Goal: Task Accomplishment & Management: Complete application form

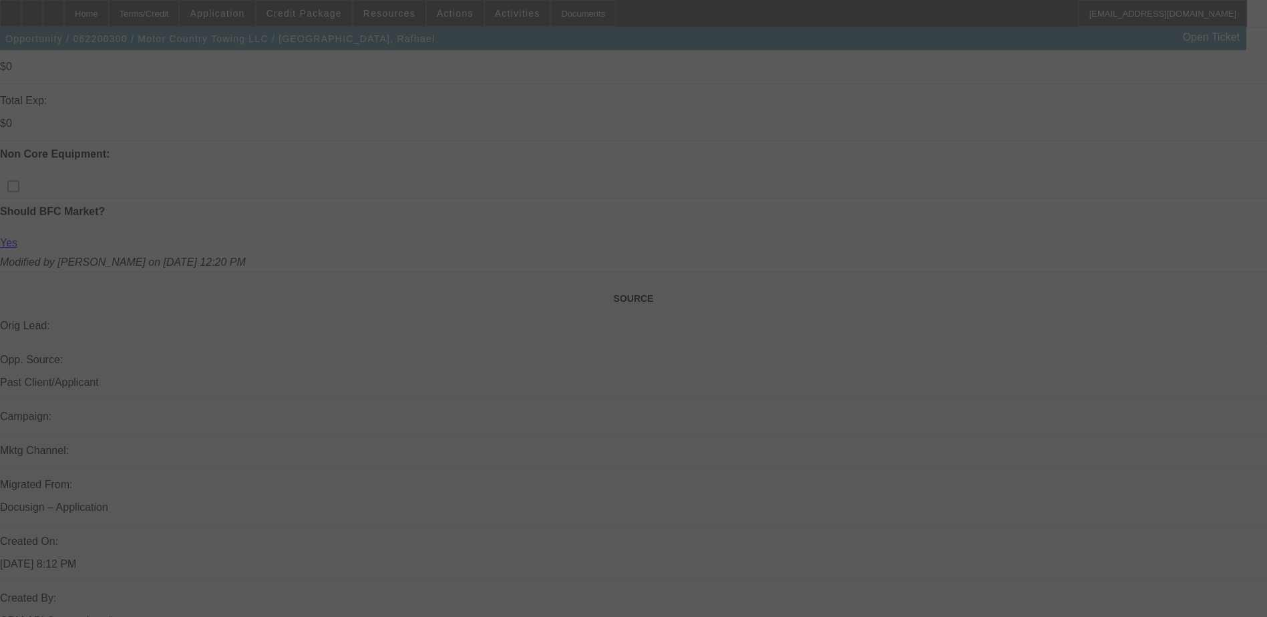
scroll to position [935, 0]
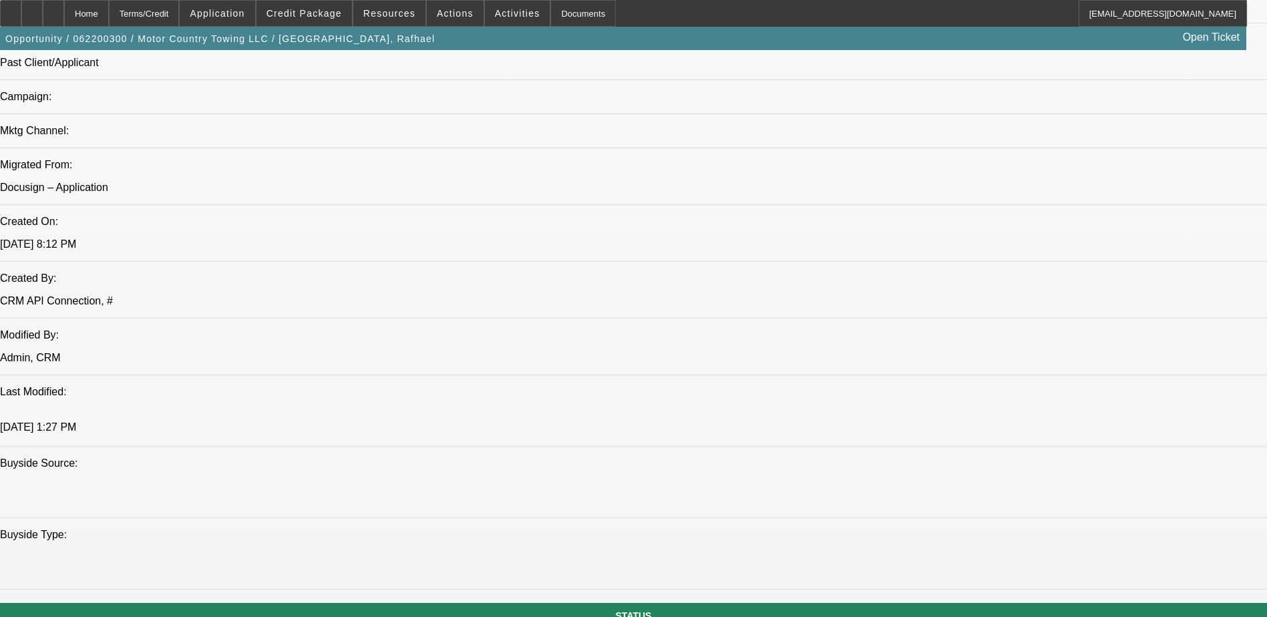
select select "0"
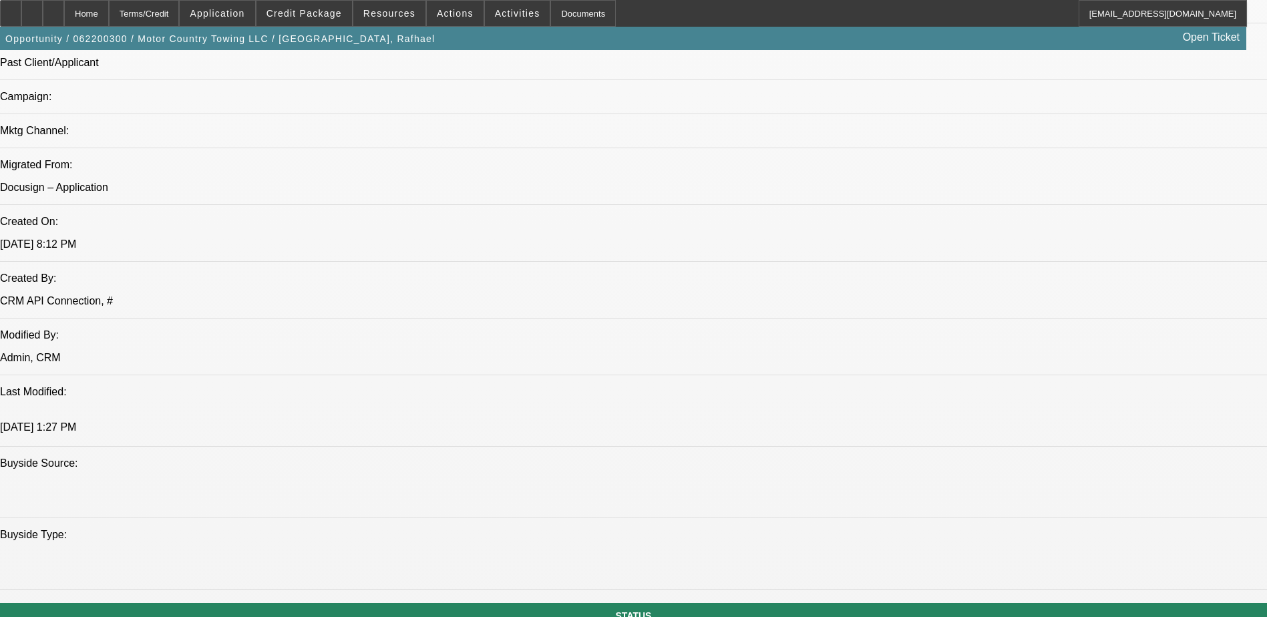
select select "0.1"
select select "0"
select select "0.1"
select select "0"
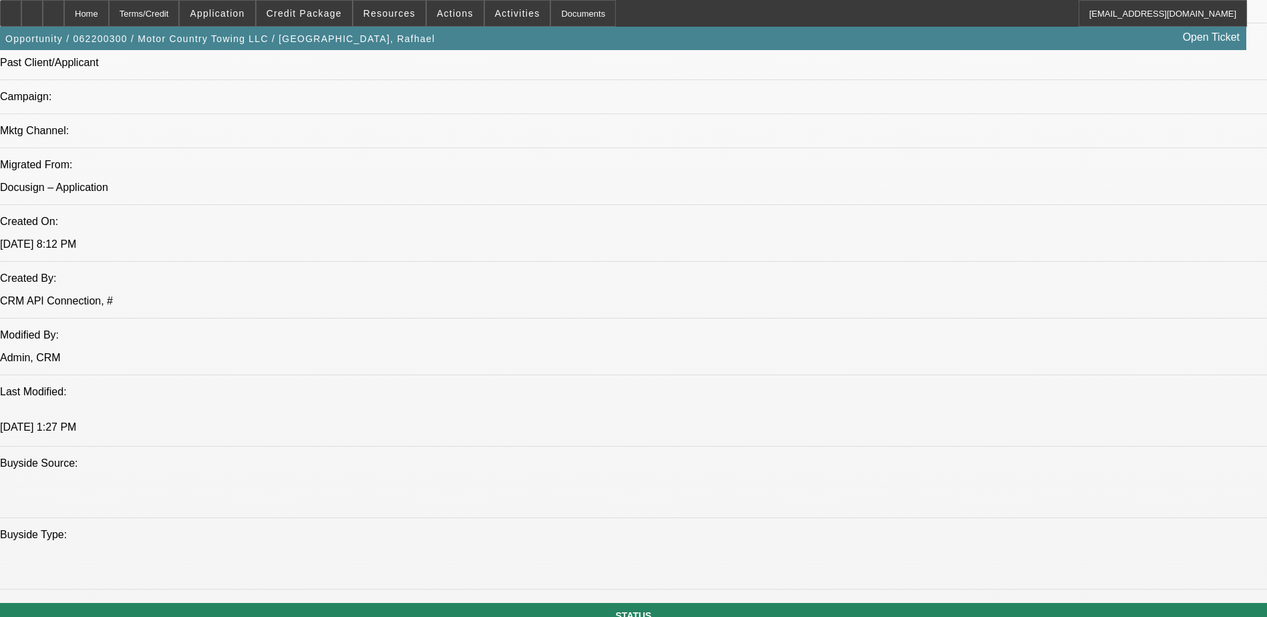
select select "0"
select select "1"
select select "2"
select select "6"
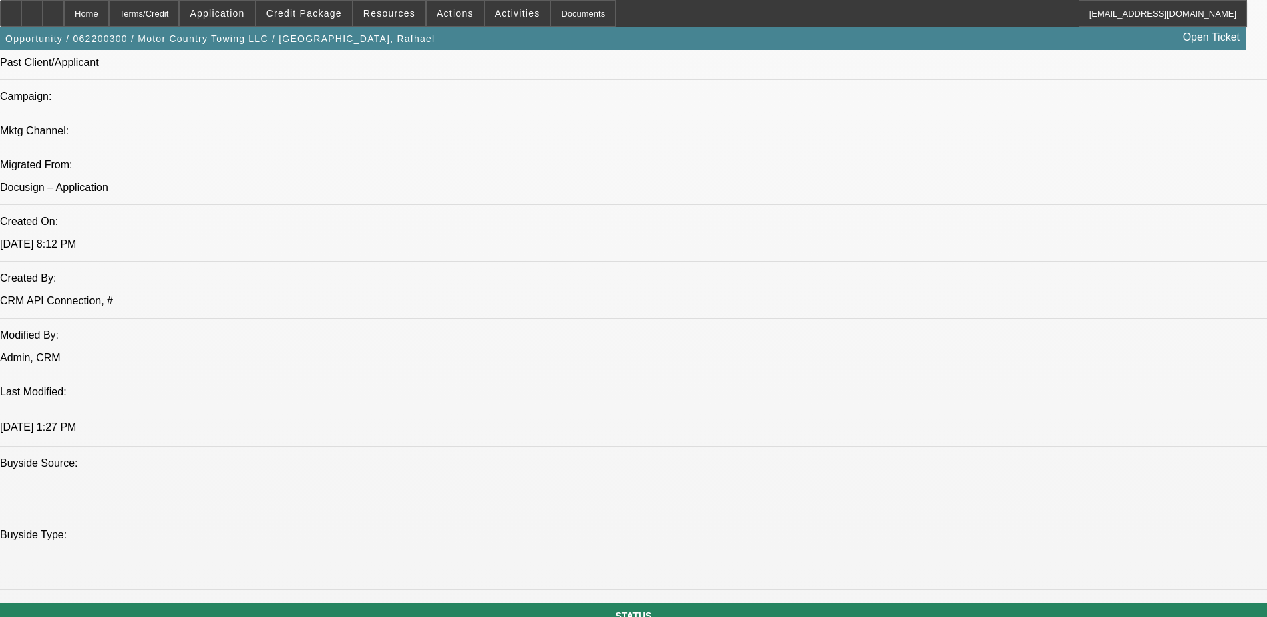
select select "1"
select select "2"
select select "4"
select select "1"
select select "2"
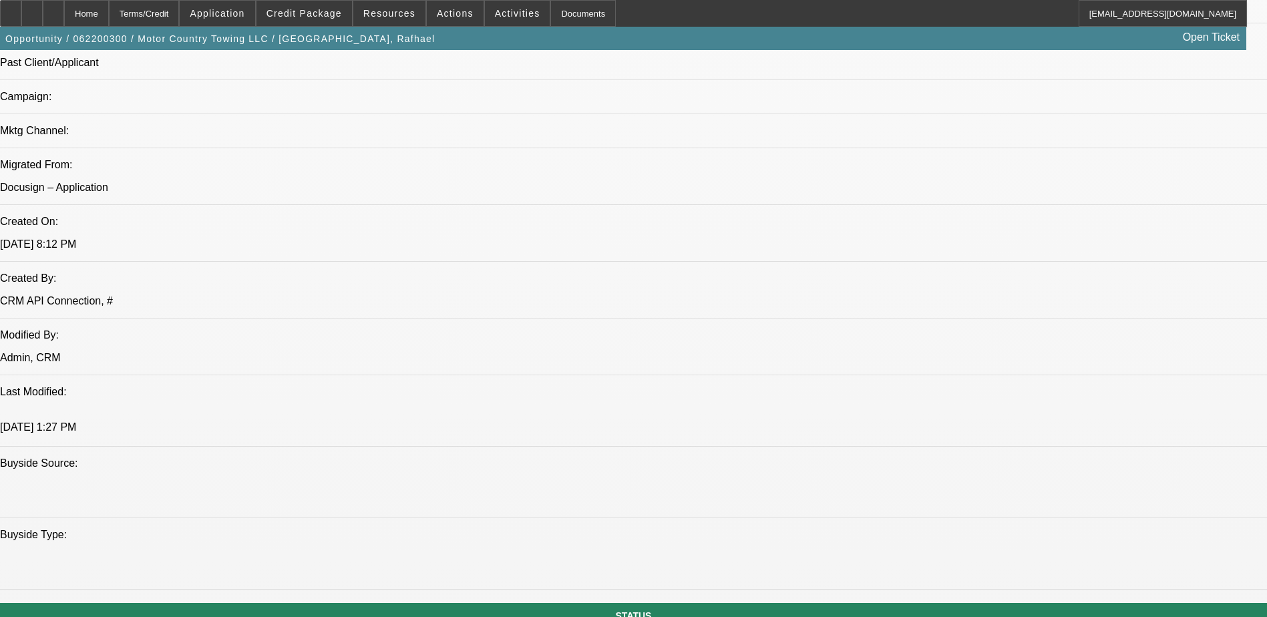
select select "4"
select select "1"
select select "6"
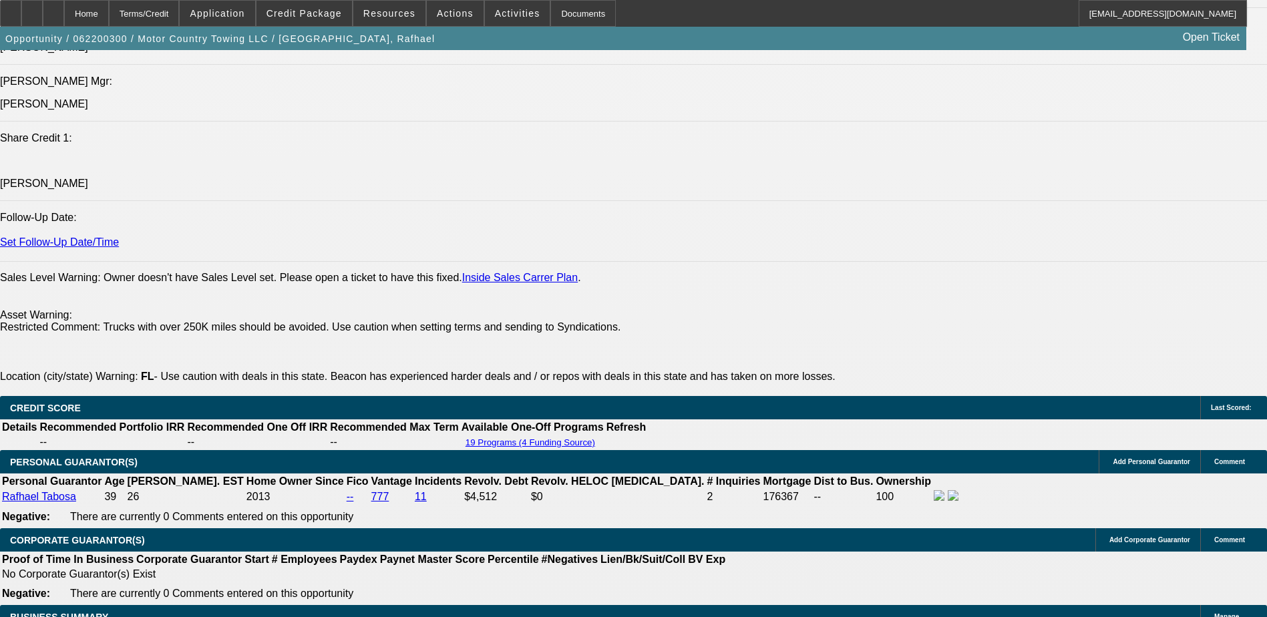
scroll to position [1670, 0]
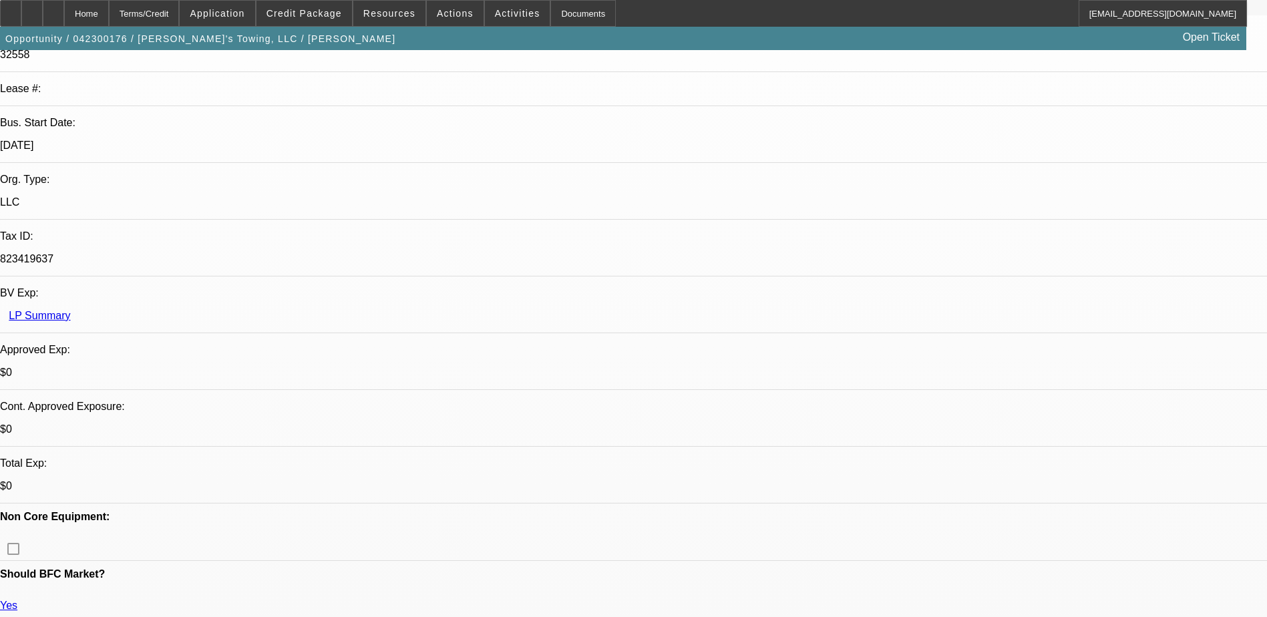
select select "0"
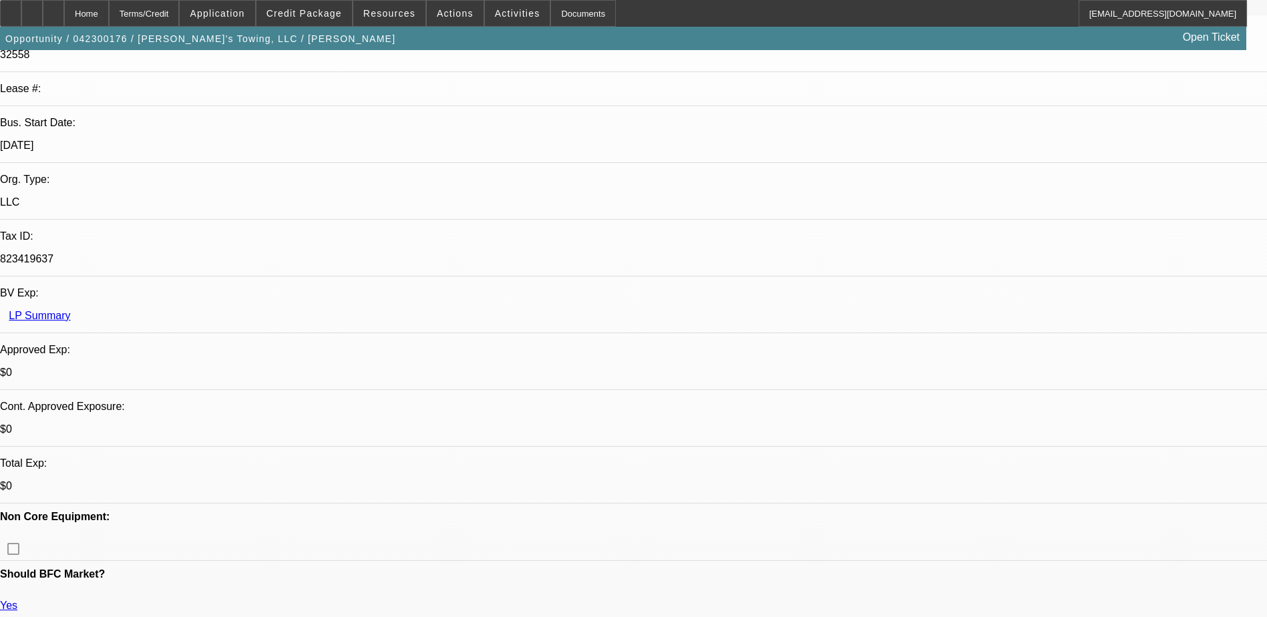
select select "0"
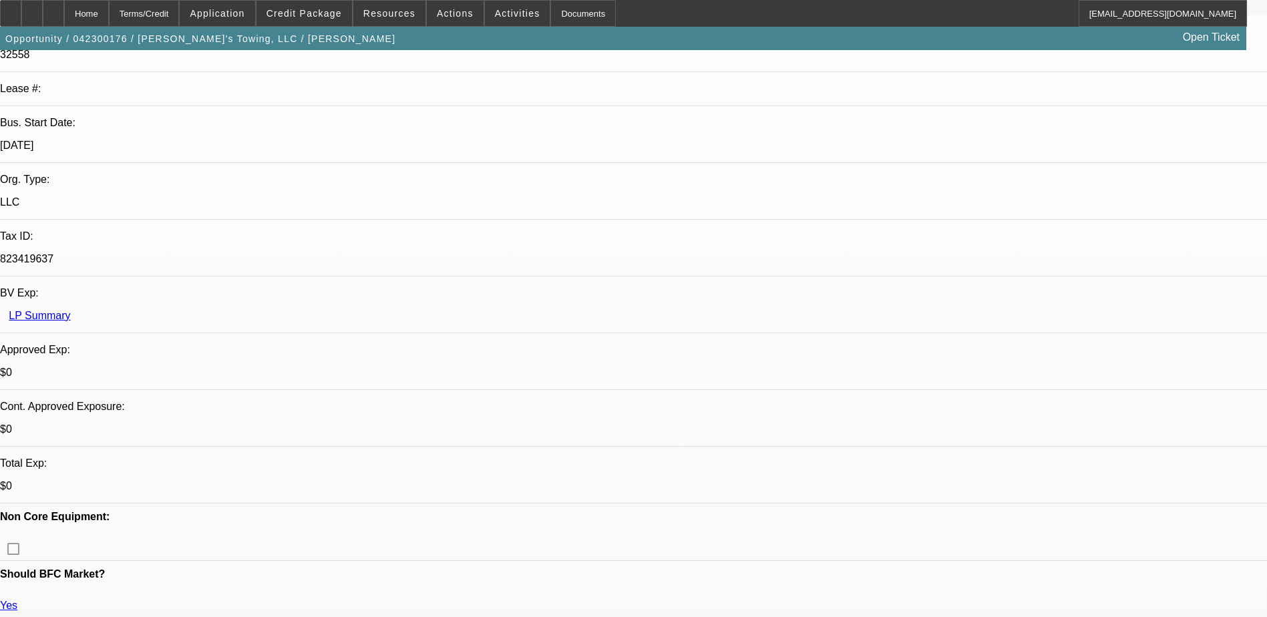
select select "0"
select select "1"
select select "6"
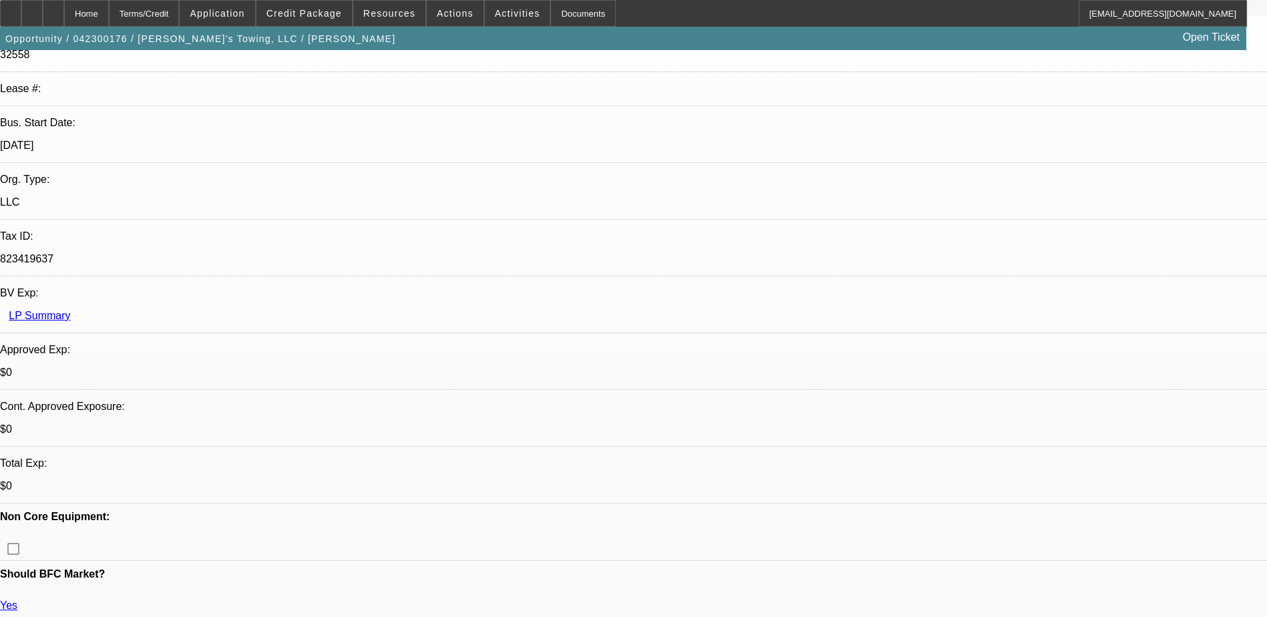
select select "1"
select select "6"
select select "1"
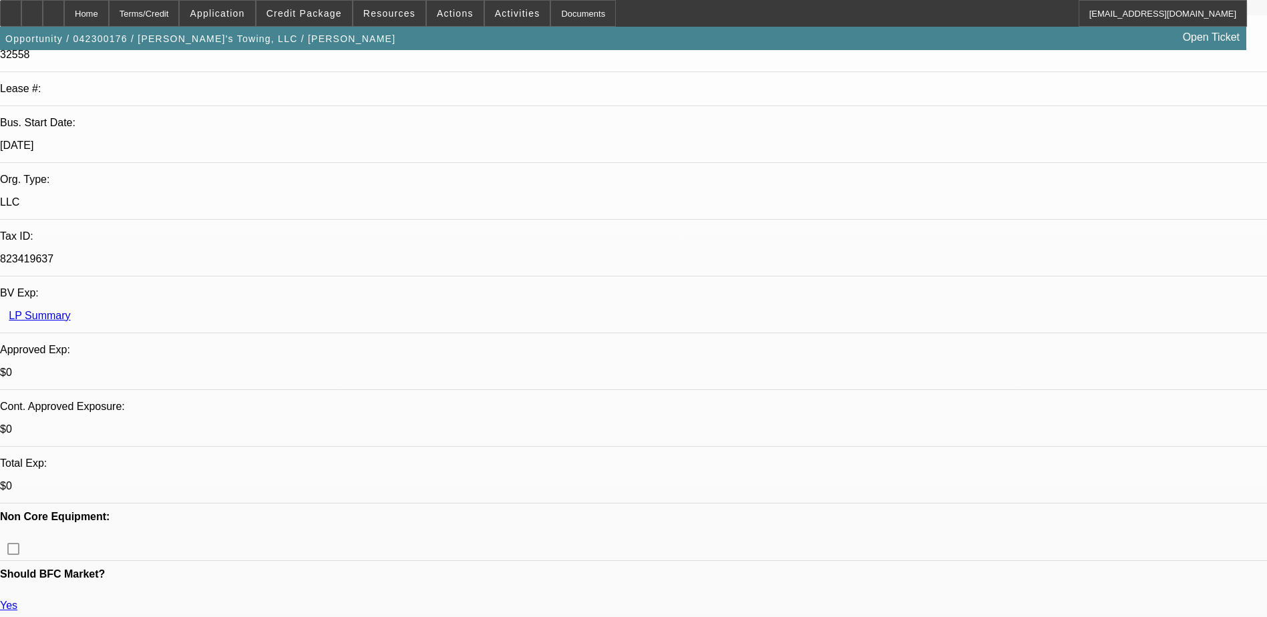
select select "6"
select select "1"
select select "6"
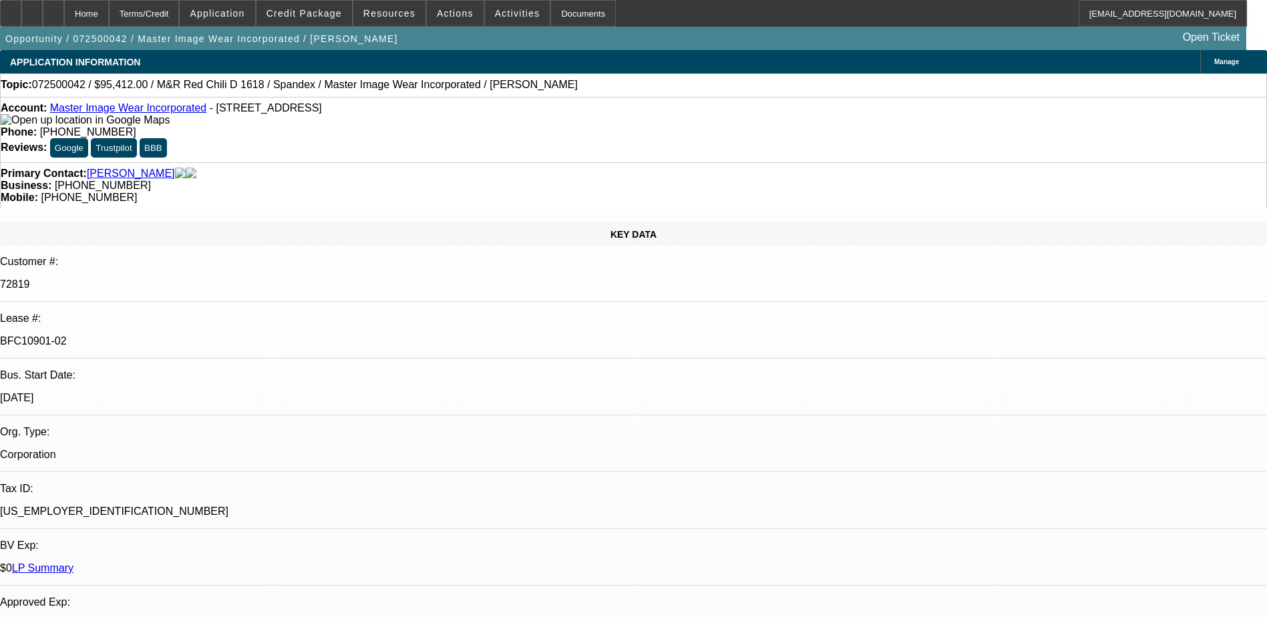
select select "0"
select select "0.1"
select select "0"
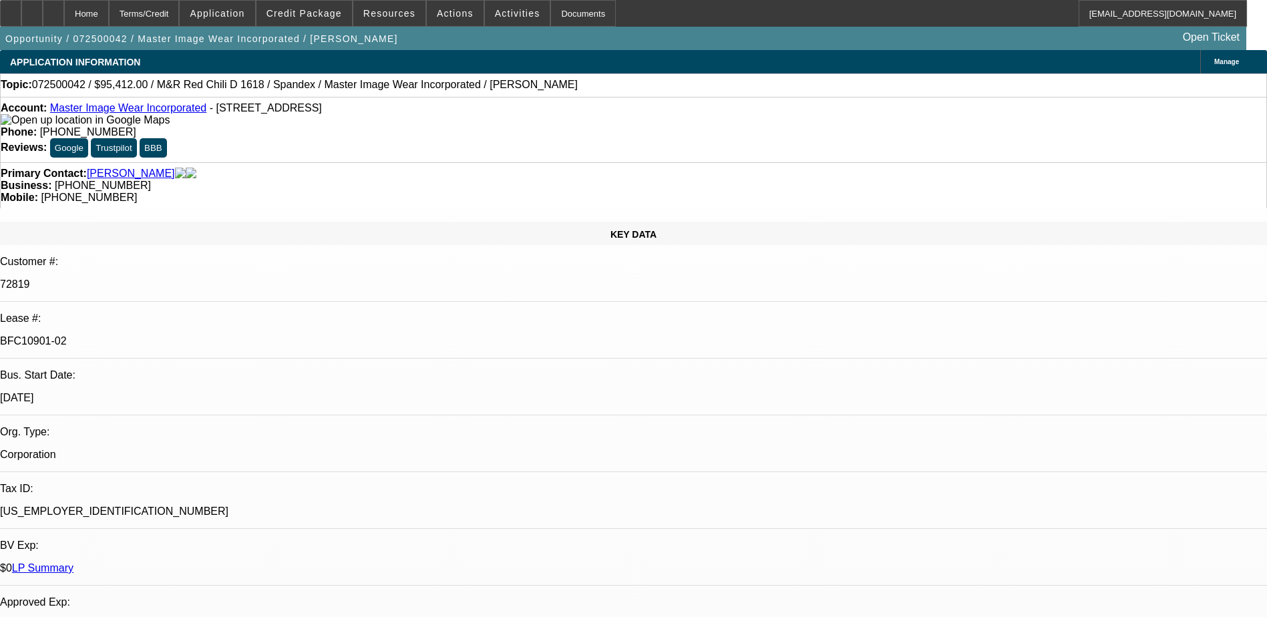
select select "0.1"
select select "0"
select select "0.1"
select select "0"
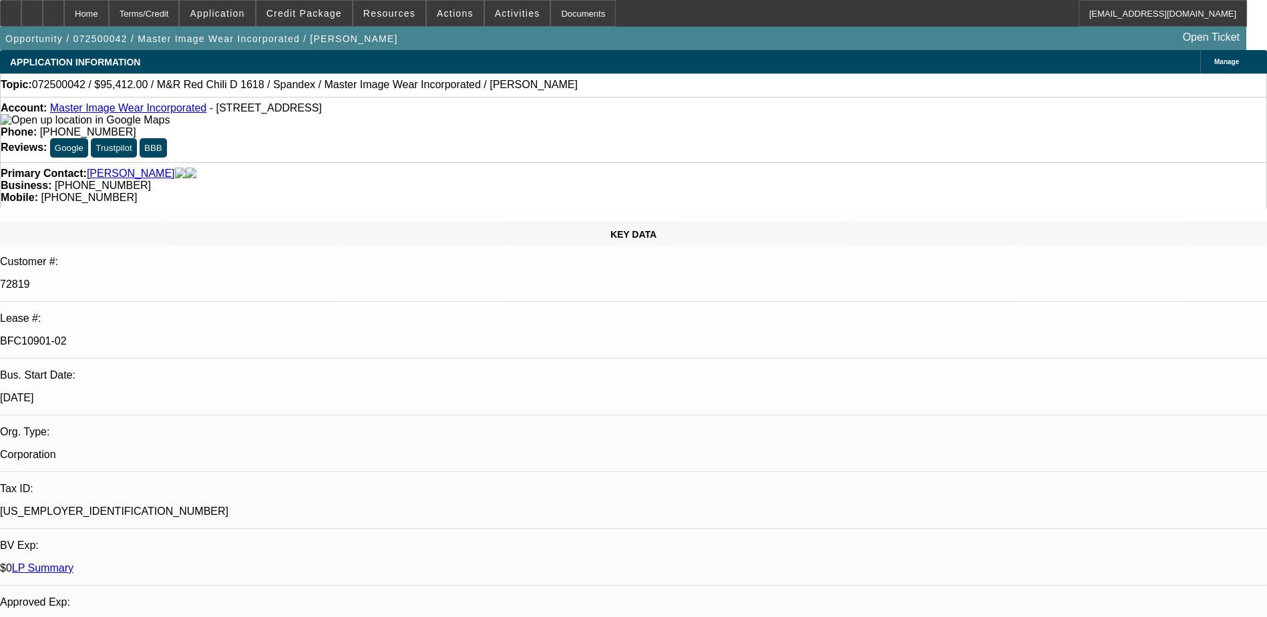
select select "0"
select select "0.1"
select select "1"
select select "4"
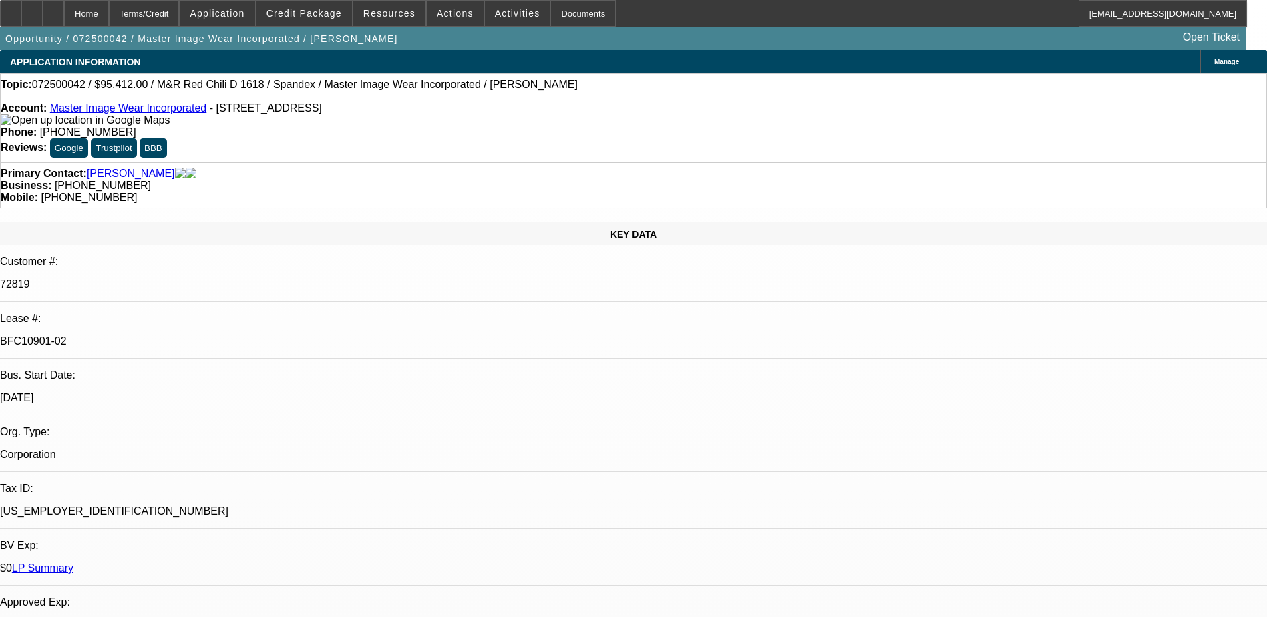
select select "1"
select select "4"
select select "1"
select select "3"
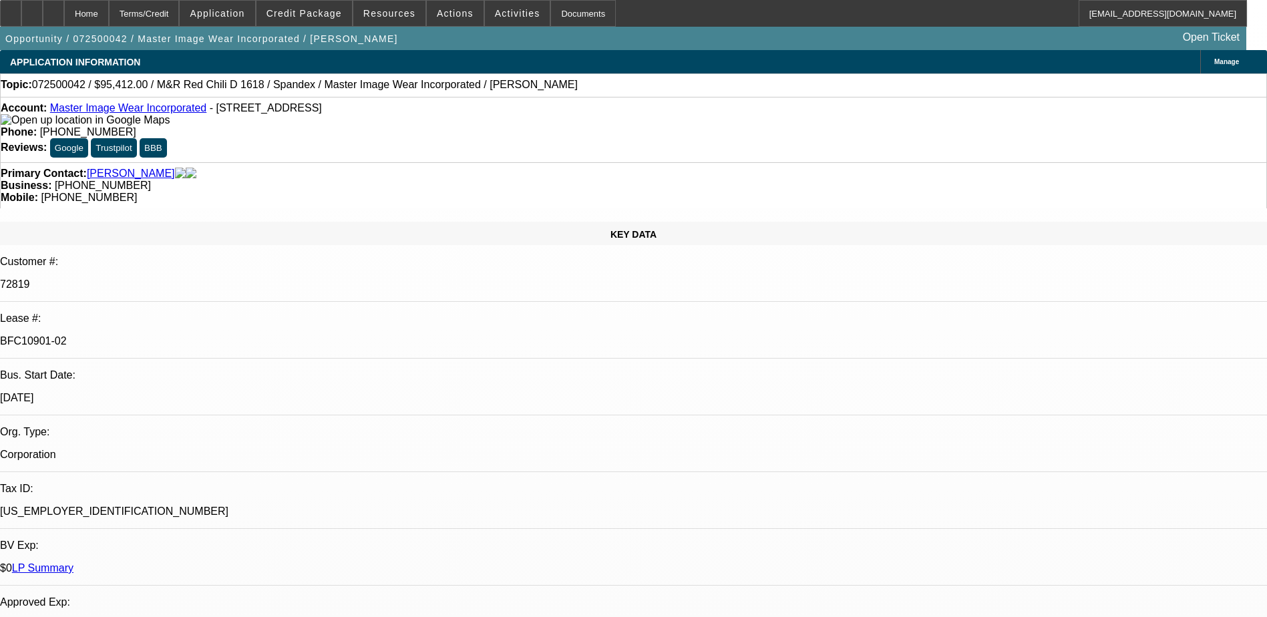
select select "4"
select select "1"
select select "3"
select select "4"
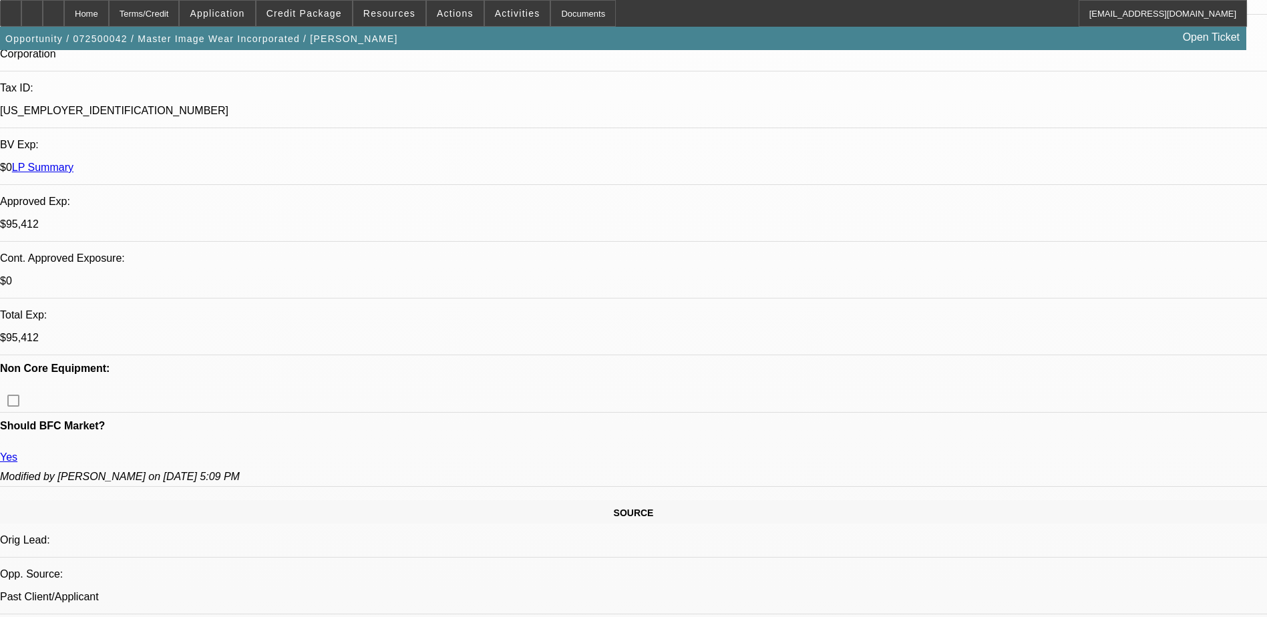
scroll to position [334, 0]
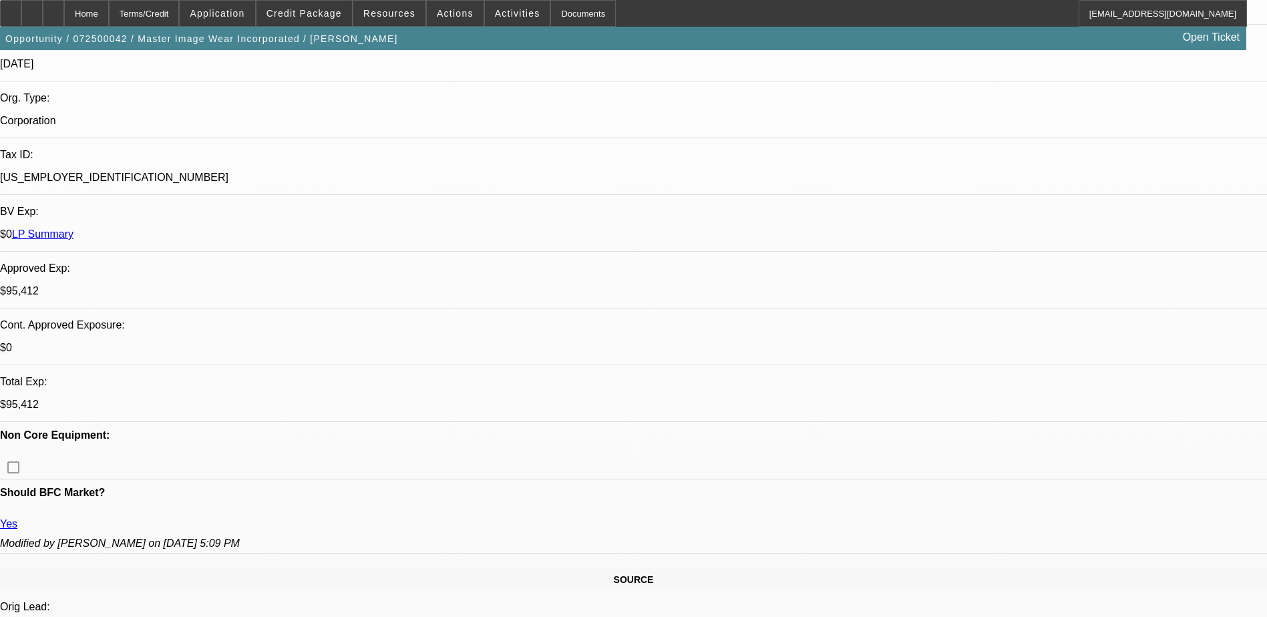
drag, startPoint x: 1006, startPoint y: 513, endPoint x: 886, endPoint y: 481, distance: 123.8
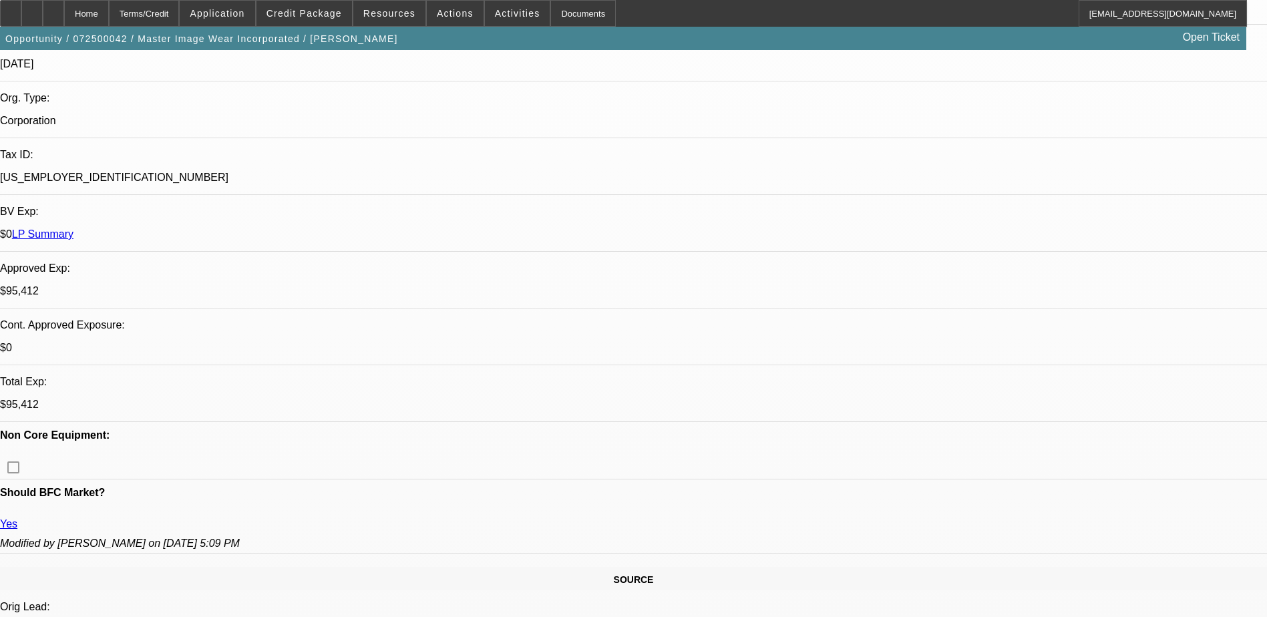
drag, startPoint x: 886, startPoint y: 481, endPoint x: 942, endPoint y: 534, distance: 77.0
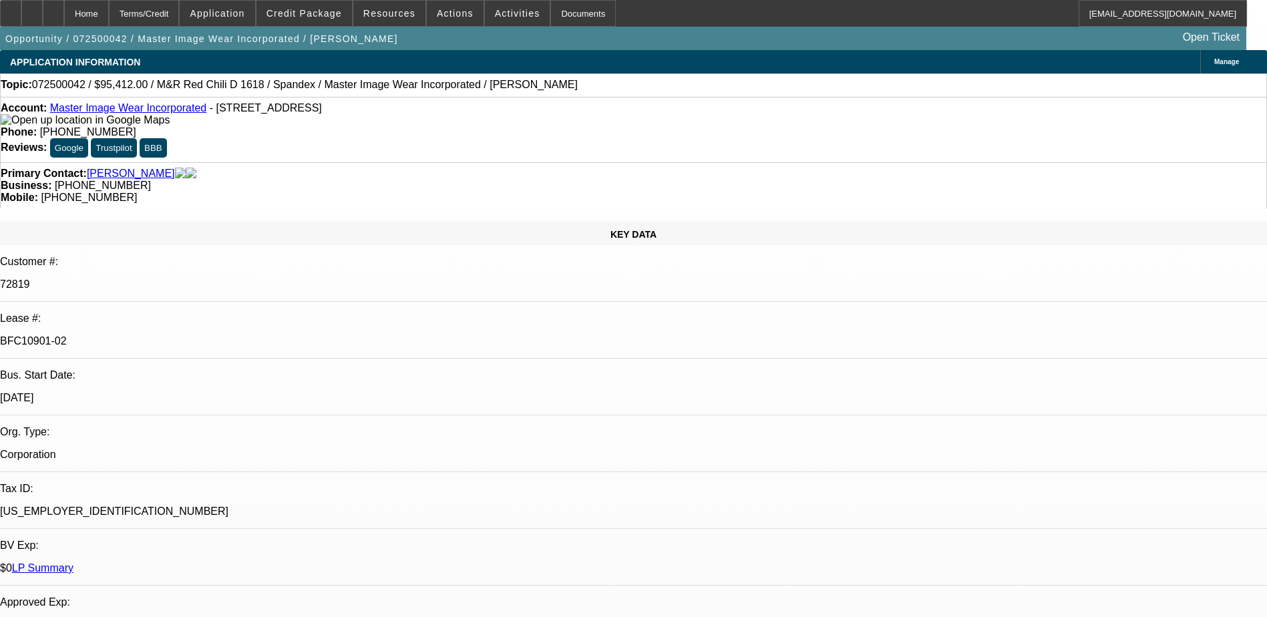
drag, startPoint x: 989, startPoint y: 522, endPoint x: 975, endPoint y: 514, distance: 15.8
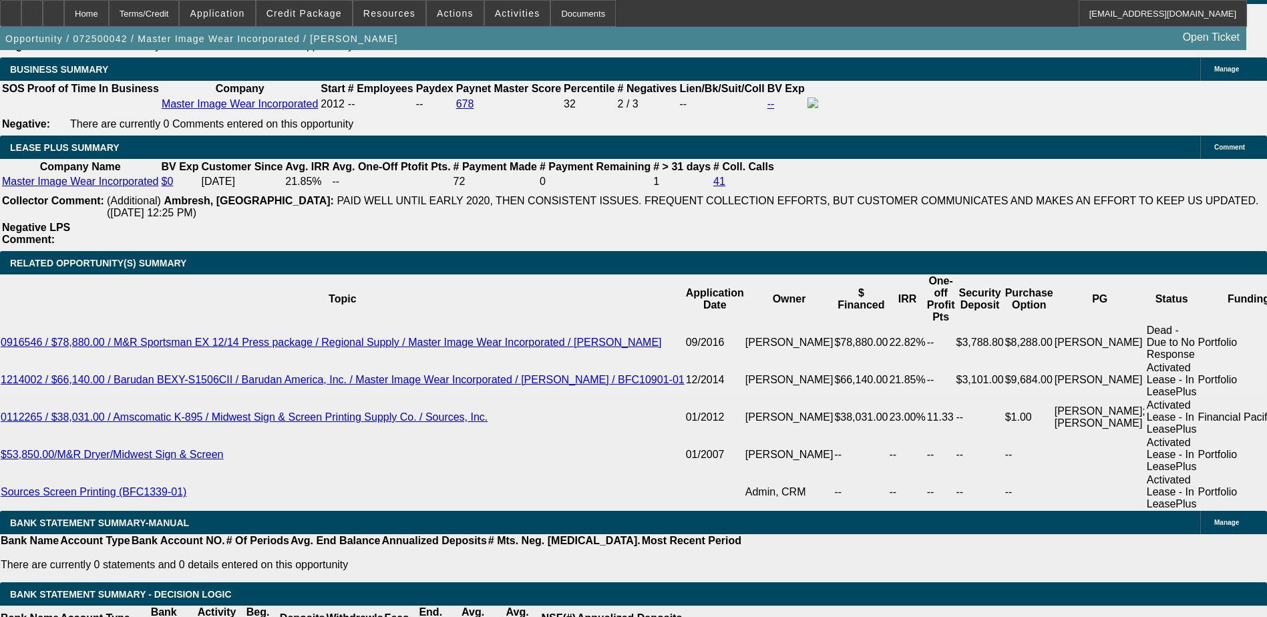
scroll to position [2404, 0]
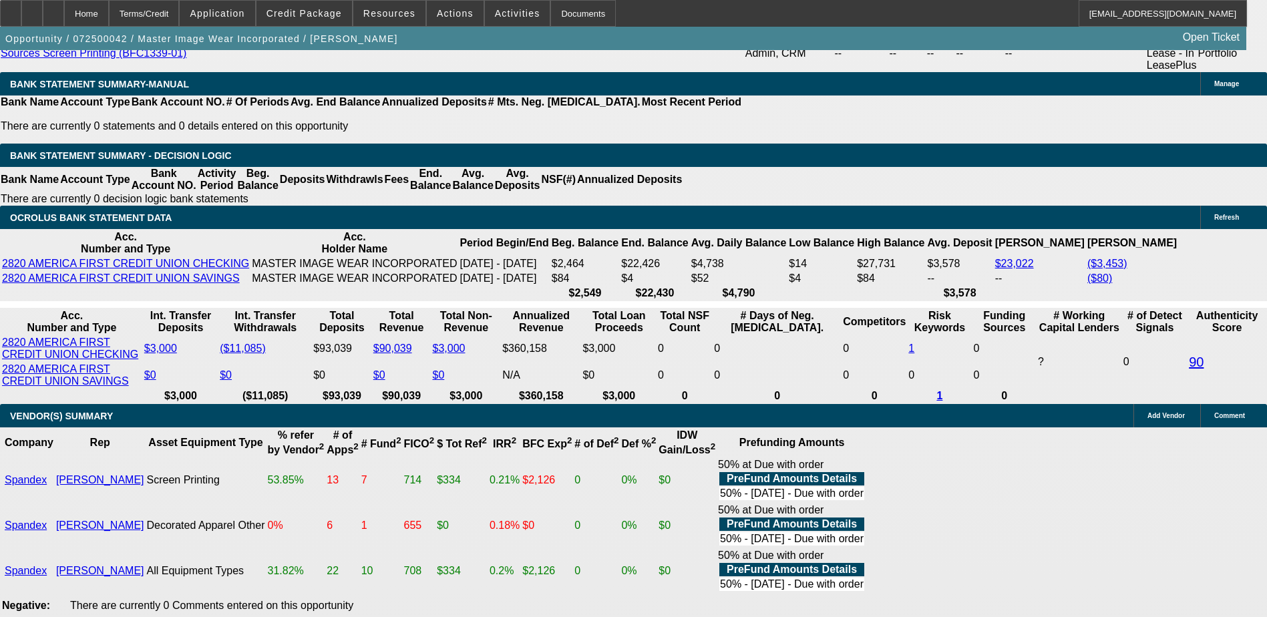
scroll to position [2738, 0]
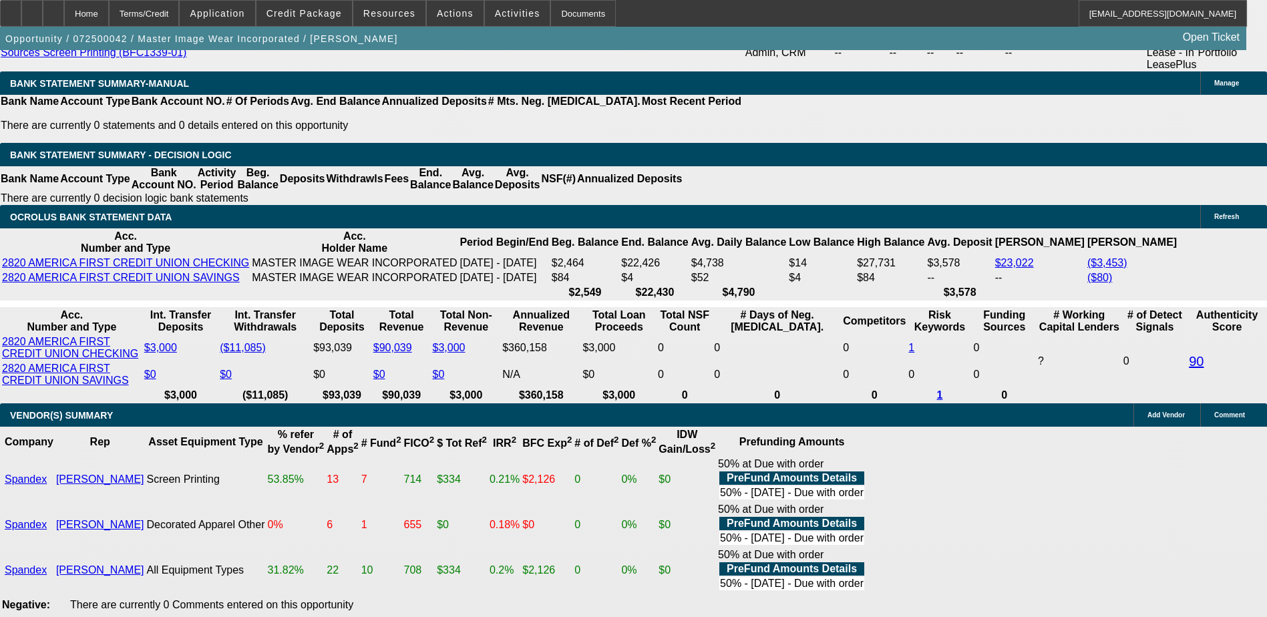
scroll to position [67, 0]
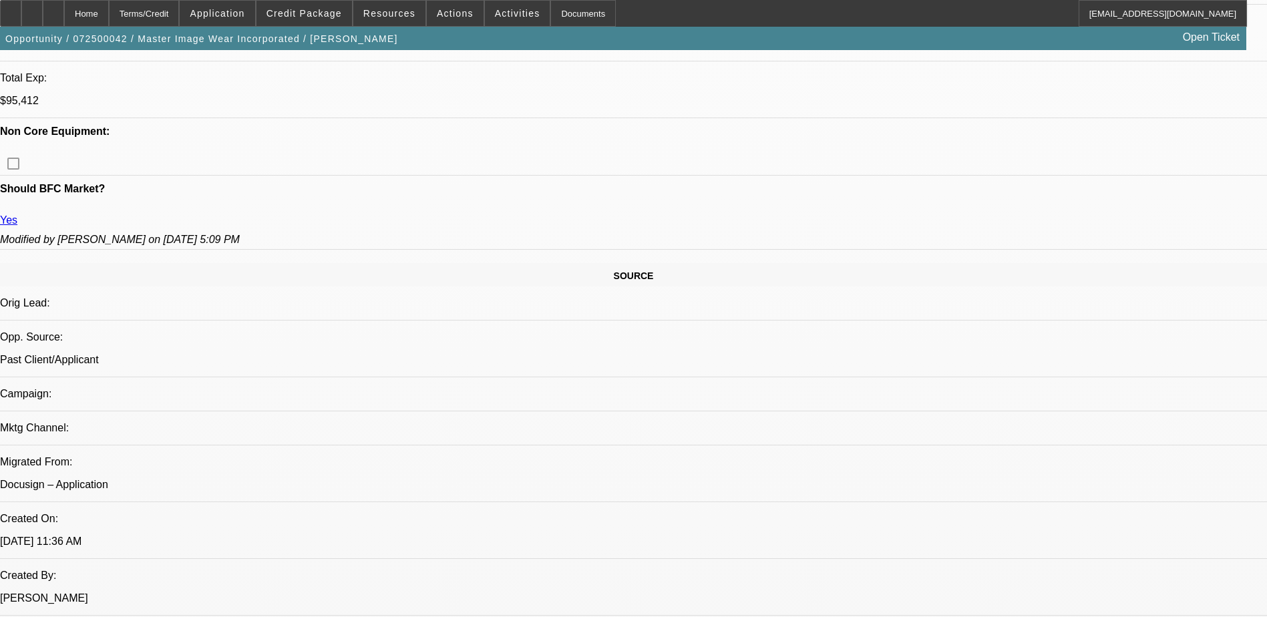
scroll to position [0, 0]
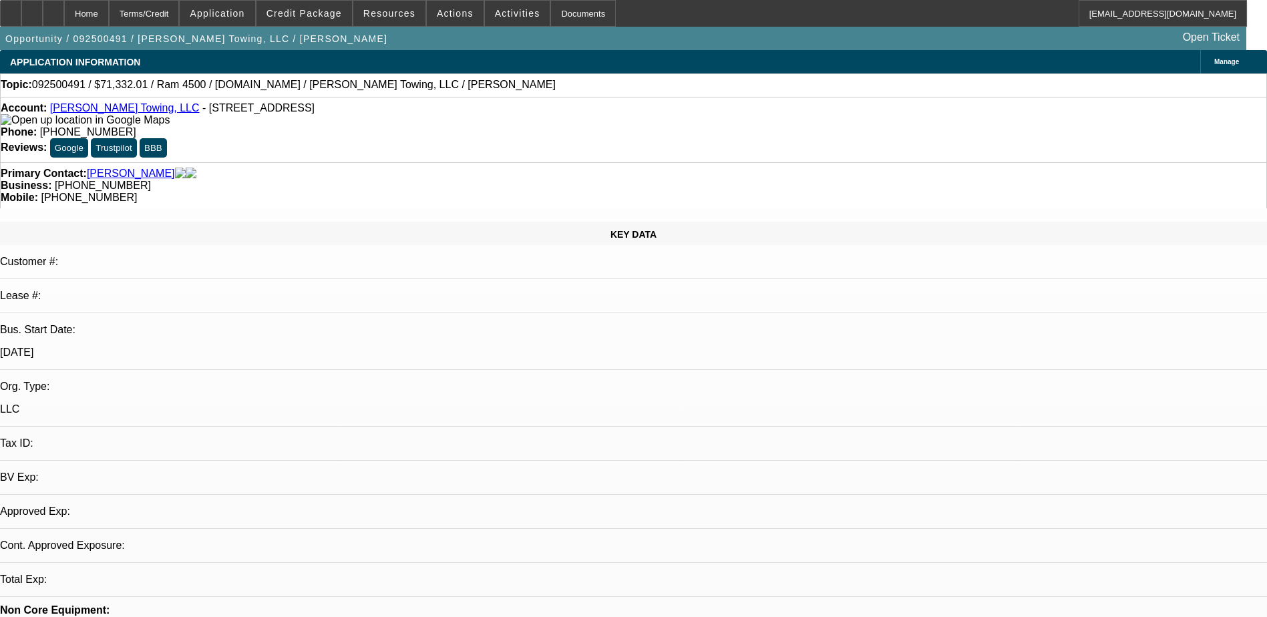
select select "0"
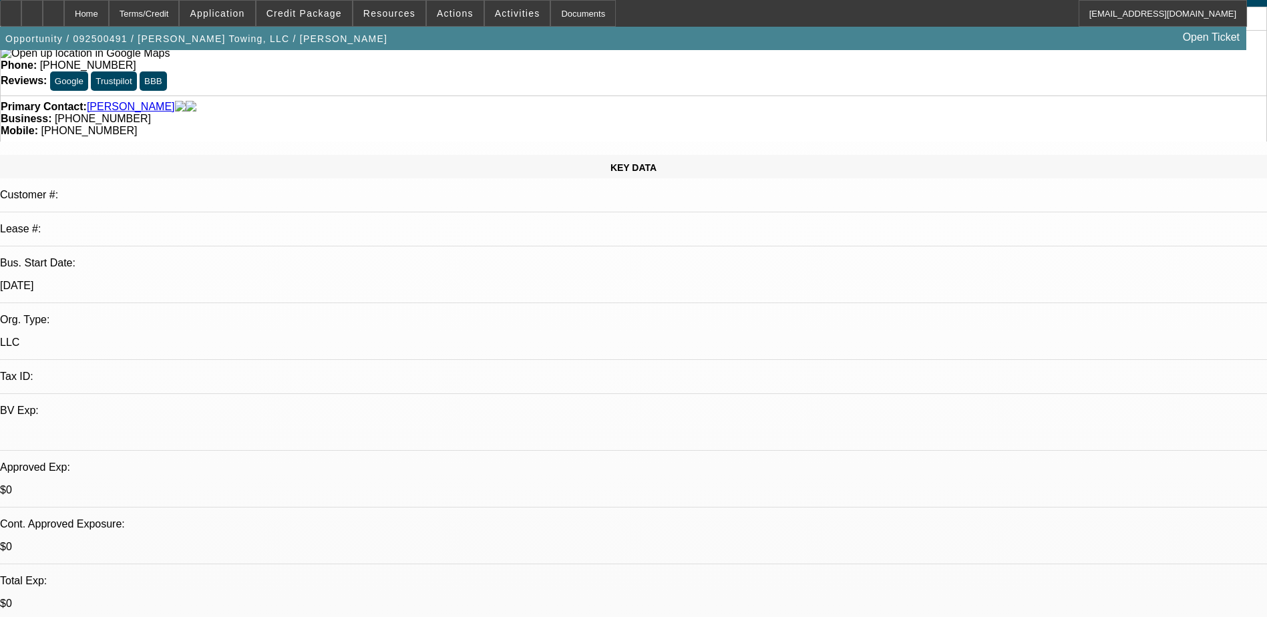
select select "1"
select select "2"
select select "6"
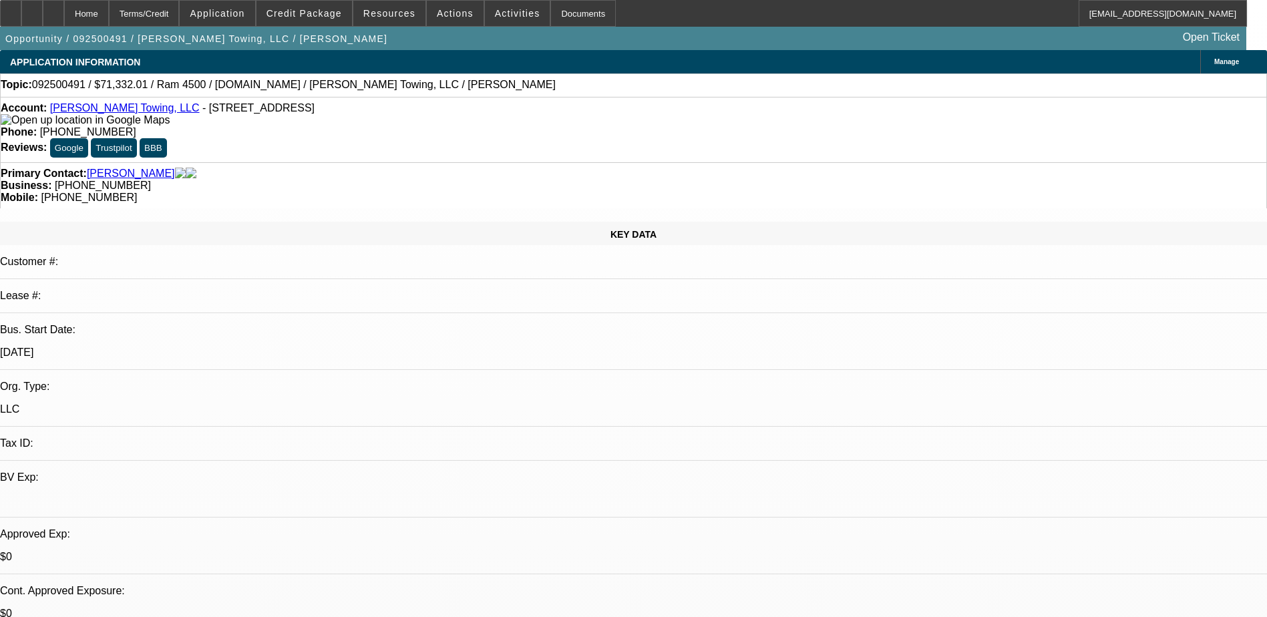
click at [100, 112] on link "[PERSON_NAME] Towing, LLC" at bounding box center [125, 107] width 150 height 11
drag, startPoint x: 740, startPoint y: 142, endPoint x: 672, endPoint y: 154, distance: 69.2
click at [672, 162] on div "Primary Contact: [PERSON_NAME] Business: [PHONE_NUMBER] Mobile: [PHONE_NUMBER]" at bounding box center [633, 185] width 1267 height 46
copy span "[PHONE_NUMBER]"
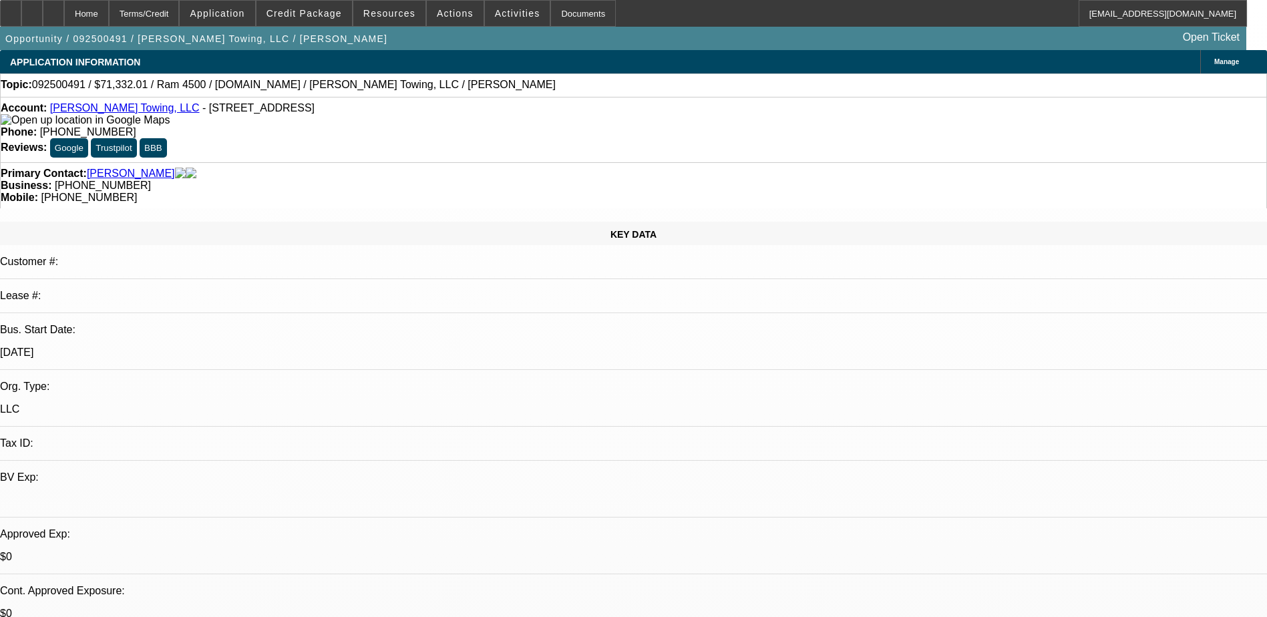
click at [83, 113] on link "Ogle's Towing, LLC" at bounding box center [125, 107] width 150 height 11
radio input "true"
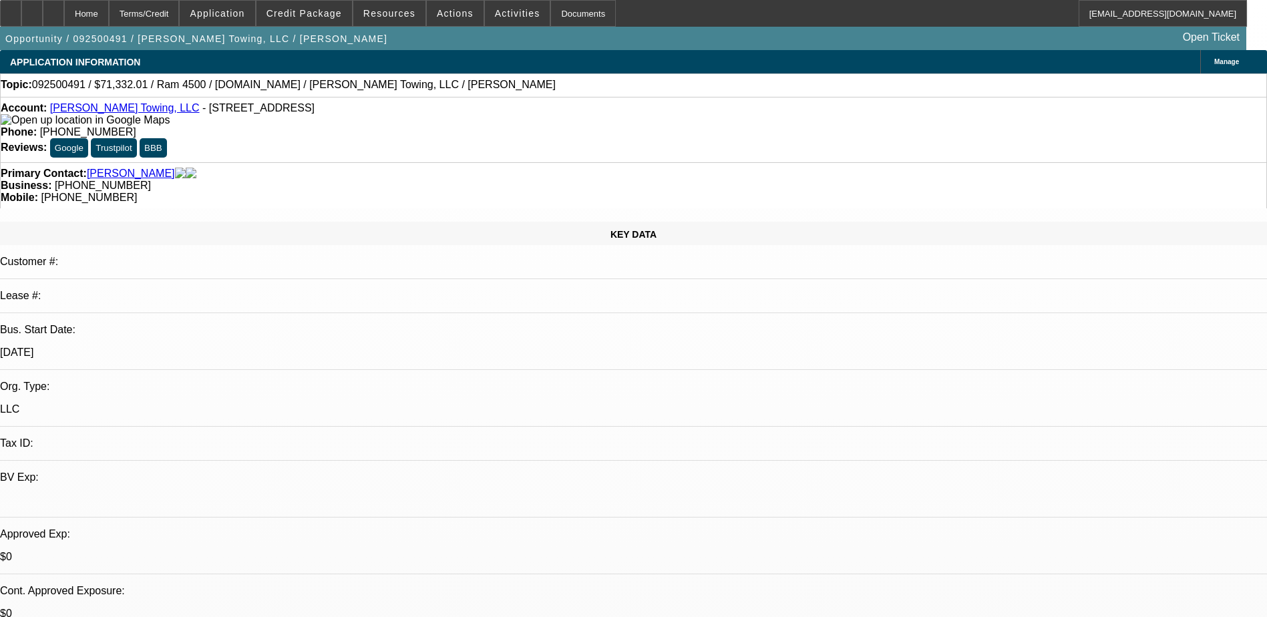
type textarea "Texted him over some options at D&J, check in tomorrow if he doesn't respond ba…"
drag, startPoint x: 1097, startPoint y: 360, endPoint x: 1112, endPoint y: 349, distance: 18.6
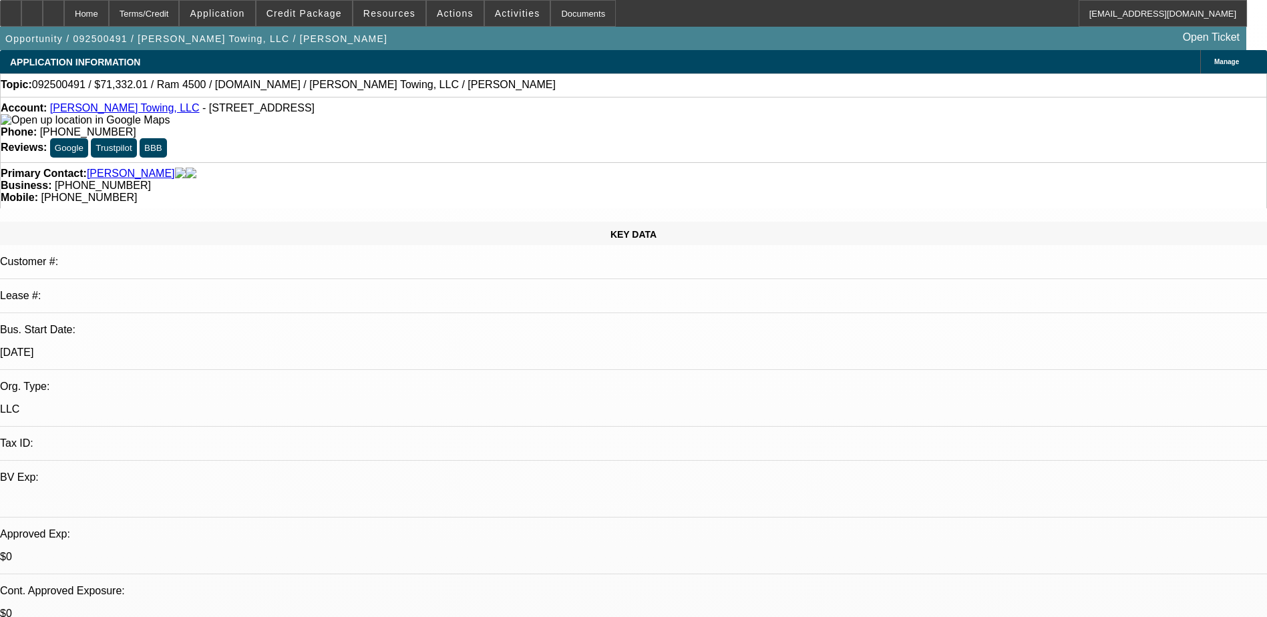
radio input "true"
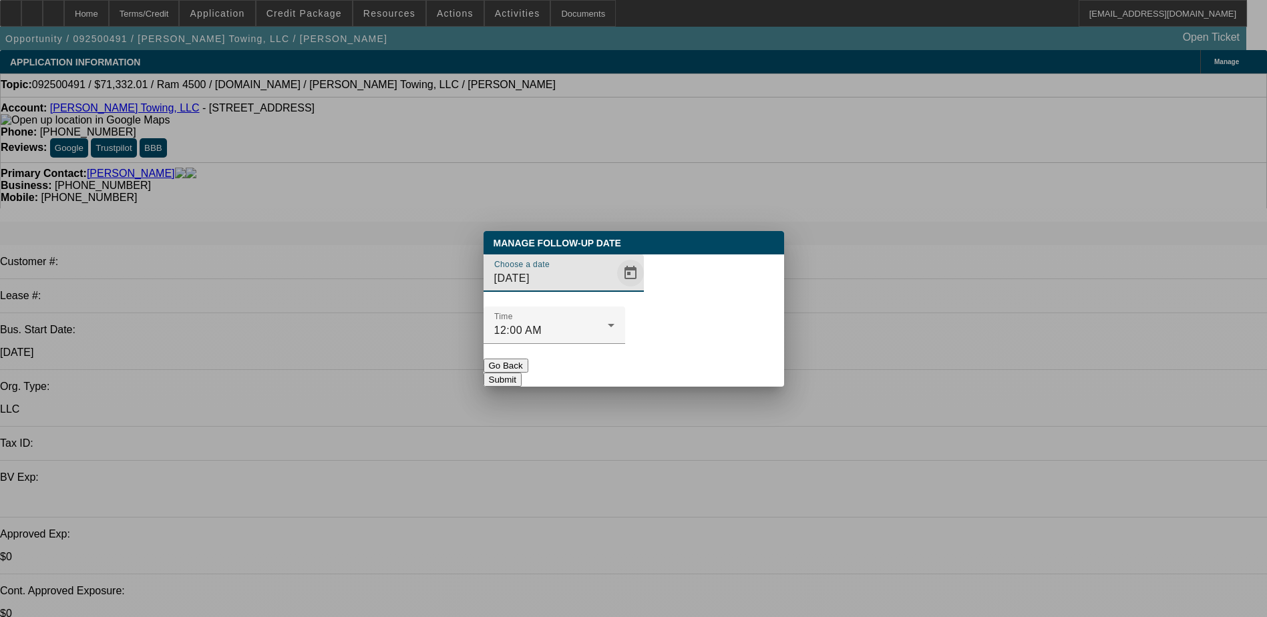
click at [614, 289] on span "Open calendar" at bounding box center [630, 273] width 32 height 32
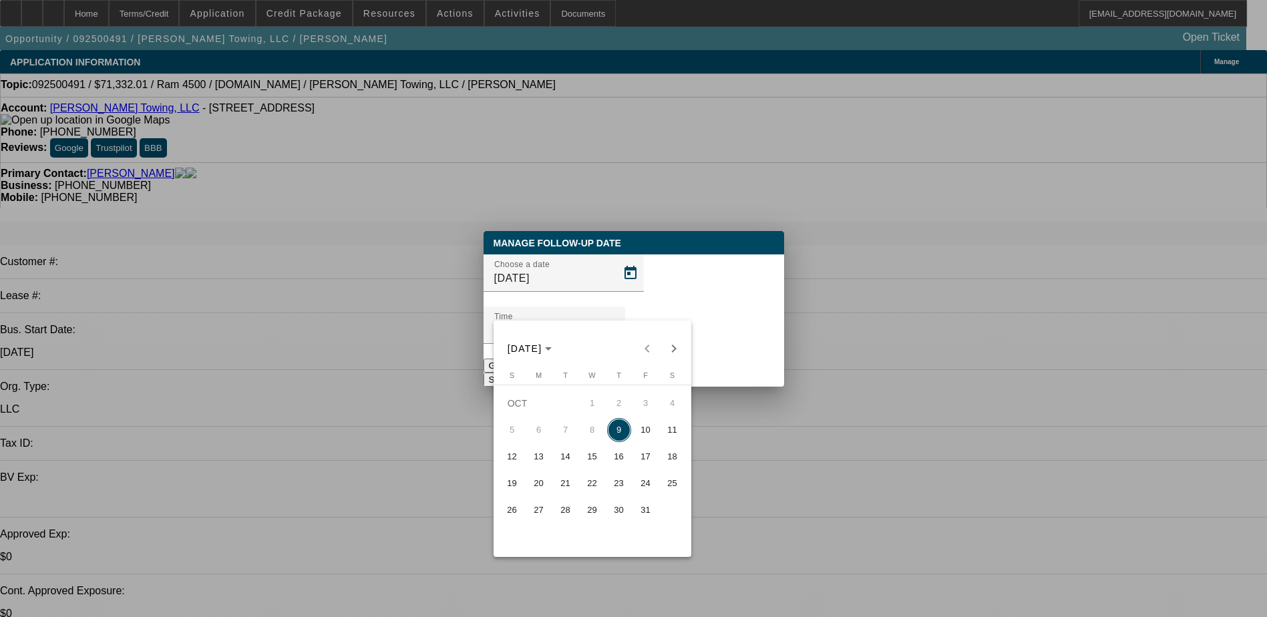
click at [641, 433] on span "10" at bounding box center [646, 430] width 24 height 24
type input "10/10/2025"
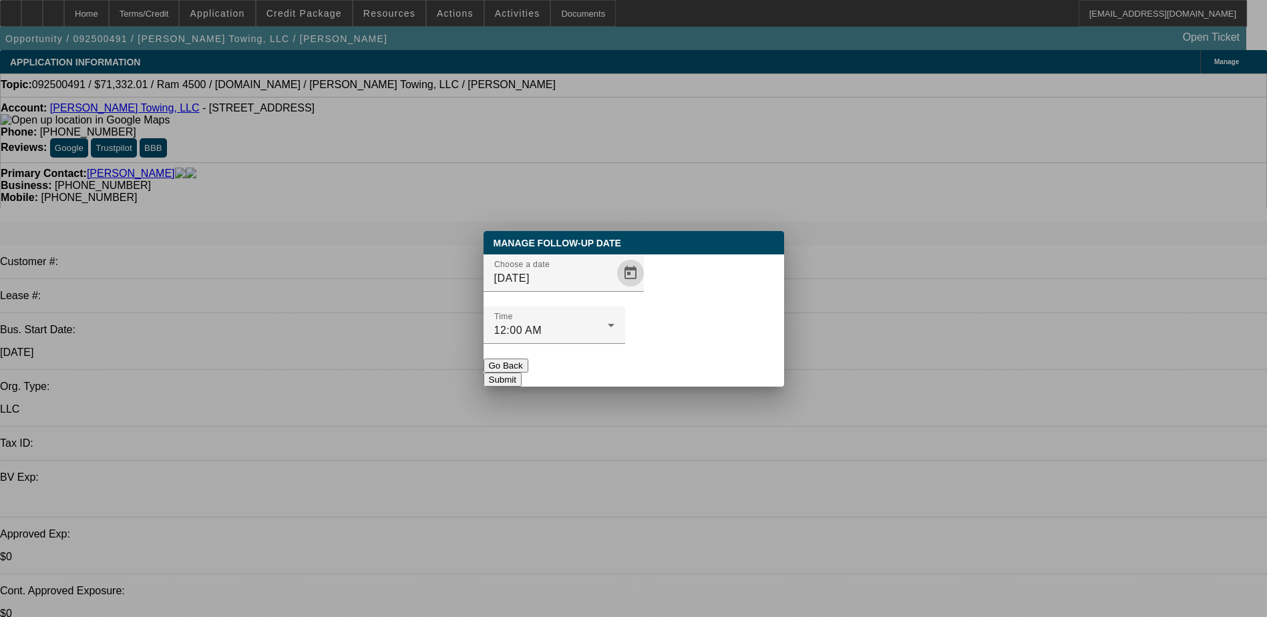
click at [522, 373] on button "Submit" at bounding box center [503, 380] width 38 height 14
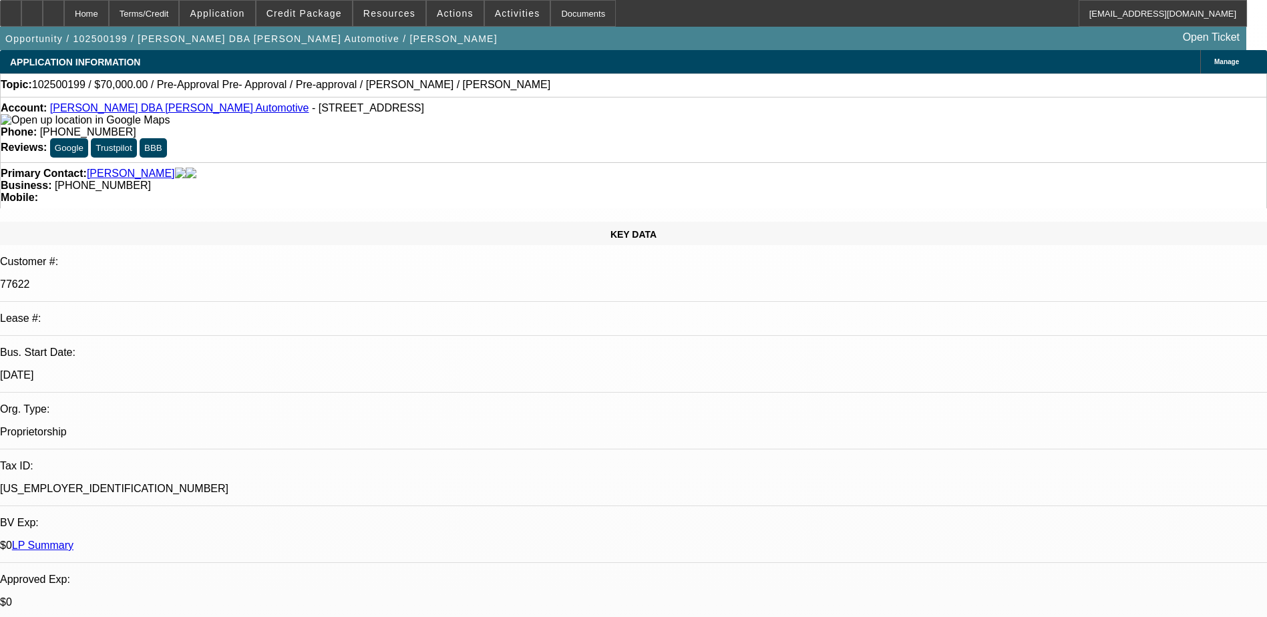
select select "0"
select select "0.1"
select select "0"
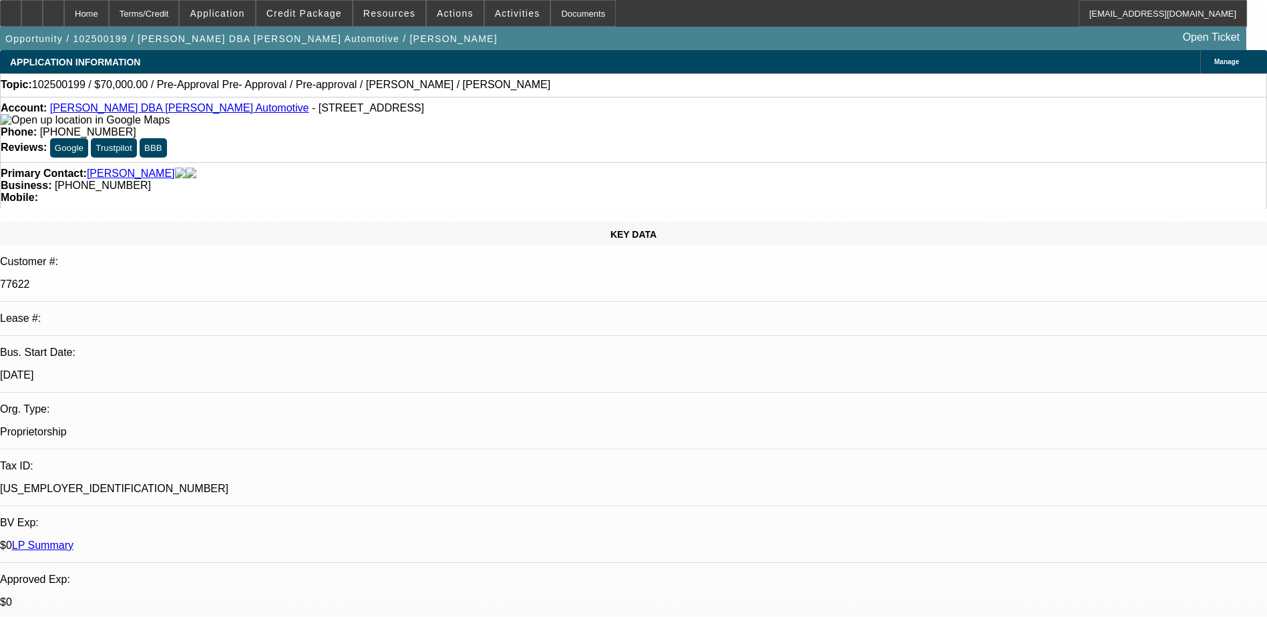
select select "0.1"
select select "0"
select select "0.1"
select select "0"
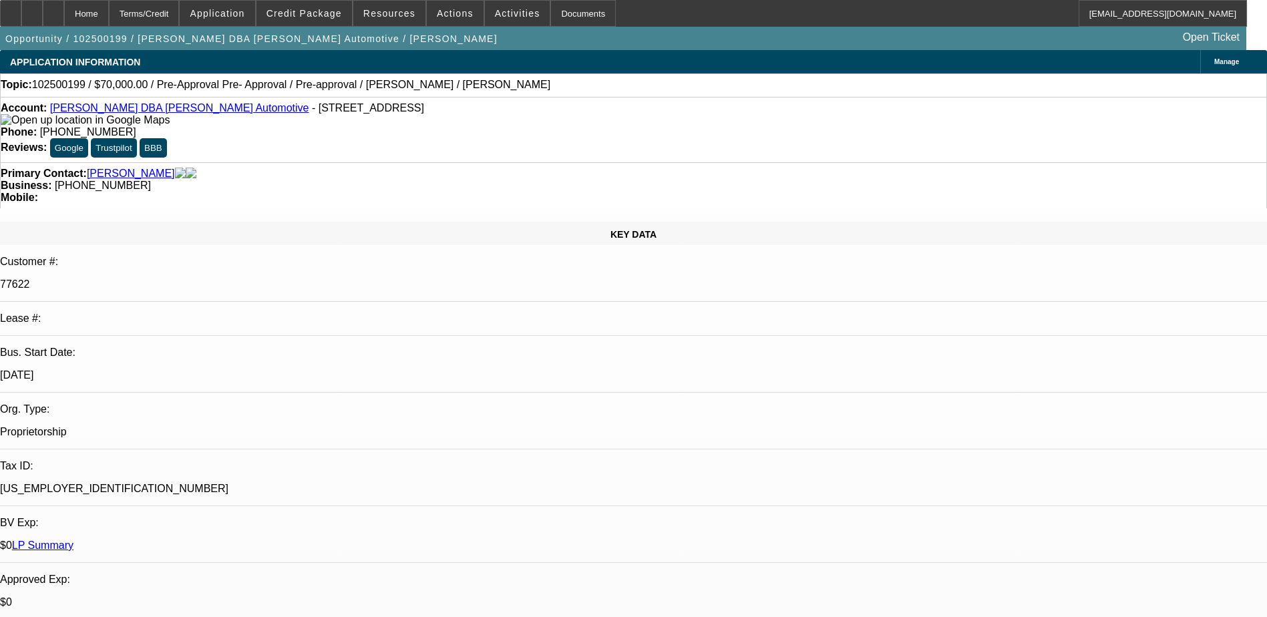
select select "2"
select select "0.1"
select select "1"
select select "4"
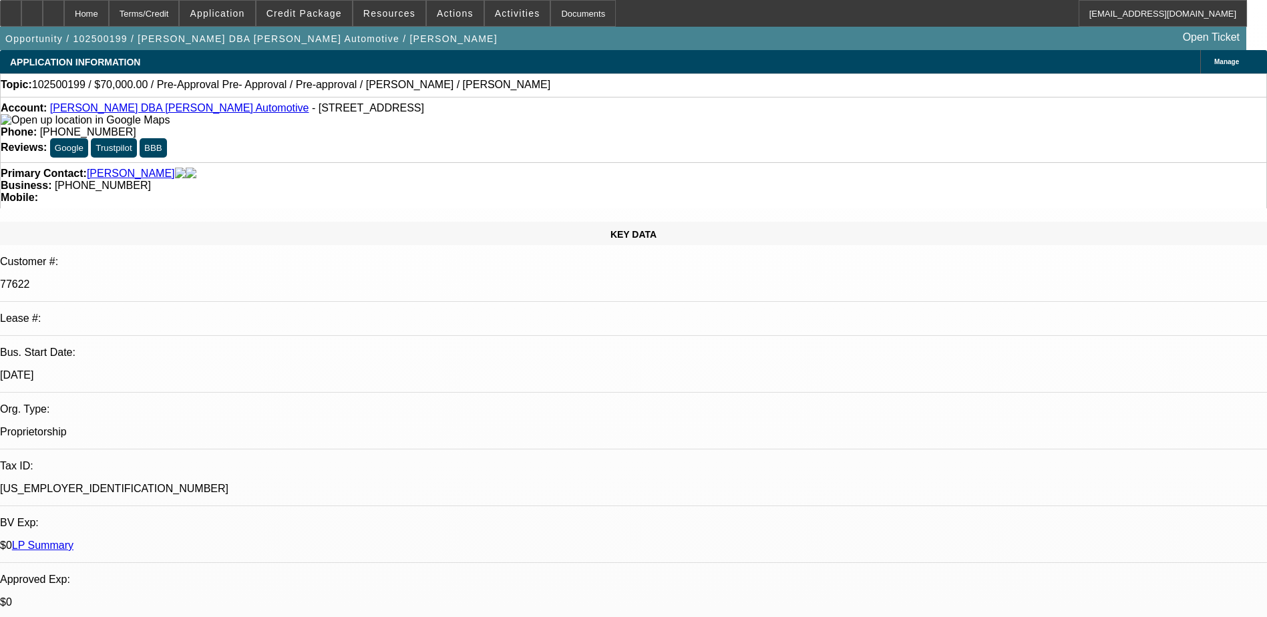
select select "1"
select select "4"
select select "1"
select select "3"
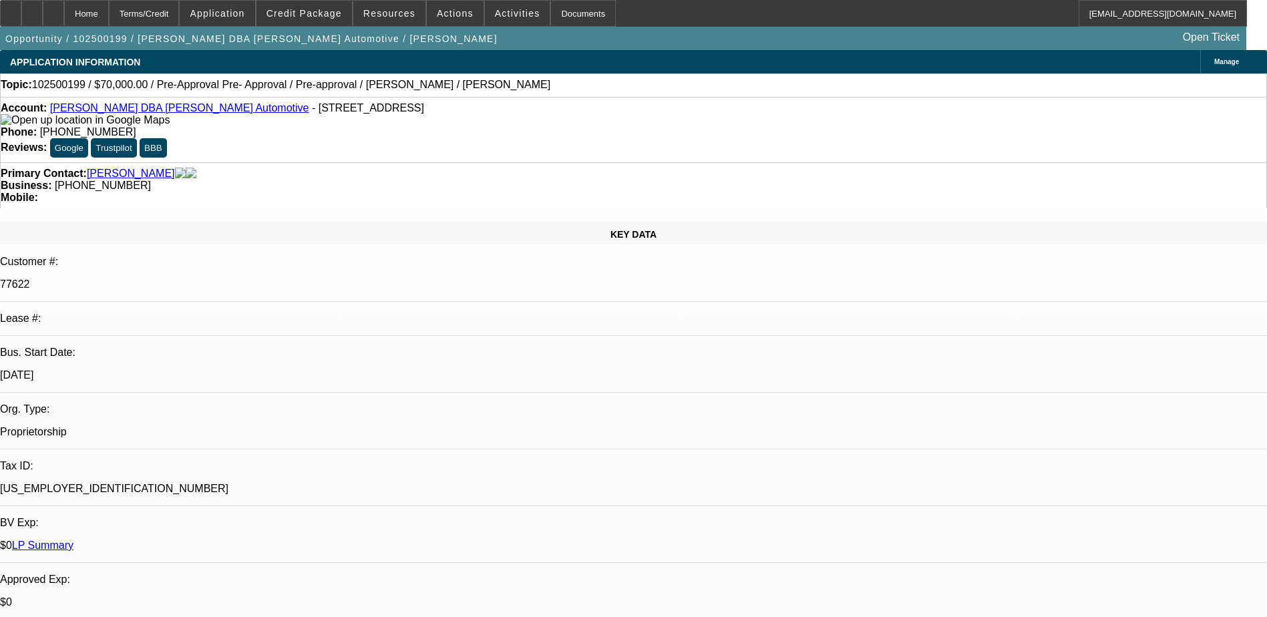
select select "4"
select select "1"
select select "2"
select select "4"
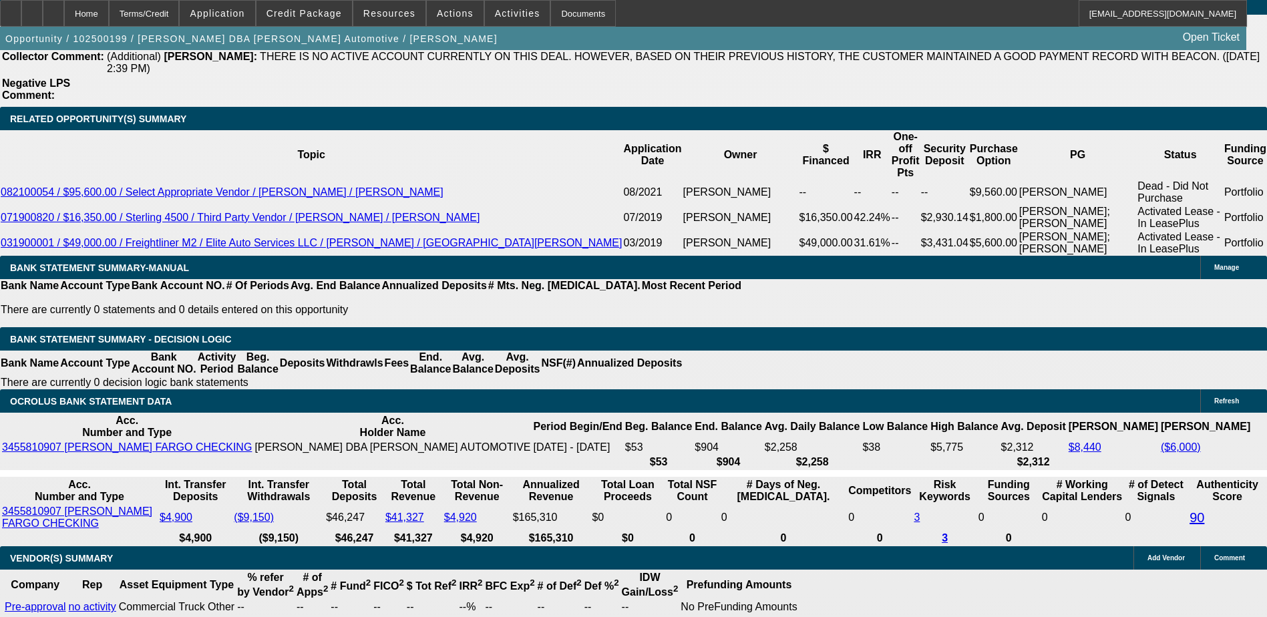
scroll to position [2271, 0]
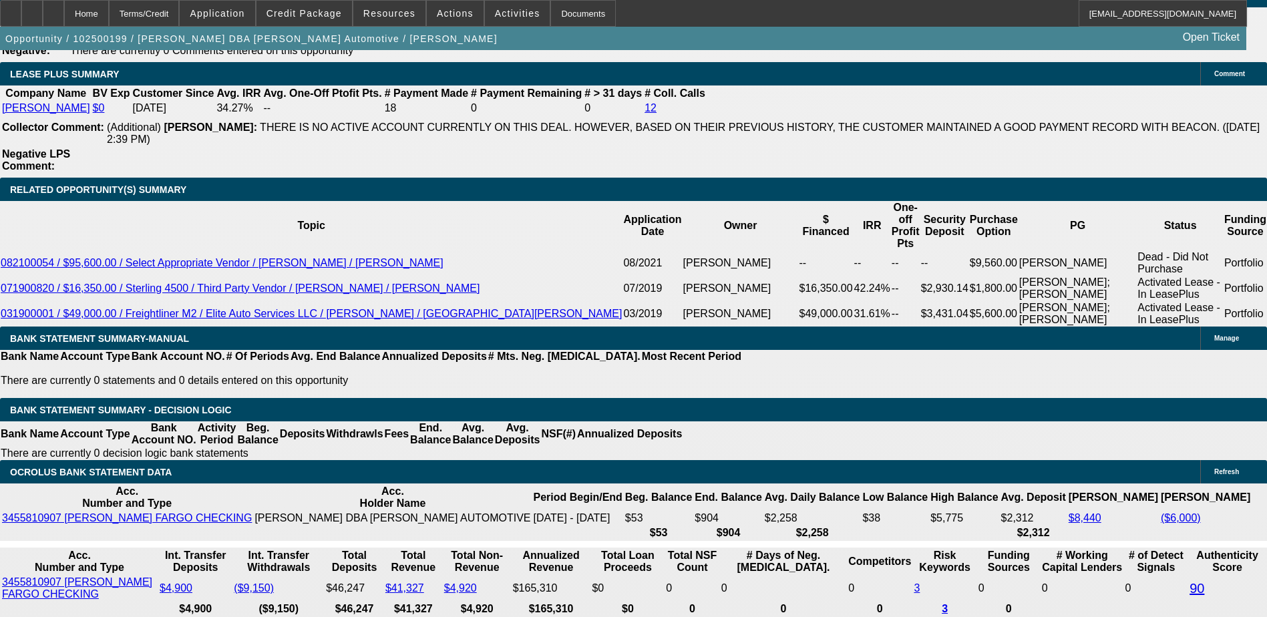
scroll to position [2070, 0]
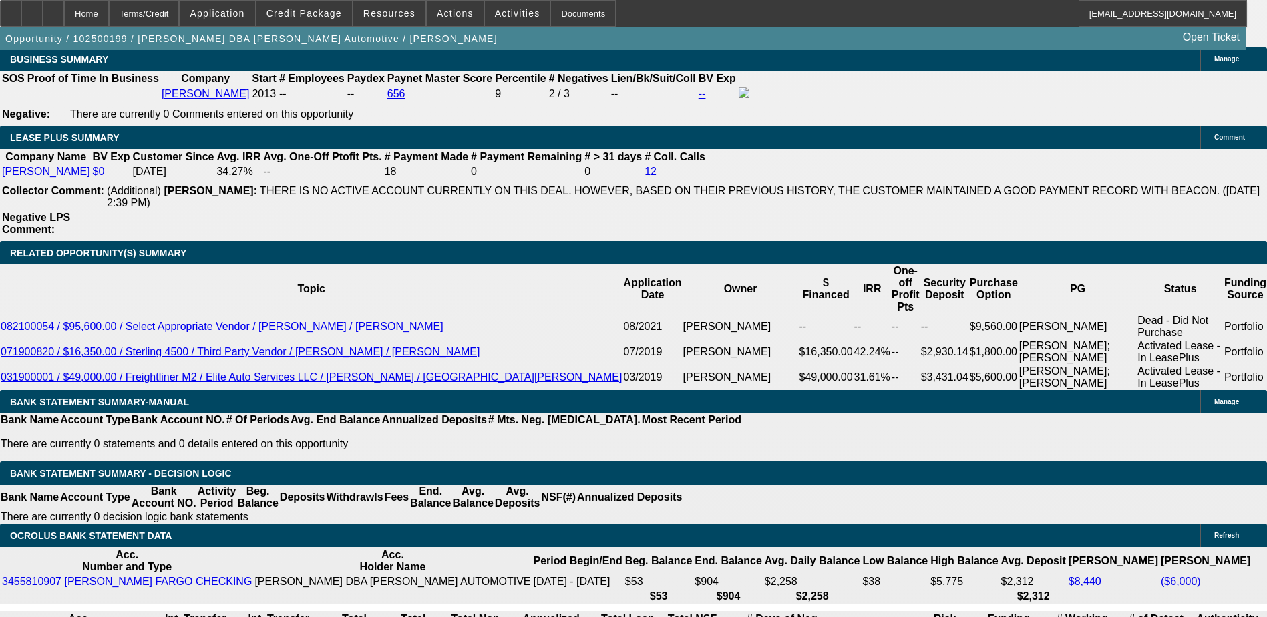
scroll to position [2204, 0]
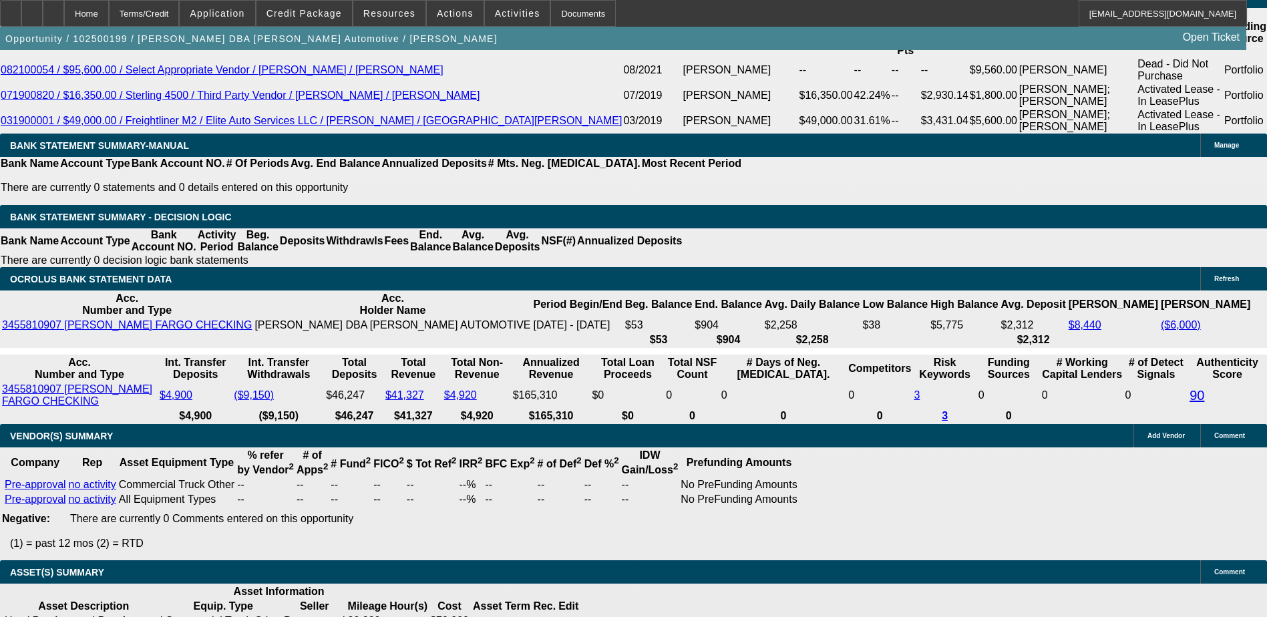
scroll to position [2338, 0]
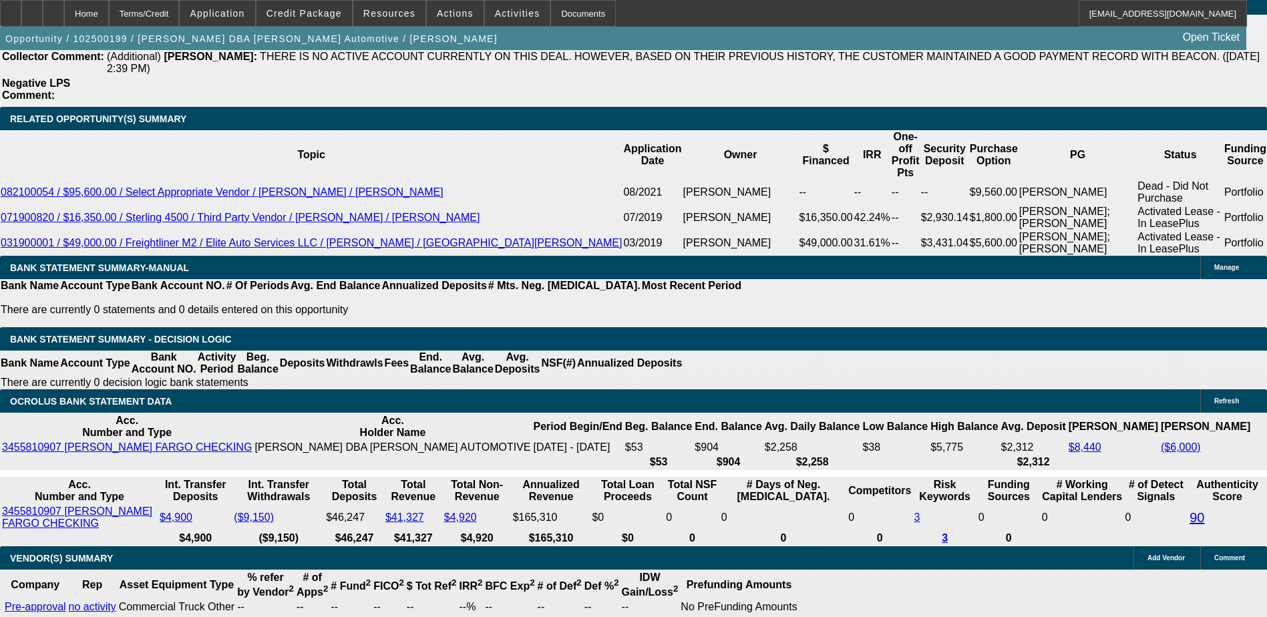
type input "UNKNOWN"
type input "1"
type input "$1,196.56"
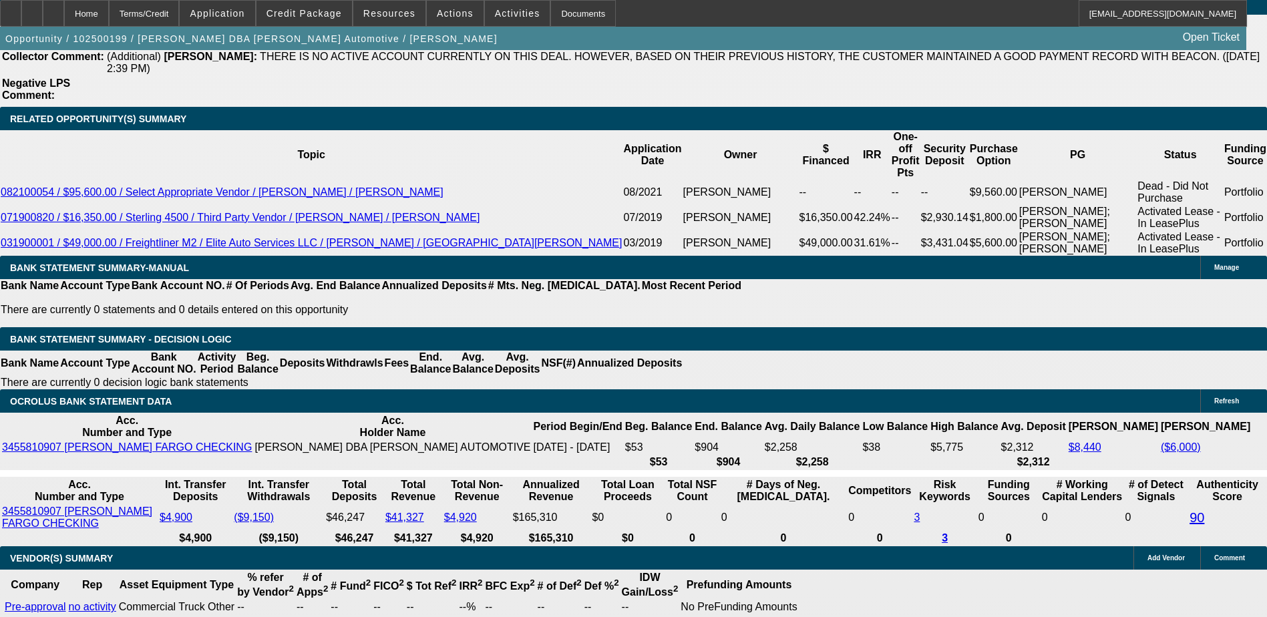
type input "13"
type input "$1,592.72"
type input "13"
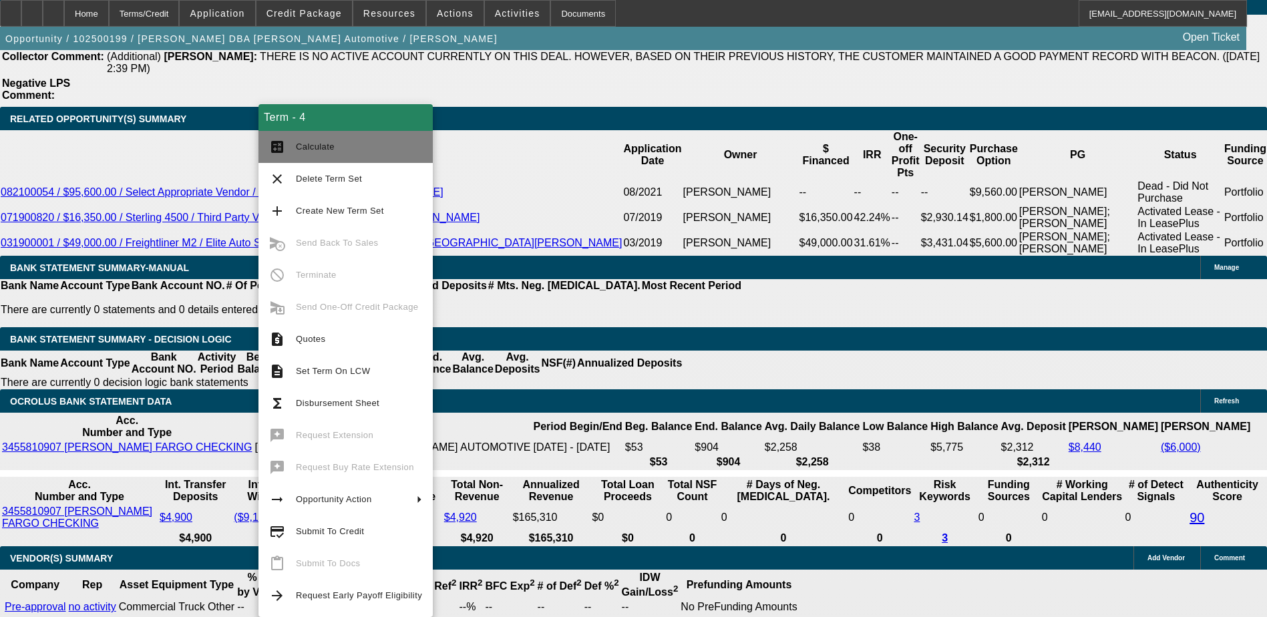
click at [293, 150] on button "calculate Calculate" at bounding box center [345, 147] width 174 height 32
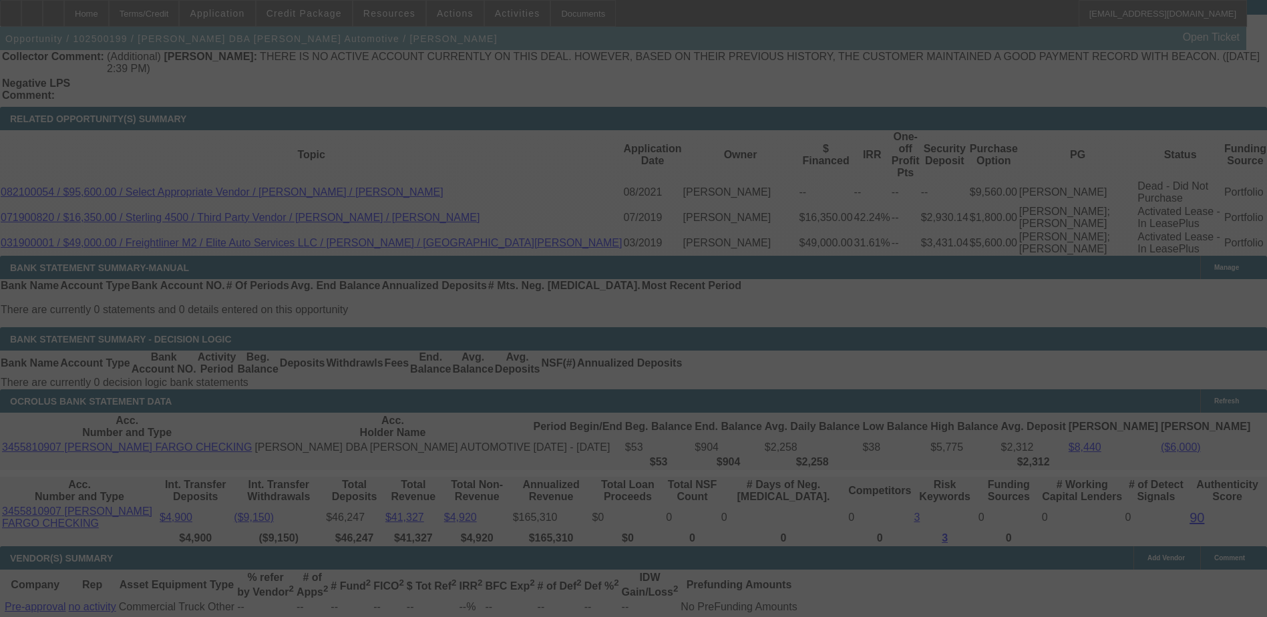
scroll to position [2204, 0]
select select "0"
select select "0.1"
select select "4"
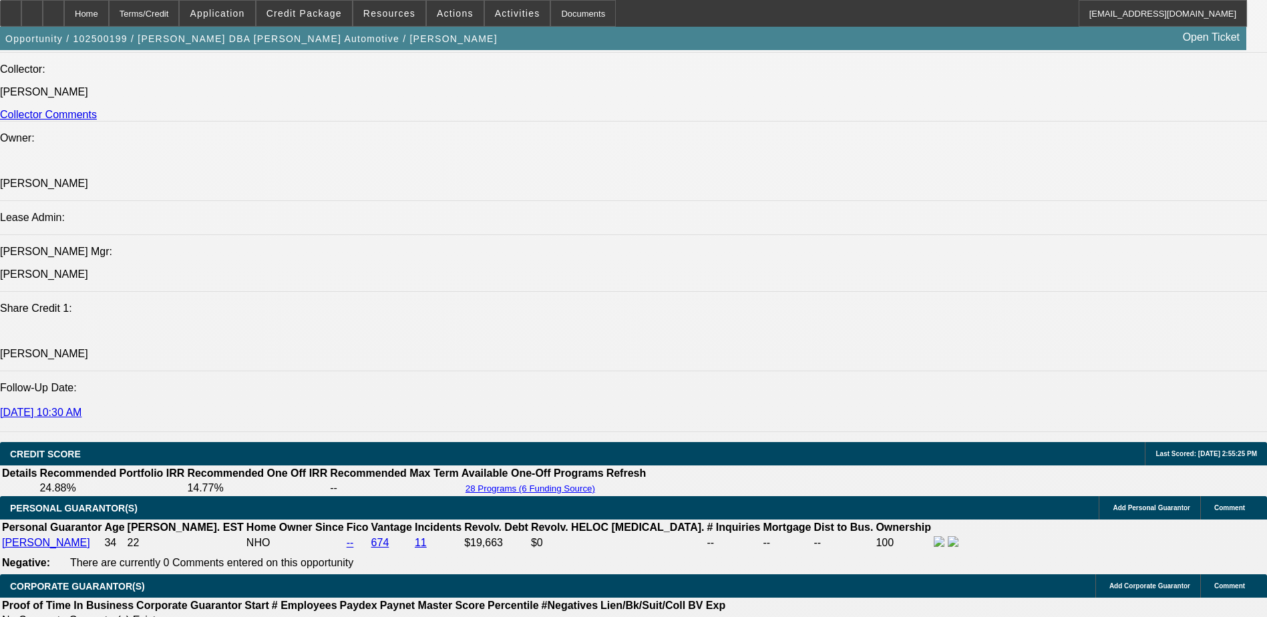
scroll to position [1469, 0]
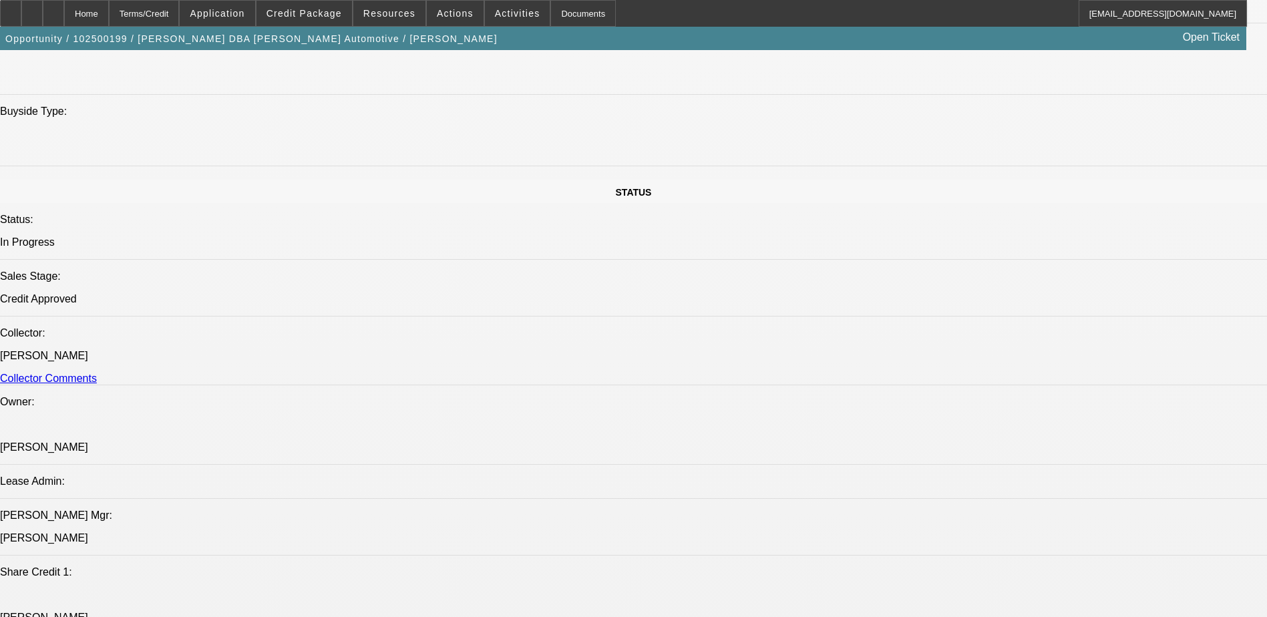
drag, startPoint x: 977, startPoint y: 454, endPoint x: 859, endPoint y: 447, distance: 118.4
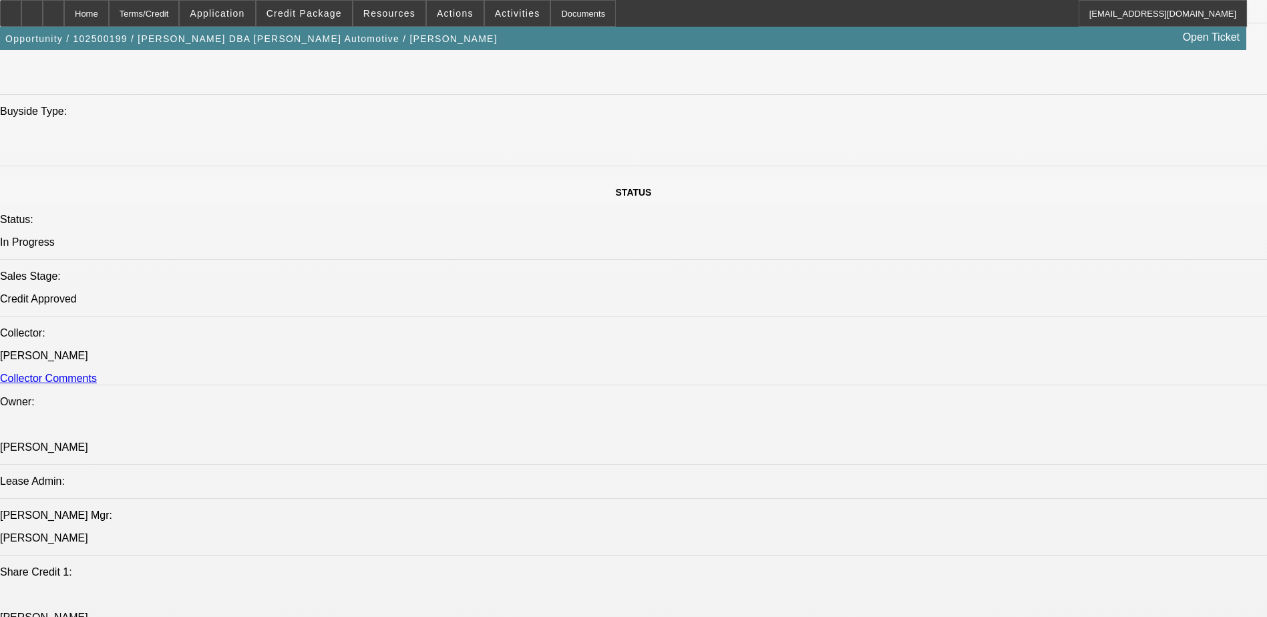
drag, startPoint x: 859, startPoint y: 447, endPoint x: 953, endPoint y: 462, distance: 95.3
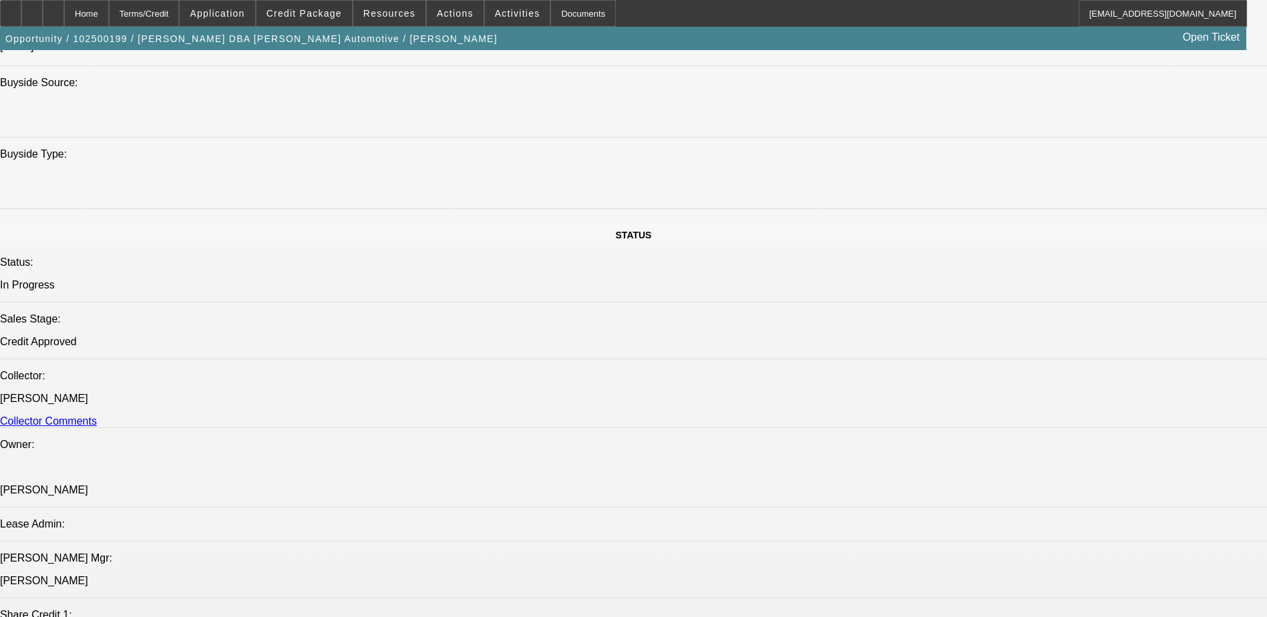
scroll to position [1269, 0]
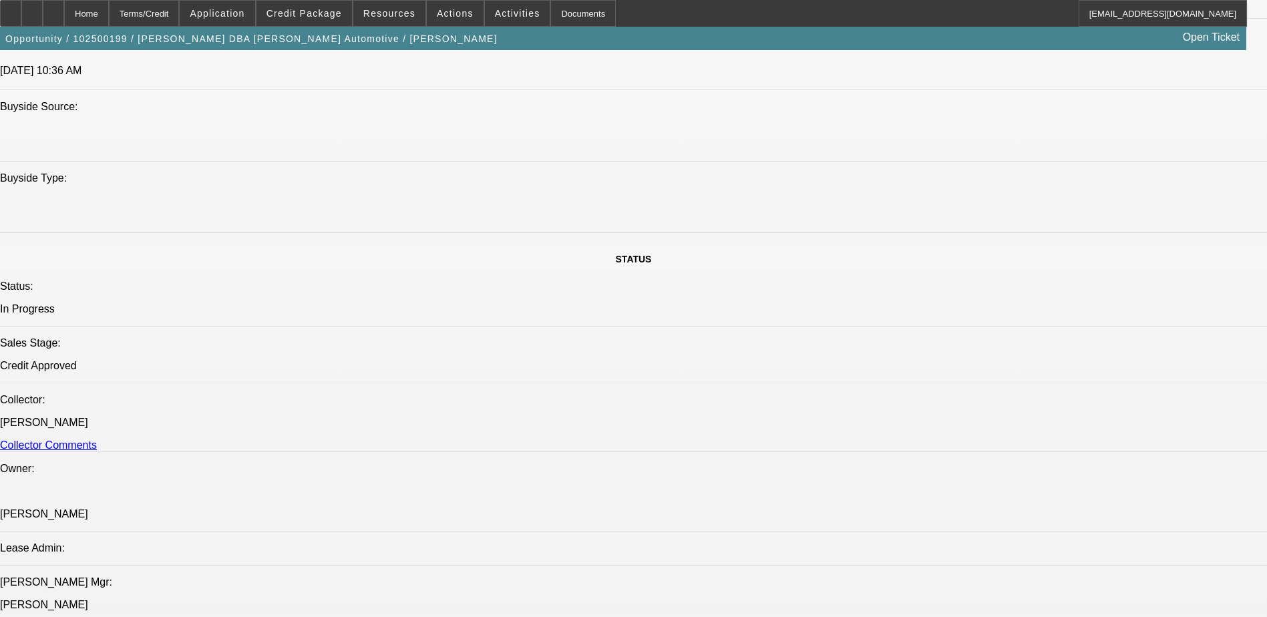
drag, startPoint x: 1018, startPoint y: 118, endPoint x: 1016, endPoint y: 140, distance: 22.1
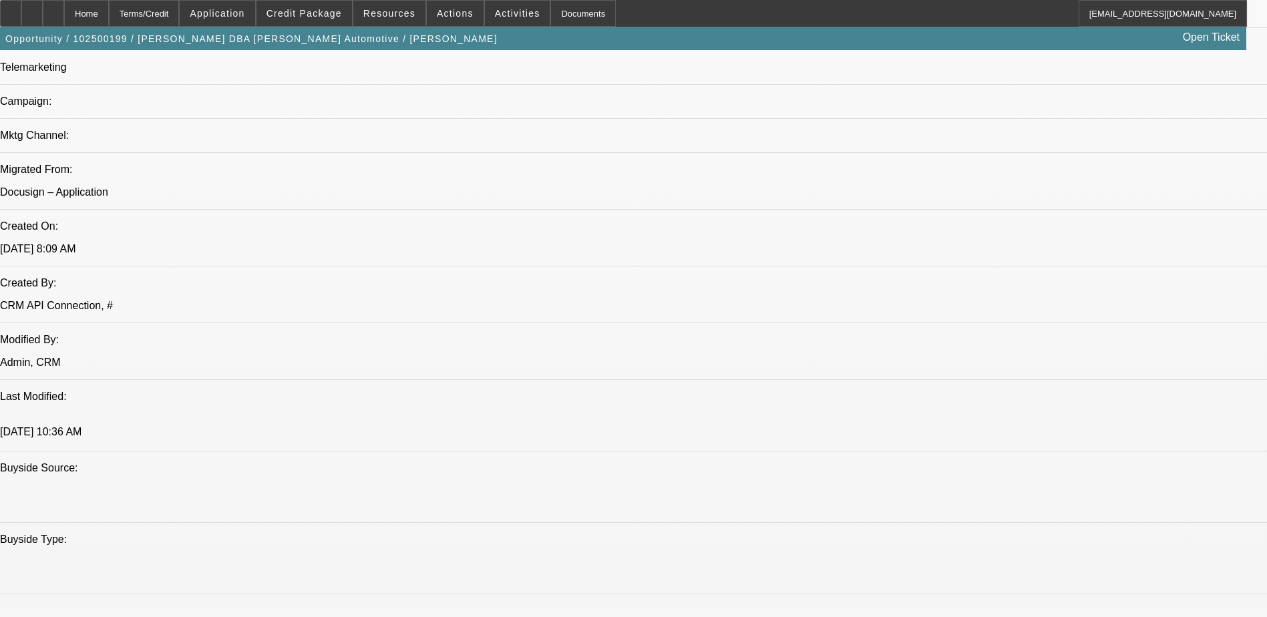
scroll to position [801, 0]
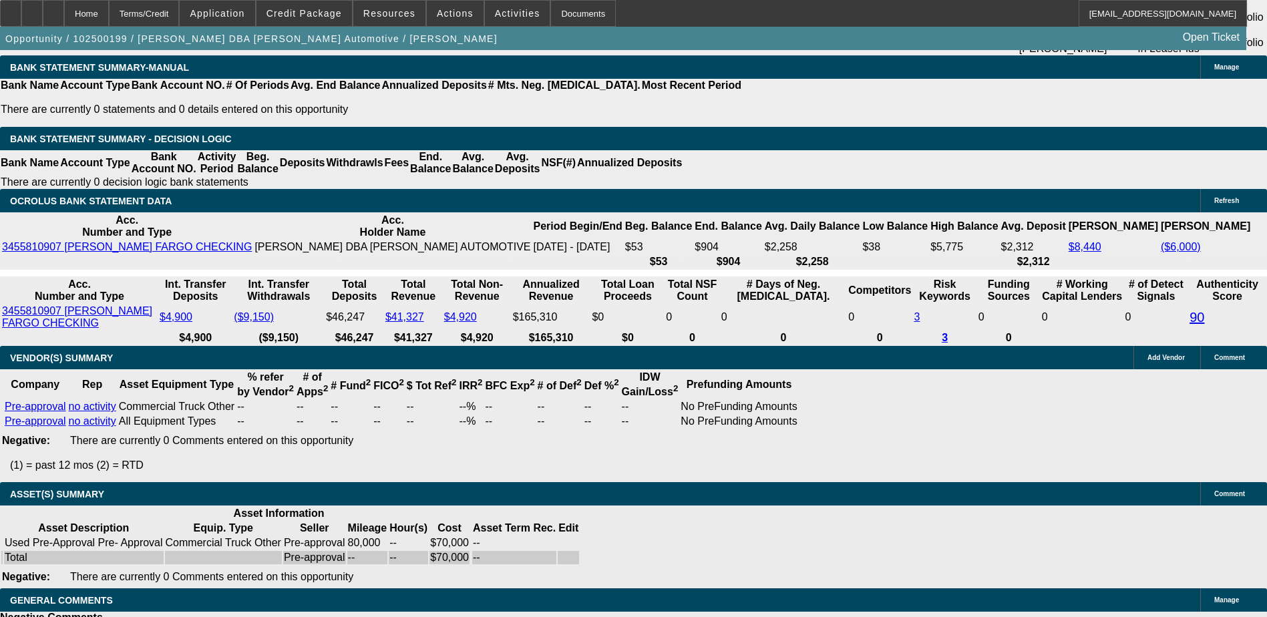
scroll to position [2338, 0]
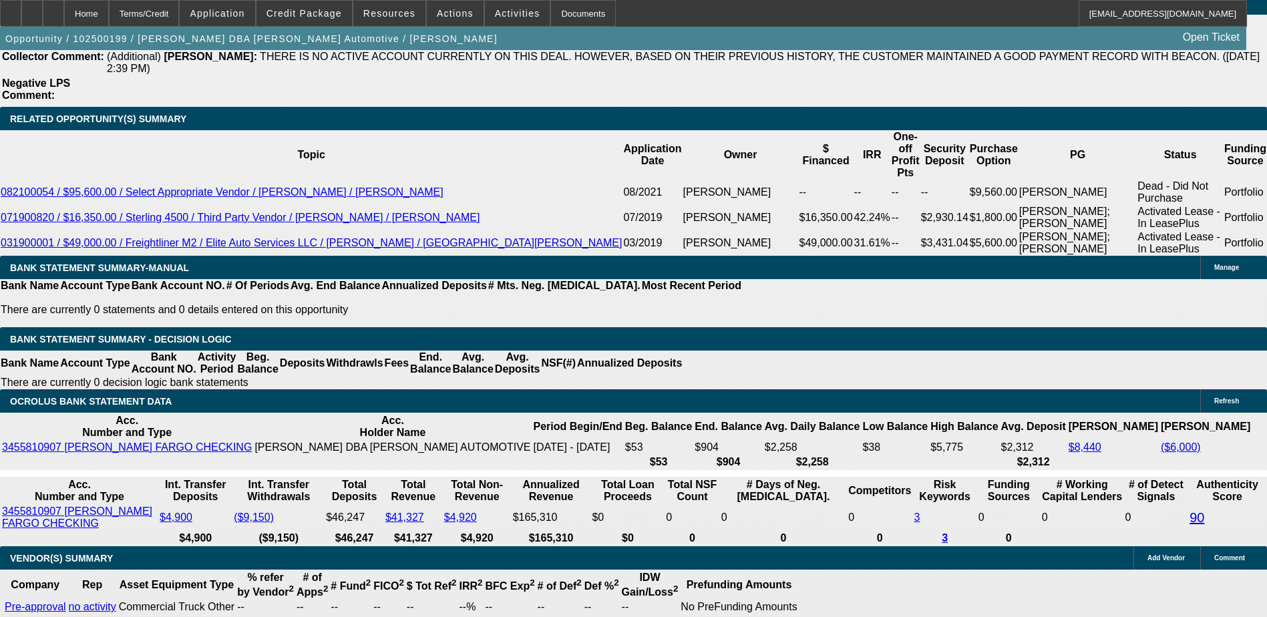
drag, startPoint x: 303, startPoint y: 250, endPoint x: 312, endPoint y: 262, distance: 14.7
type input "UNKNOWN"
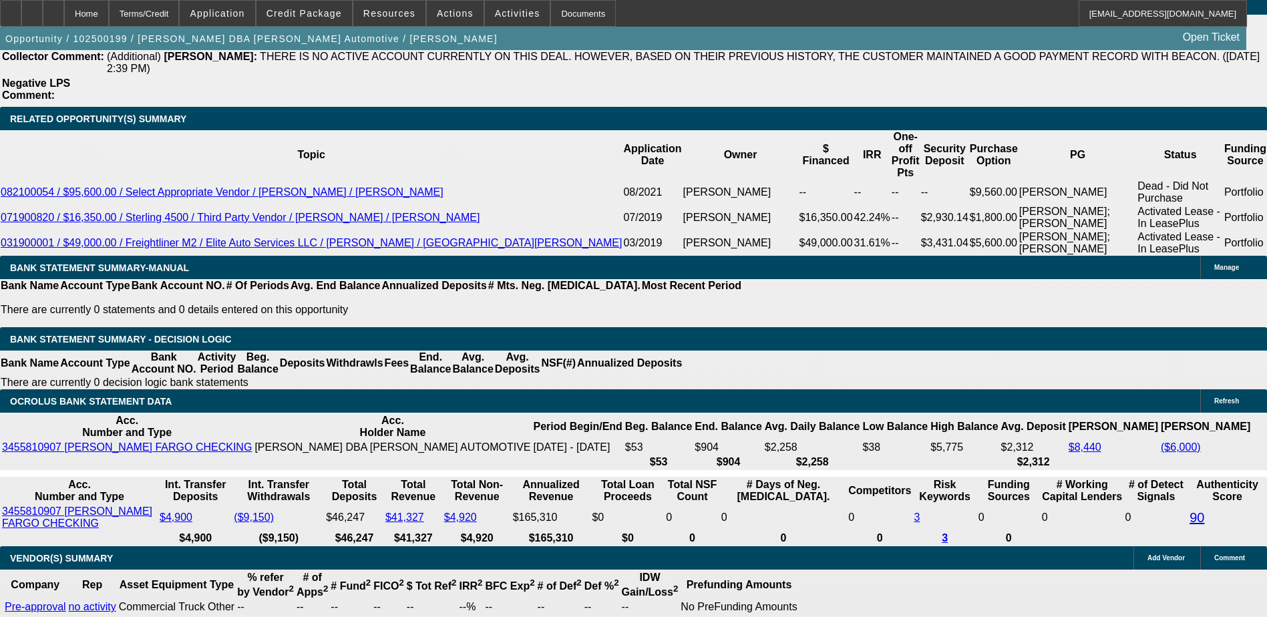
type input "12"
type input "$1,557.11"
type input "12"
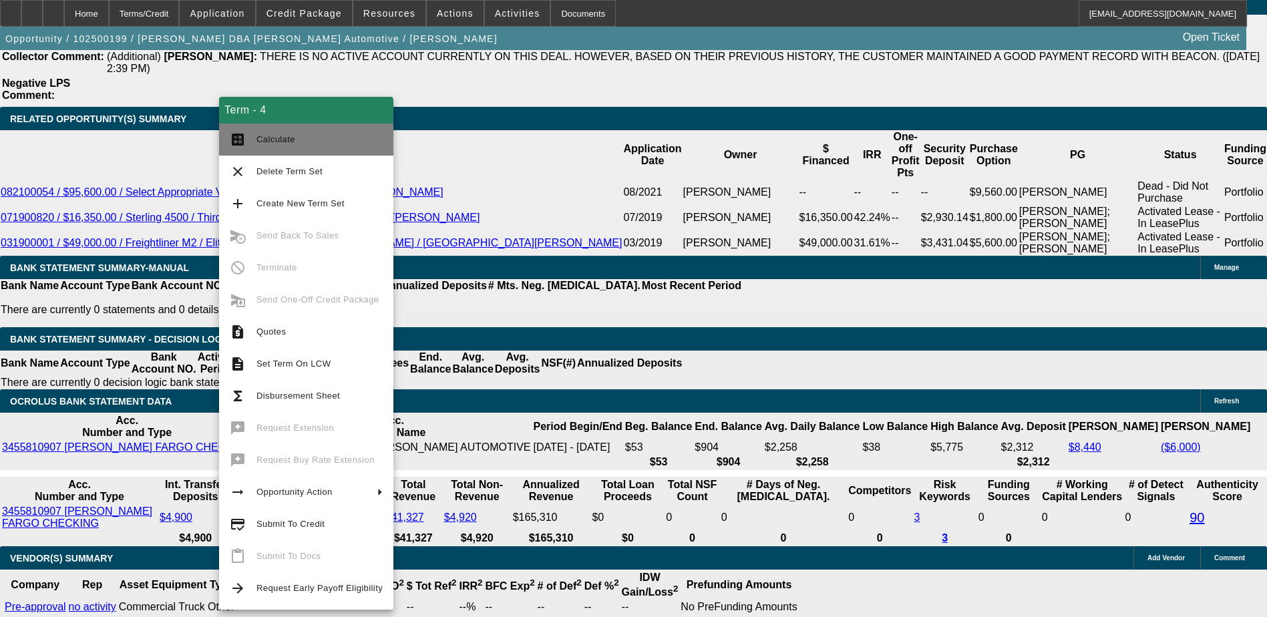
click at [248, 138] on button "calculate Calculate" at bounding box center [306, 140] width 174 height 32
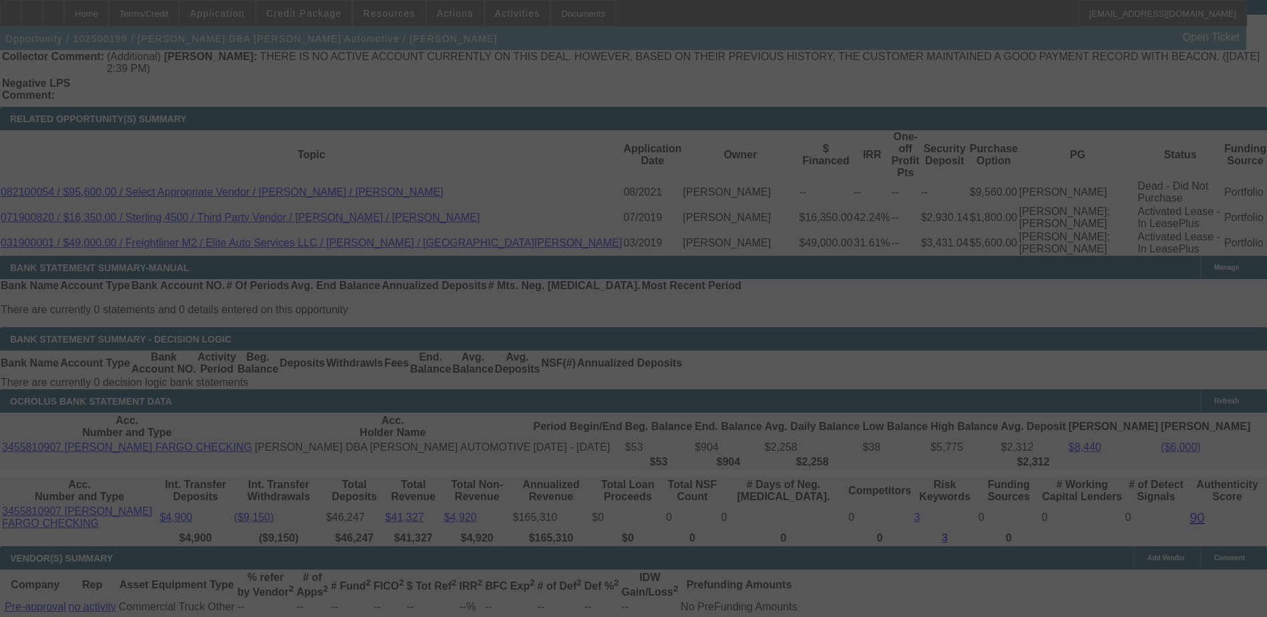
select select "0"
select select "0.1"
select select "4"
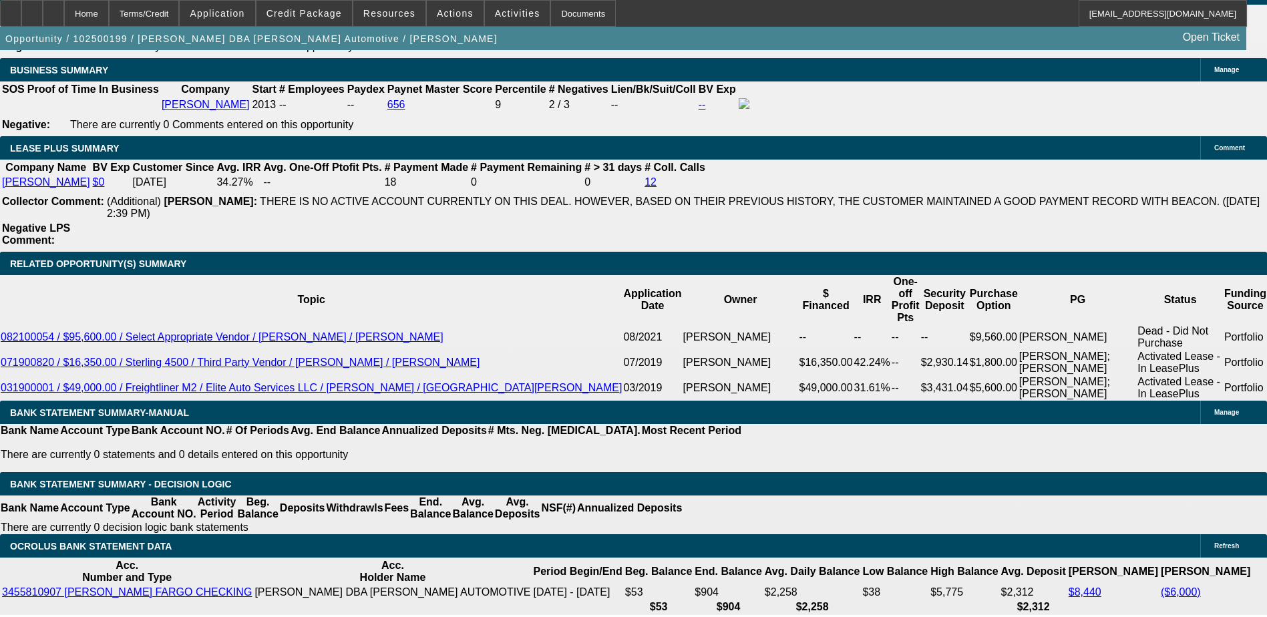
scroll to position [2192, 0]
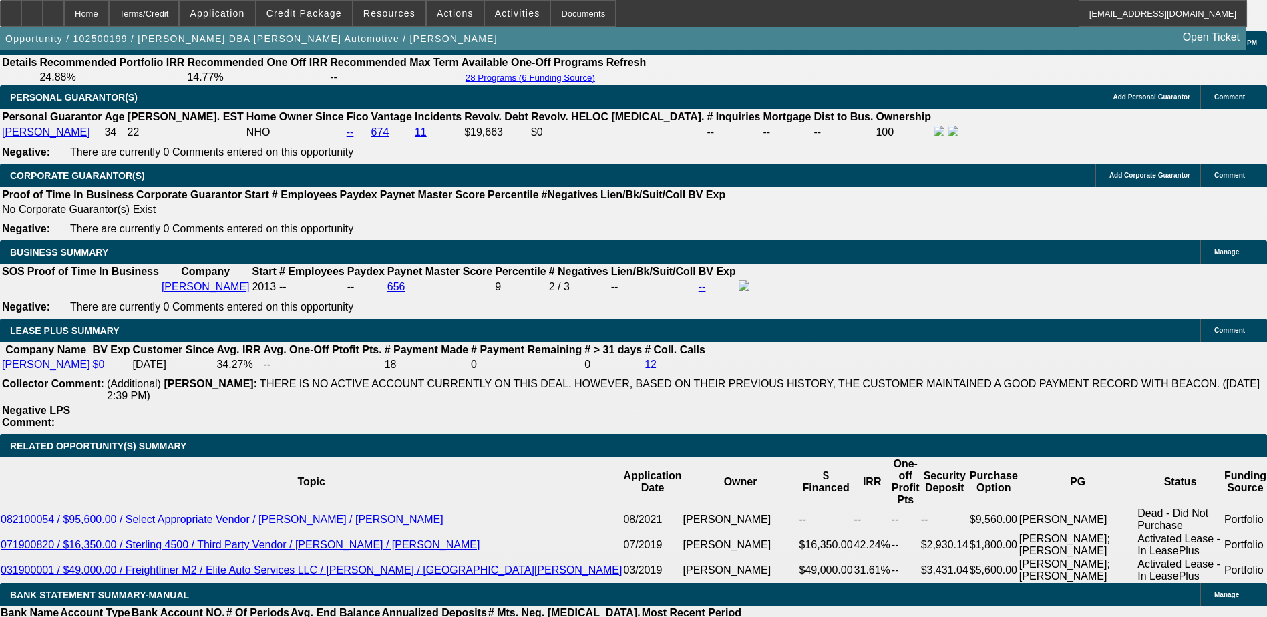
scroll to position [1925, 0]
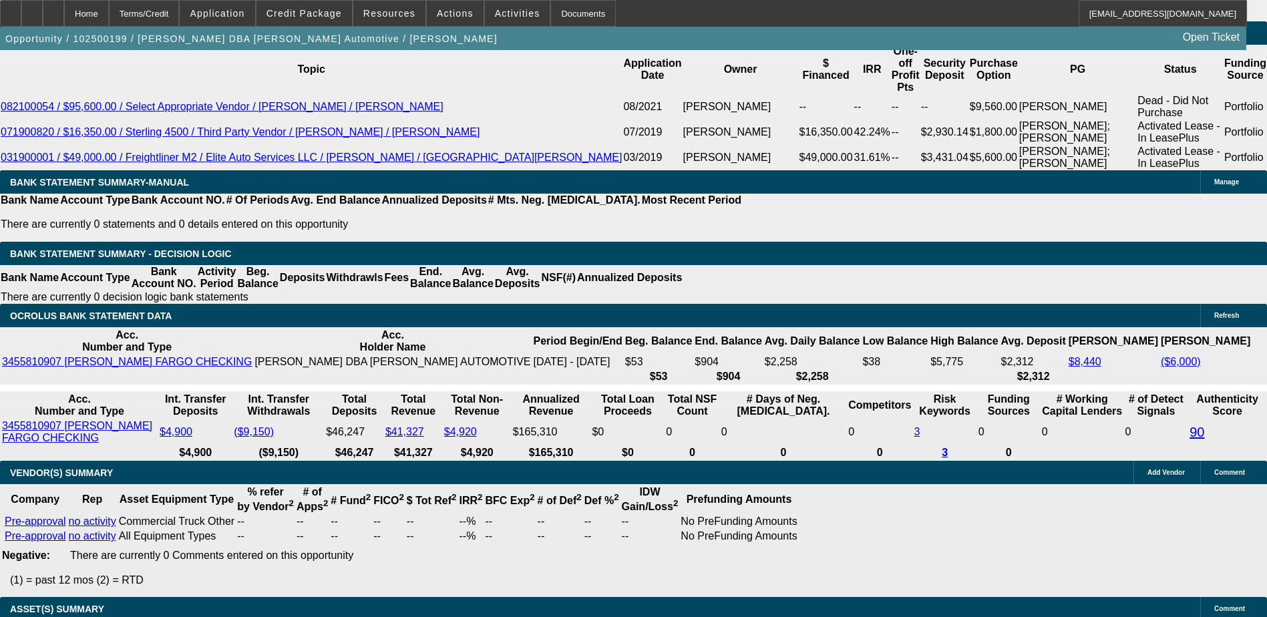
scroll to position [2392, 0]
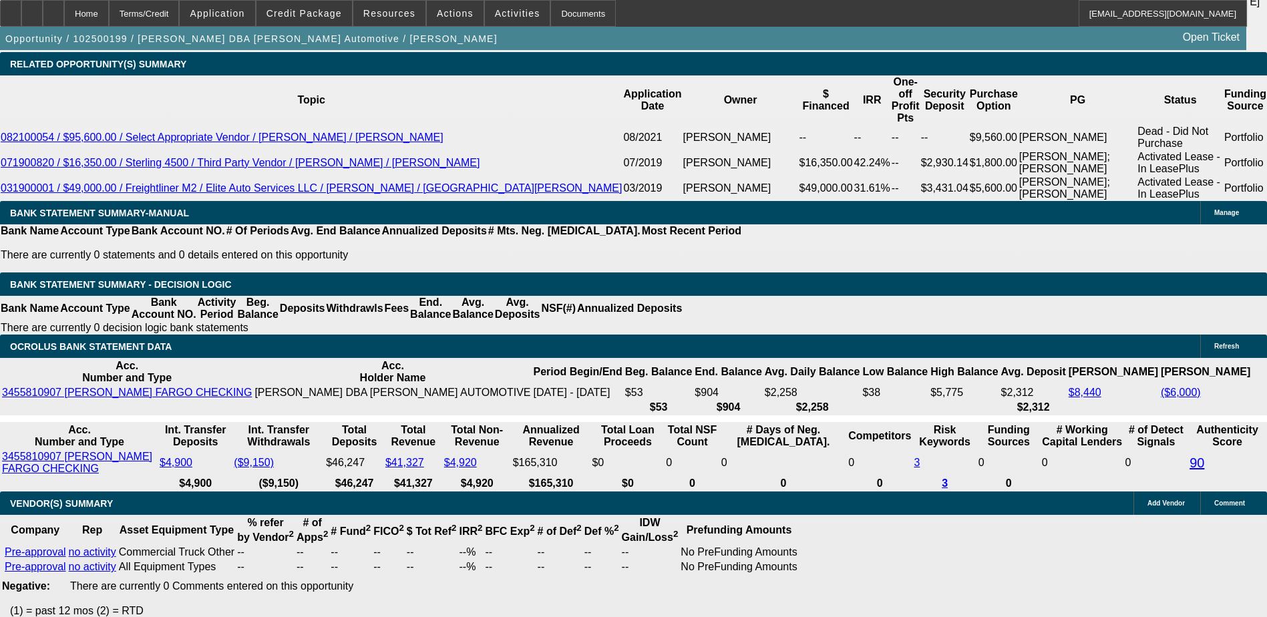
drag, startPoint x: 304, startPoint y: 188, endPoint x: 371, endPoint y: 238, distance: 83.1
type input "UNKNOWN"
type input "1"
type input "$1,196.56"
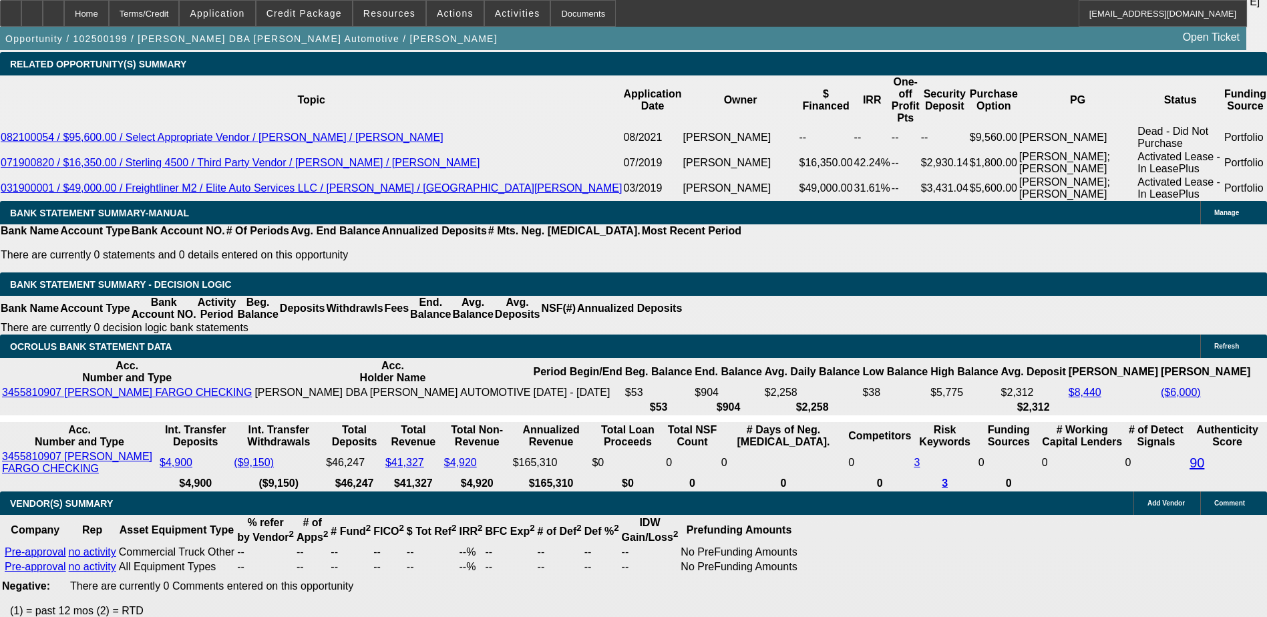
type input "11"
type input "$1,521.97"
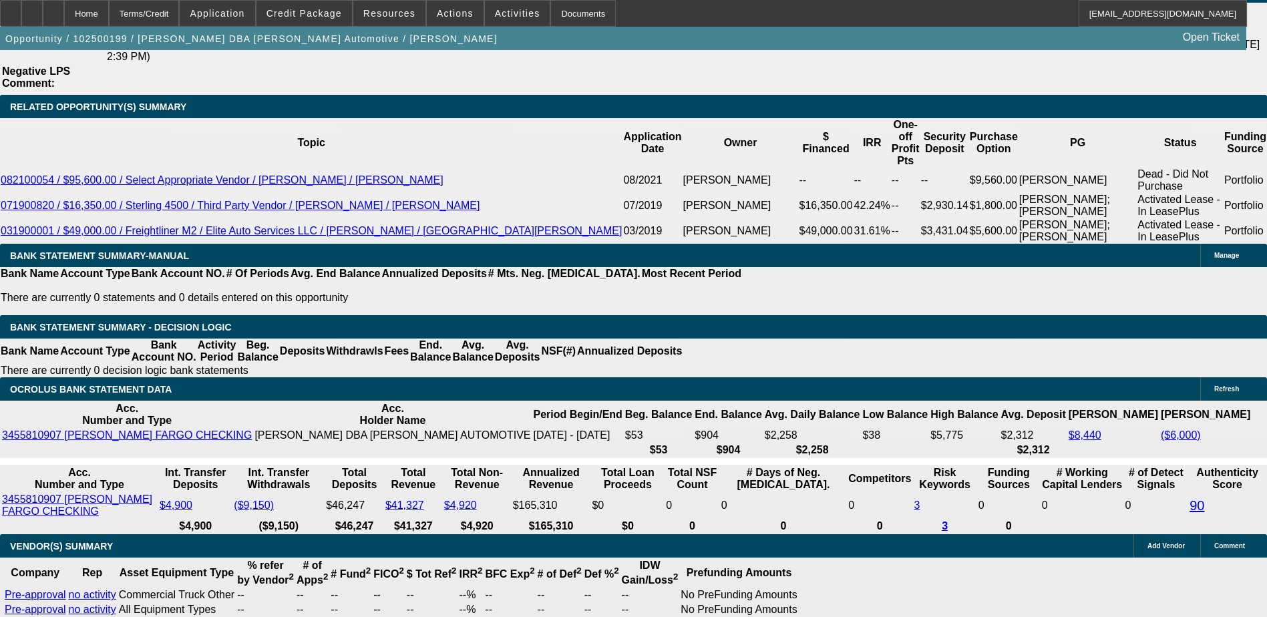
scroll to position [2325, 0]
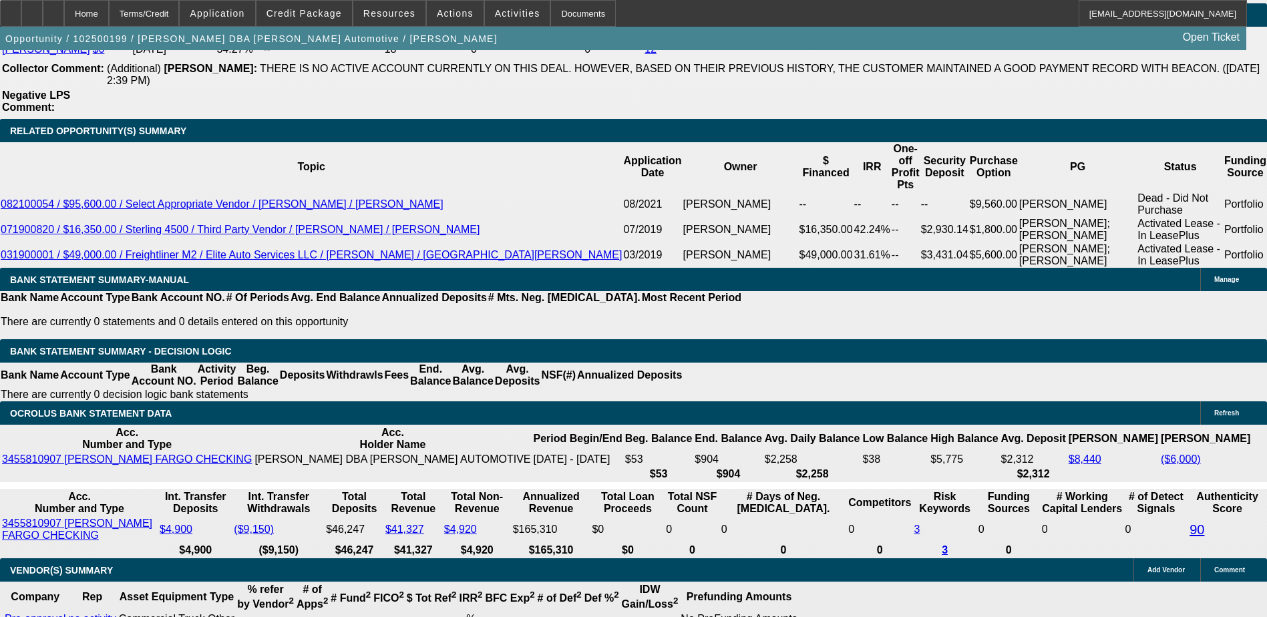
type input "11"
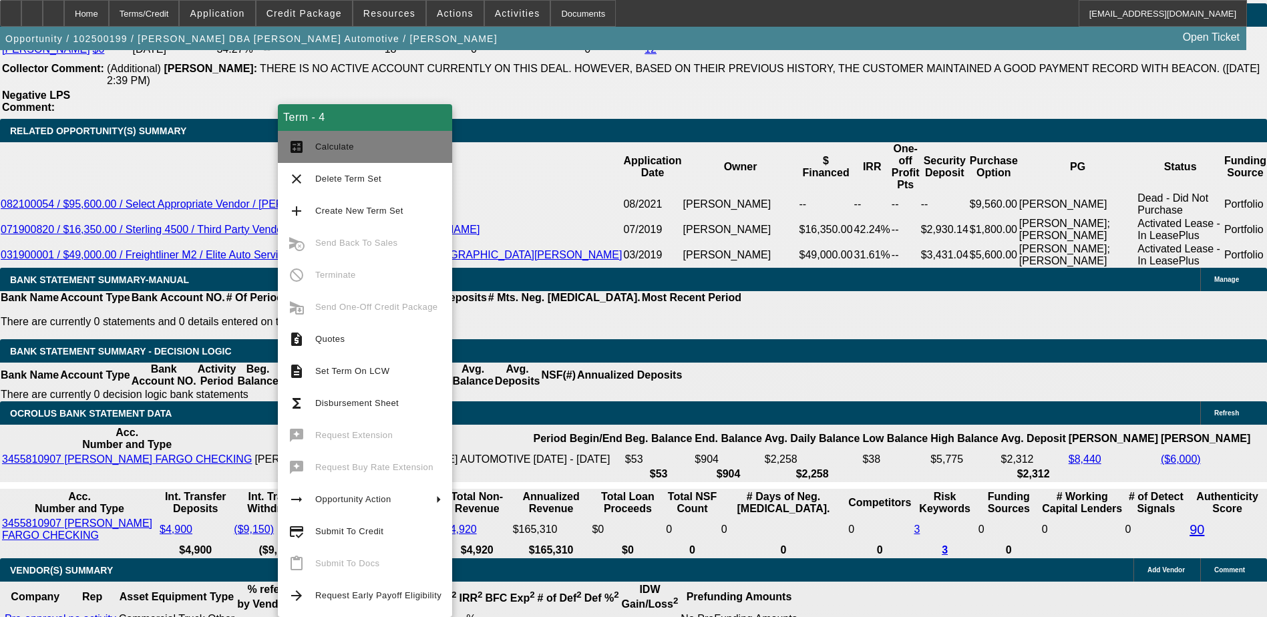
click at [308, 145] on button "calculate Calculate" at bounding box center [365, 147] width 174 height 32
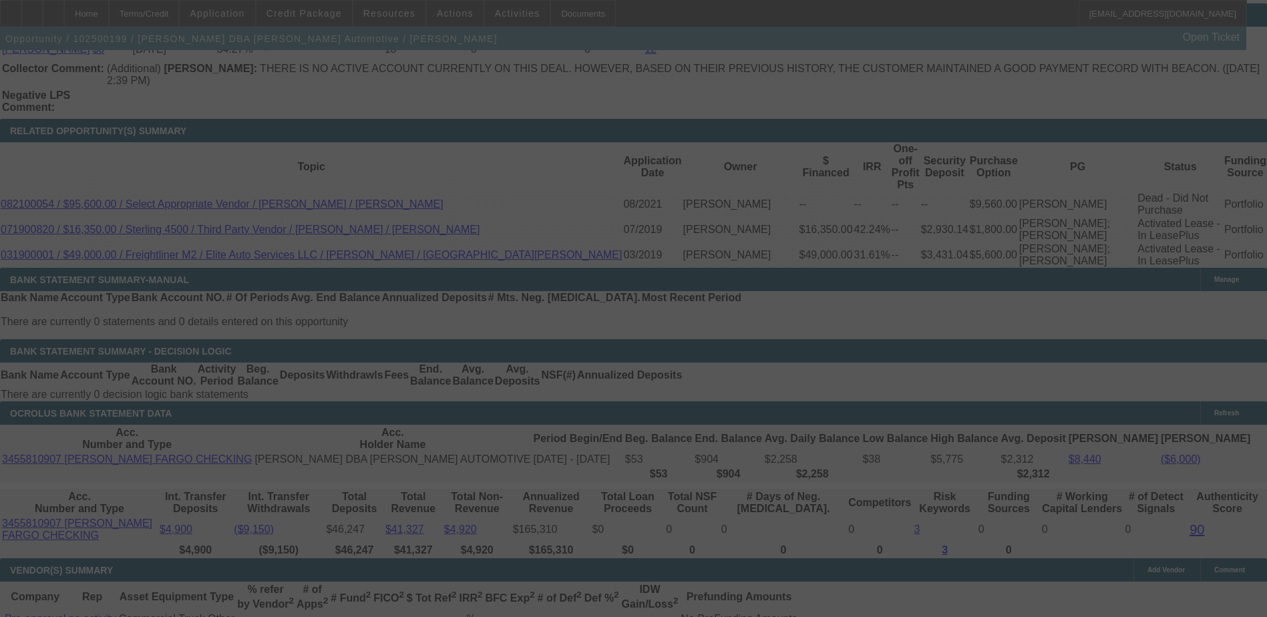
select select "0"
select select "0.1"
select select "4"
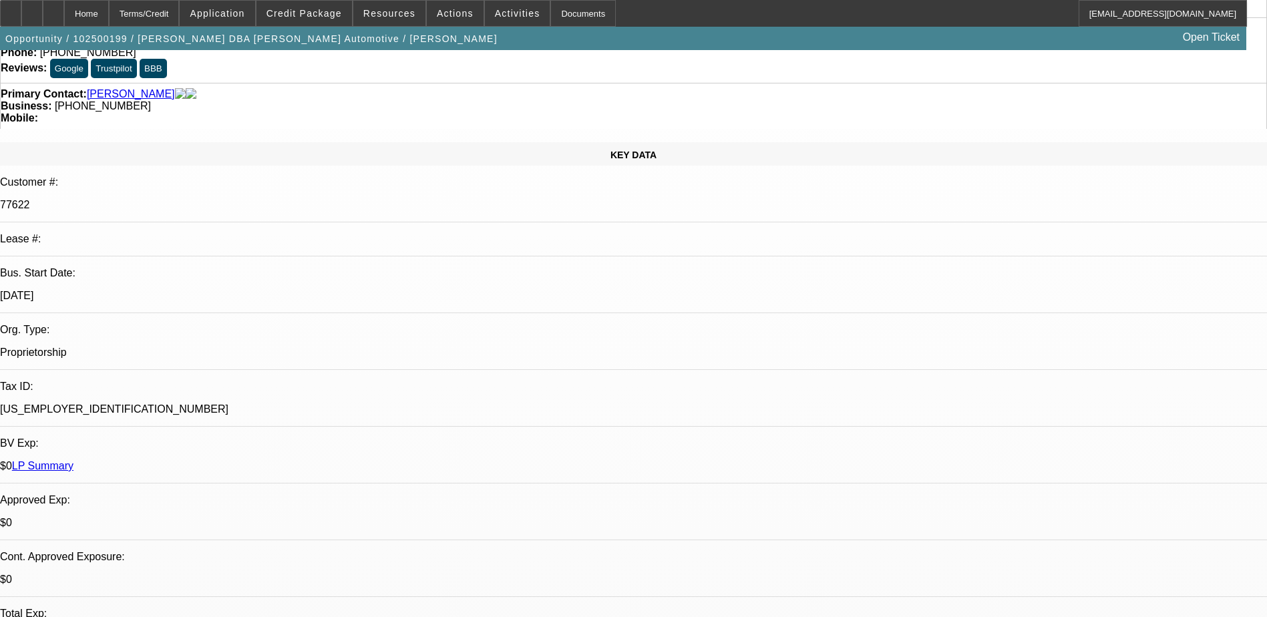
scroll to position [0, 0]
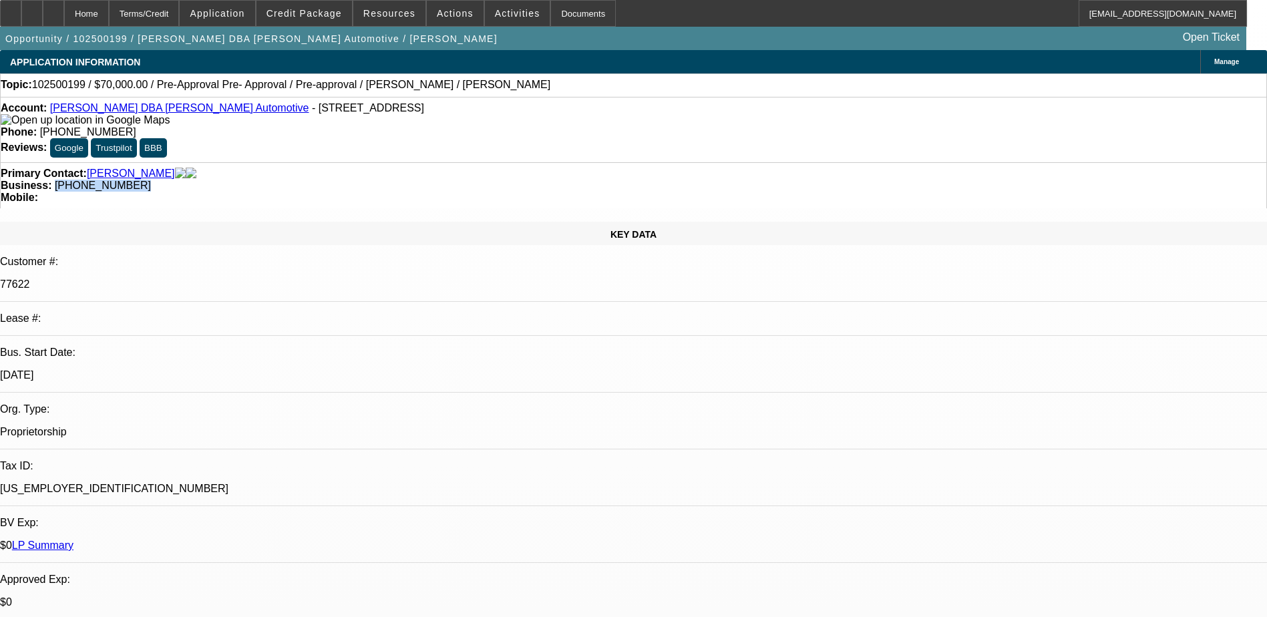
drag, startPoint x: 556, startPoint y: 162, endPoint x: 476, endPoint y: 172, distance: 80.9
click at [476, 172] on div "Primary Contact: Goldston, Christopher Business: (919) 219-1284 Mobile:" at bounding box center [633, 185] width 1267 height 46
copy span "(919) 219-1284"
click at [476, 172] on div "Primary Contact: Goldston, Christopher Business: (919) 219-1284 Mobile:" at bounding box center [633, 185] width 1267 height 46
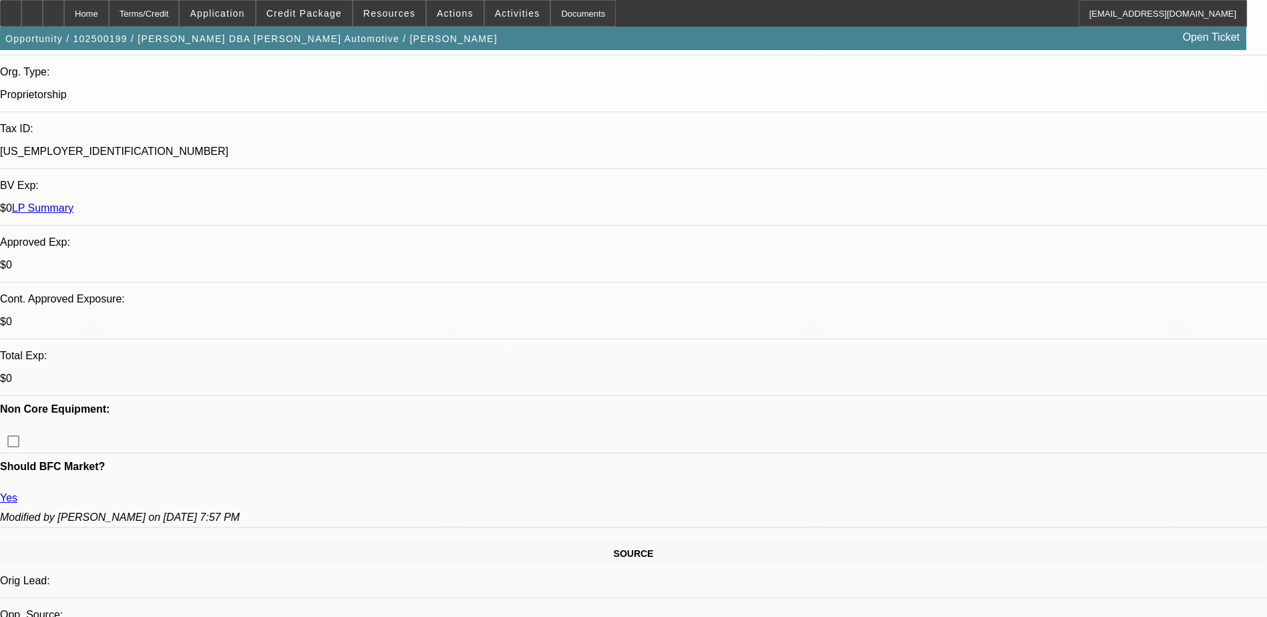
scroll to position [334, 0]
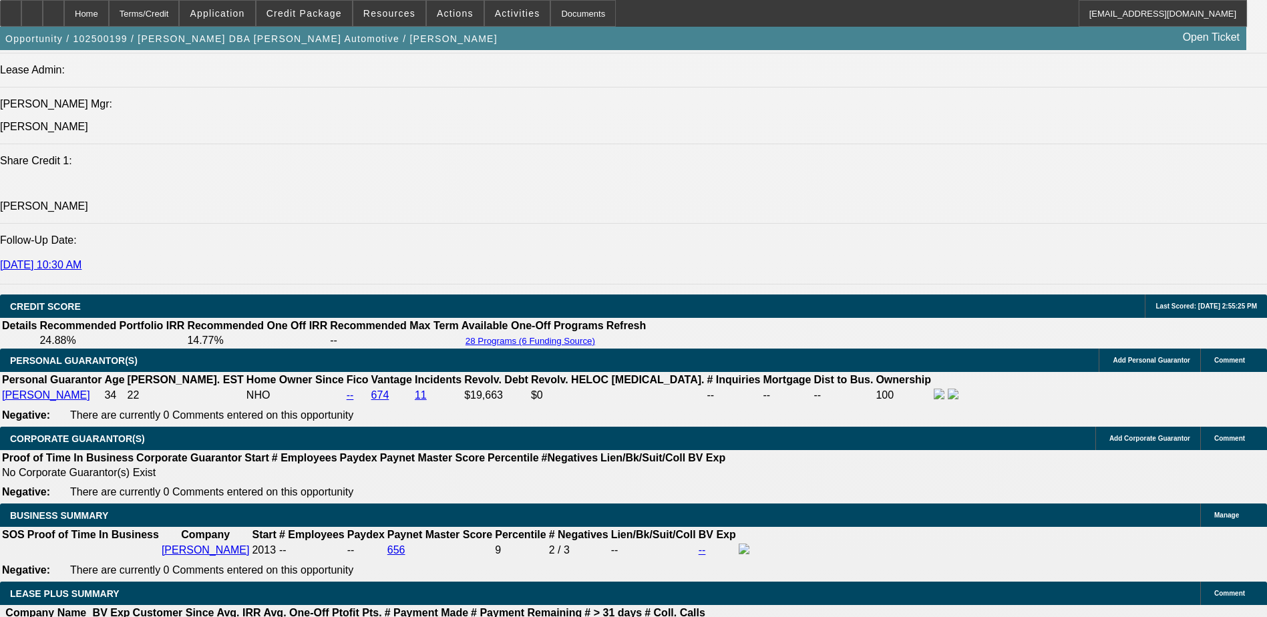
scroll to position [1469, 0]
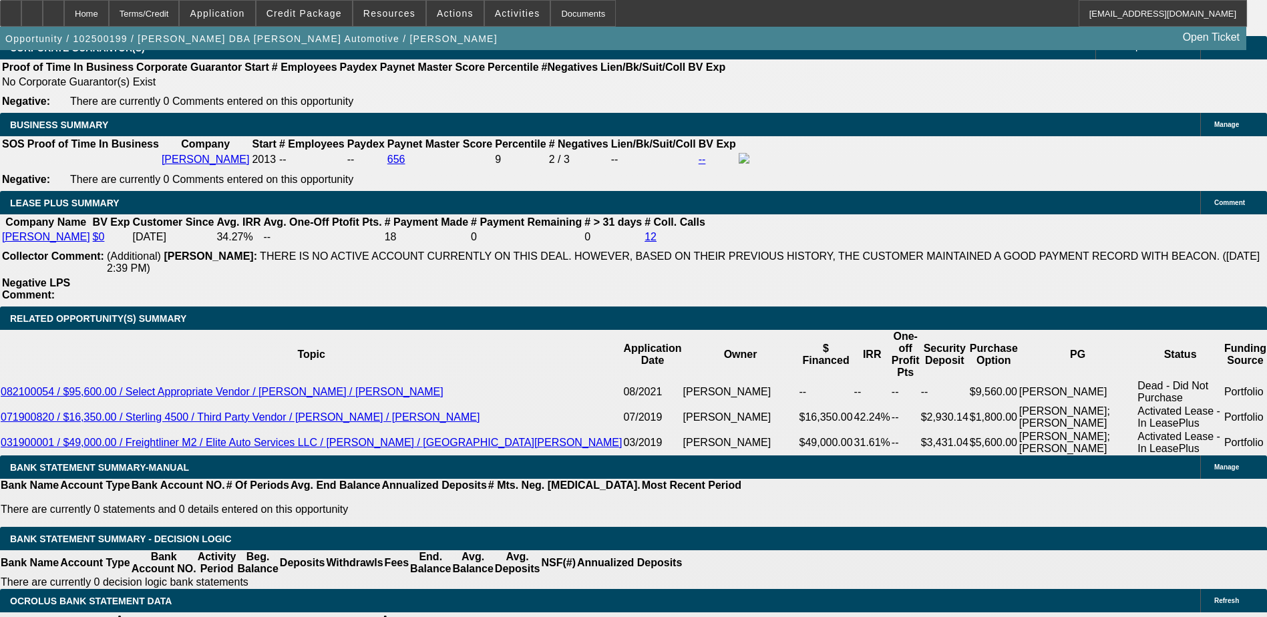
scroll to position [2137, 0]
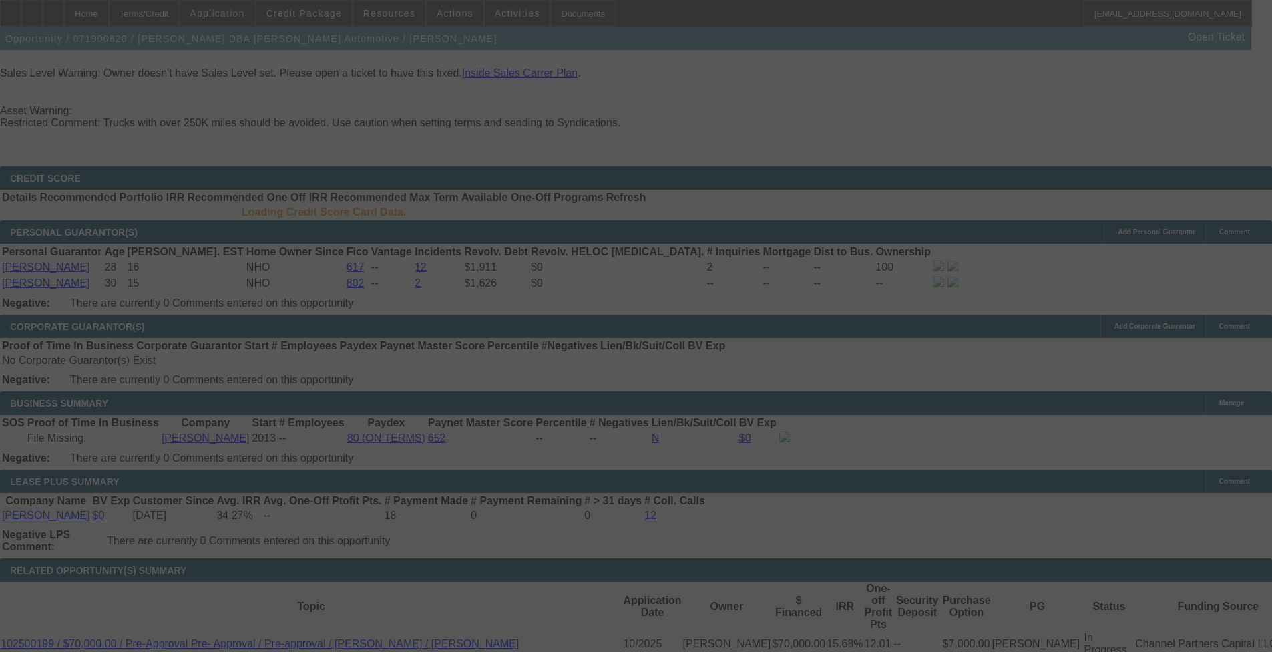
scroll to position [1981, 0]
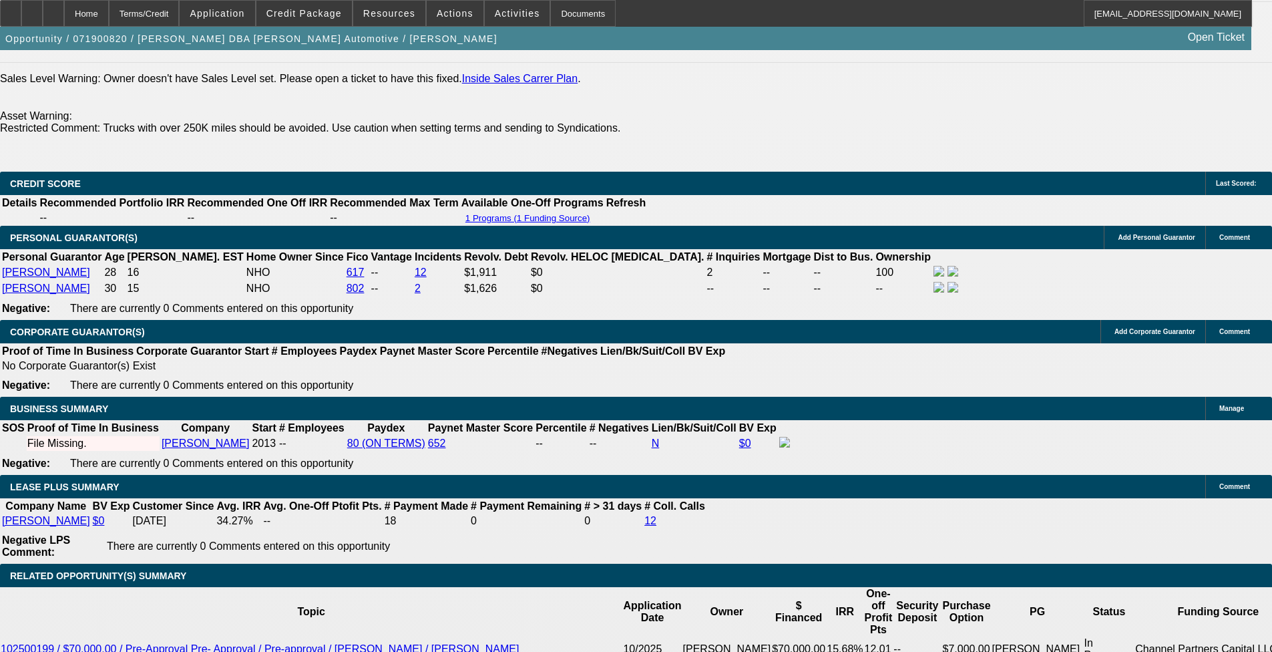
select select "0"
select select "2"
select select "0.1"
select select "0"
select select "2"
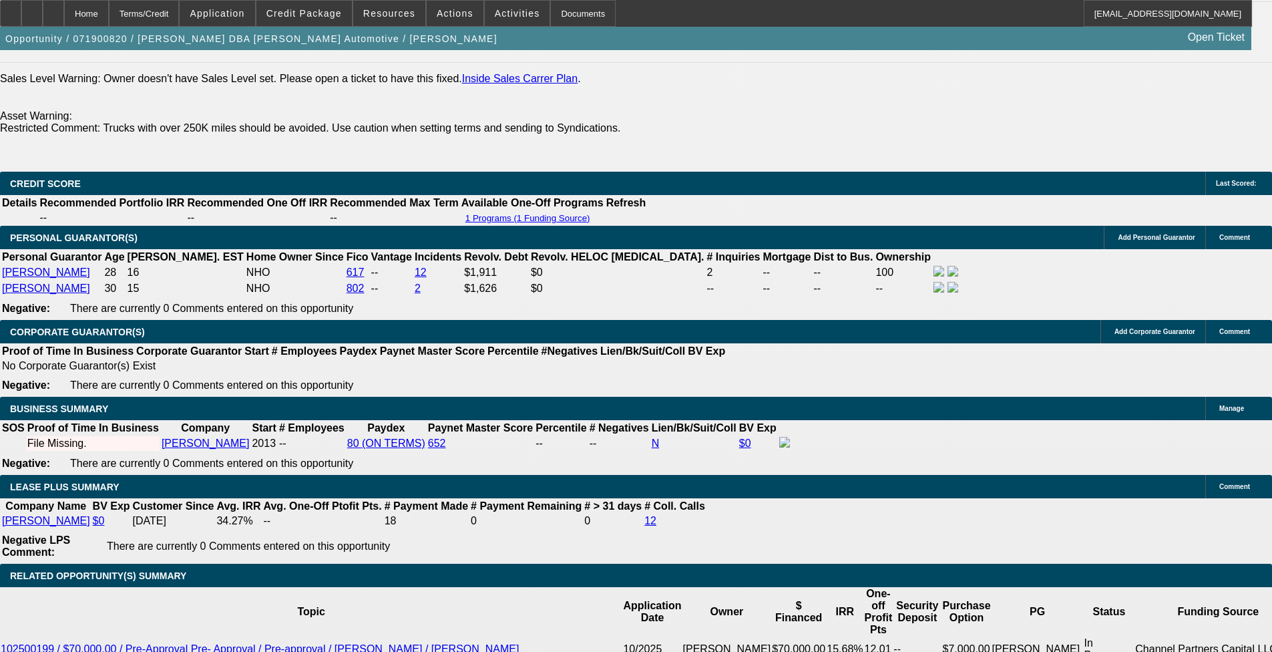
select select "0.1"
select select "0"
select select "2"
select select "0.1"
select select "0"
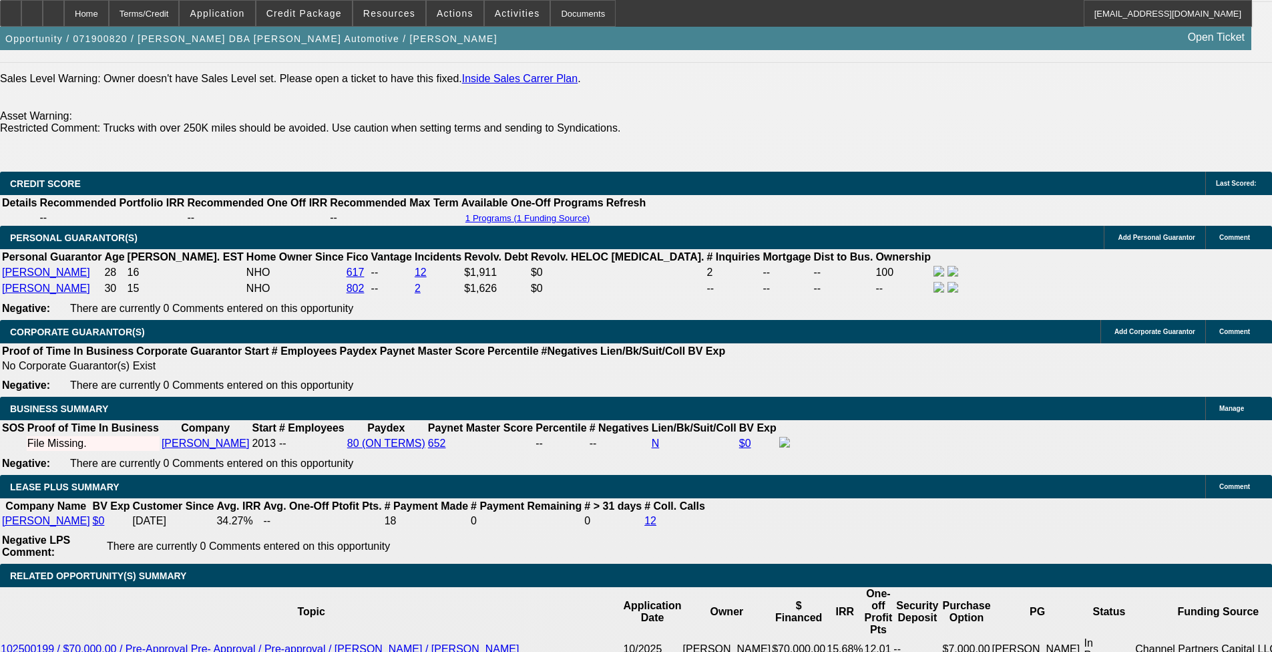
select select "2"
select select "0.1"
select select "1"
select select "2"
select select "4"
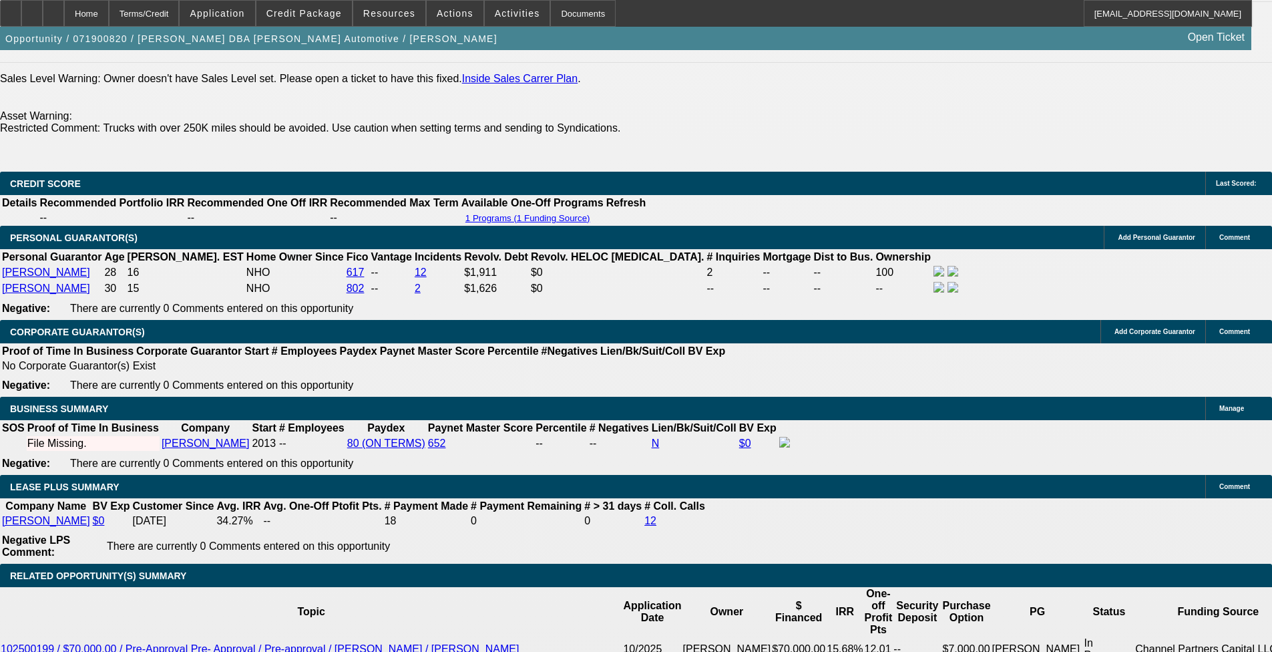
select select "1"
select select "2"
select select "4"
select select "1"
select select "2"
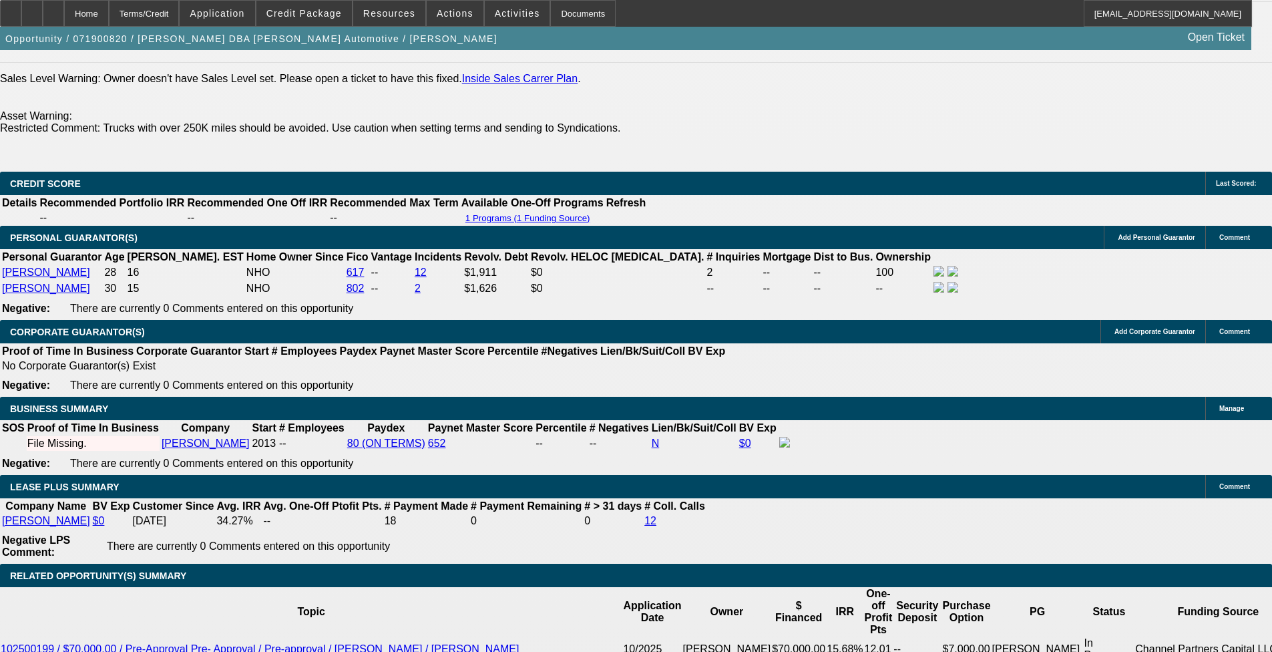
select select "4"
select select "1"
select select "2"
select select "4"
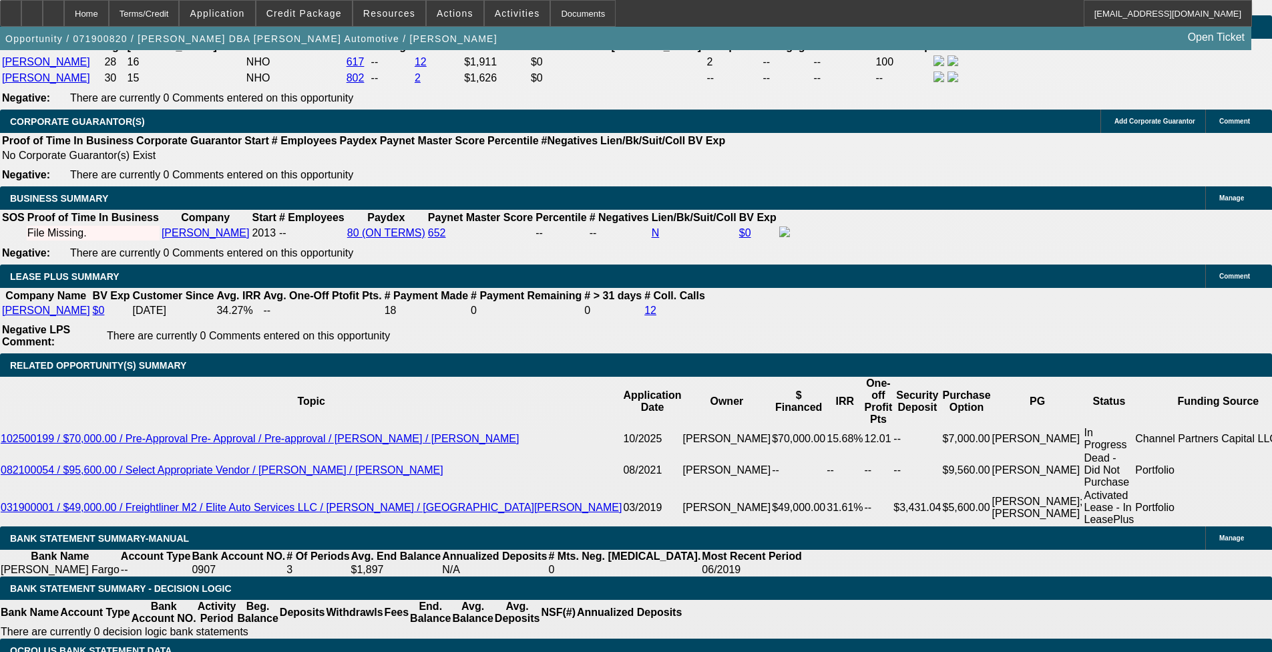
scroll to position [0, 0]
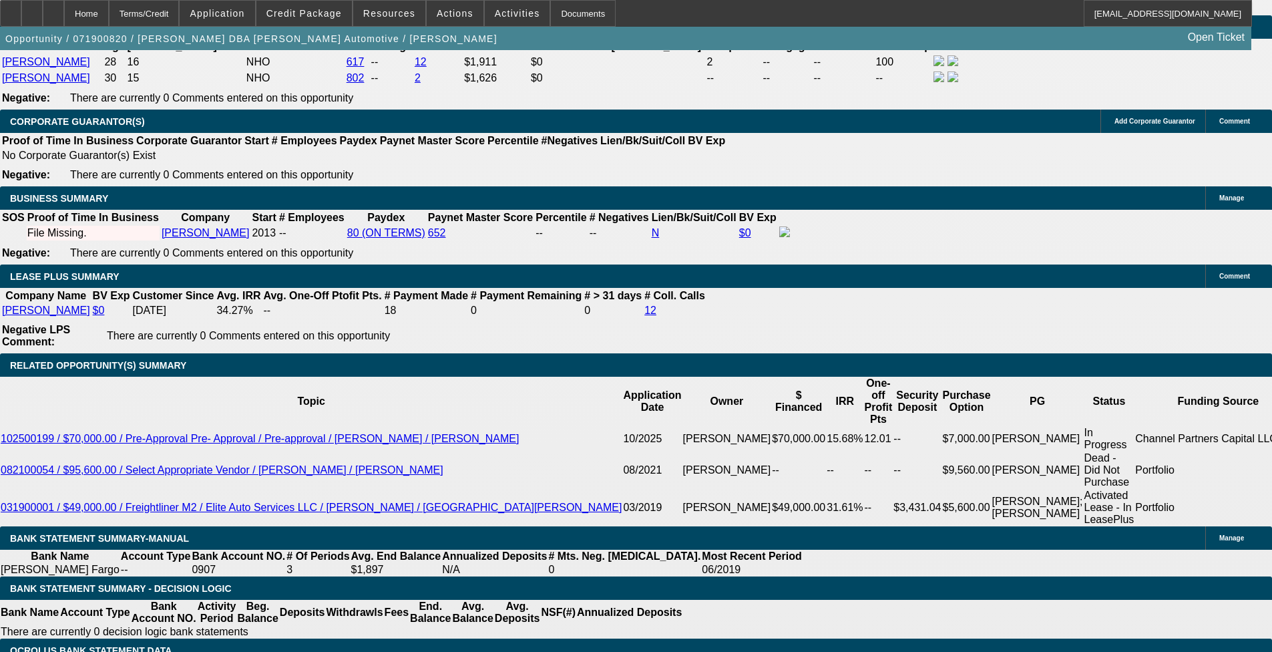
scroll to position [1803, 0]
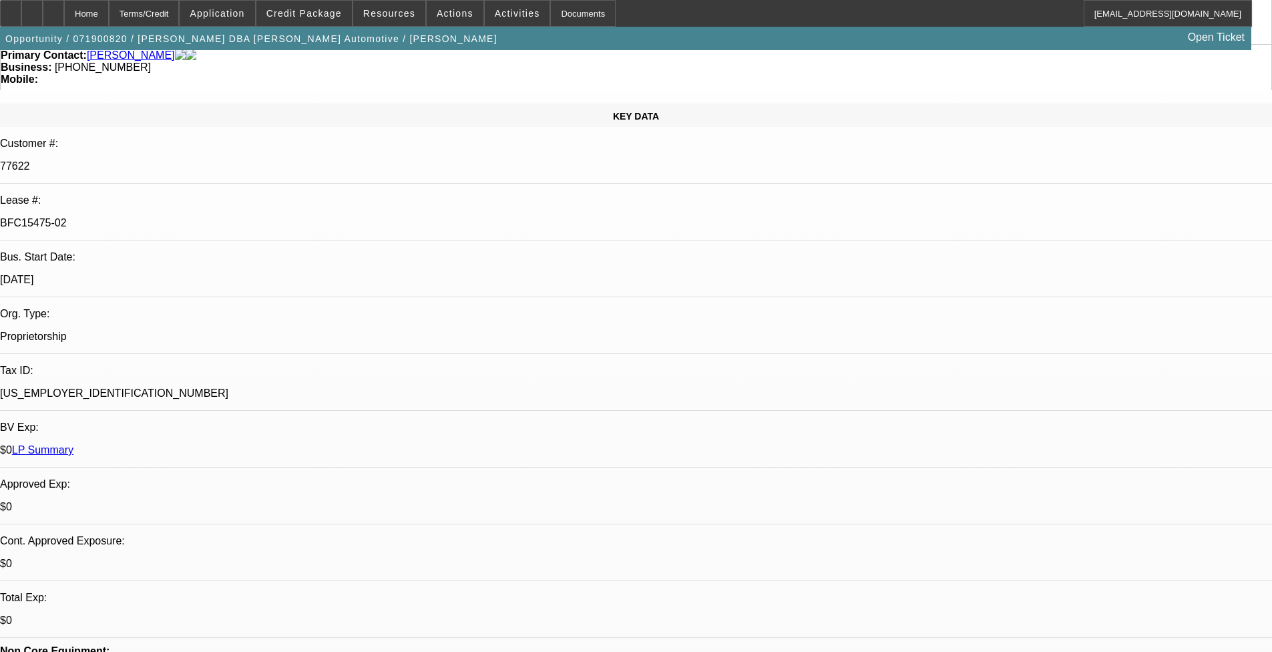
scroll to position [0, 0]
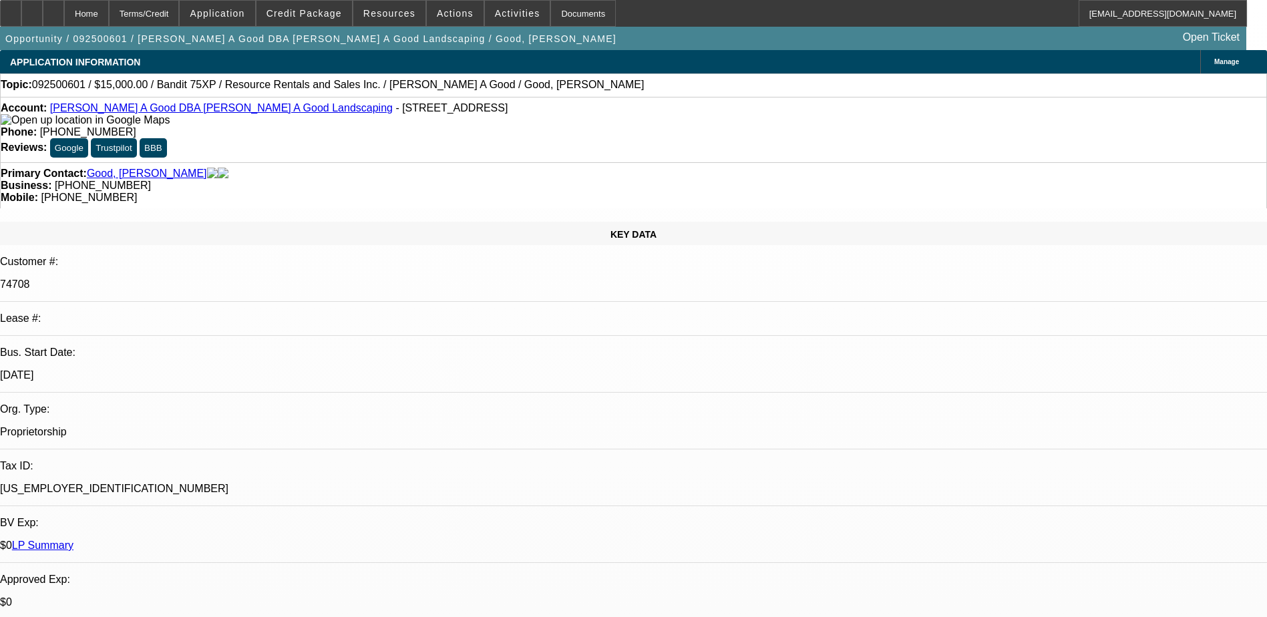
select select "0"
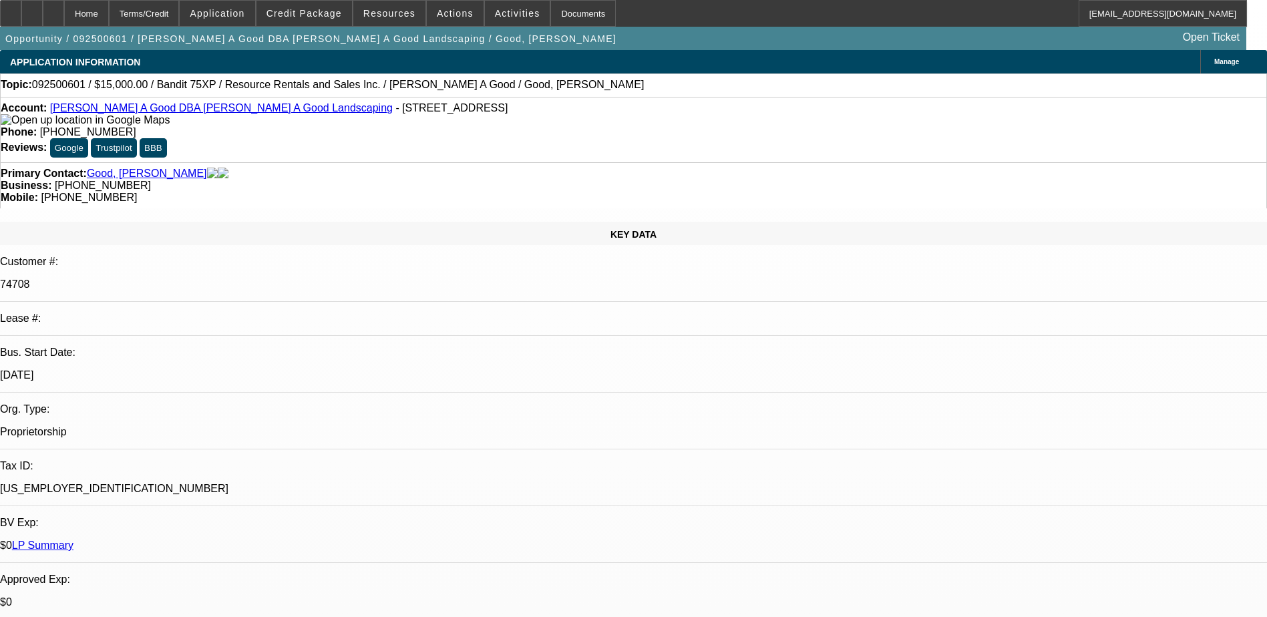
select select "0"
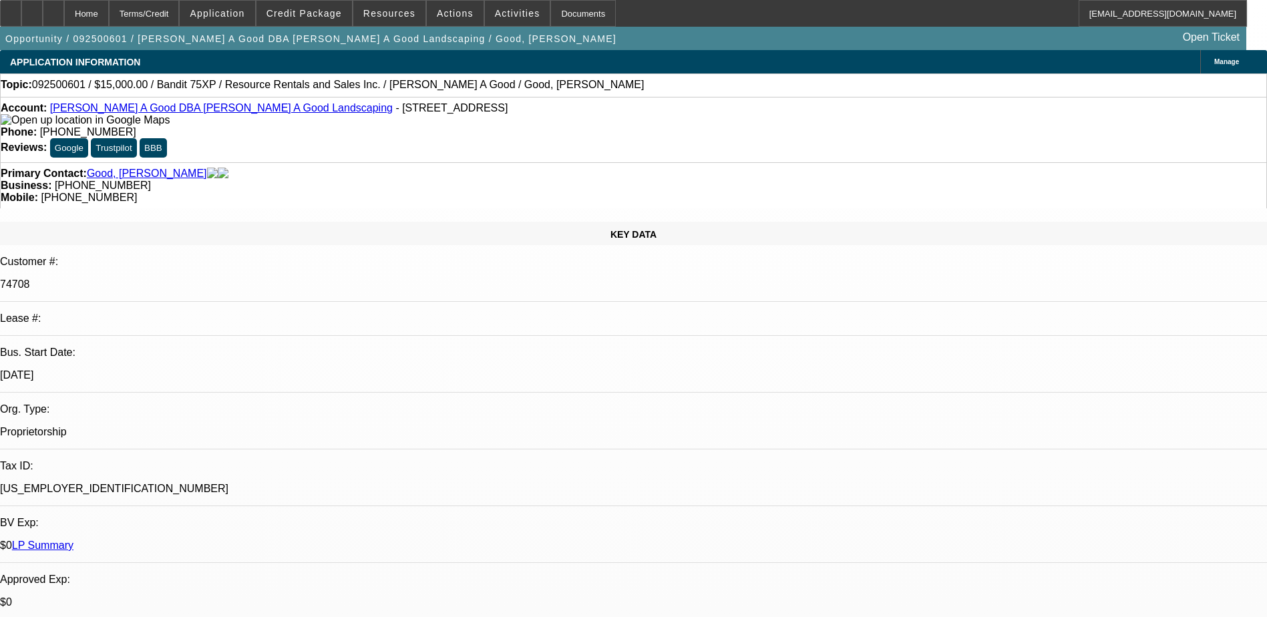
select select "0"
select select "1"
select select "3"
select select "6"
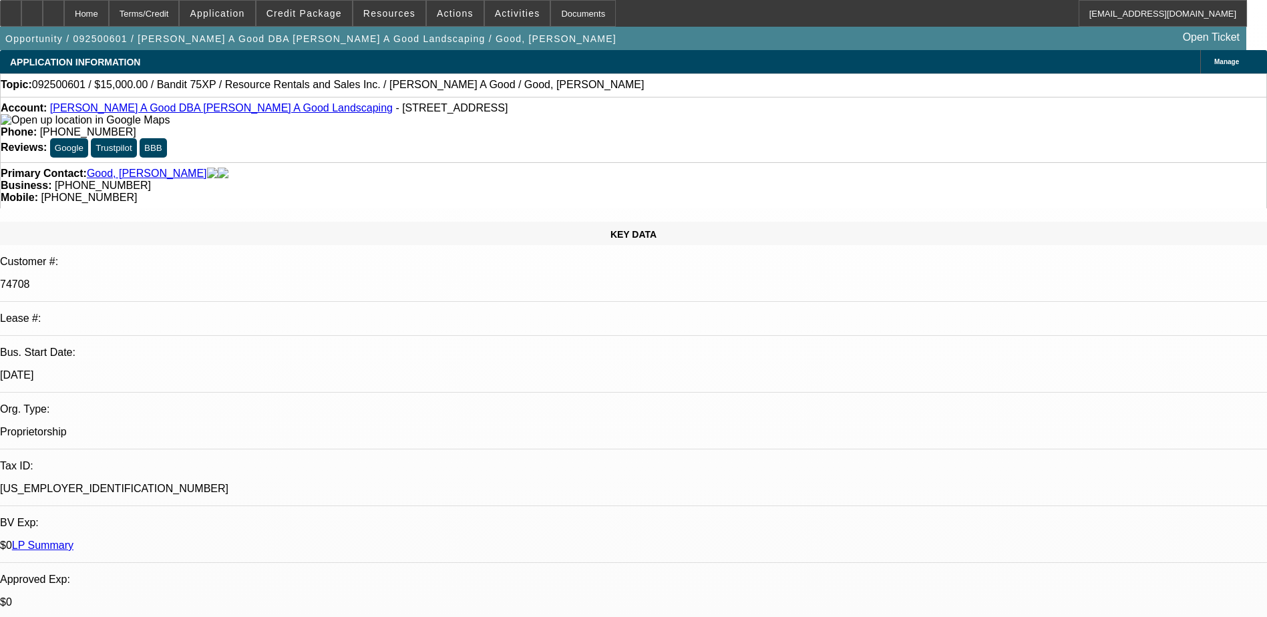
select select "1"
select select "3"
select select "6"
select select "1"
select select "3"
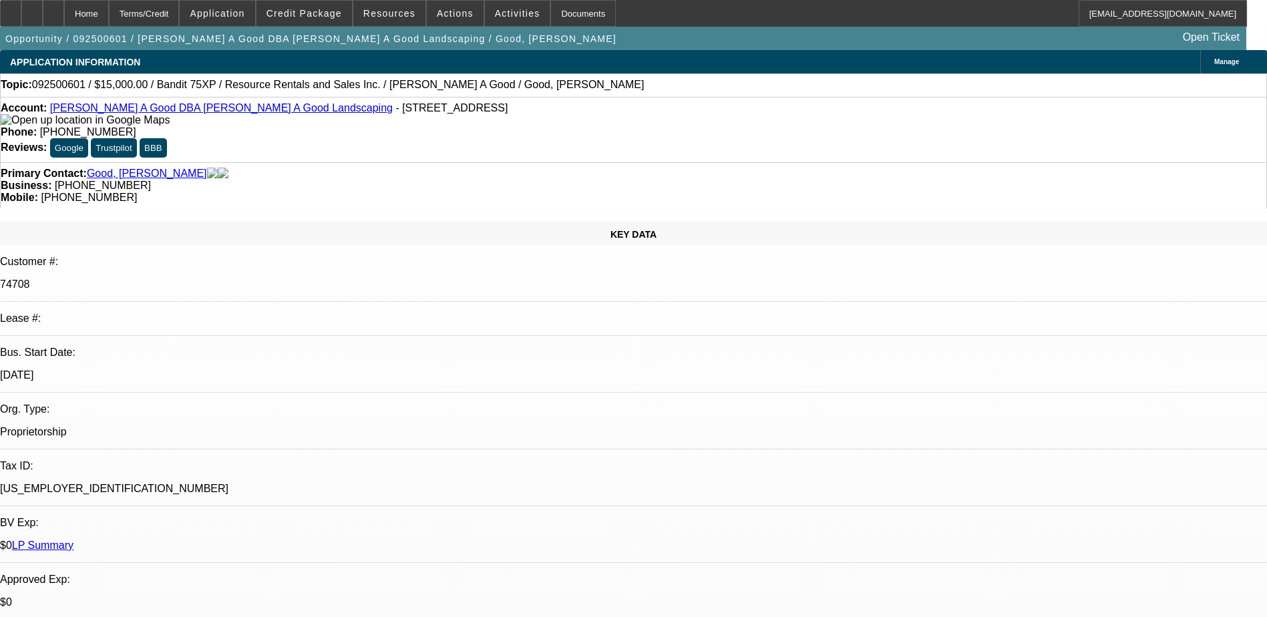
select select "2"
select select "1"
select select "3"
select select "2"
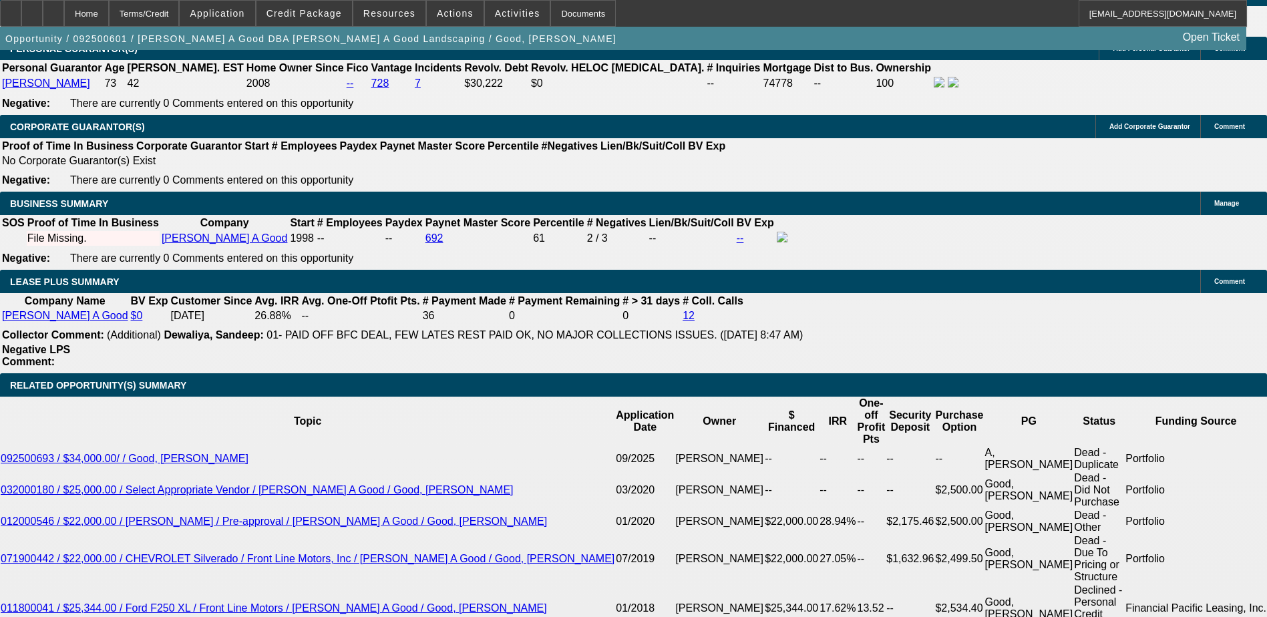
scroll to position [2004, 0]
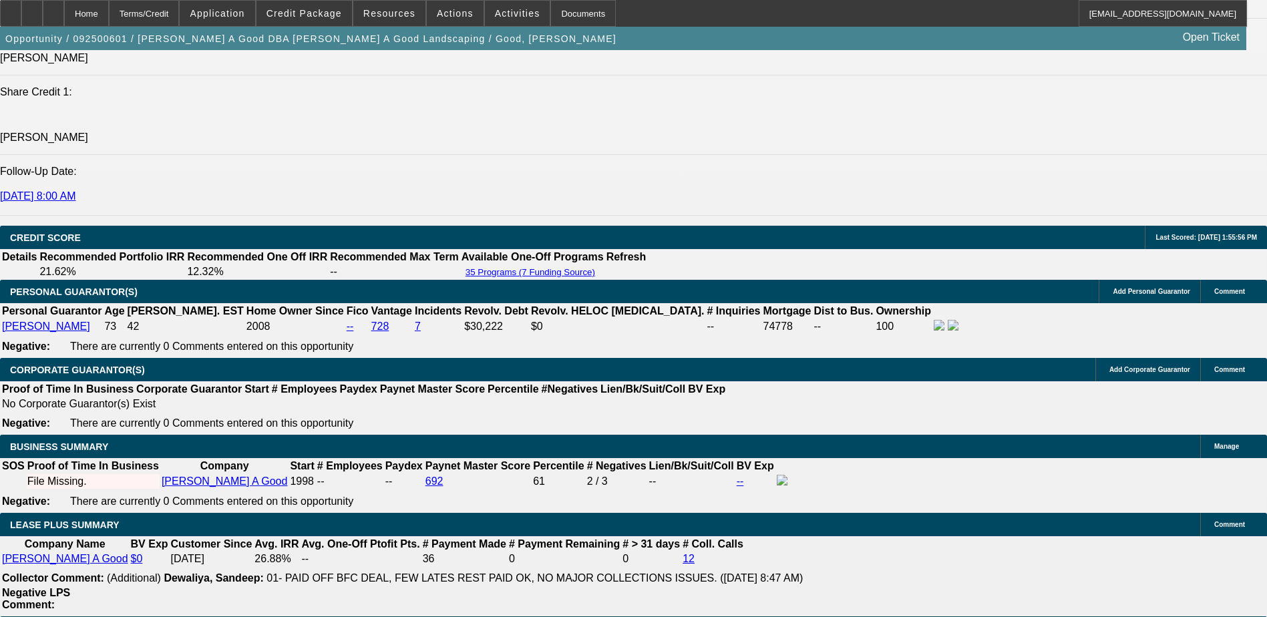
scroll to position [1937, 0]
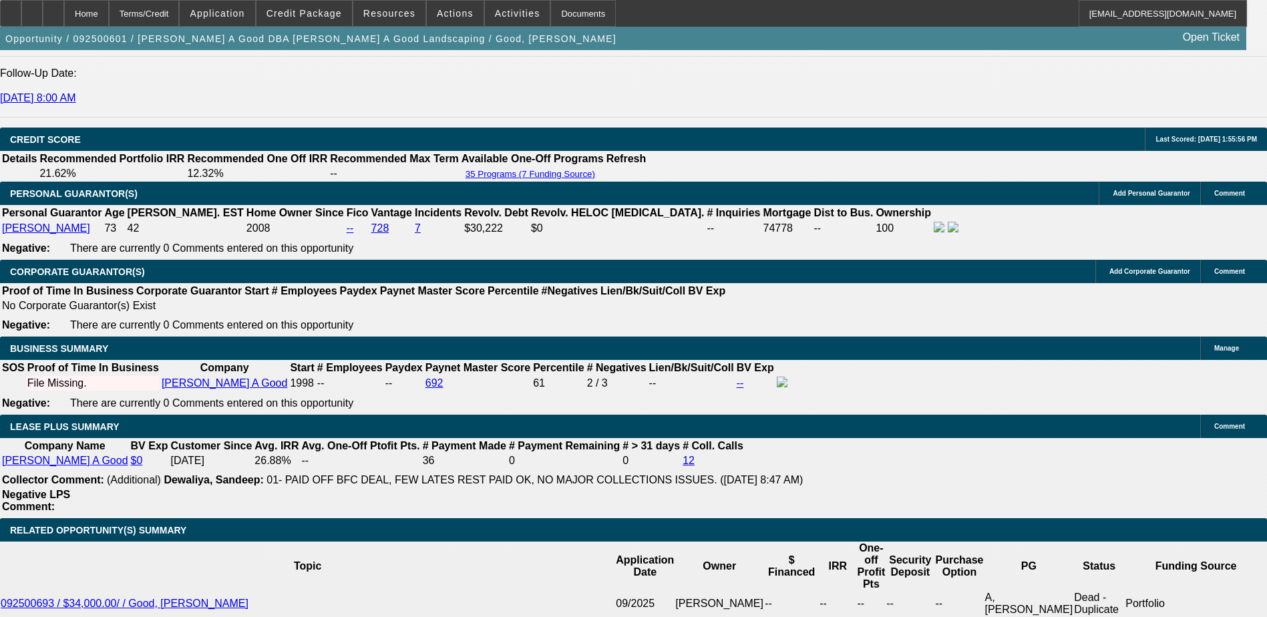
drag, startPoint x: 1129, startPoint y: 203, endPoint x: 626, endPoint y: 358, distance: 526.2
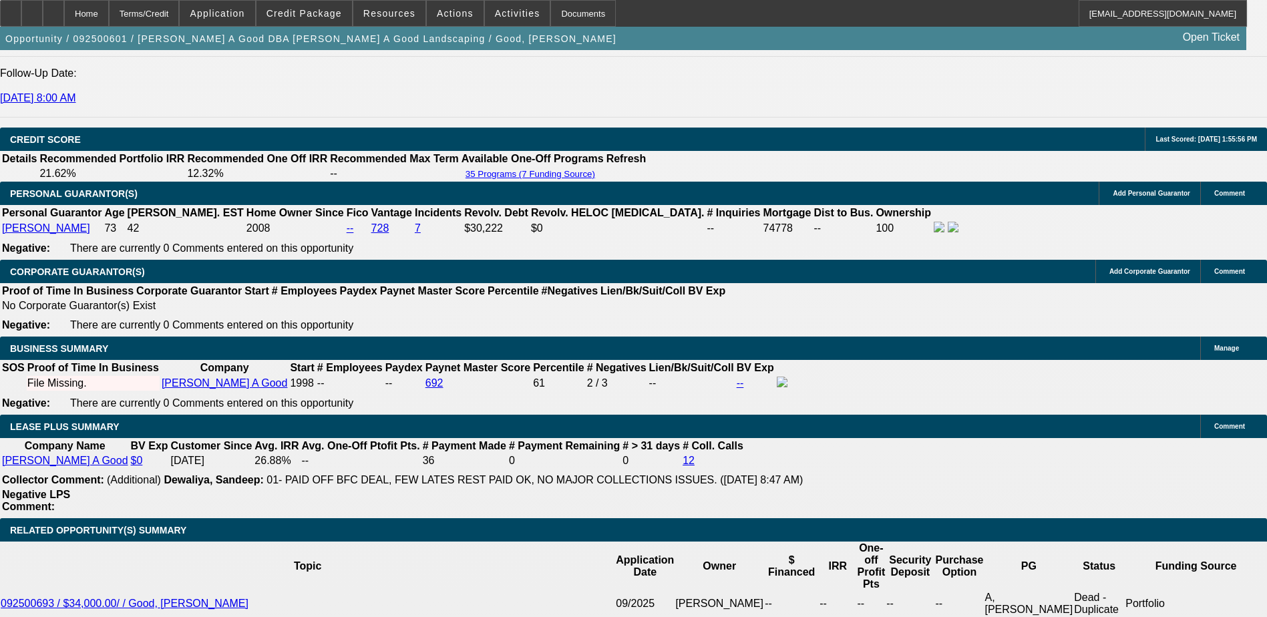
scroll to position [534, 0]
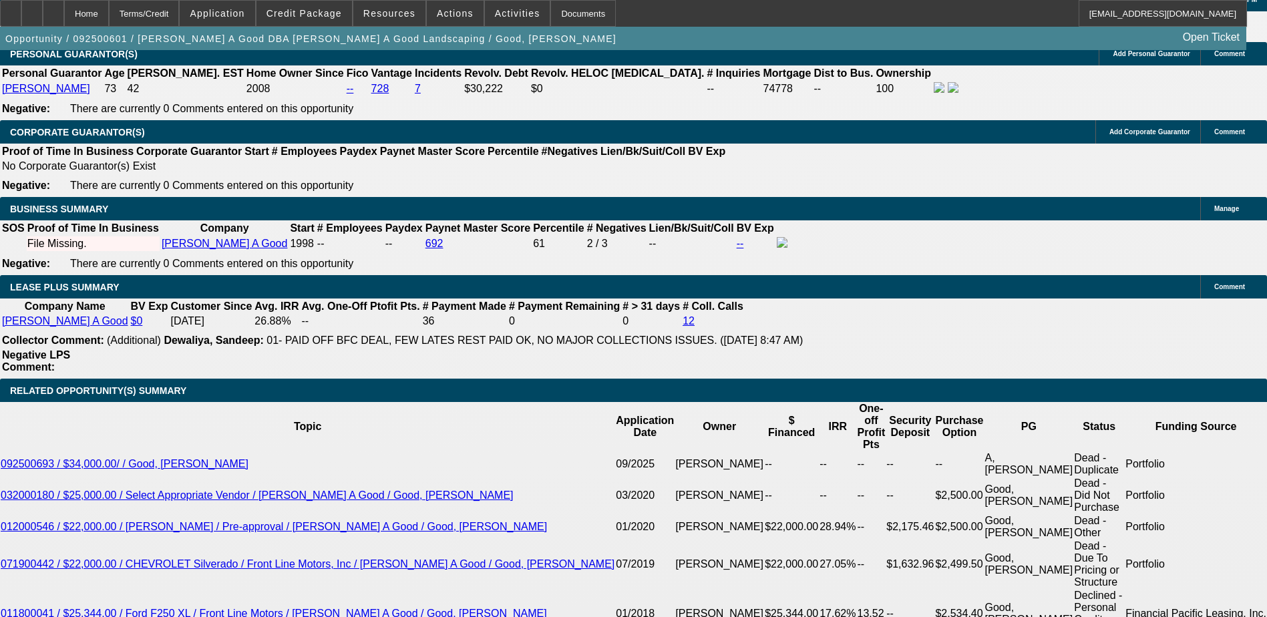
scroll to position [2070, 0]
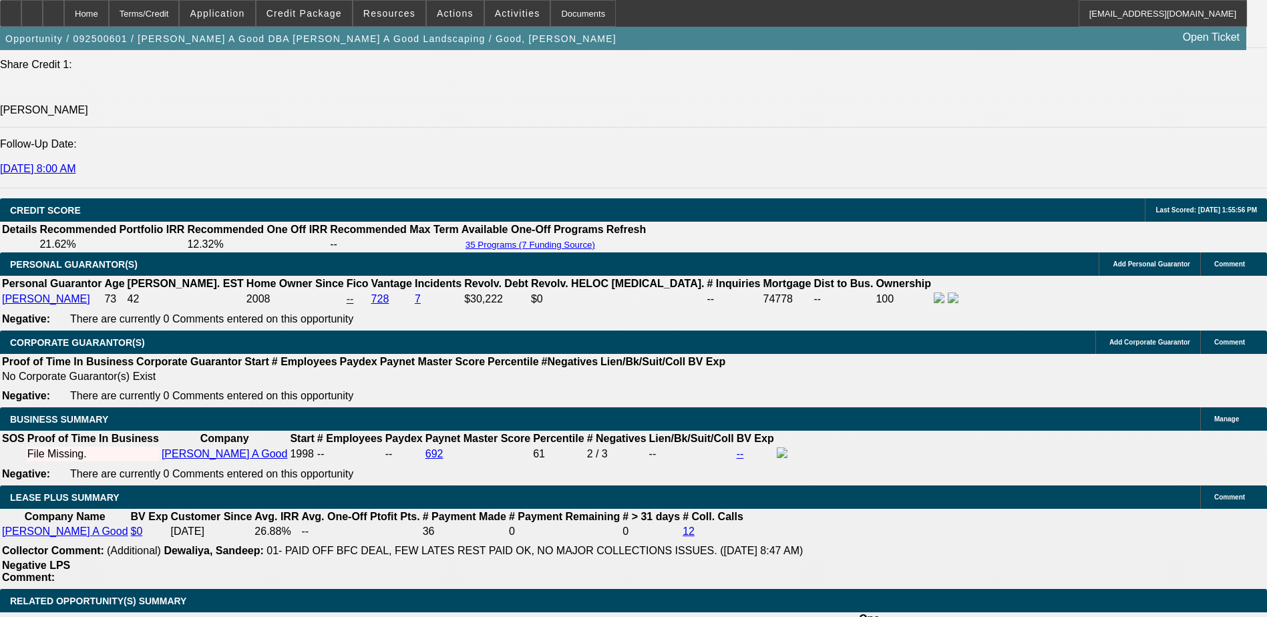
scroll to position [1603, 0]
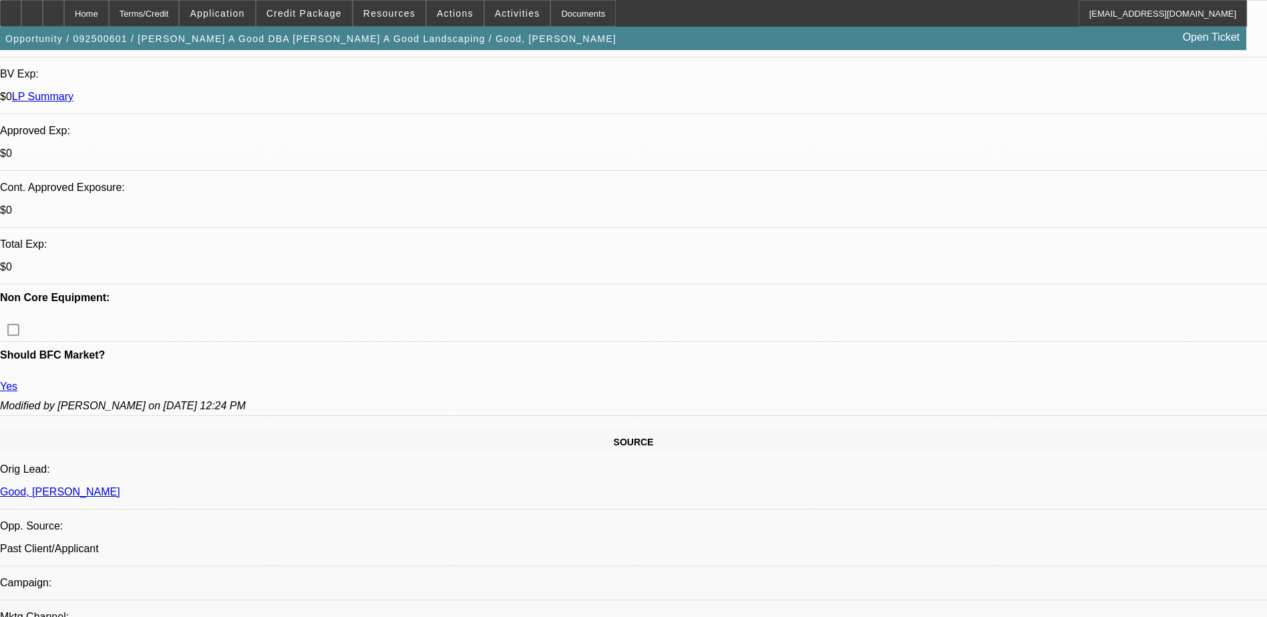
scroll to position [334, 0]
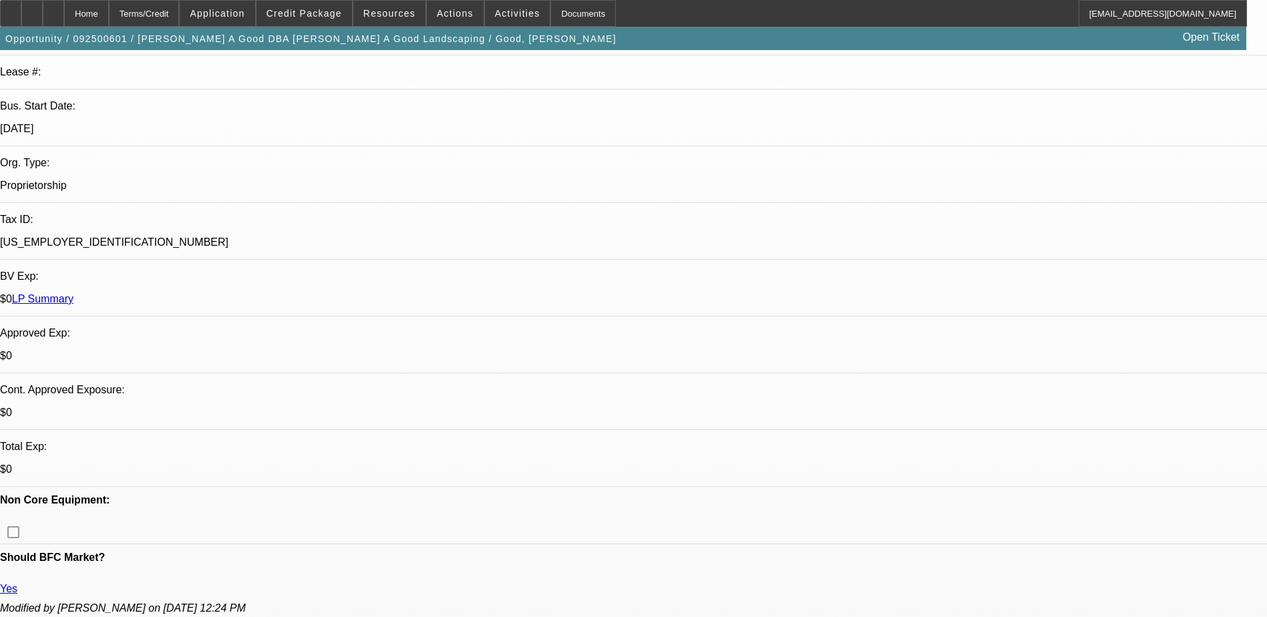
scroll to position [200, 0]
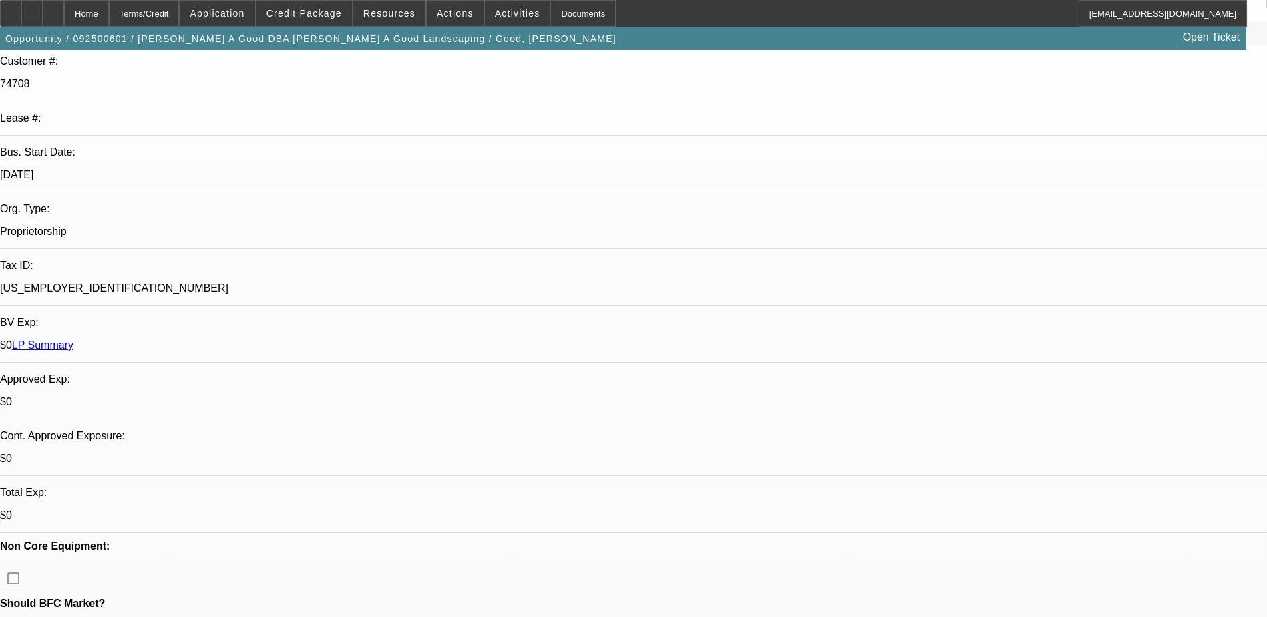
click at [310, 9] on span "Credit Package" at bounding box center [303, 13] width 75 height 11
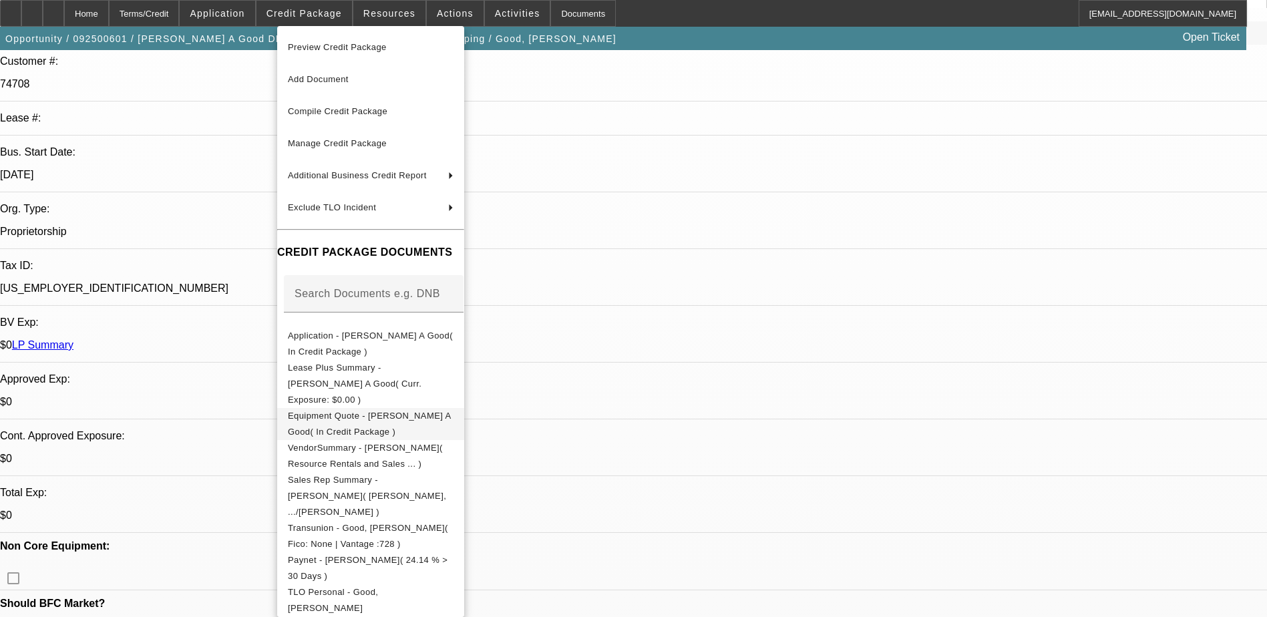
click at [444, 411] on span "Equipment Quote - Roy A Good( In Credit Package )" at bounding box center [369, 424] width 163 height 26
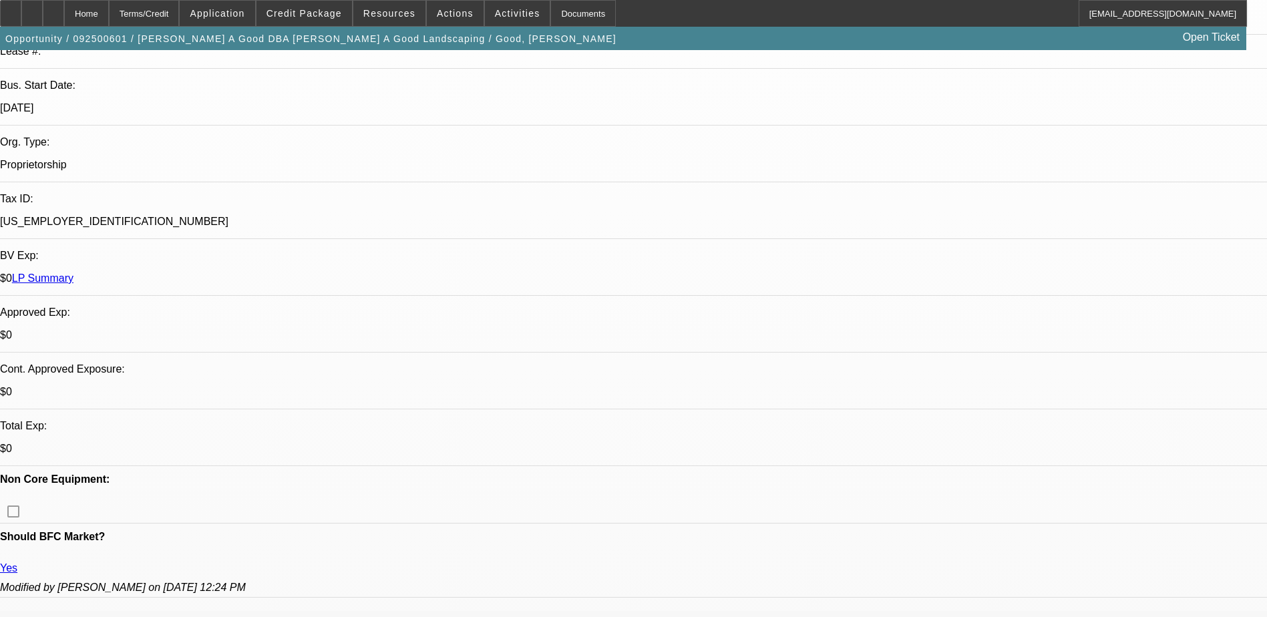
scroll to position [777, 0]
click at [64, 21] on div at bounding box center [53, 13] width 21 height 27
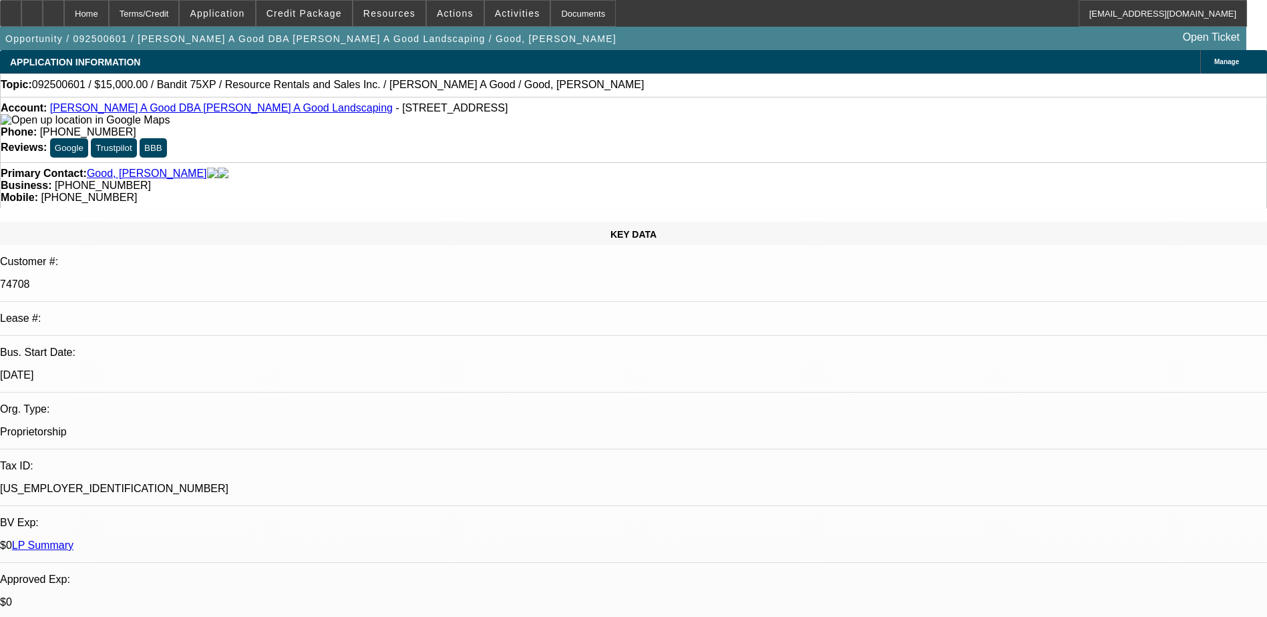
select select "0"
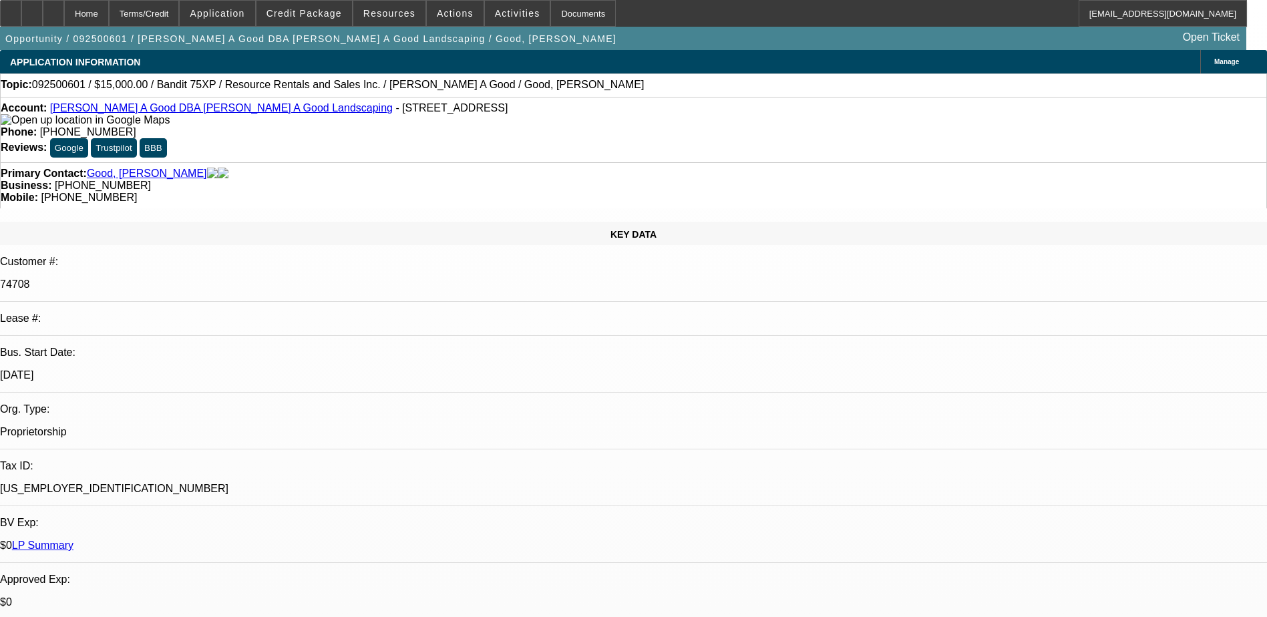
select select "0"
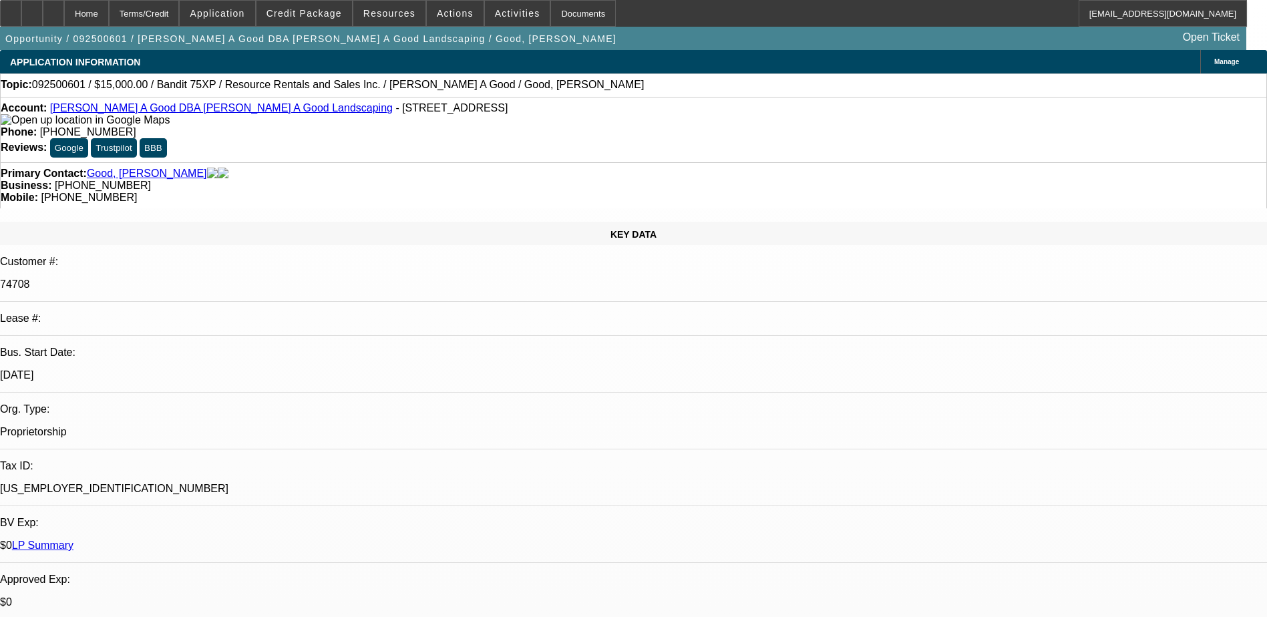
select select "0"
select select "1"
select select "3"
select select "6"
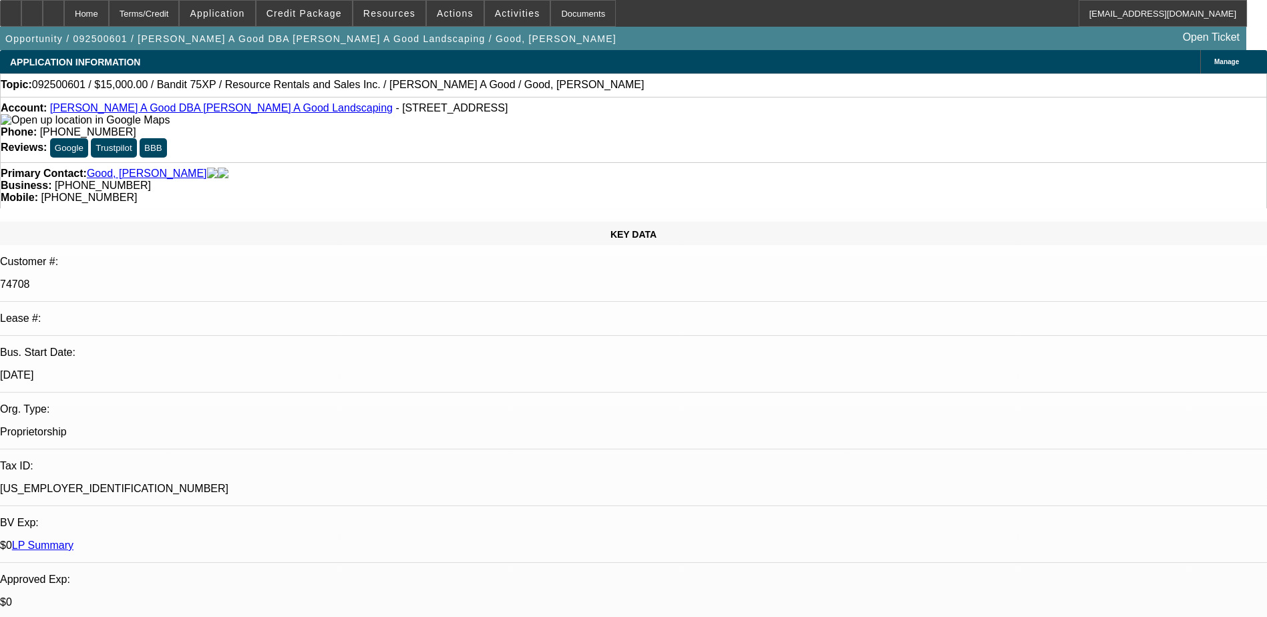
select select "1"
select select "3"
select select "6"
select select "1"
select select "3"
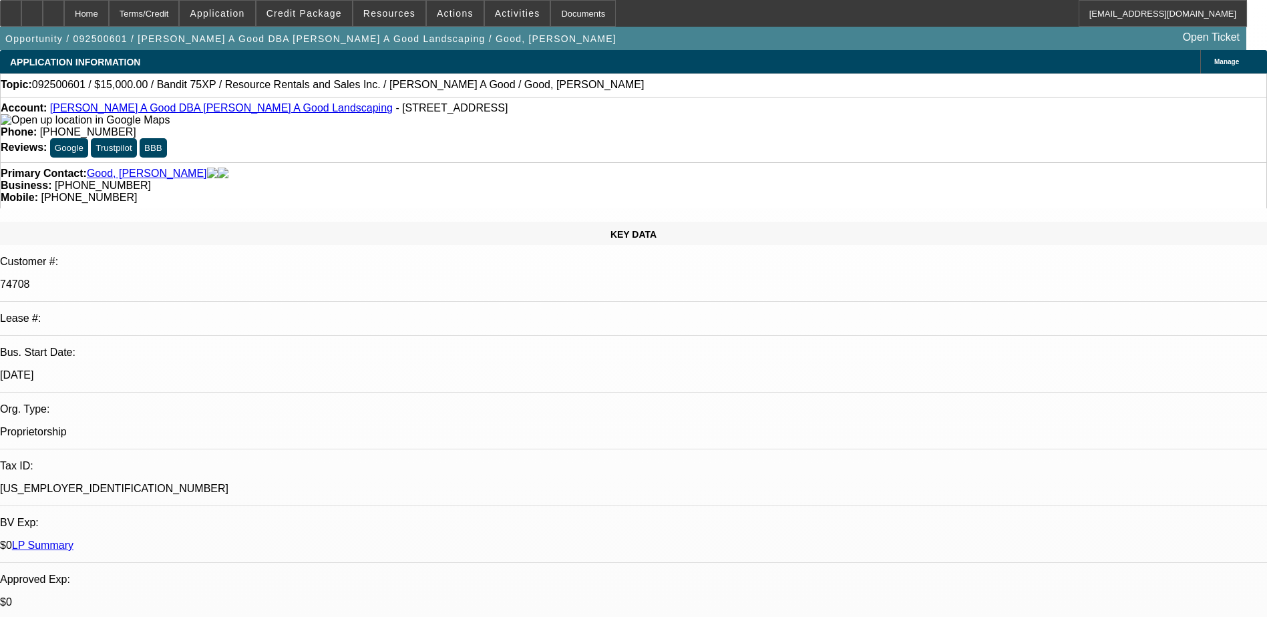
select select "2"
select select "1"
select select "3"
select select "2"
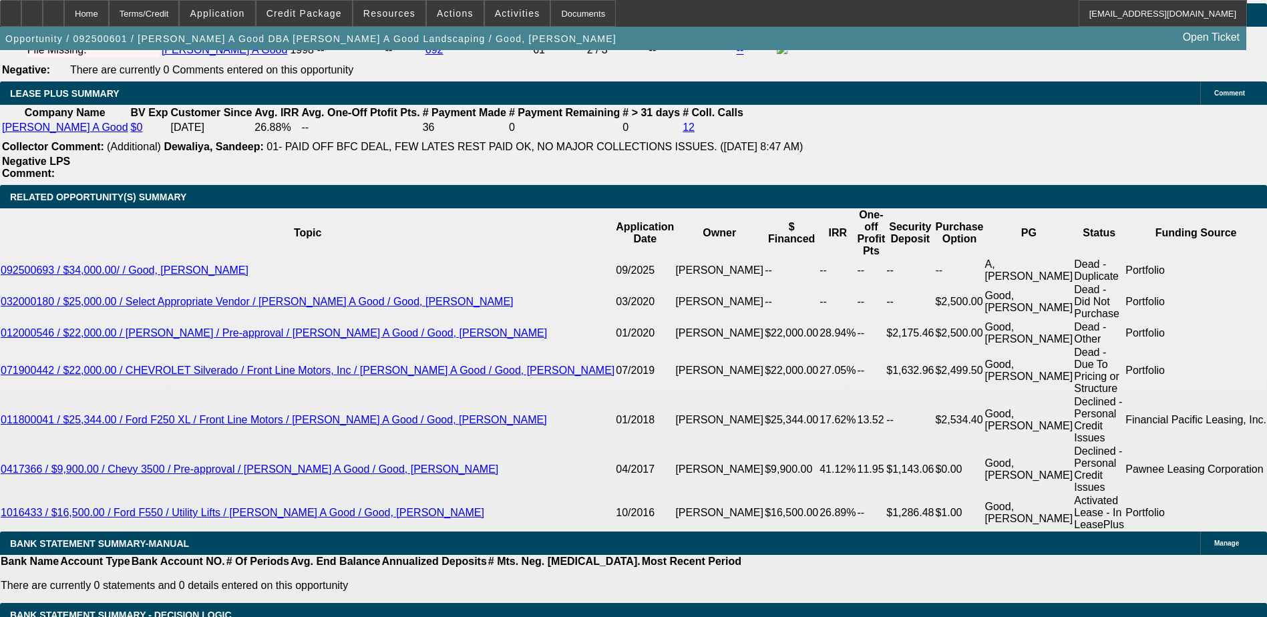
scroll to position [2137, 0]
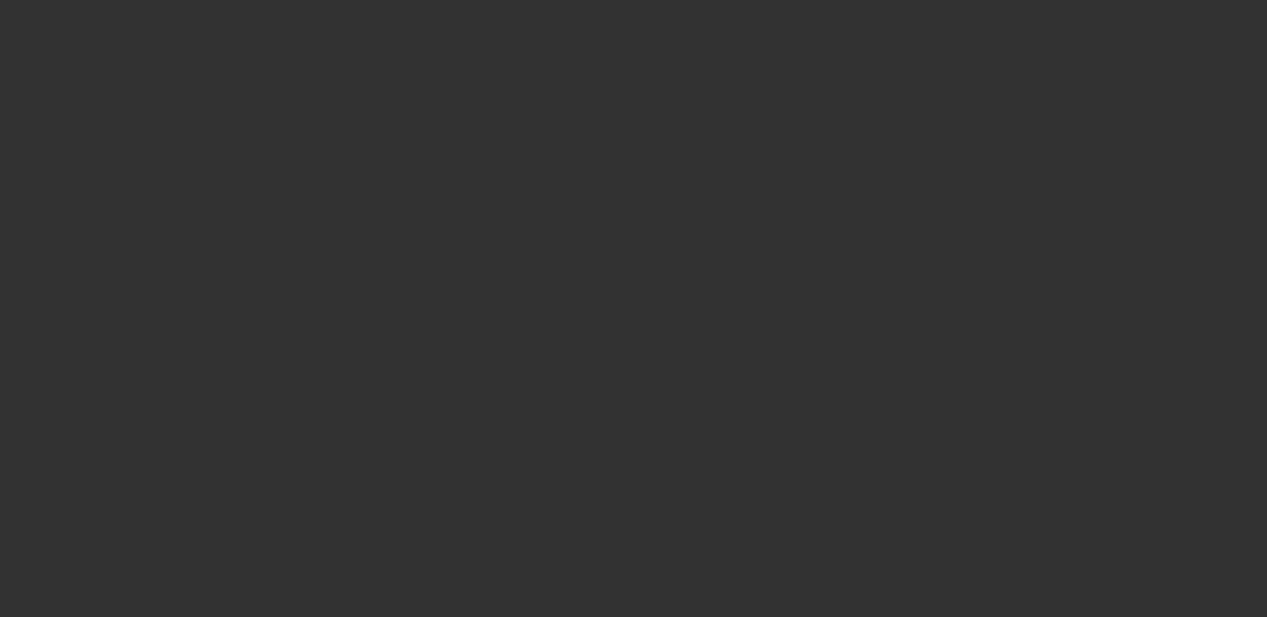
select select "0"
select select "2"
select select "0.1"
select select "4"
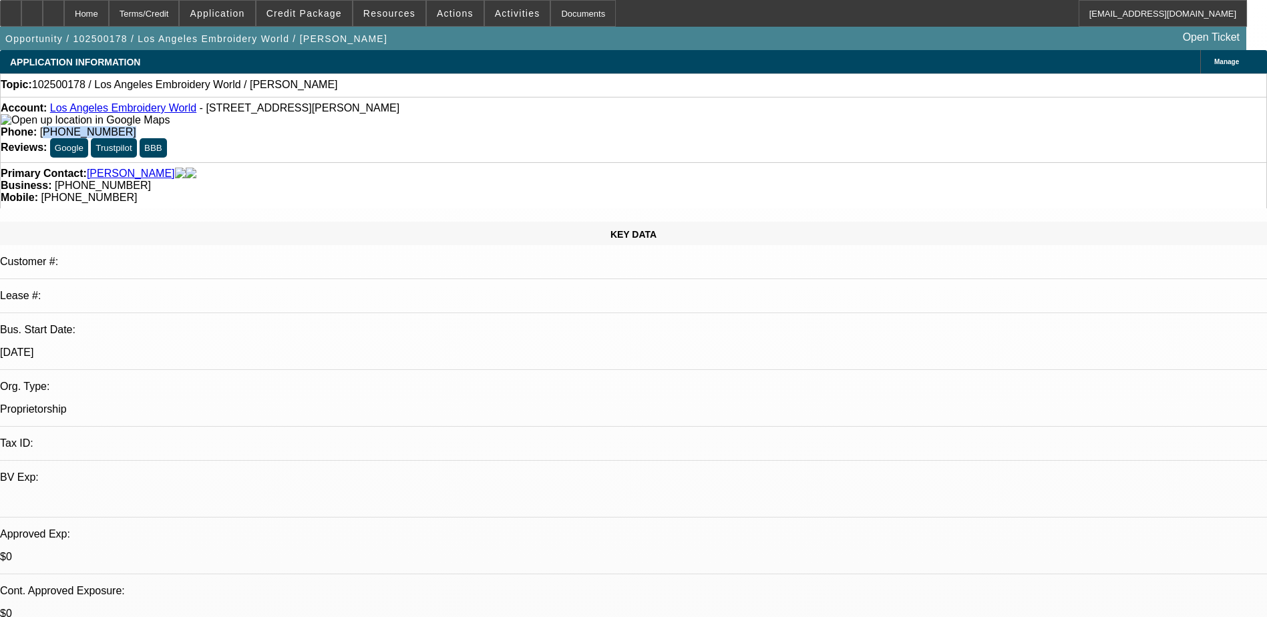
drag, startPoint x: 506, startPoint y: 110, endPoint x: 466, endPoint y: 115, distance: 40.3
click at [466, 126] on div "Phone: (323) 258-0161" at bounding box center [634, 132] width 1266 height 12
drag, startPoint x: 466, startPoint y: 115, endPoint x: 524, endPoint y: 114, distance: 57.4
click at [502, 121] on div "Account: Los Angeles Embroidery World - 3283 Fletcher Dr, Los Angeles, CA 90065…" at bounding box center [633, 129] width 1267 height 65
drag, startPoint x: 528, startPoint y: 112, endPoint x: 464, endPoint y: 122, distance: 64.2
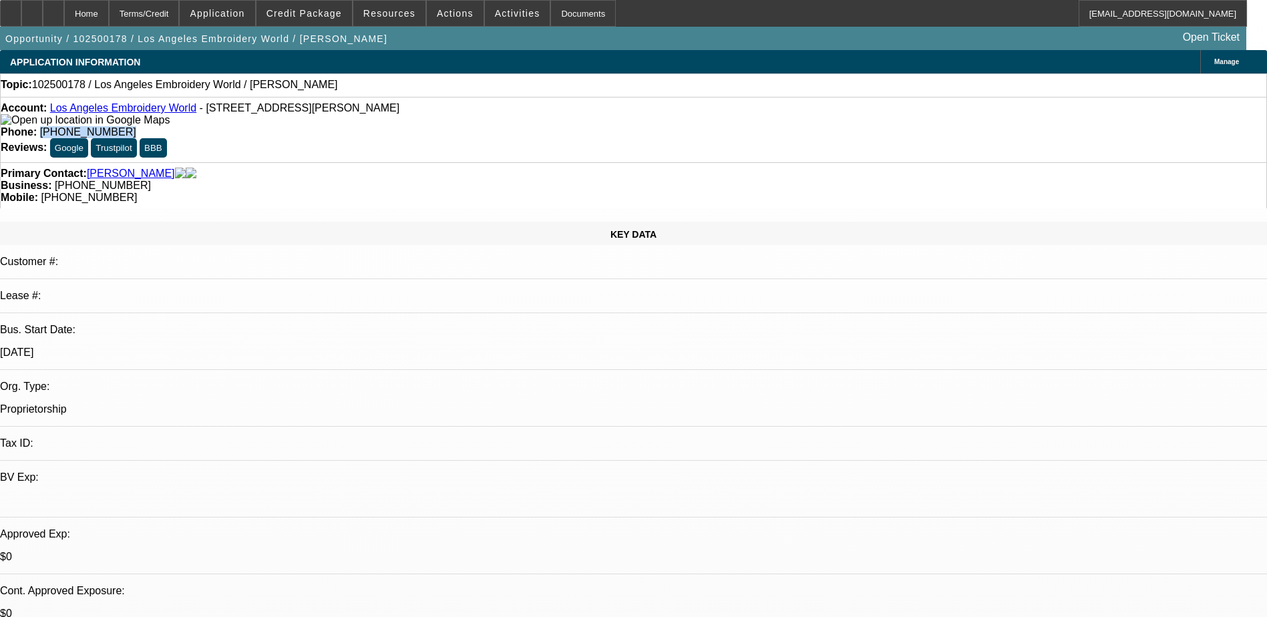
click div "Account: Los Angeles Embroidery World - 3283 Fletcher Dr, Los Angeles, CA 90065…"
copy span "(323) 258-0161"
click div "Account: Los Angeles Embroidery World - 3283 Fletcher Dr, Los Angeles, CA 90065…"
click button "Add Comment"
click label "Discussion Board"
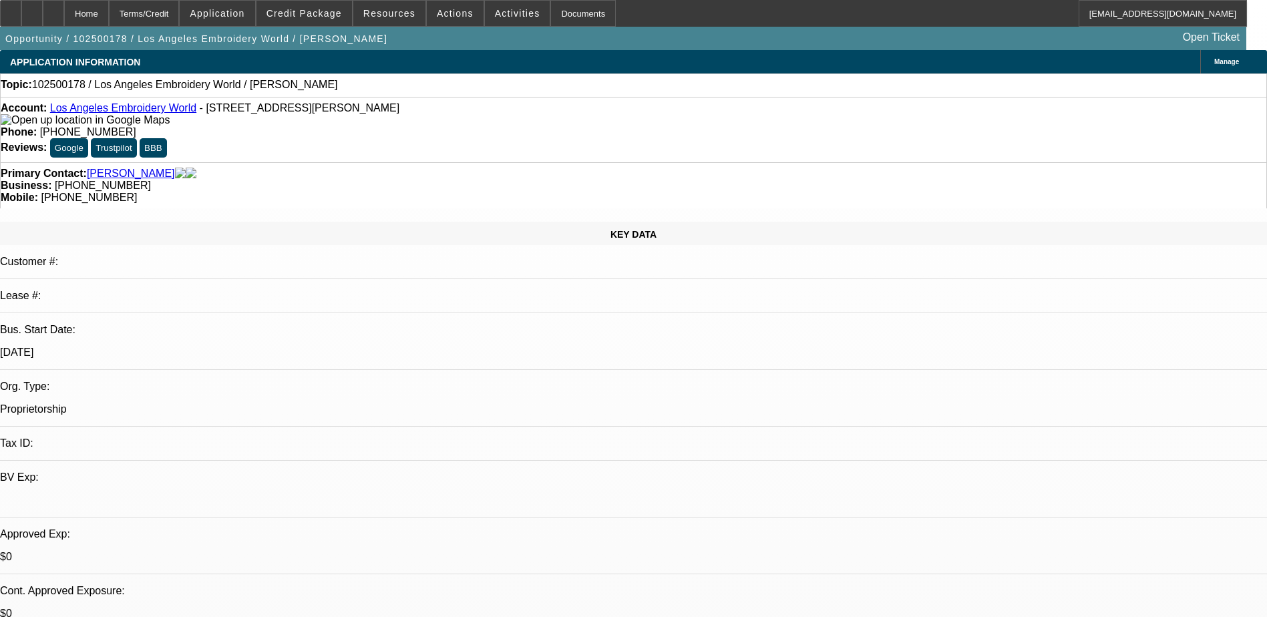
click input "Discussion Board"
radio input "true"
click div "Comment"
type textarea "William is going to meet the vendor next week to check out a couple of the mach…"
click button "Submit"
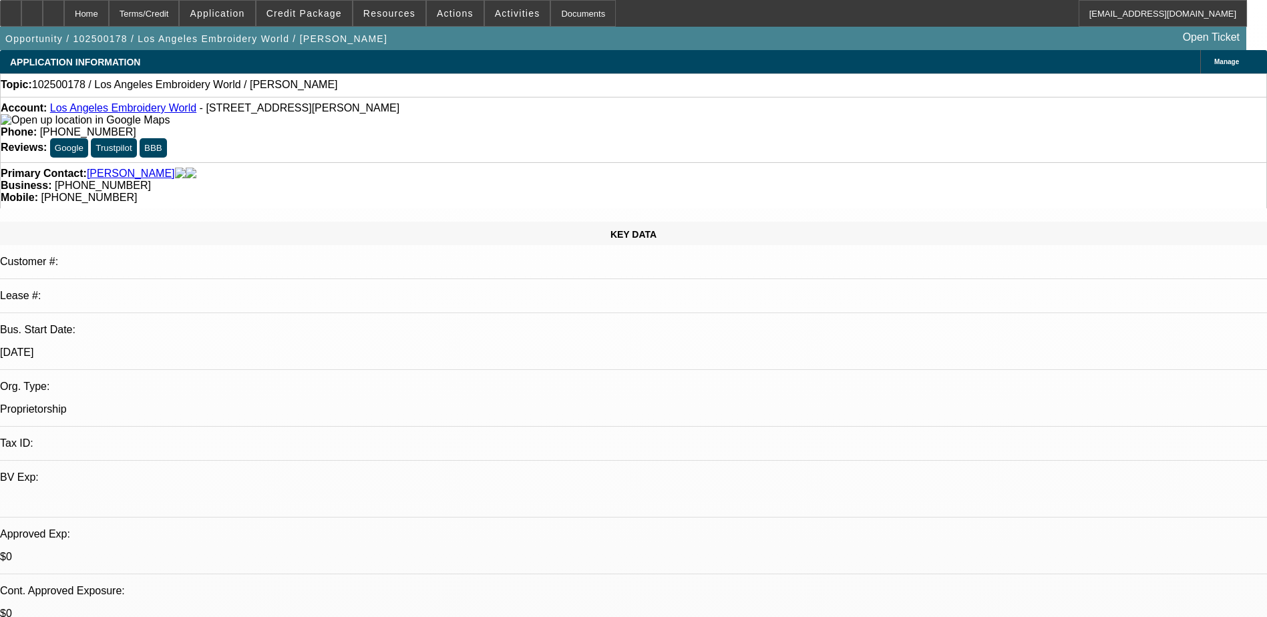
radio input "true"
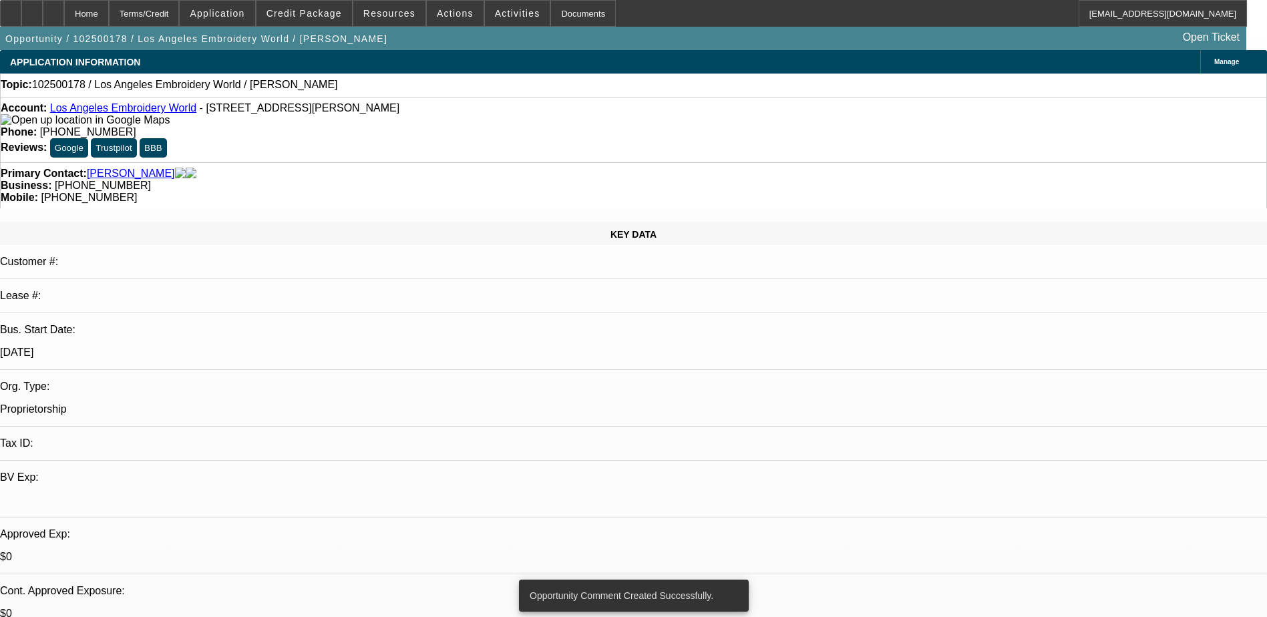
click link "10/08/2025 12:00 AM"
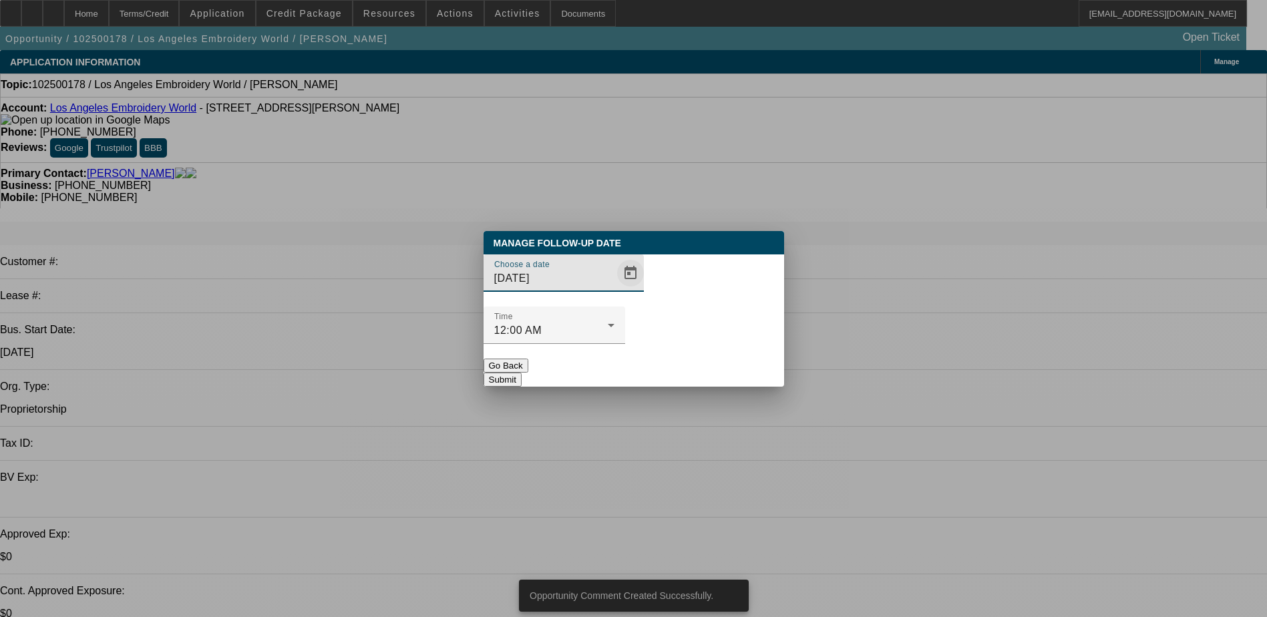
click span "Open calendar"
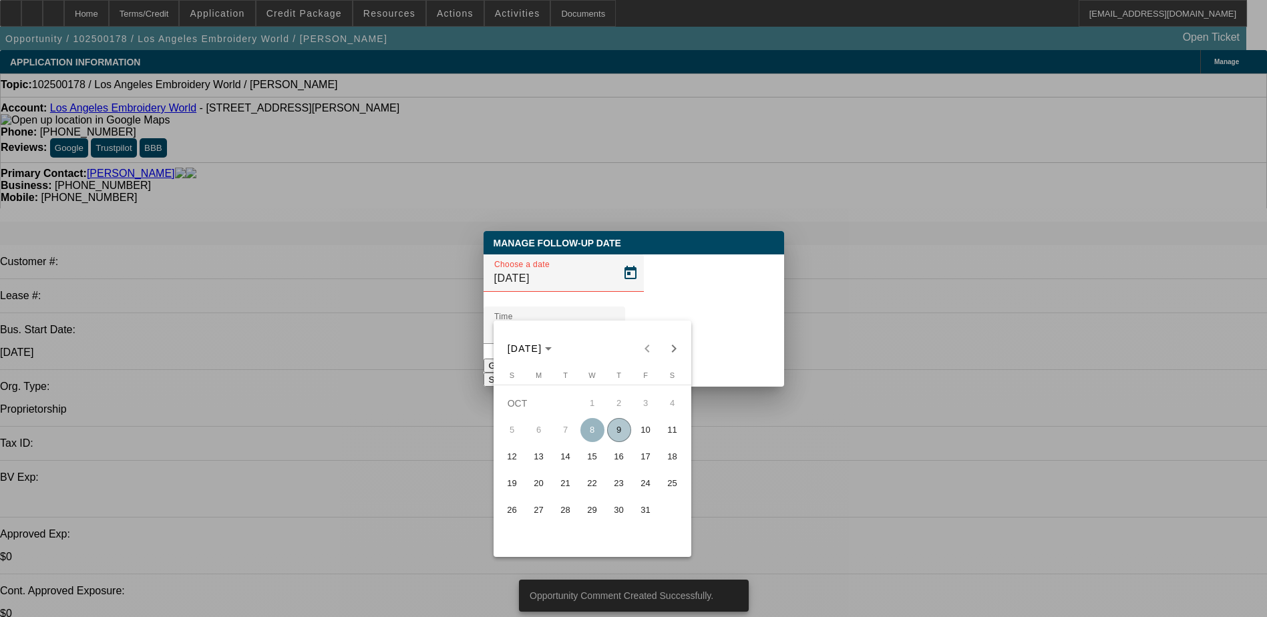
click span "16"
type input "10/16/2025"
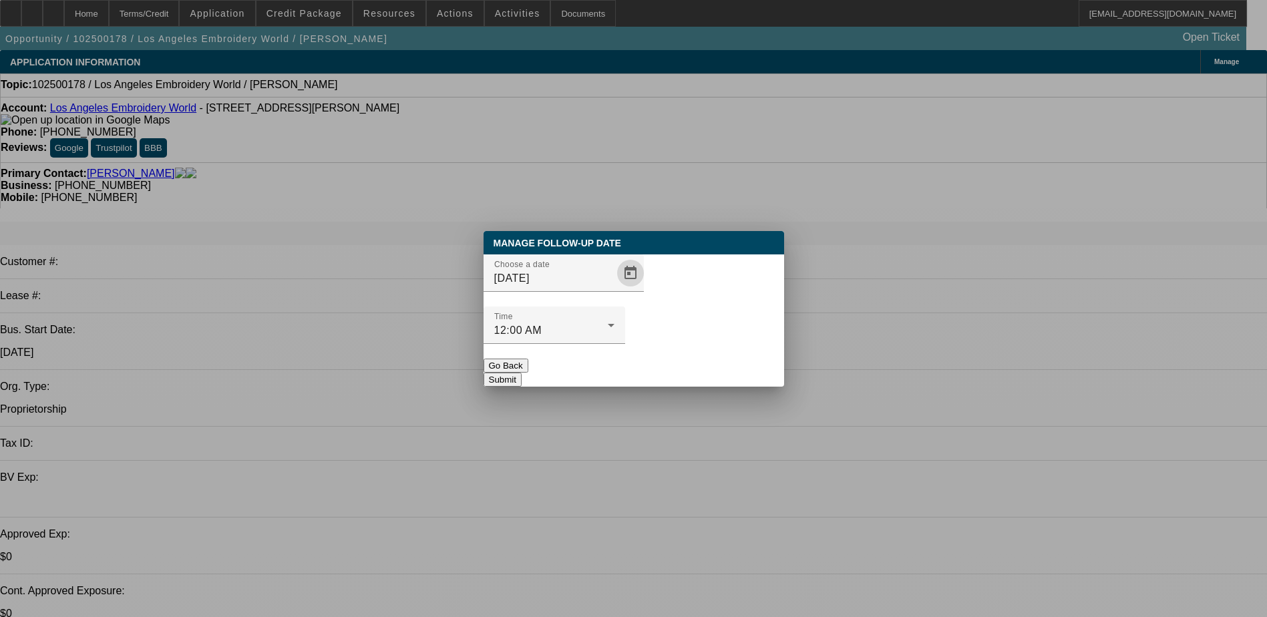
click button "Submit"
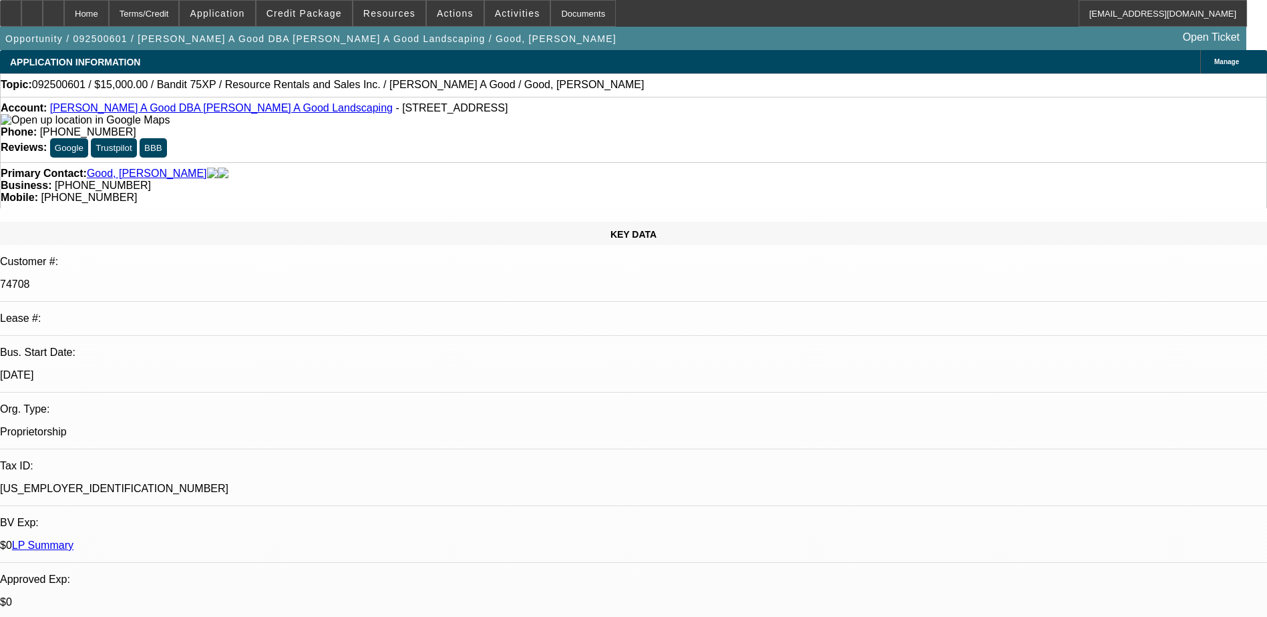
select select "0"
select select "3"
select select "0"
select select "6"
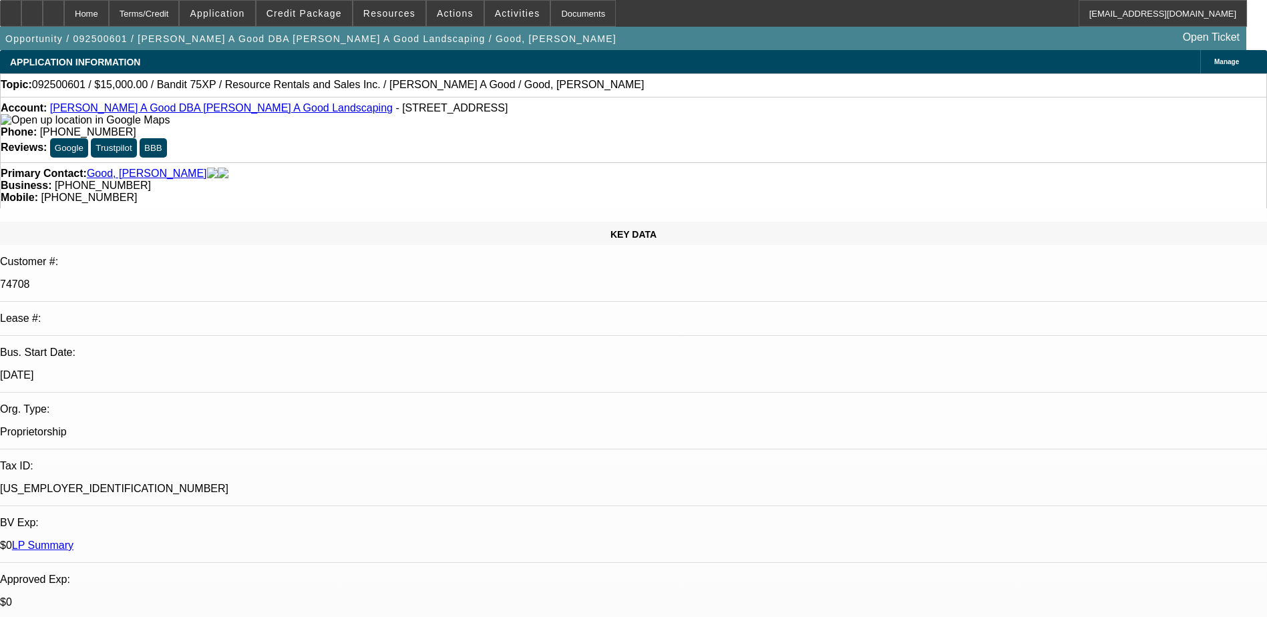
select select "0"
select select "3"
select select "0"
select select "6"
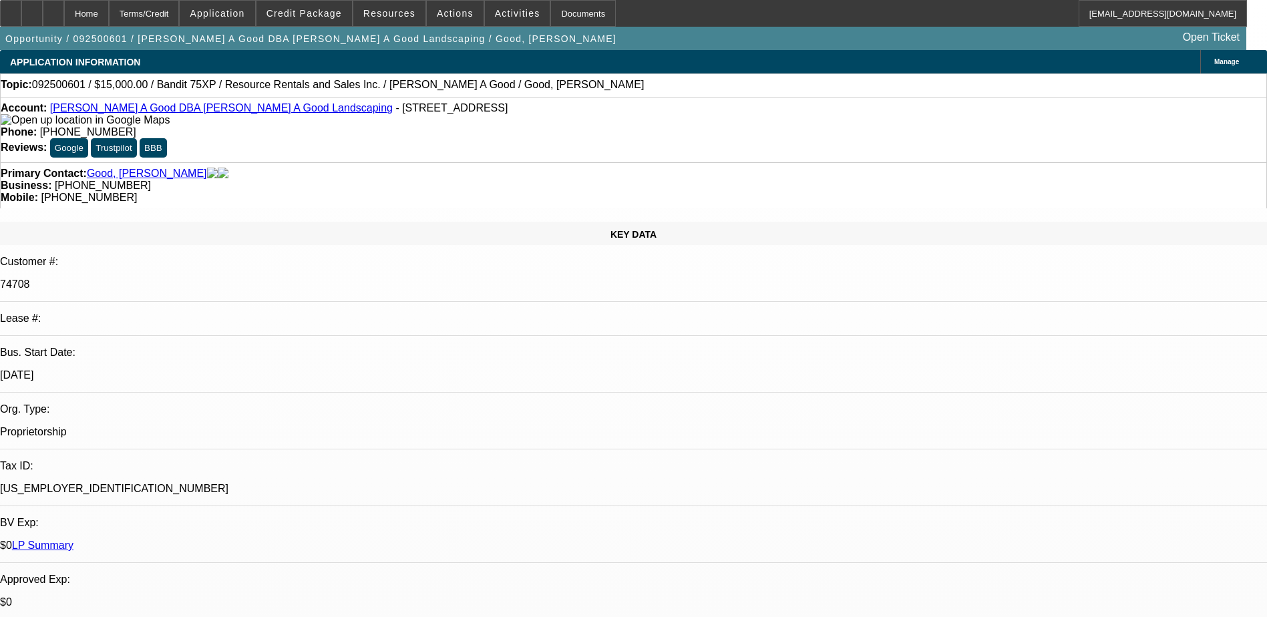
select select "0"
select select "3"
select select "0"
select select "2"
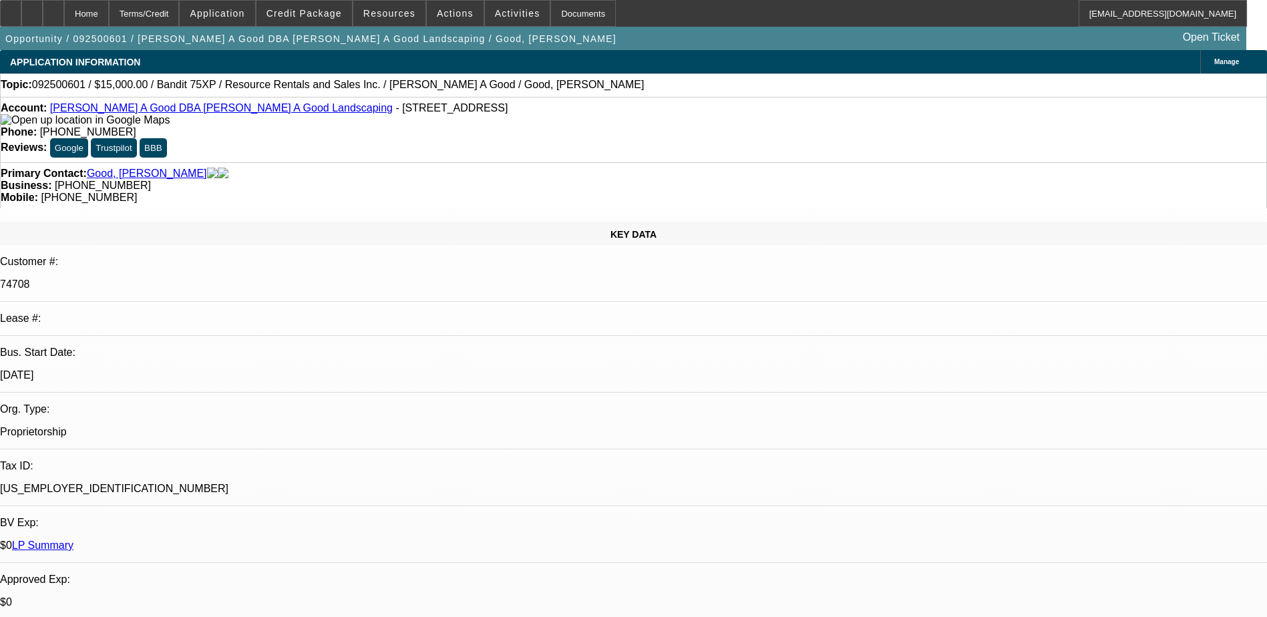
select select "0"
select select "3"
select select "0"
select select "2"
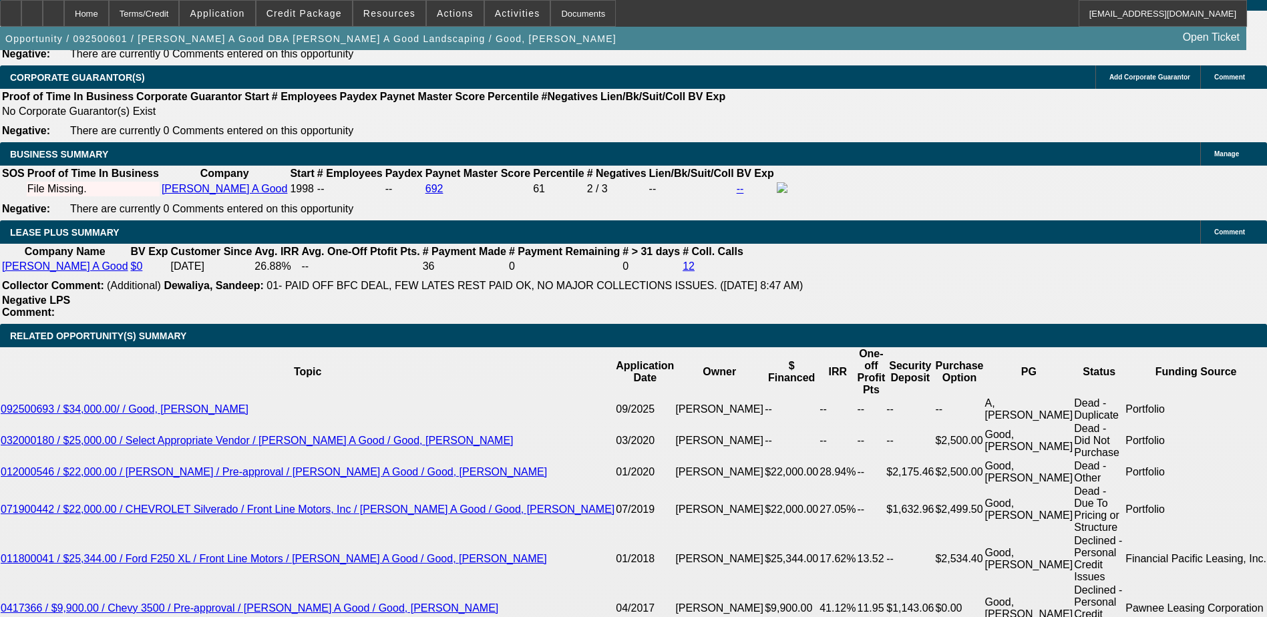
scroll to position [2108, 0]
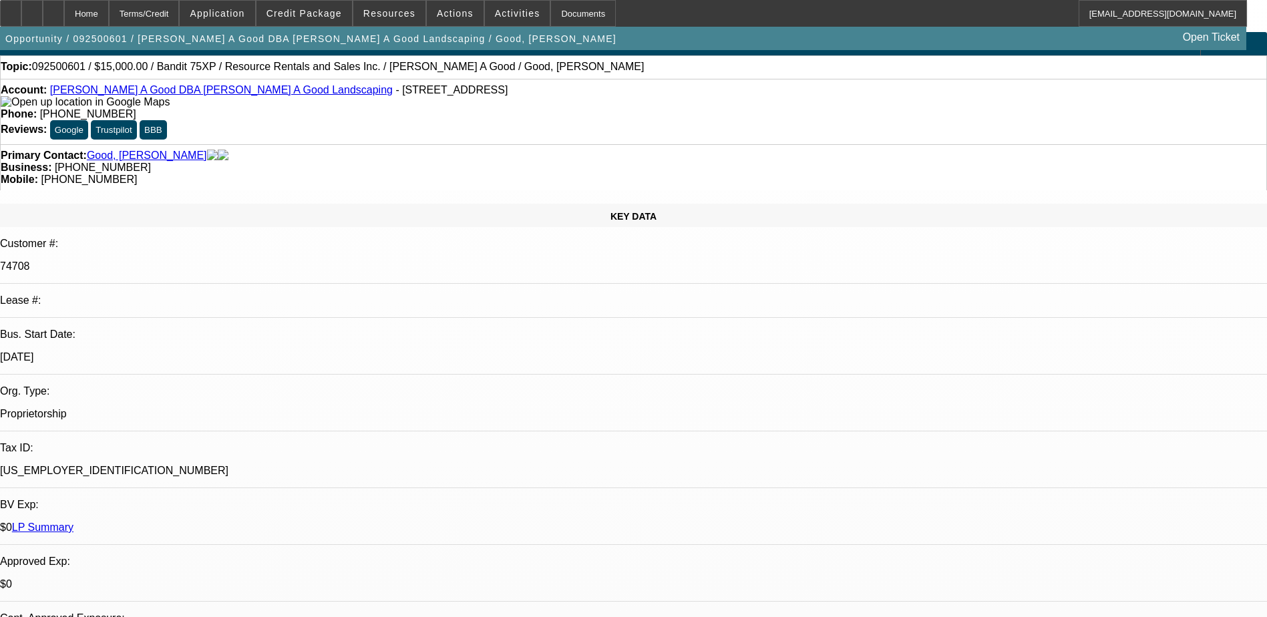
scroll to position [0, 0]
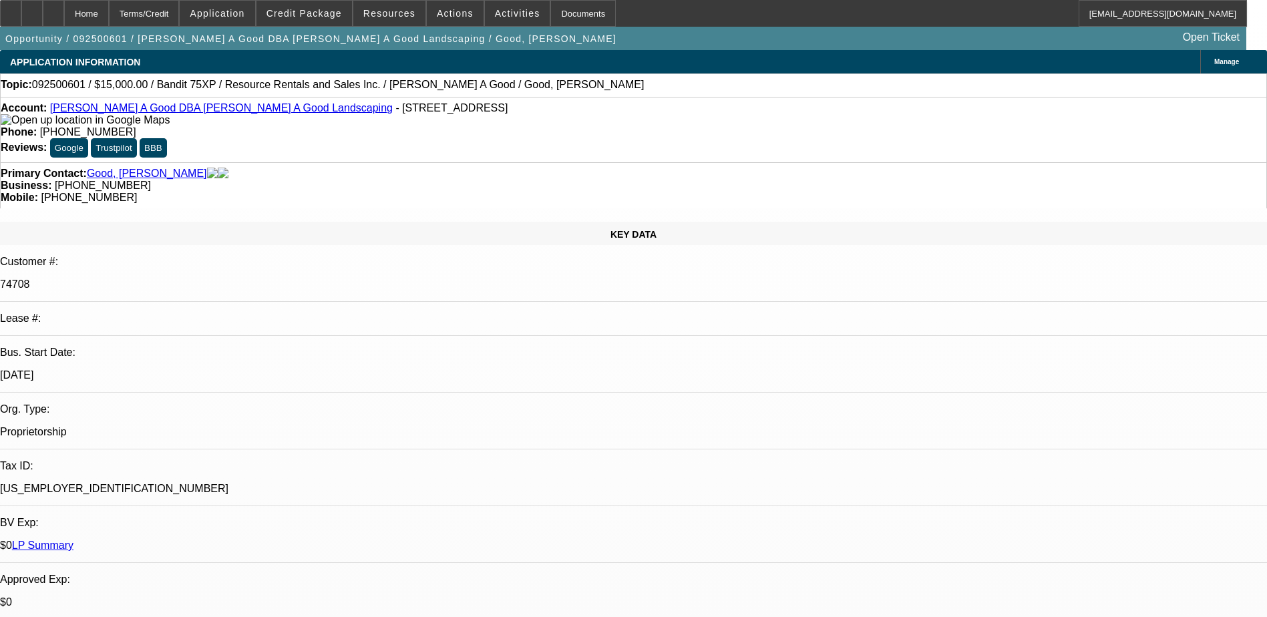
click at [127, 114] on link "[PERSON_NAME] A Good DBA [PERSON_NAME] A Good Landscaping" at bounding box center [221, 107] width 343 height 11
click at [161, 110] on link "[PERSON_NAME] A Good DBA [PERSON_NAME] A Good Landscaping" at bounding box center [221, 107] width 343 height 11
click at [114, 114] on link "[PERSON_NAME] A Good DBA [PERSON_NAME] A Good Landscaping" at bounding box center [221, 107] width 343 height 11
drag, startPoint x: 754, startPoint y: 148, endPoint x: 670, endPoint y: 161, distance: 85.2
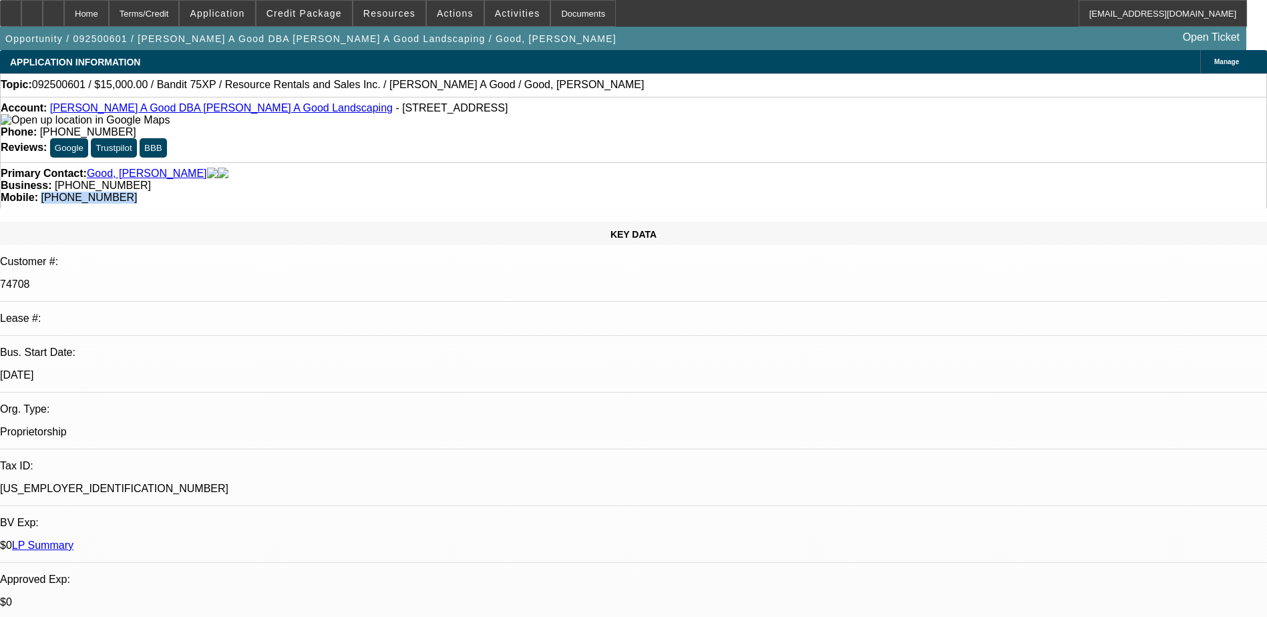
click at [670, 162] on div "Primary Contact: Good, [PERSON_NAME] Business: [PHONE_NUMBER] Mobile: [PHONE_NU…" at bounding box center [633, 185] width 1267 height 46
copy span "[PHONE_NUMBER]"
click at [282, 222] on div "KEY DATA Customer #: 74708 Lease #: Bus. Start Date: [DATE] Org. Type: Propriet…" at bounding box center [633, 543] width 1267 height 643
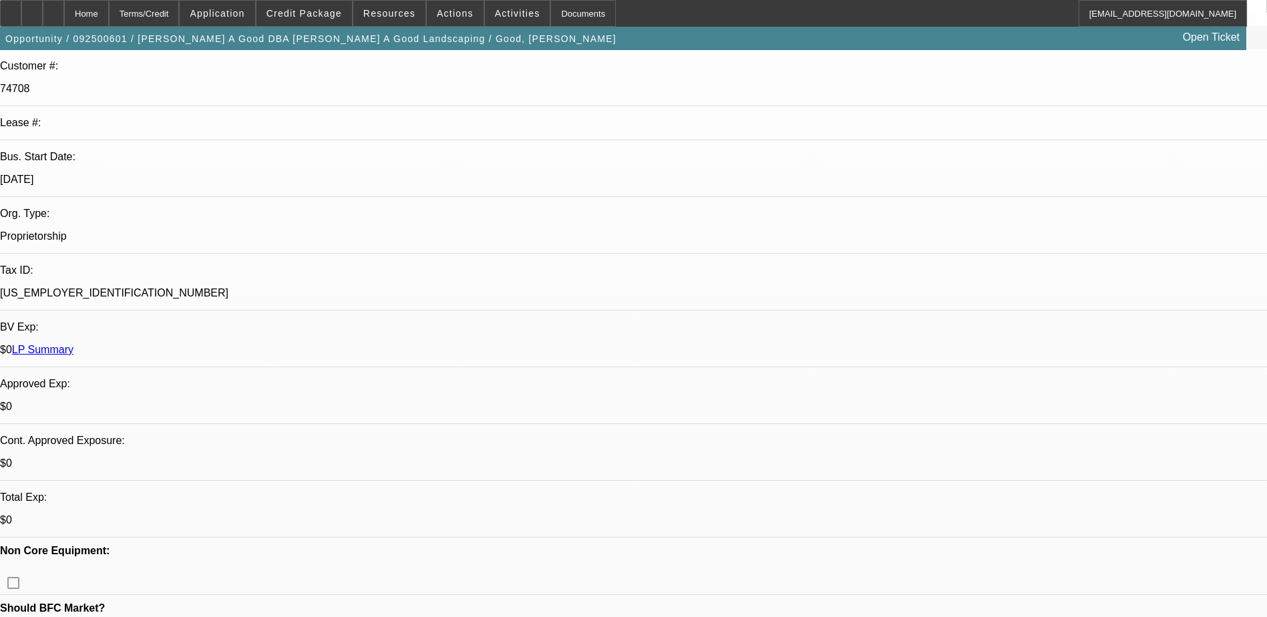
scroll to position [67, 0]
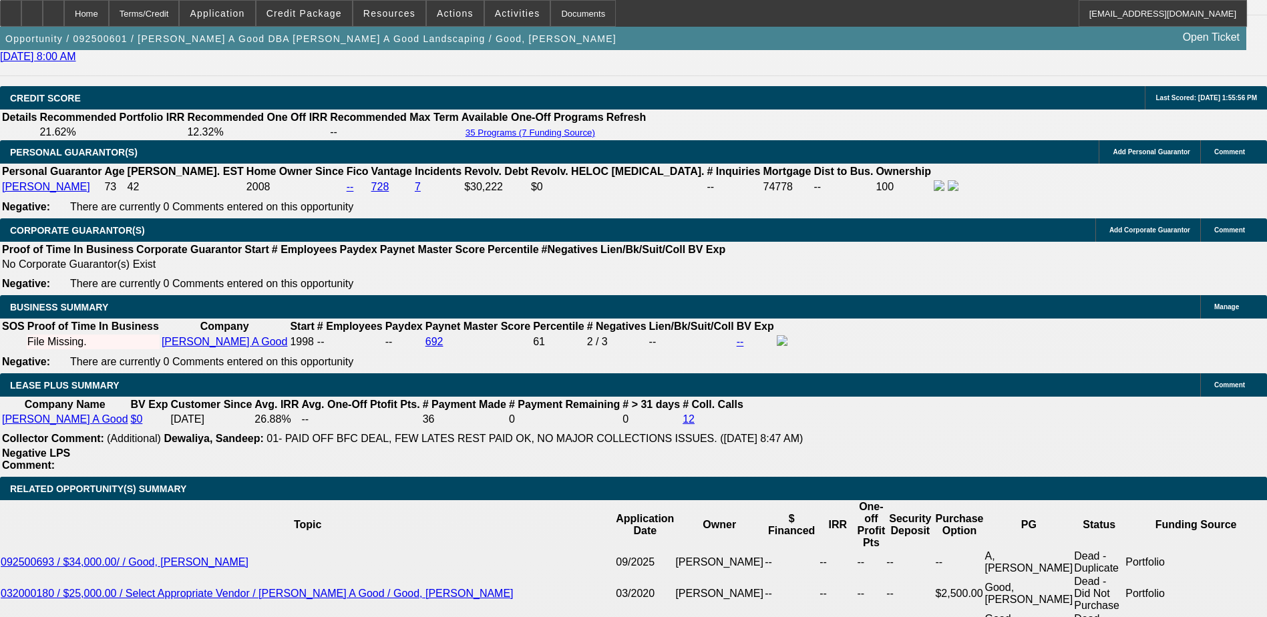
scroll to position [1870, 0]
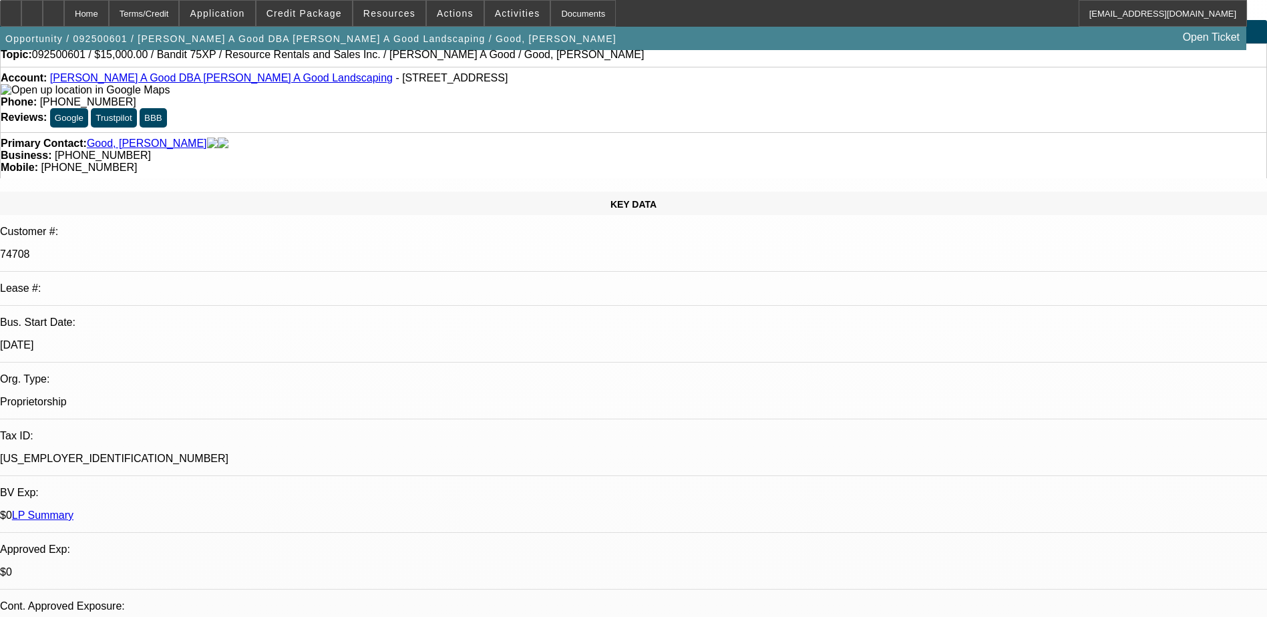
scroll to position [0, 0]
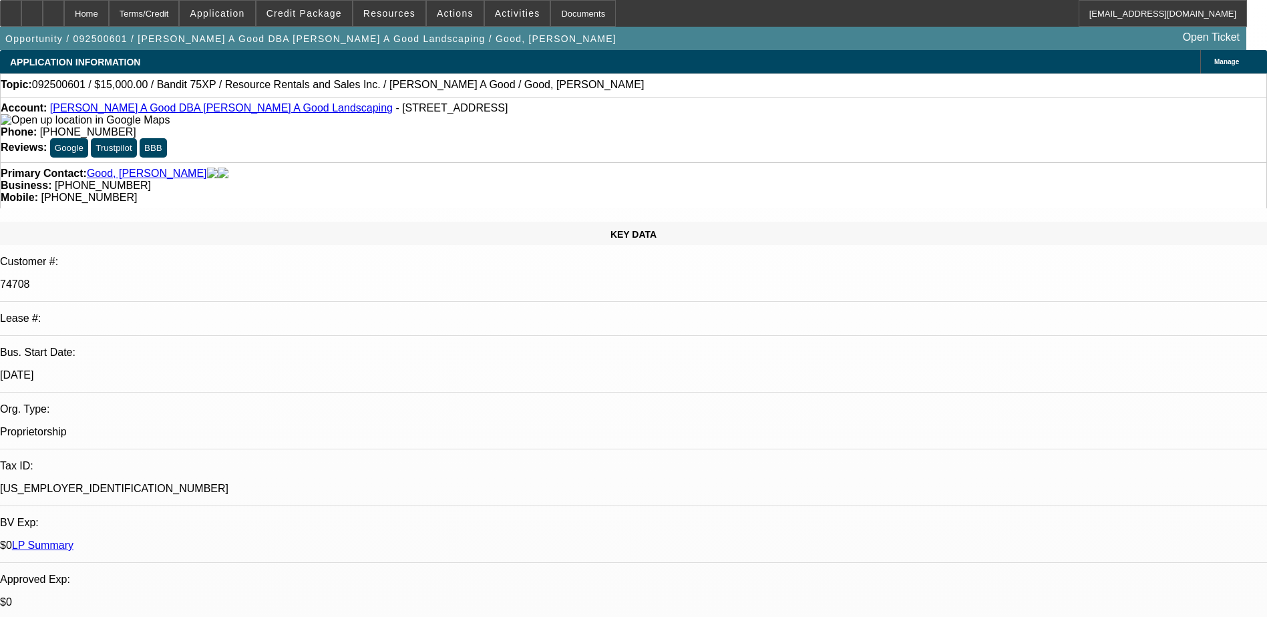
drag, startPoint x: 999, startPoint y: 199, endPoint x: 1010, endPoint y: 203, distance: 11.4
drag, startPoint x: 736, startPoint y: 148, endPoint x: 670, endPoint y: 149, distance: 66.1
click at [670, 192] on div "Mobile: [PHONE_NUMBER]" at bounding box center [634, 198] width 1266 height 12
copy span "[PHONE_NUMBER]"
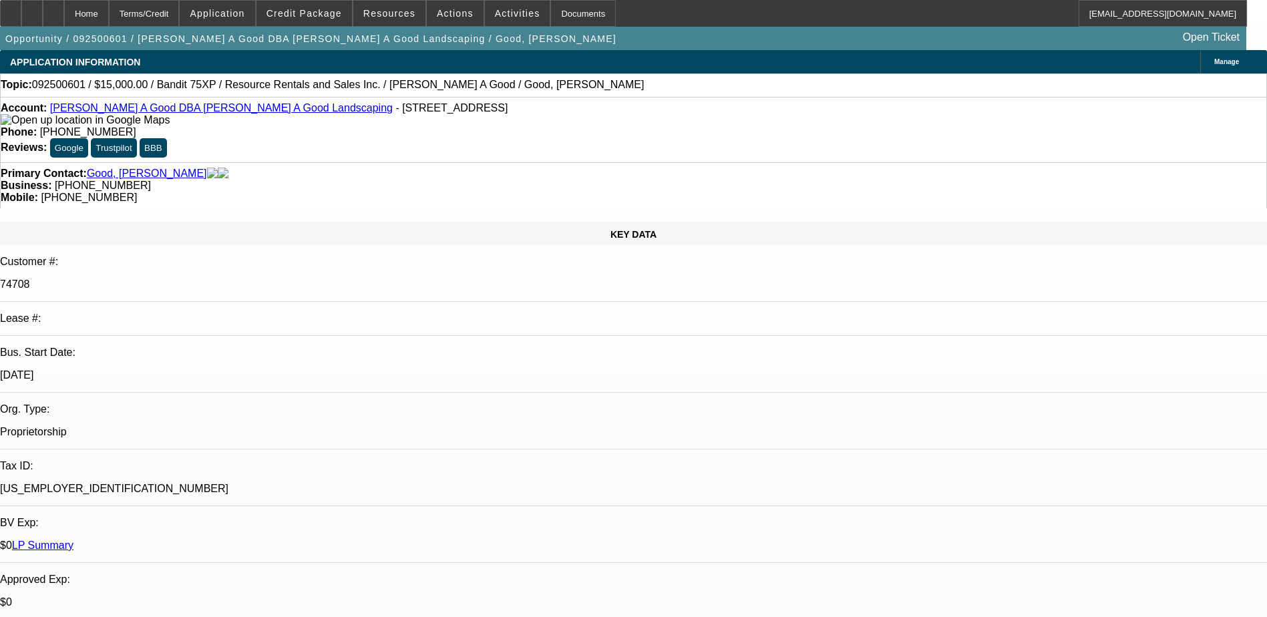
click at [631, 162] on div "Primary Contact: Good, [PERSON_NAME] Business: [PHONE_NUMBER] Mobile: [PHONE_NU…" at bounding box center [633, 185] width 1267 height 46
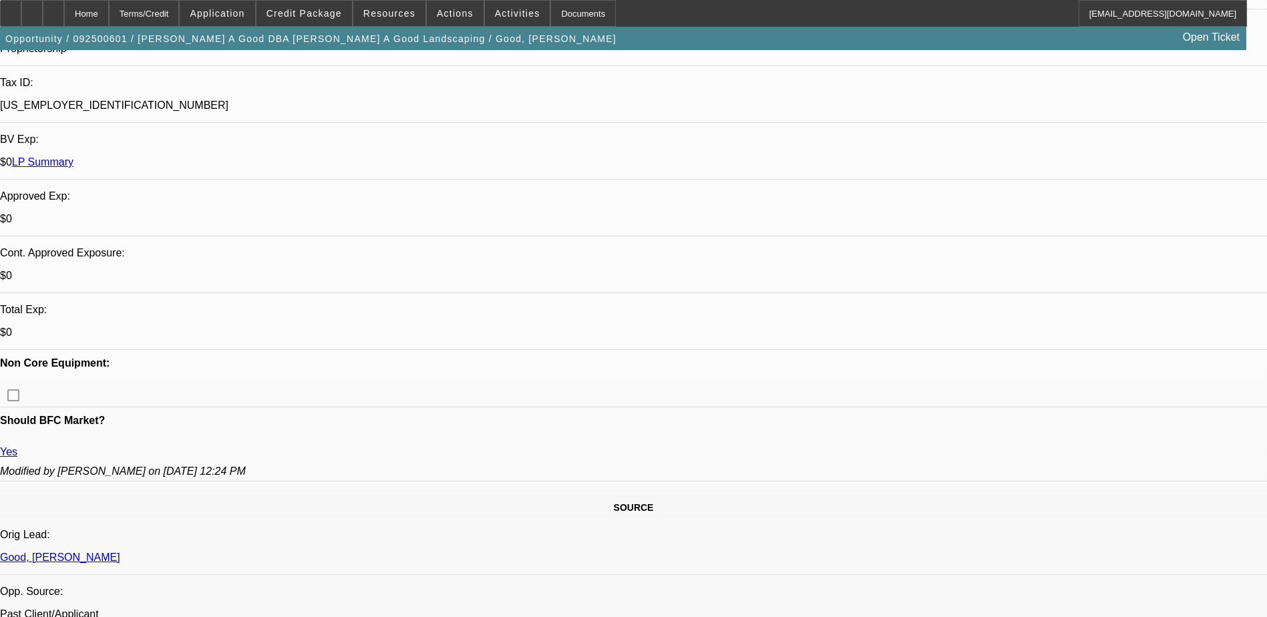
scroll to position [334, 0]
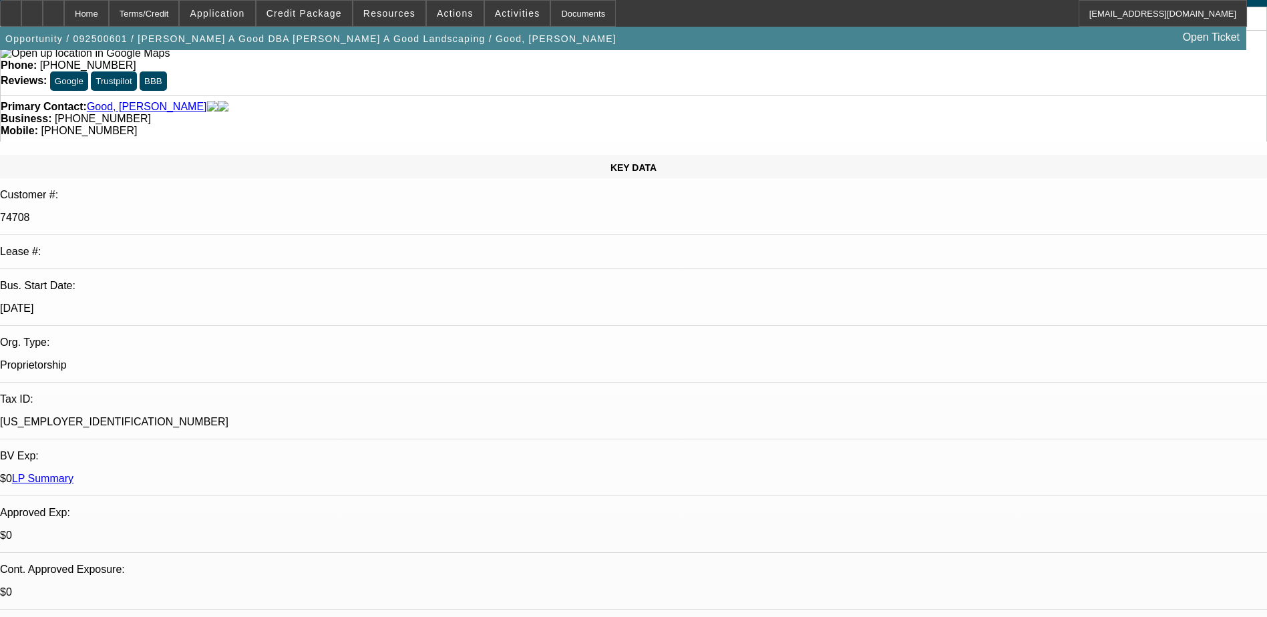
scroll to position [0, 0]
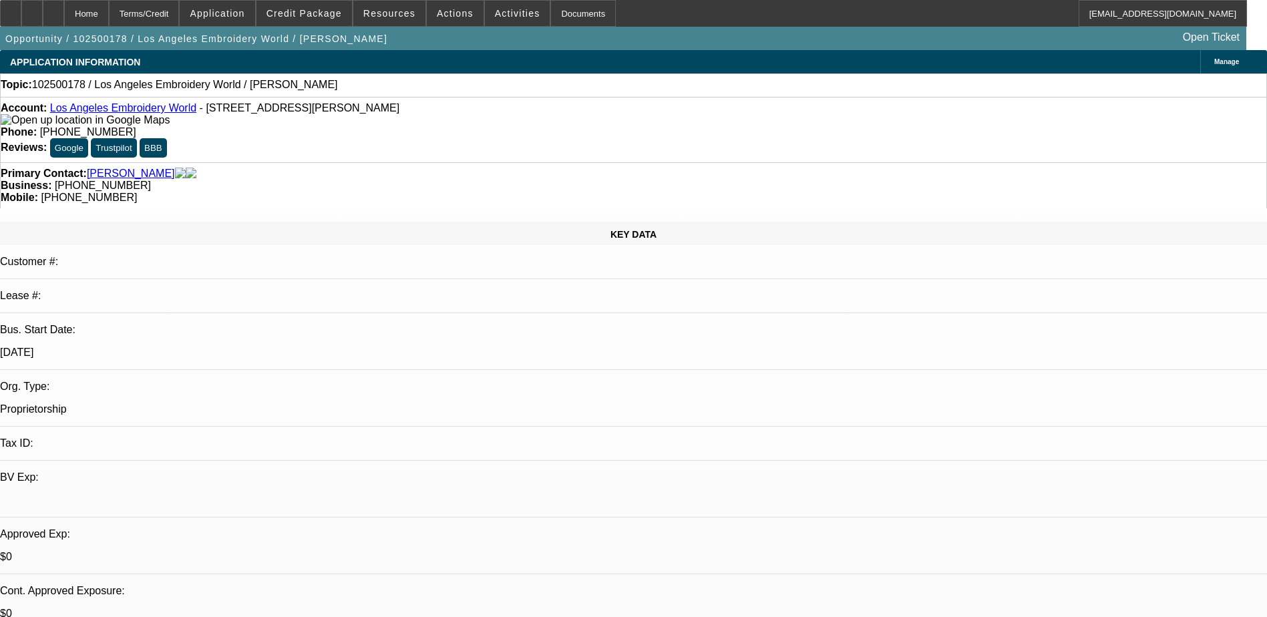
select select "0"
select select "2"
select select "0.1"
select select "4"
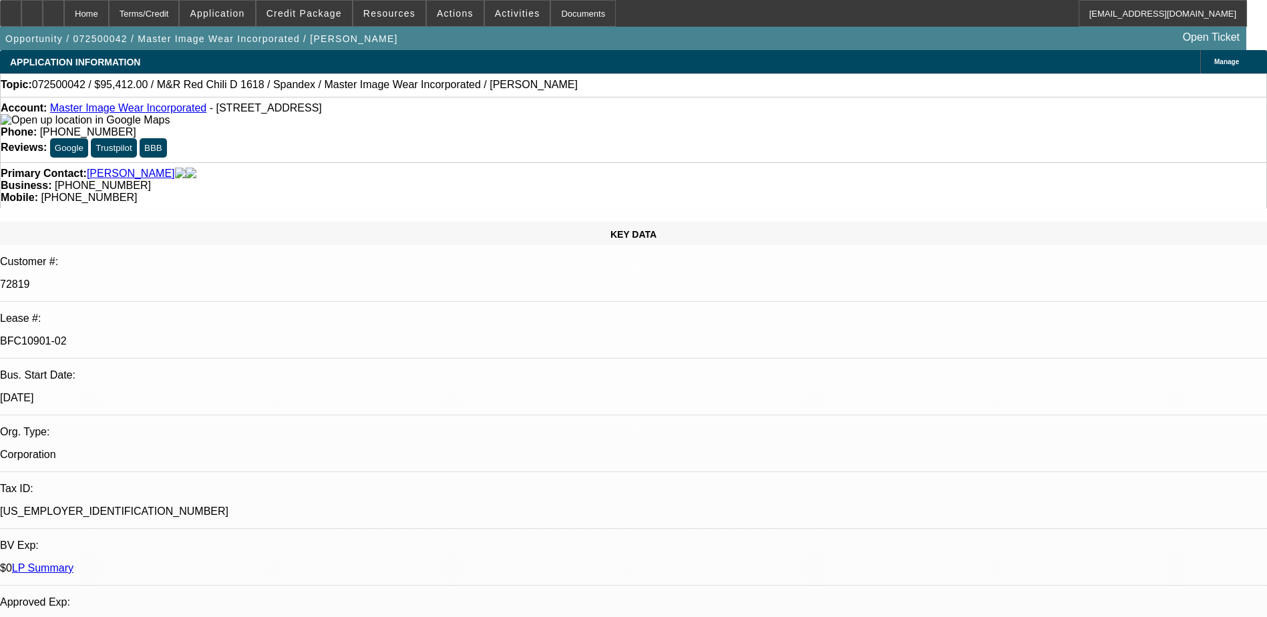
select select "0"
select select "0.1"
select select "4"
select select "0"
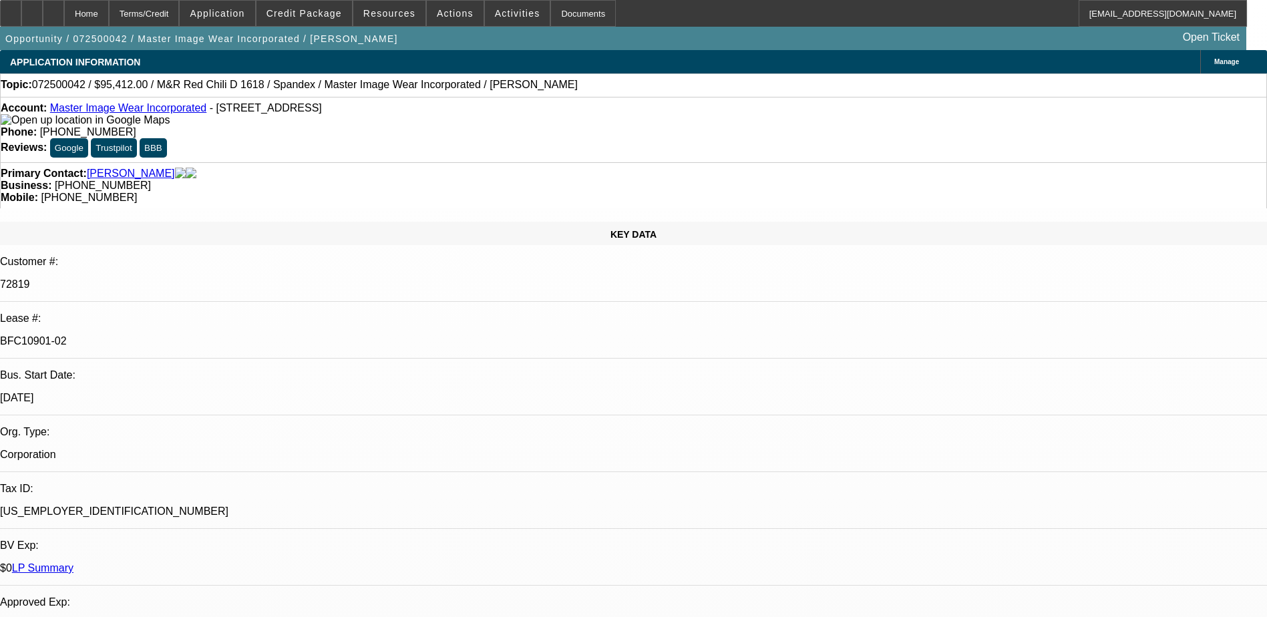
select select "0"
select select "0.1"
select select "4"
select select "0"
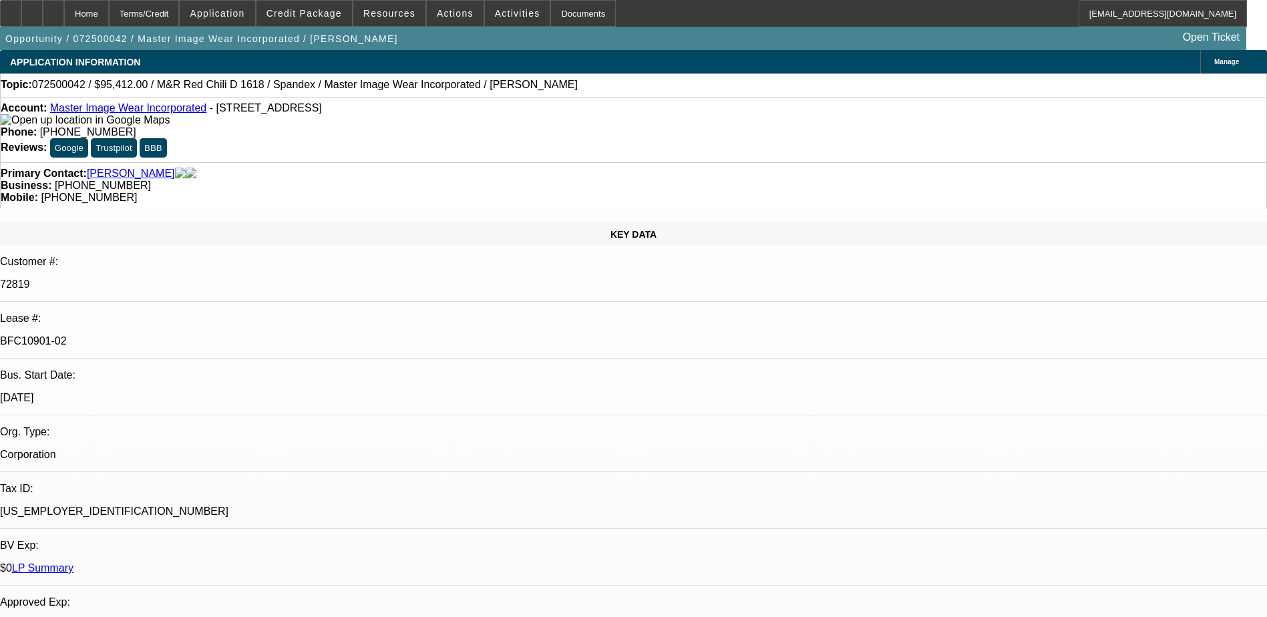
select select "3"
select select "0.1"
select select "4"
select select "0"
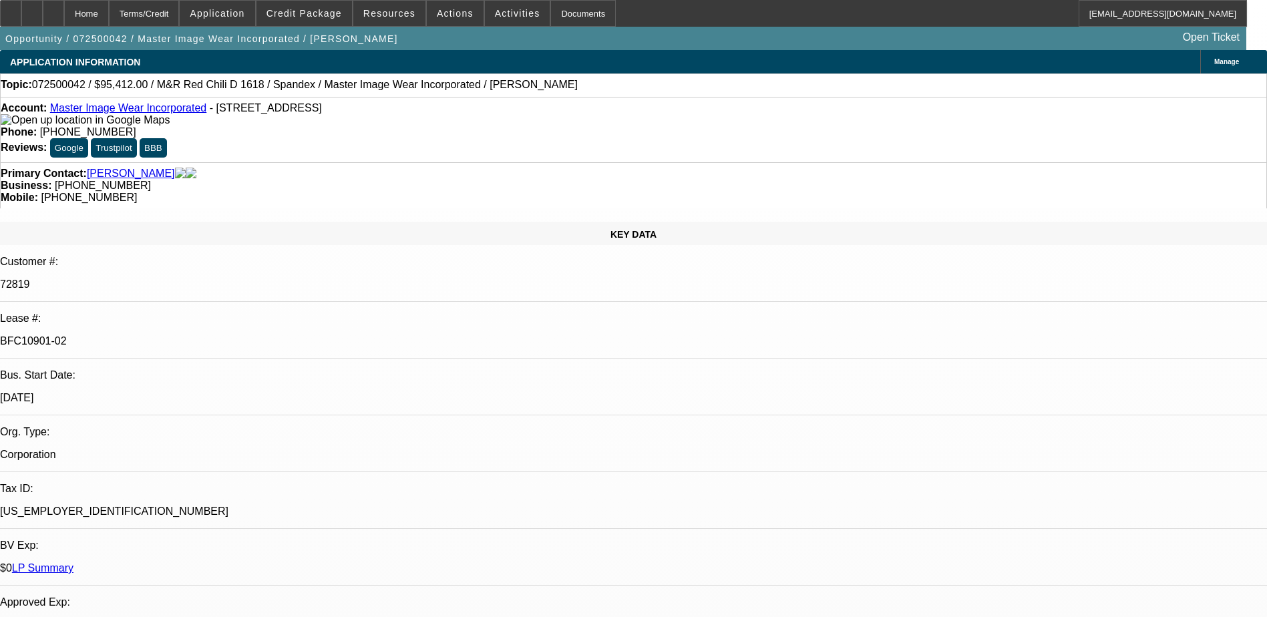
select select "3"
select select "0.1"
select select "4"
click at [64, 9] on div at bounding box center [53, 13] width 21 height 27
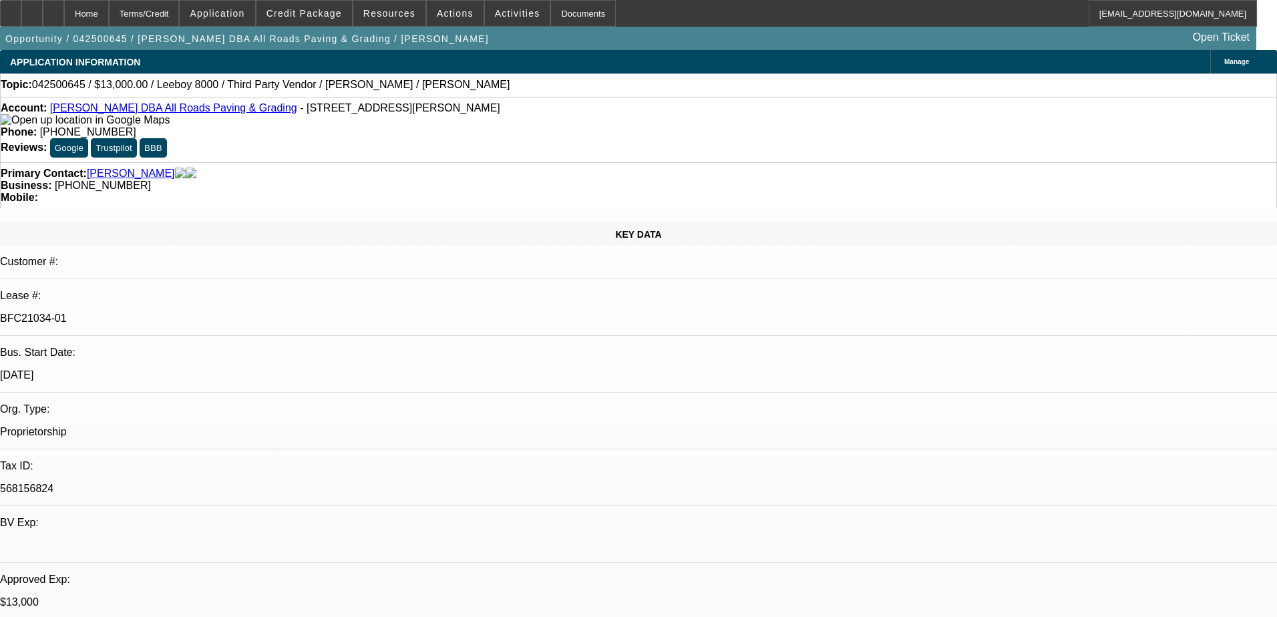
select select "0"
select select "3"
select select "0.1"
select select "5"
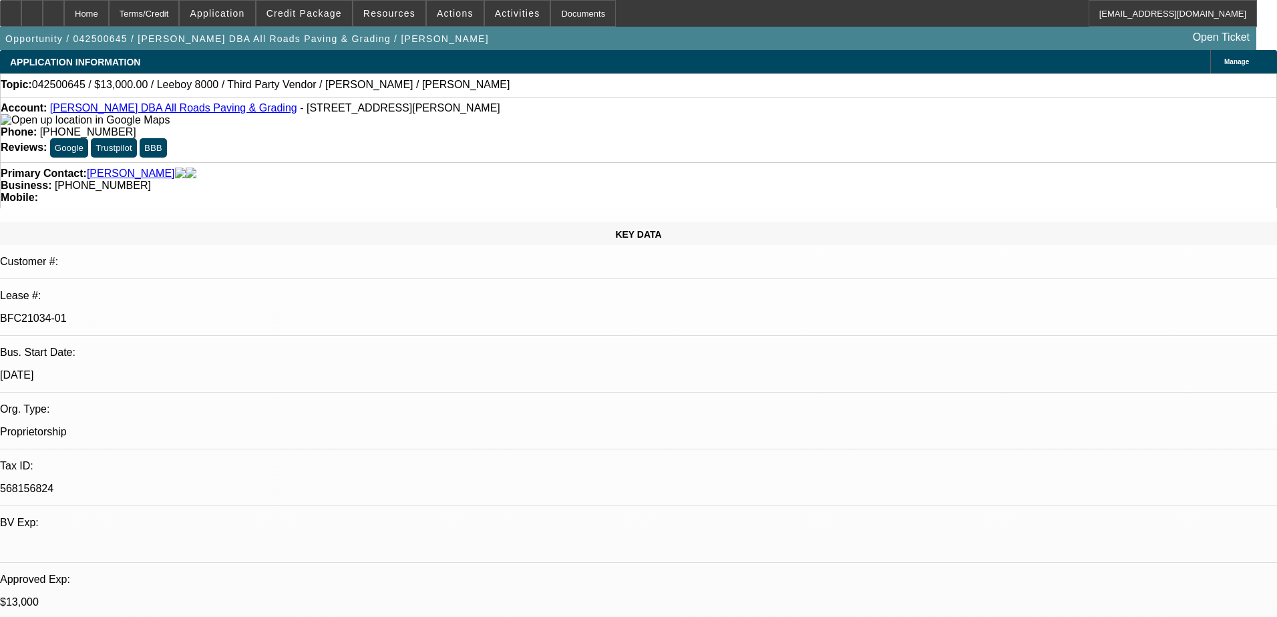
select select "0"
select select "3"
select select "0.1"
select select "5"
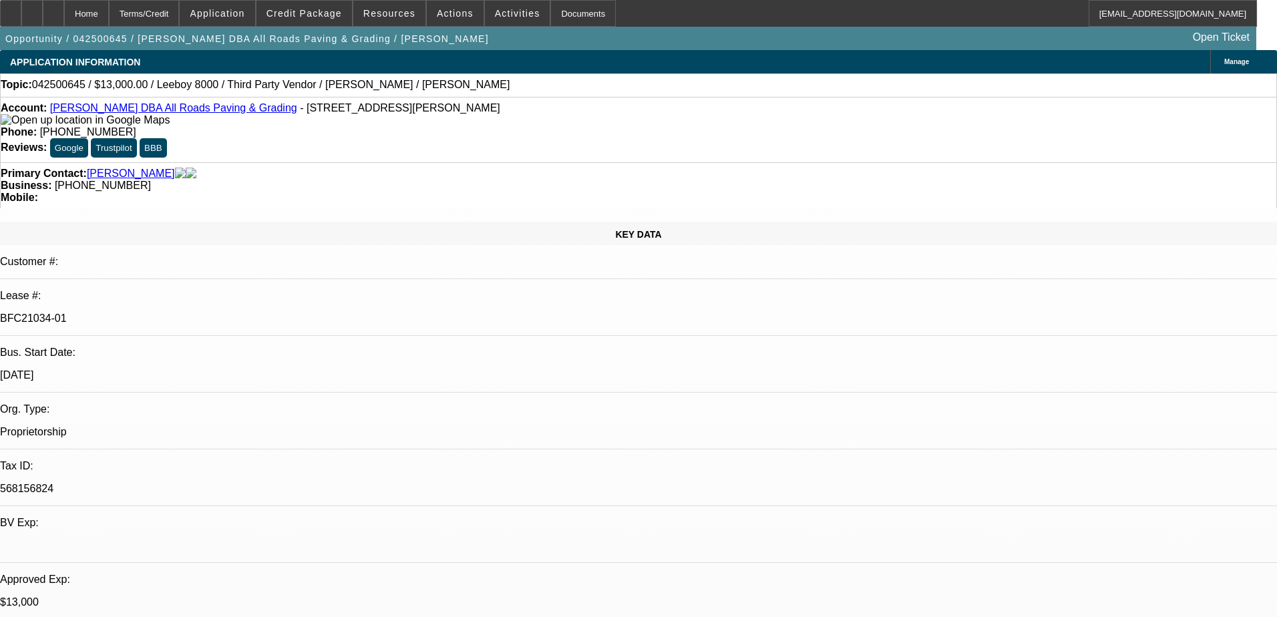
select select "0"
select select "3"
select select "0.1"
select select "5"
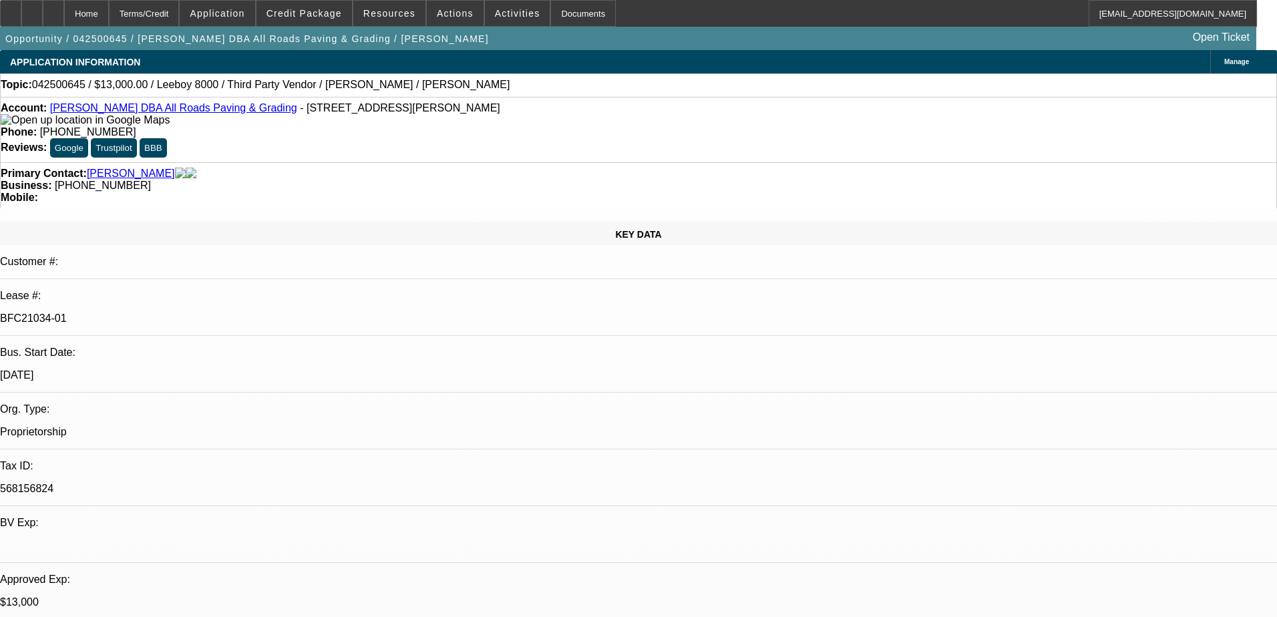
select select "0"
select select "3"
select select "0.1"
select select "5"
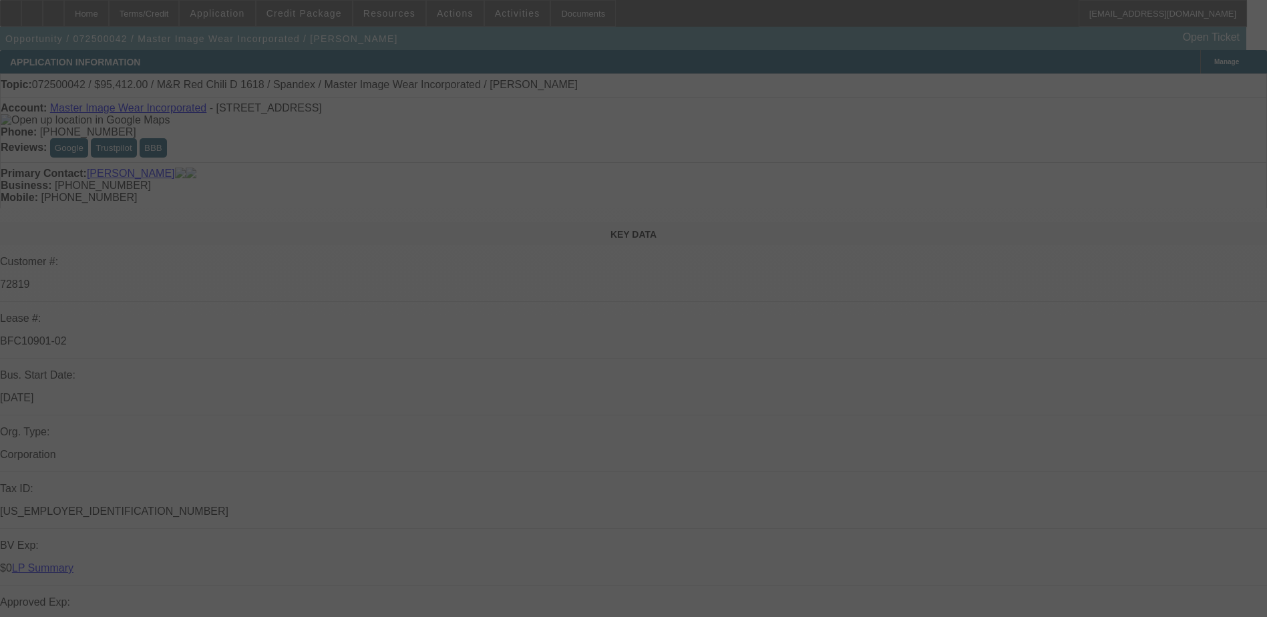
select select "0"
select select "0.1"
select select "0"
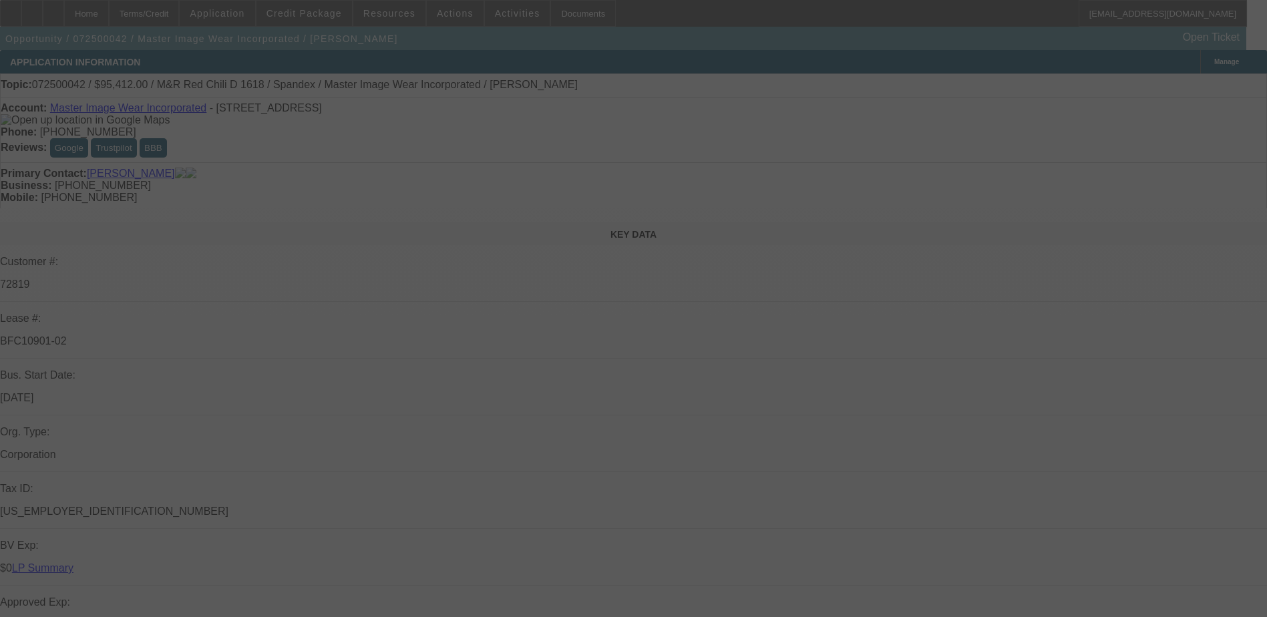
select select "0.1"
select select "0"
select select "0.1"
select select "0"
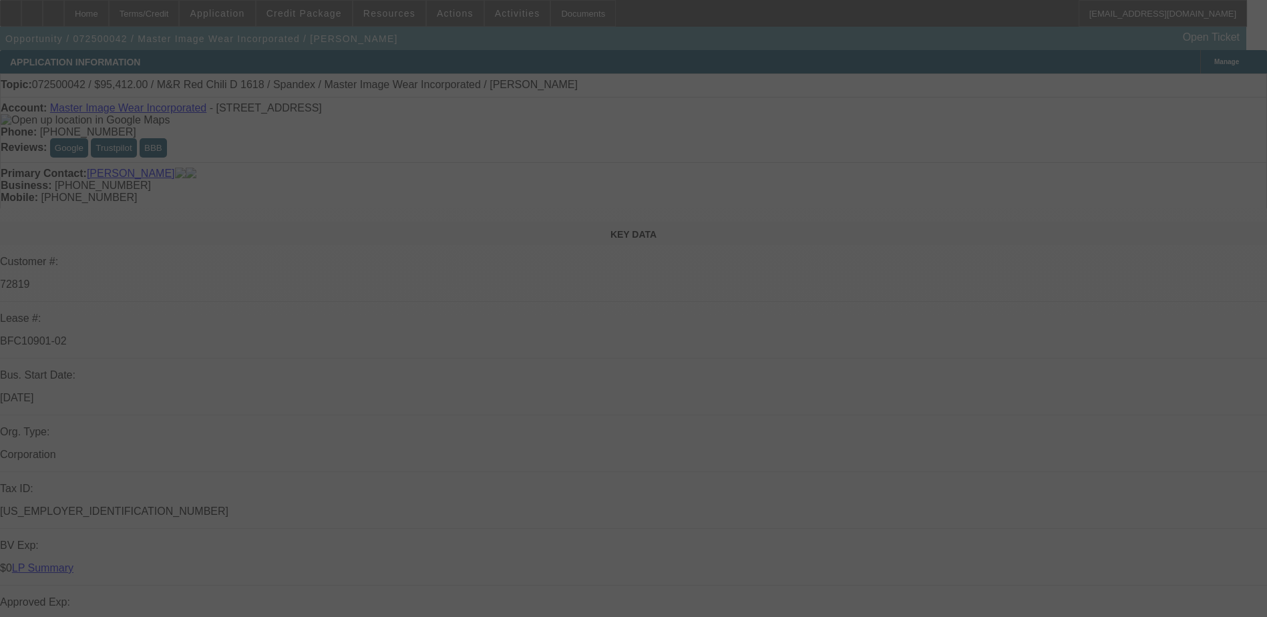
select select "0"
select select "0.1"
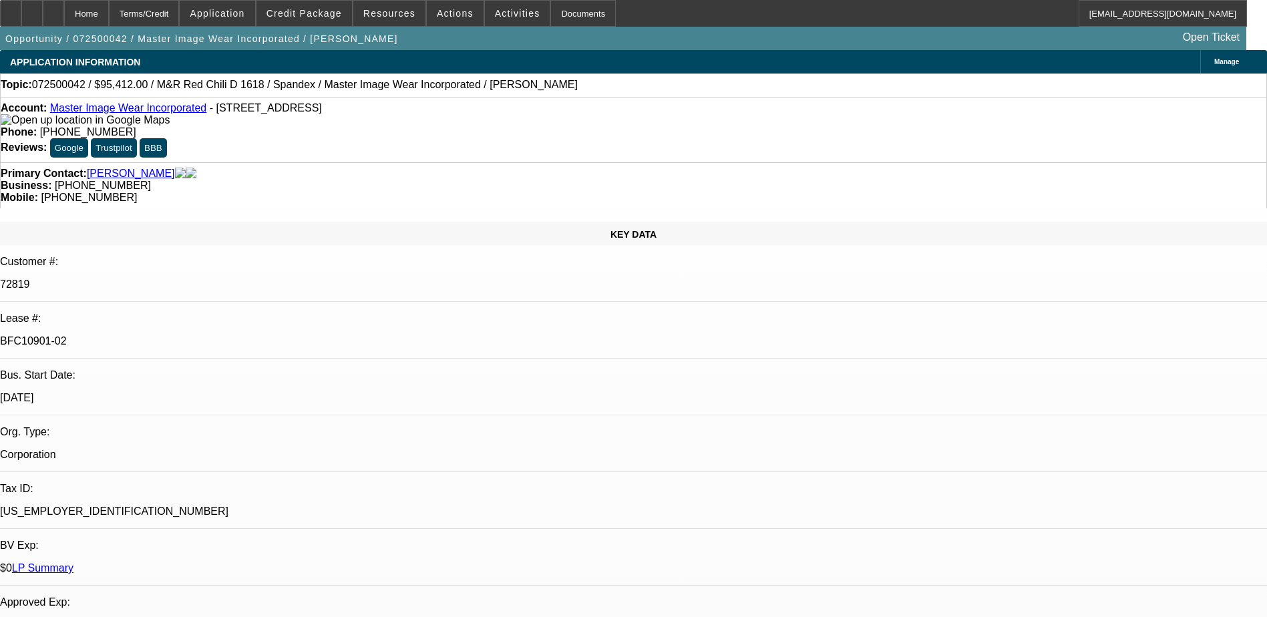
select select "1"
select select "4"
select select "1"
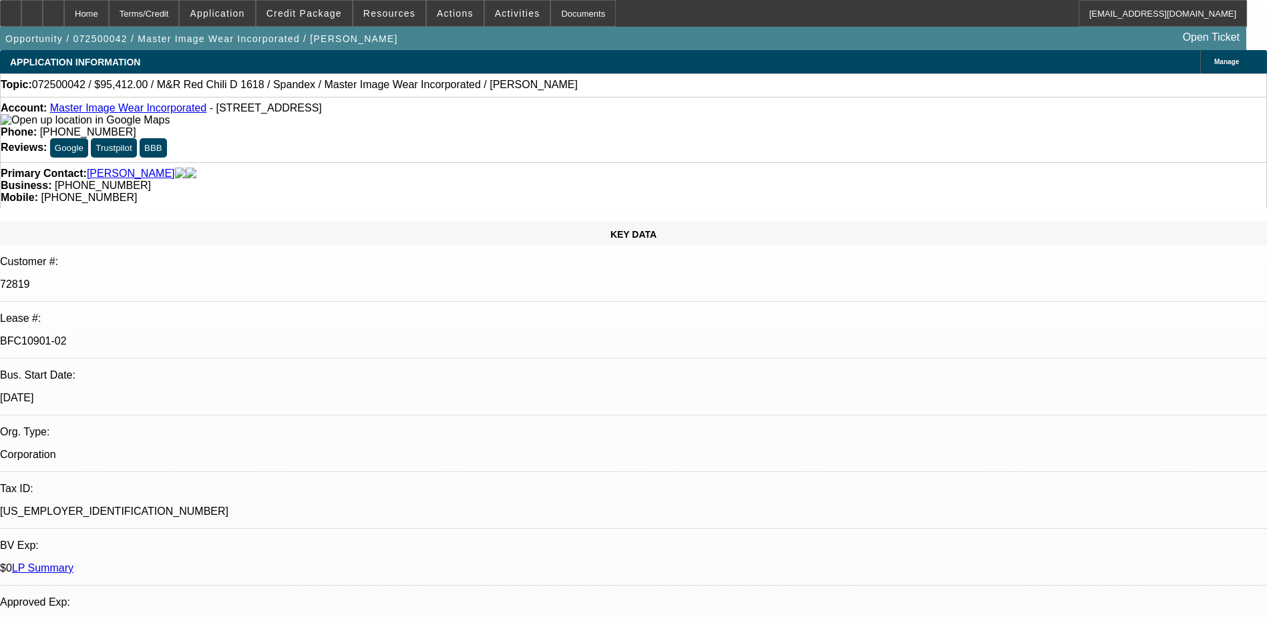
select select "4"
select select "1"
select select "3"
select select "4"
select select "1"
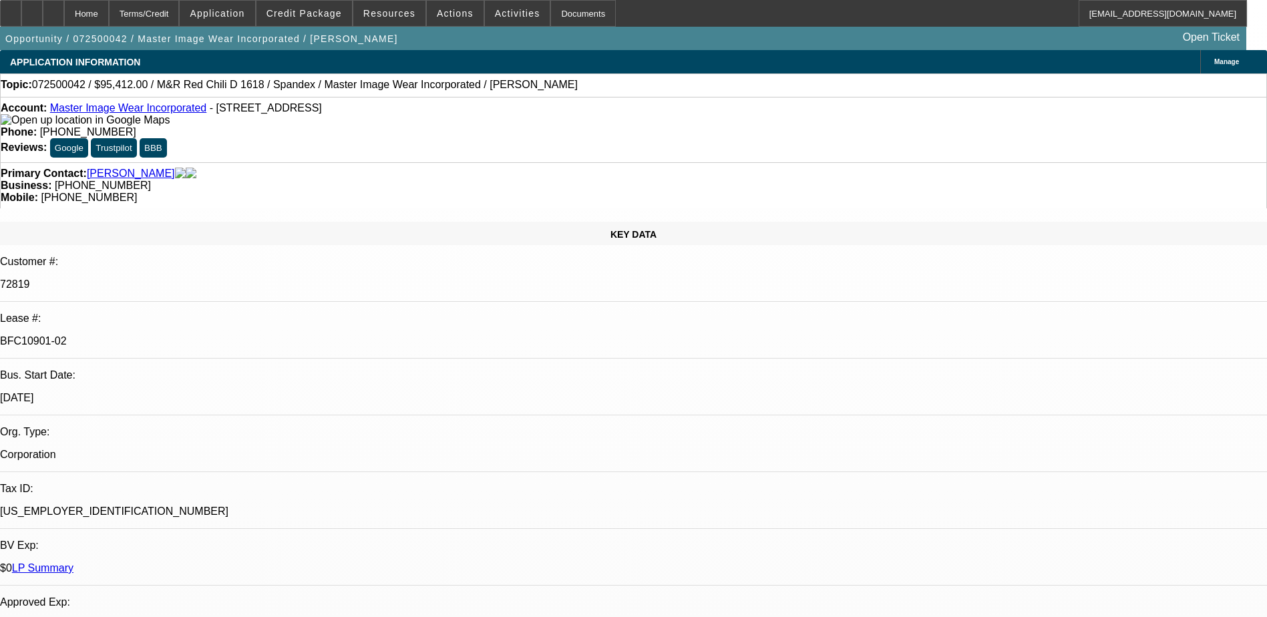
select select "3"
select select "4"
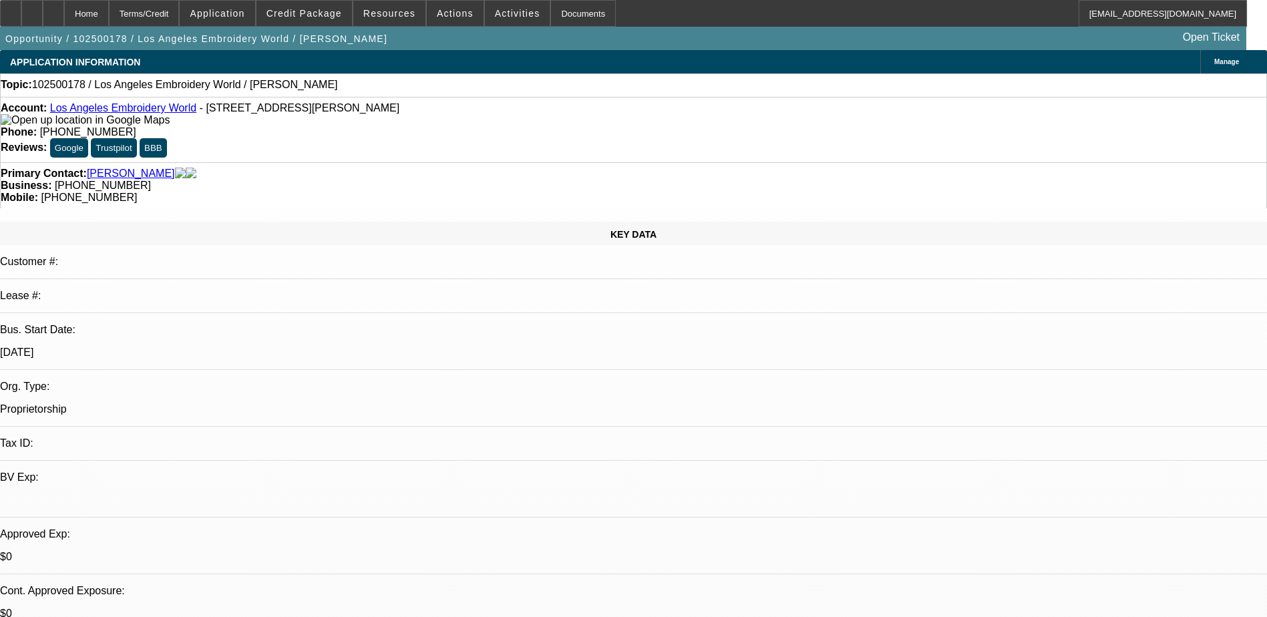
select select "0"
select select "2"
select select "0.1"
select select "4"
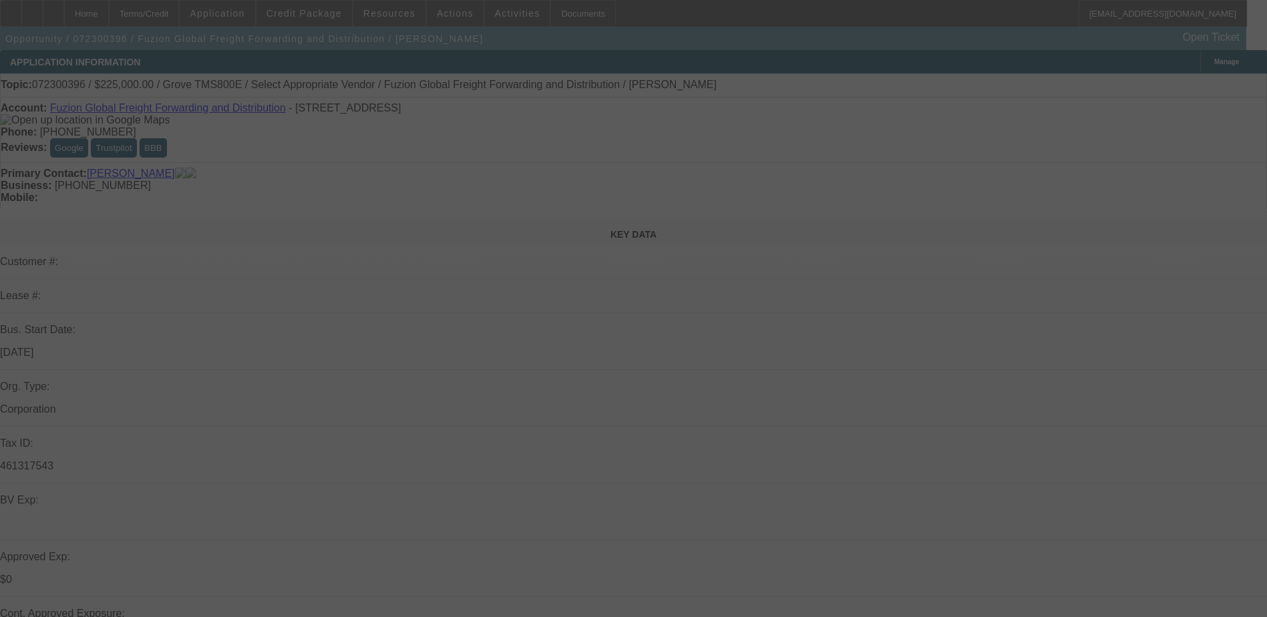
select select "0"
select select "2"
select select "0.1"
select select "4"
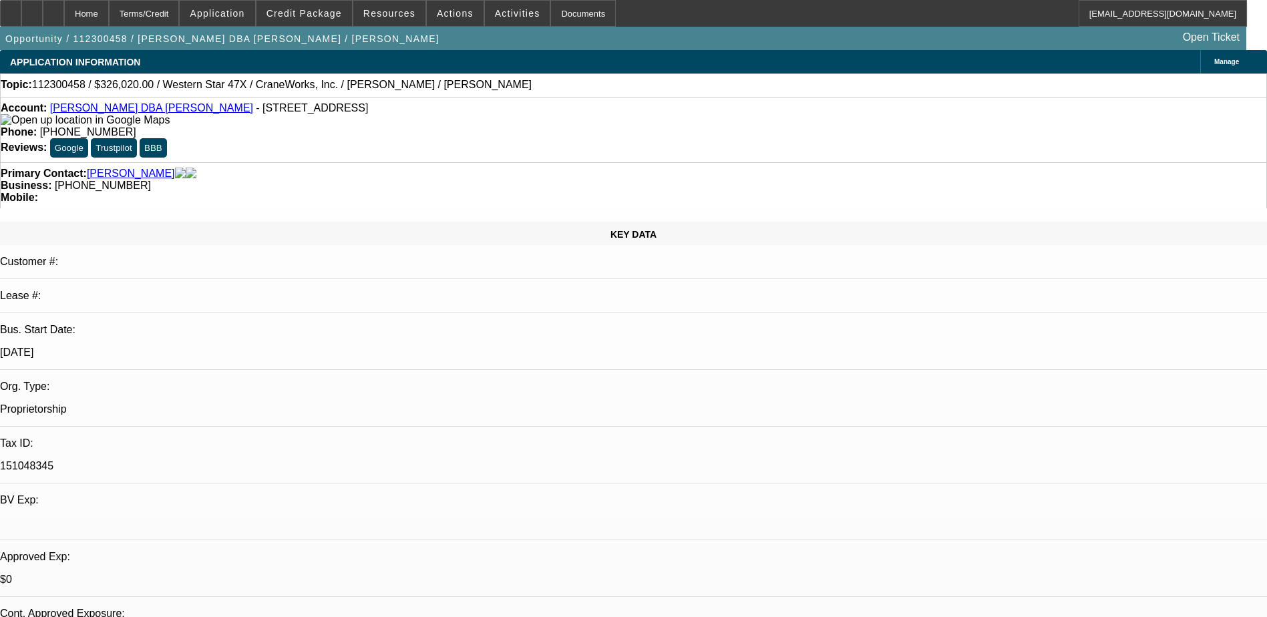
select select "0"
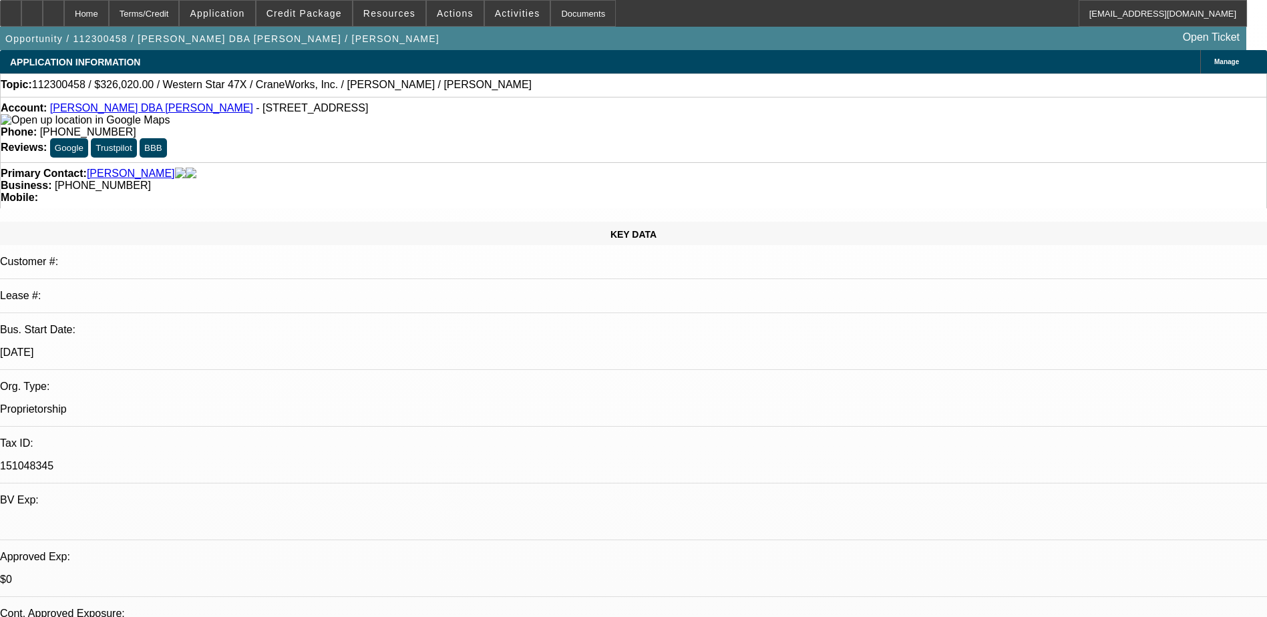
select select "0"
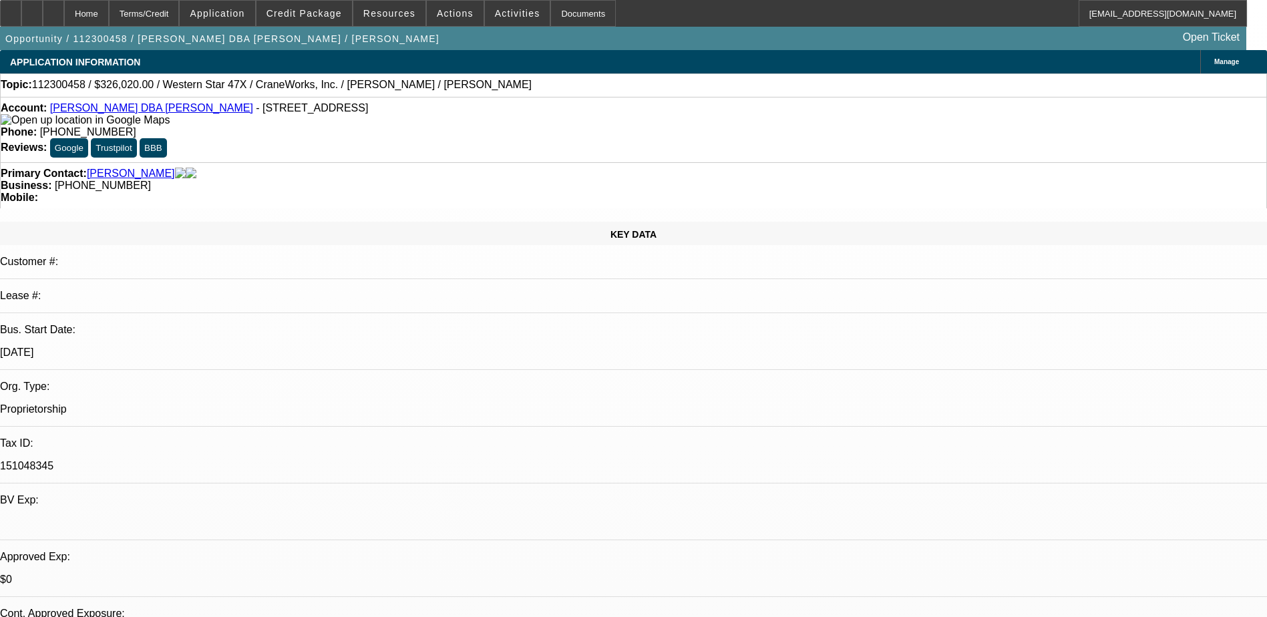
select select "0"
select select "1"
select select "3"
select select "6"
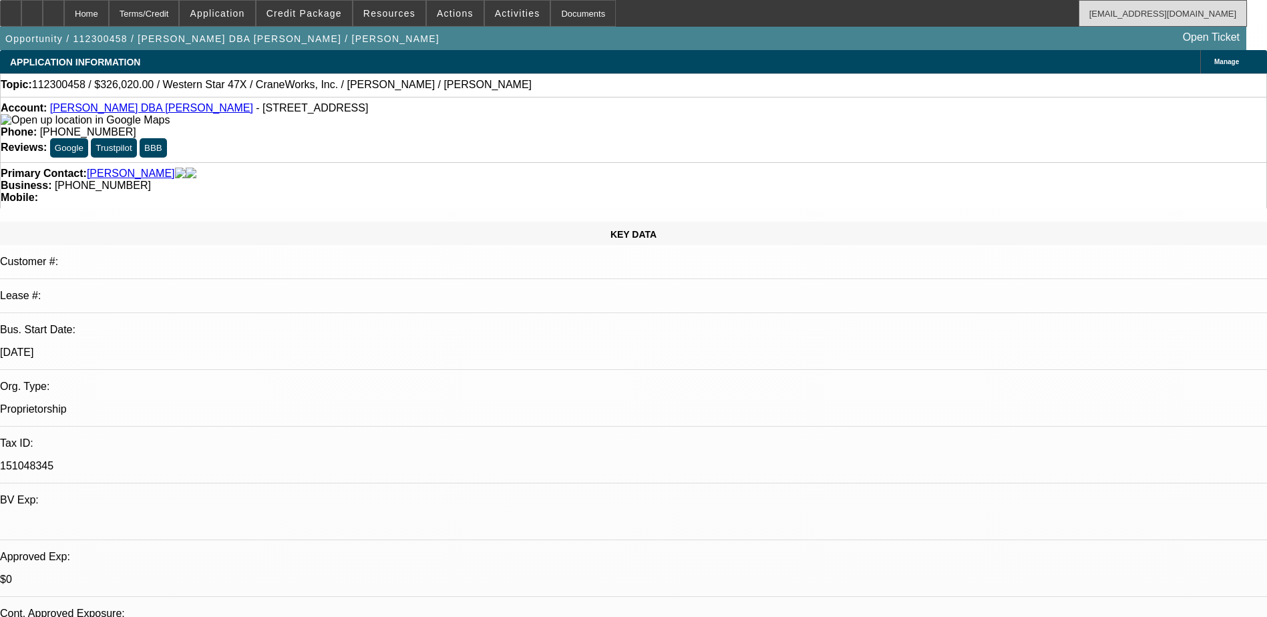
select select "1"
select select "3"
select select "6"
select select "1"
select select "3"
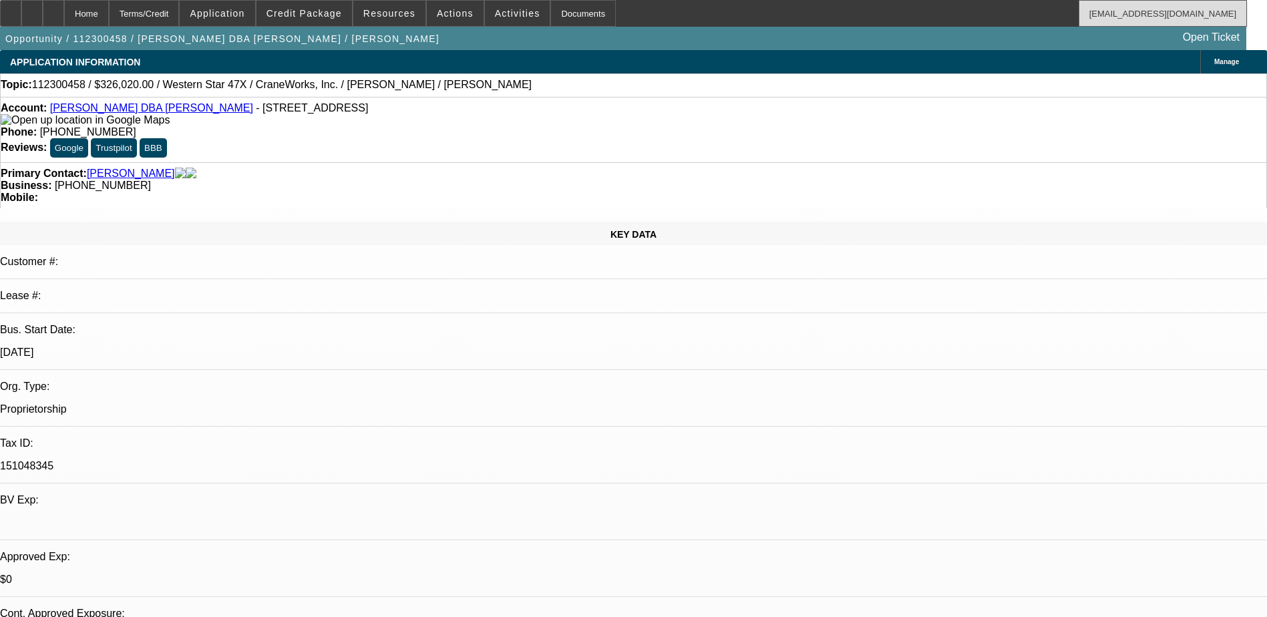
select select "6"
select select "1"
select select "3"
select select "6"
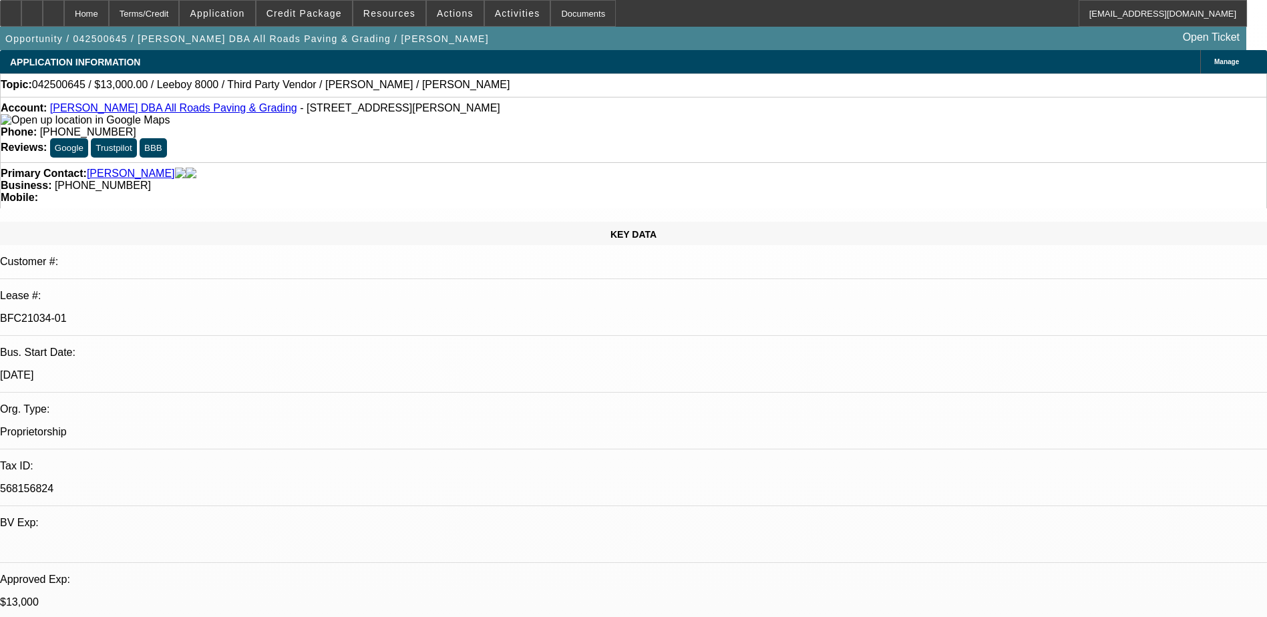
select select "0"
select select "3"
select select "0.1"
select select "5"
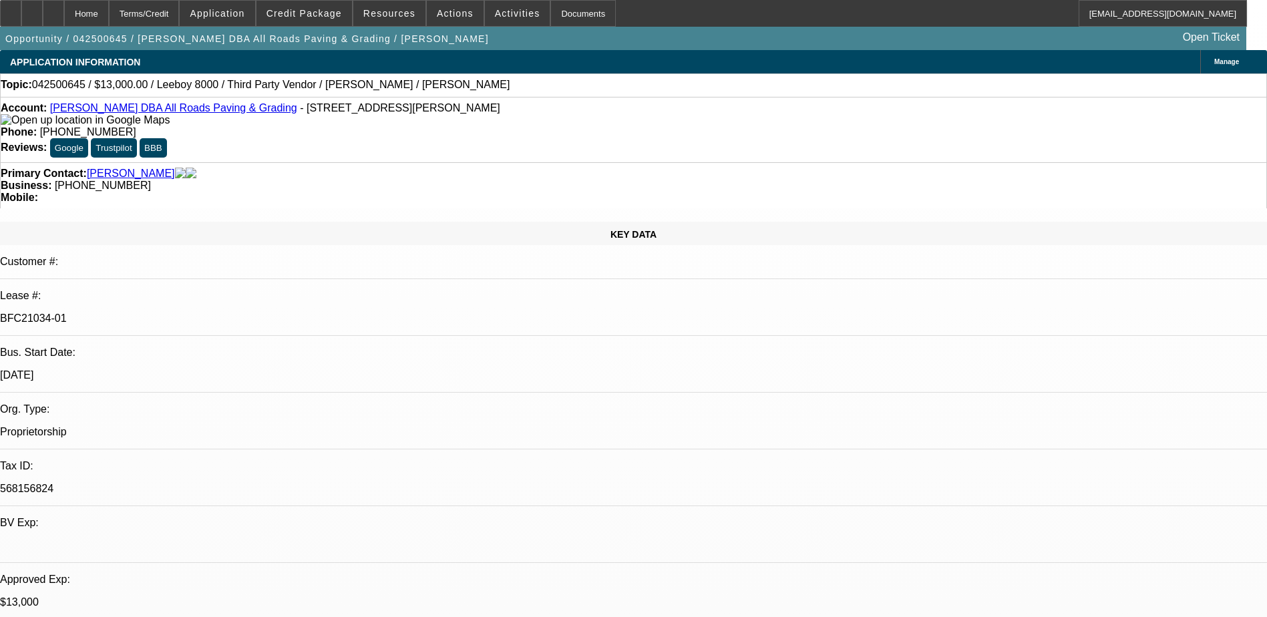
select select "0"
select select "3"
select select "0.1"
select select "5"
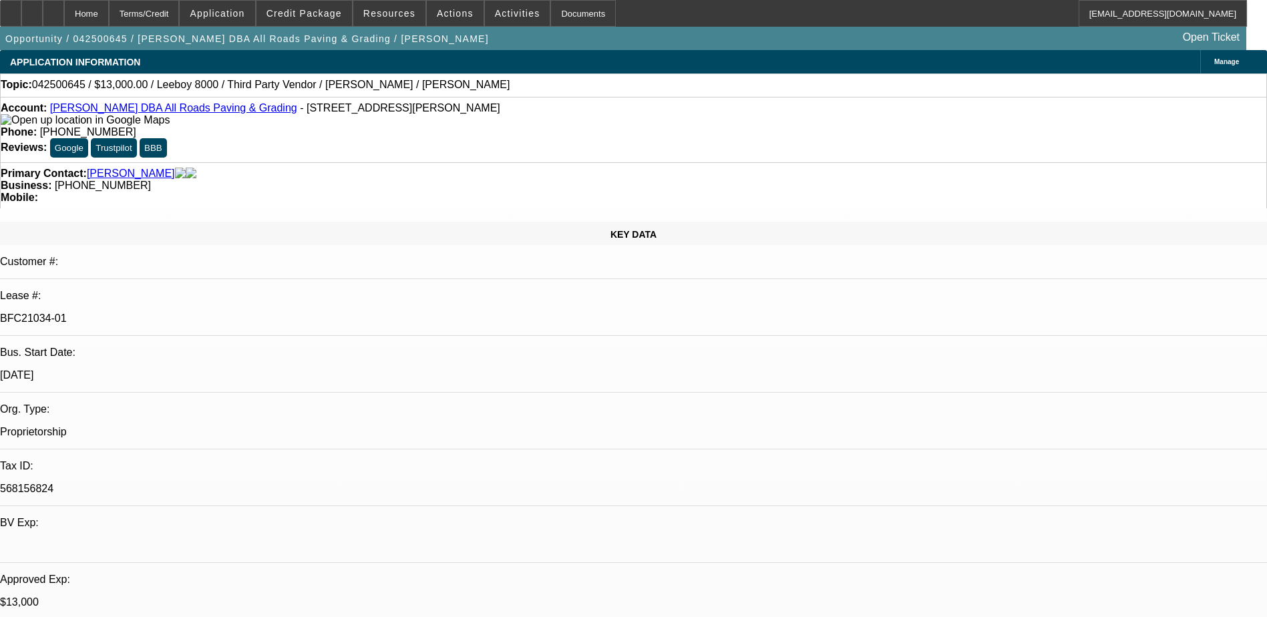
select select "0"
select select "3"
select select "0.1"
select select "5"
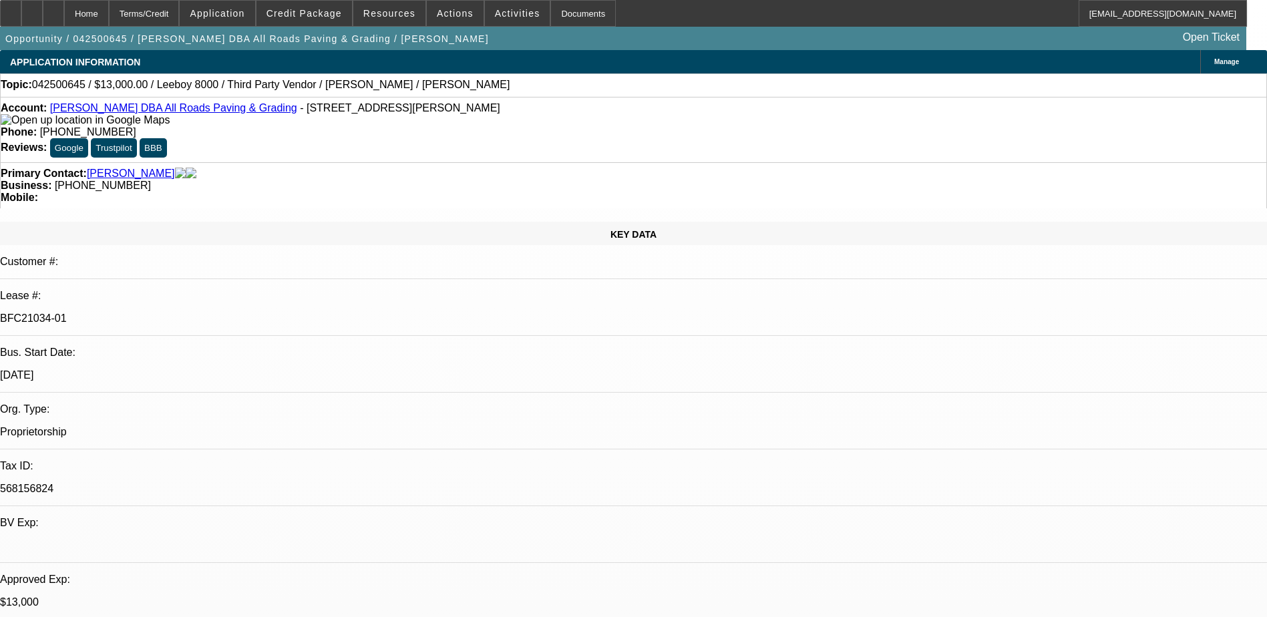
select select "0"
select select "3"
select select "0.1"
select select "5"
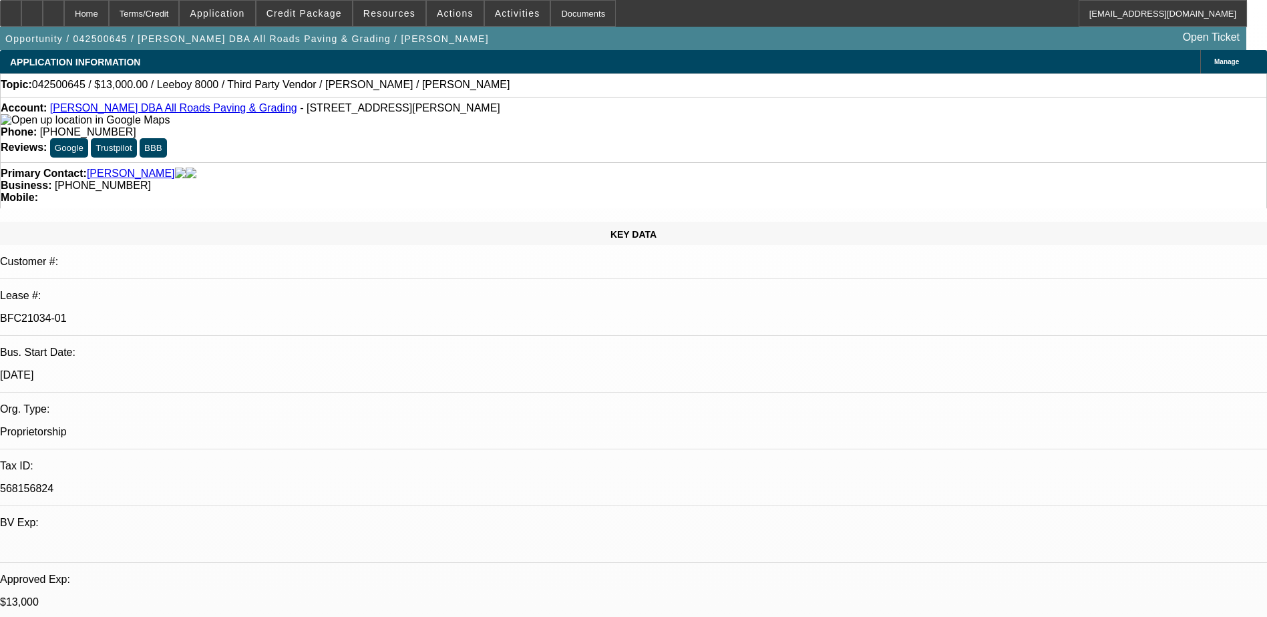
drag, startPoint x: 914, startPoint y: 240, endPoint x: 922, endPoint y: 235, distance: 9.6
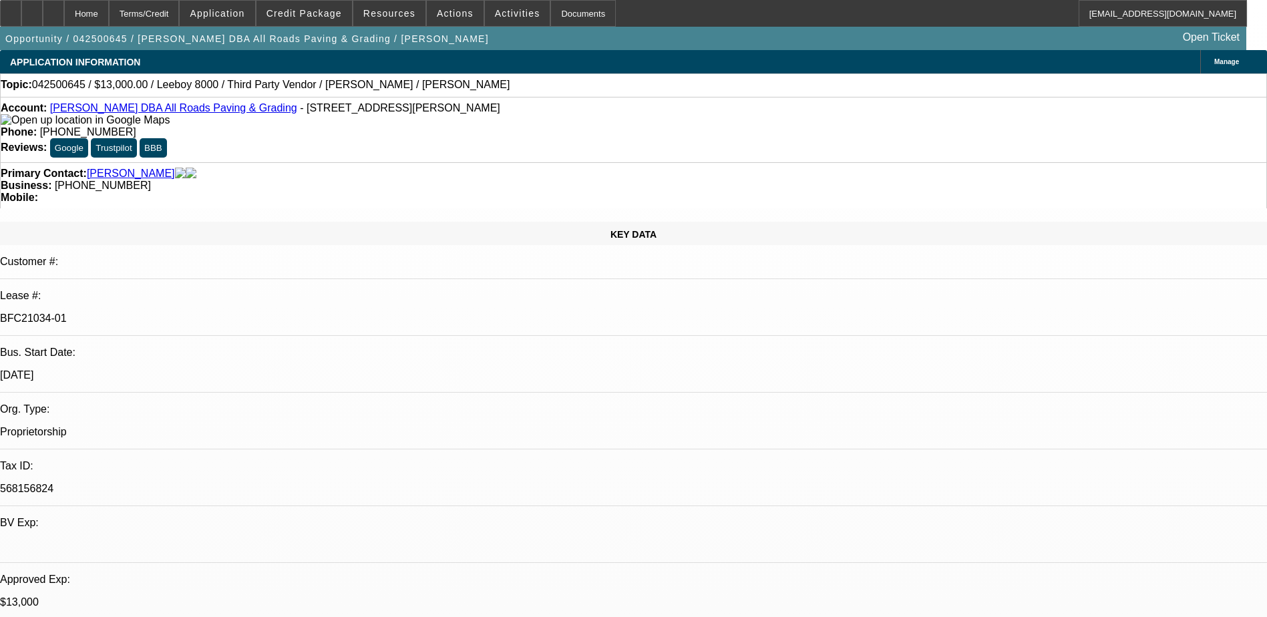
drag, startPoint x: 1059, startPoint y: 132, endPoint x: 1056, endPoint y: 144, distance: 13.0
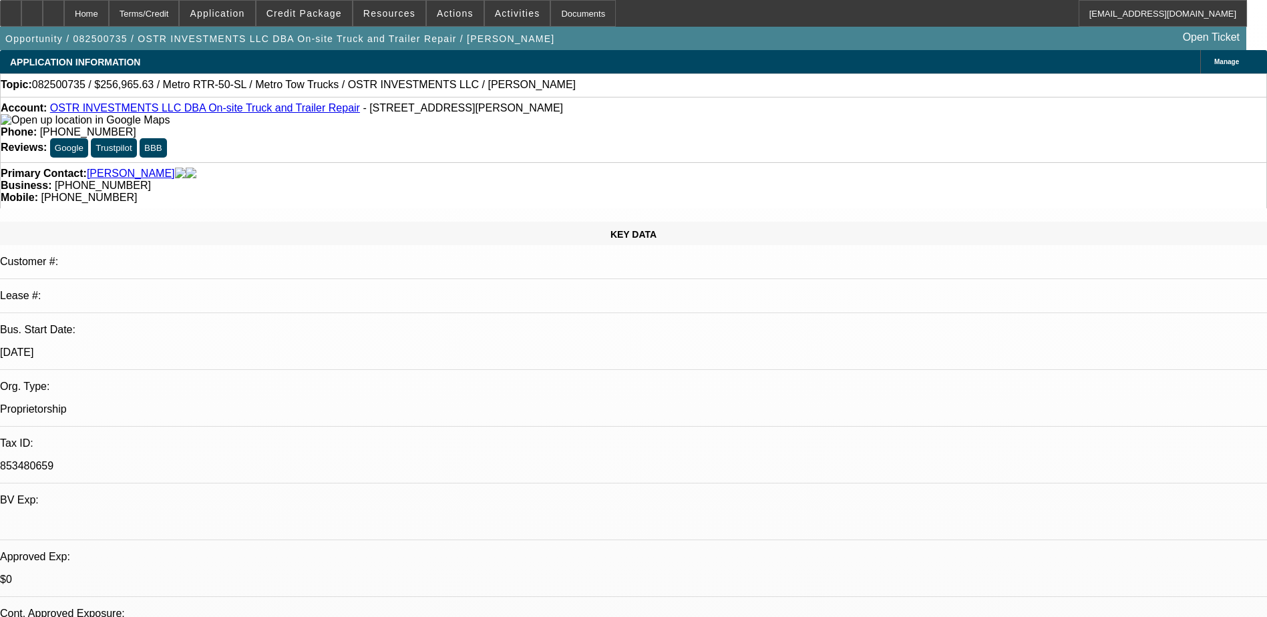
select select "0"
select select "2"
select select "0.1"
select select "4"
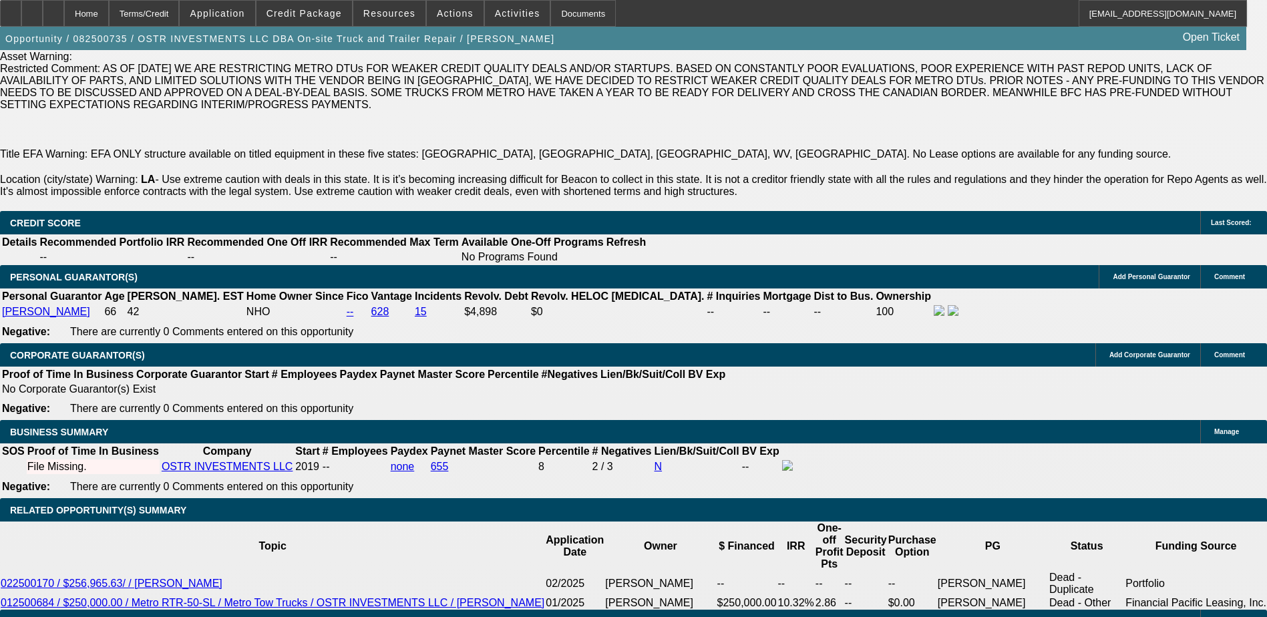
scroll to position [2070, 0]
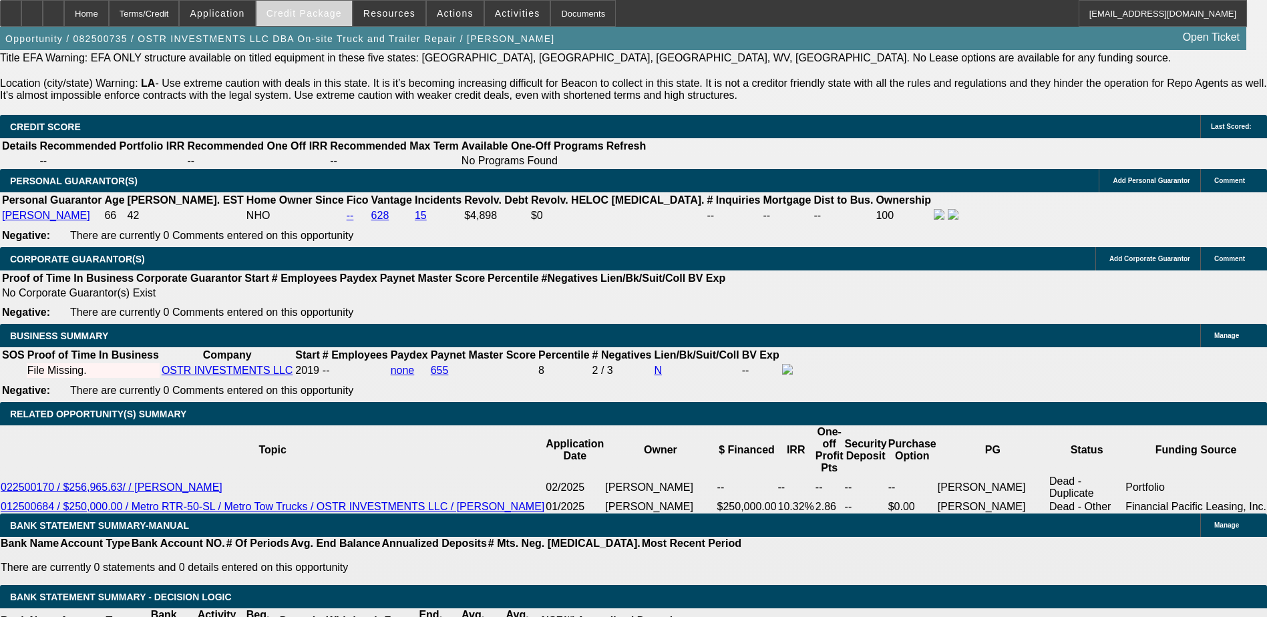
click at [320, 11] on span "Credit Package" at bounding box center [303, 13] width 75 height 11
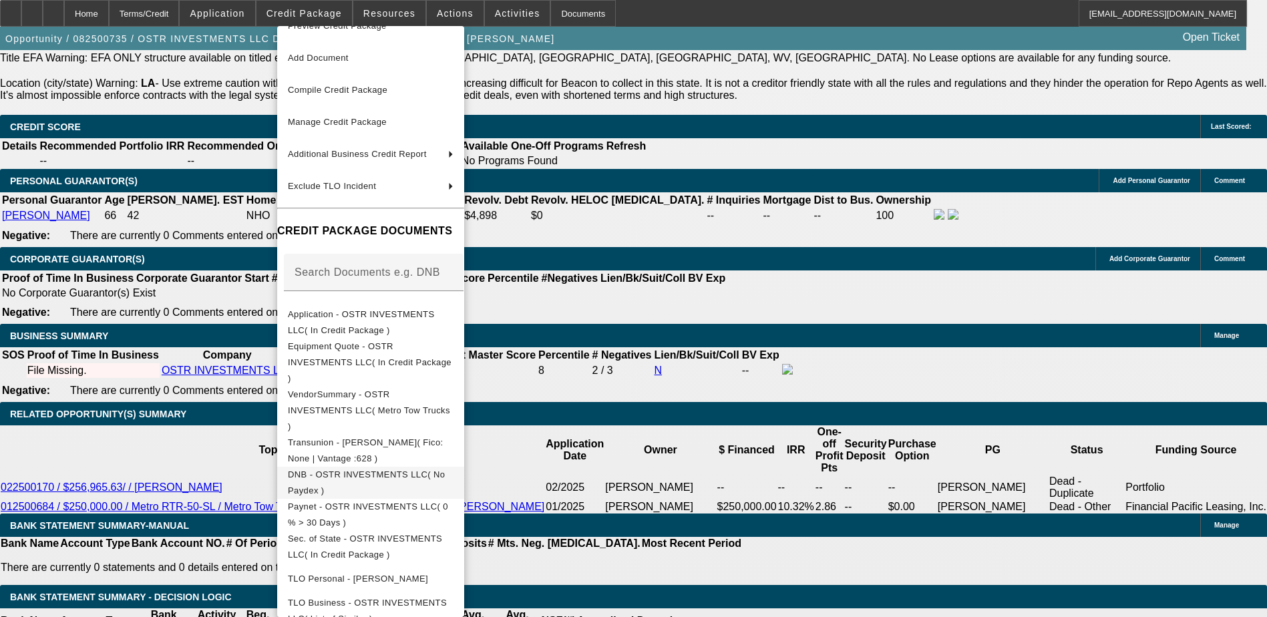
scroll to position [42, 0]
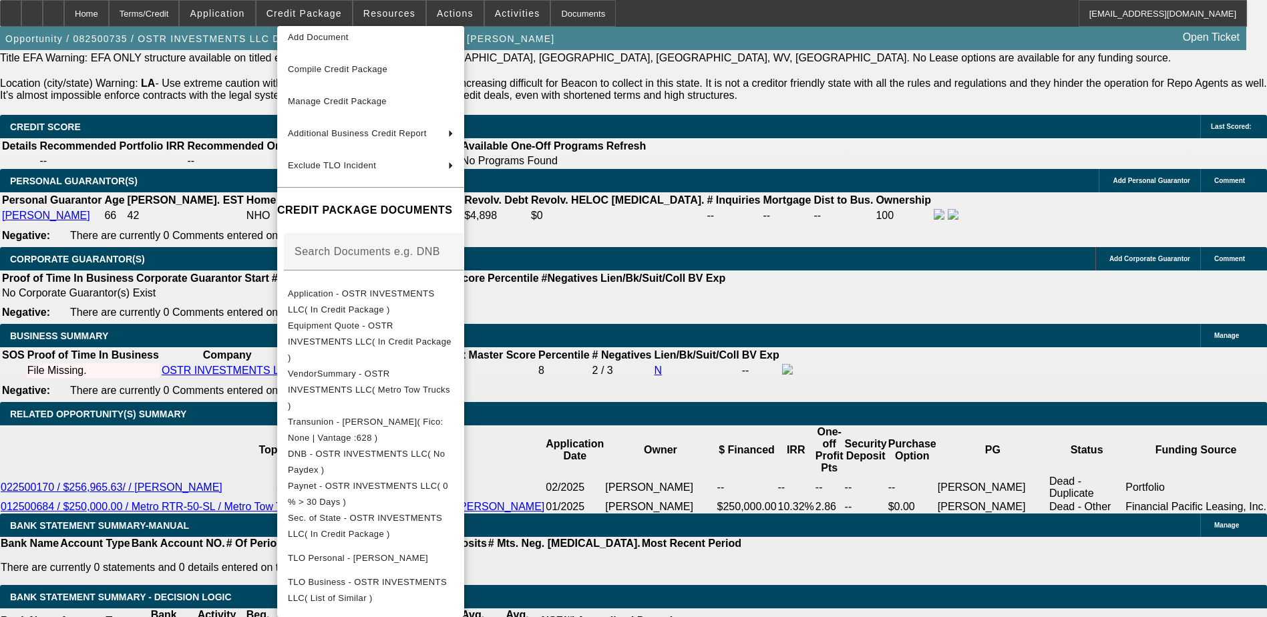
click at [767, 478] on div at bounding box center [633, 308] width 1267 height 617
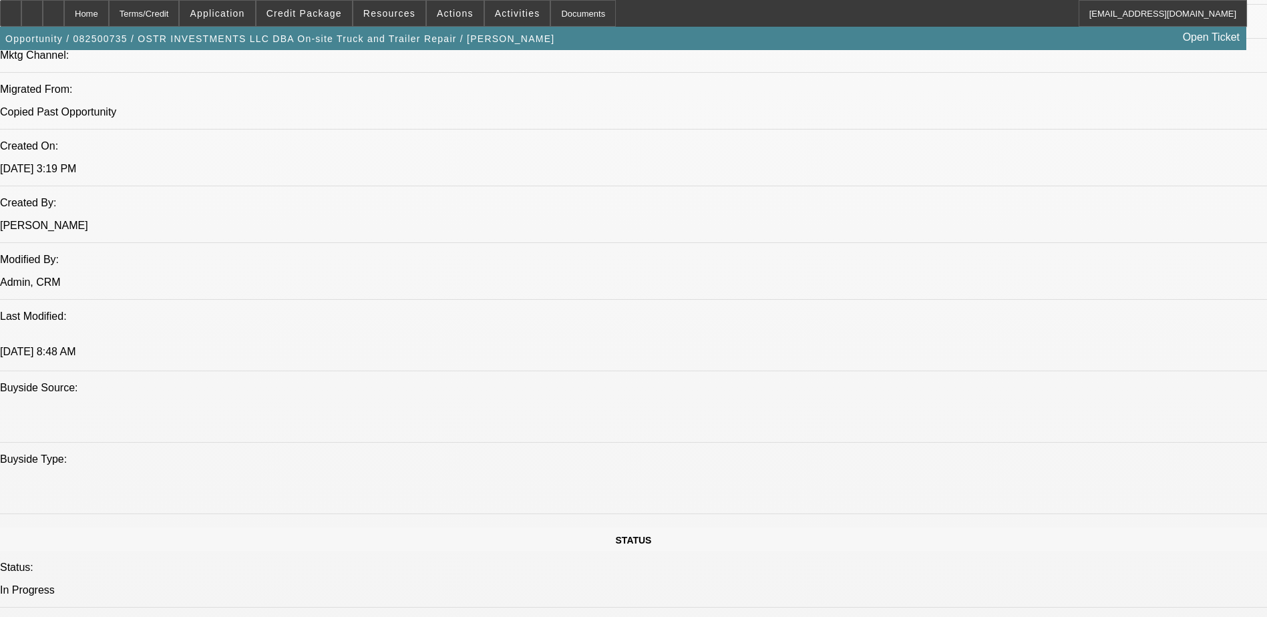
scroll to position [868, 0]
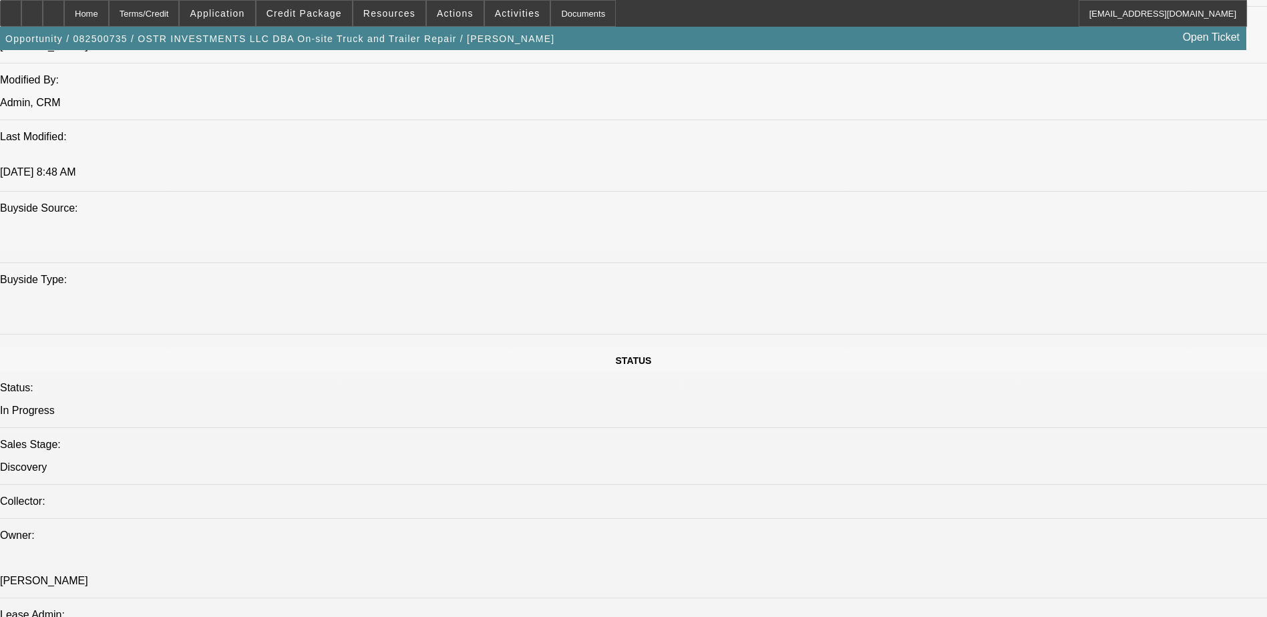
scroll to position [935, 0]
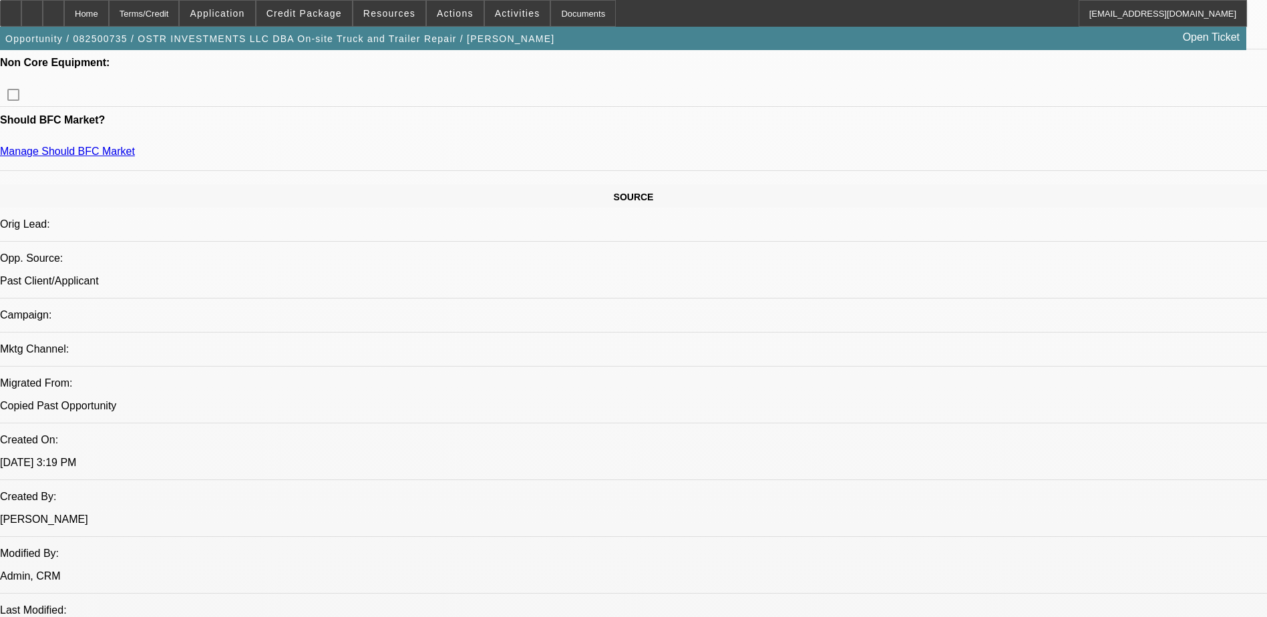
scroll to position [192, 0]
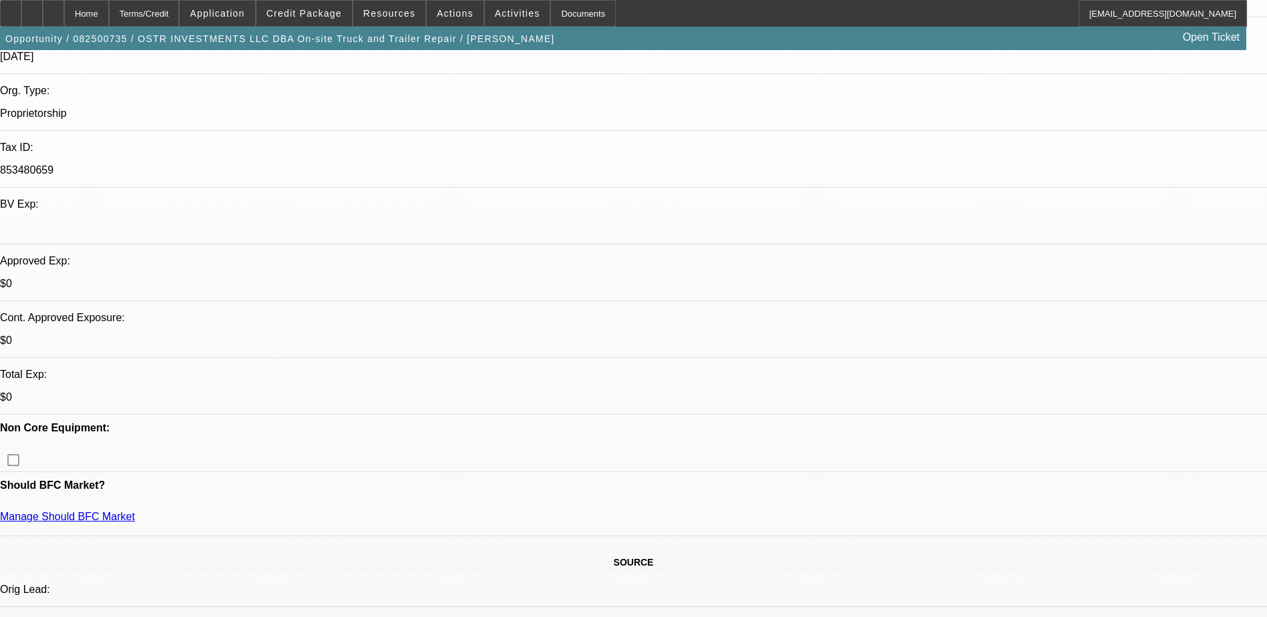
drag, startPoint x: 512, startPoint y: 139, endPoint x: 510, endPoint y: 116, distance: 23.4
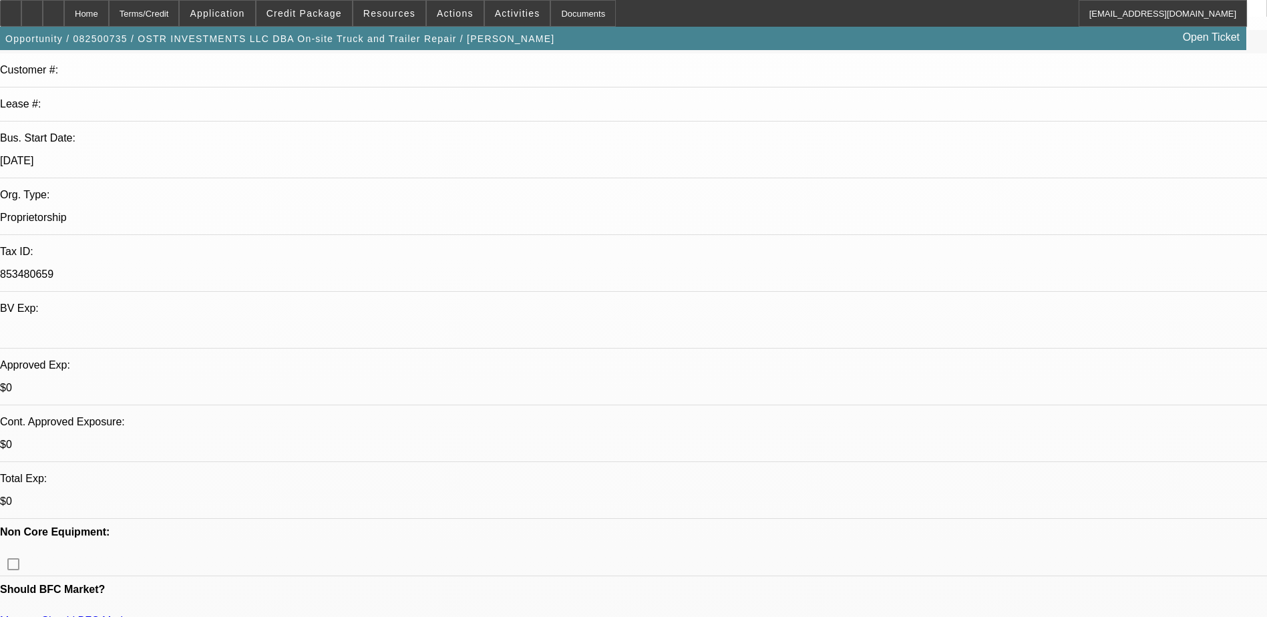
scroll to position [0, 0]
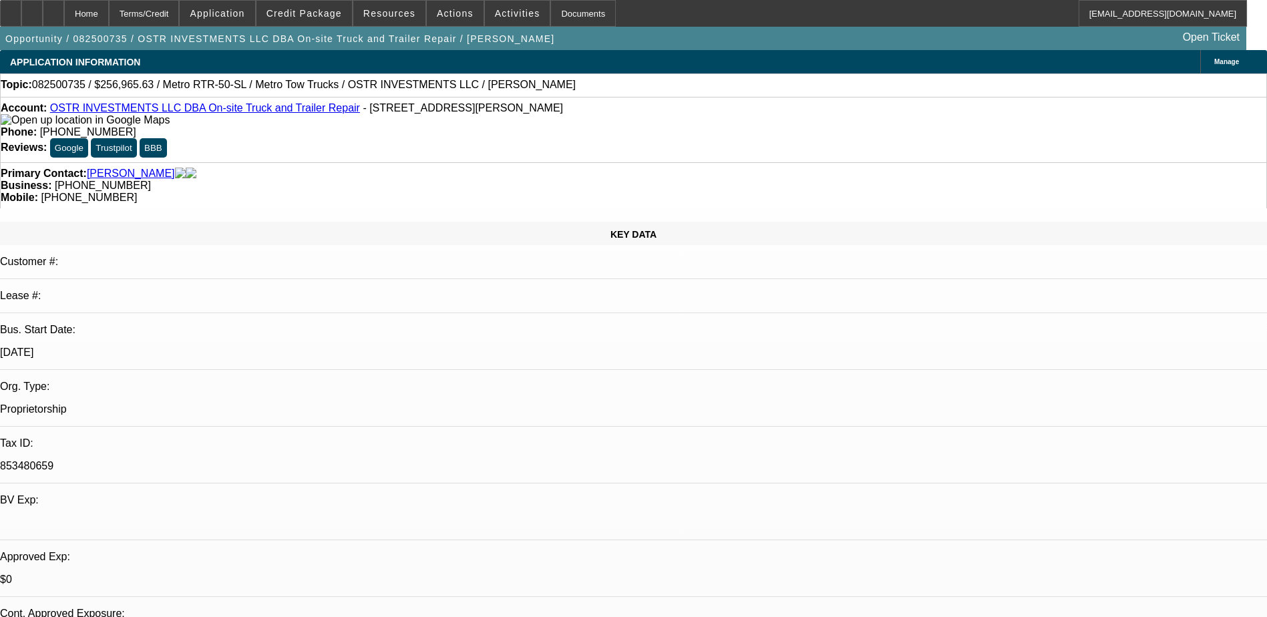
click at [228, 112] on link "OSTR INVESTMENTS LLC DBA On-site Truck and Trailer Repair" at bounding box center [205, 107] width 310 height 11
click at [325, 9] on span "Credit Package" at bounding box center [303, 13] width 75 height 11
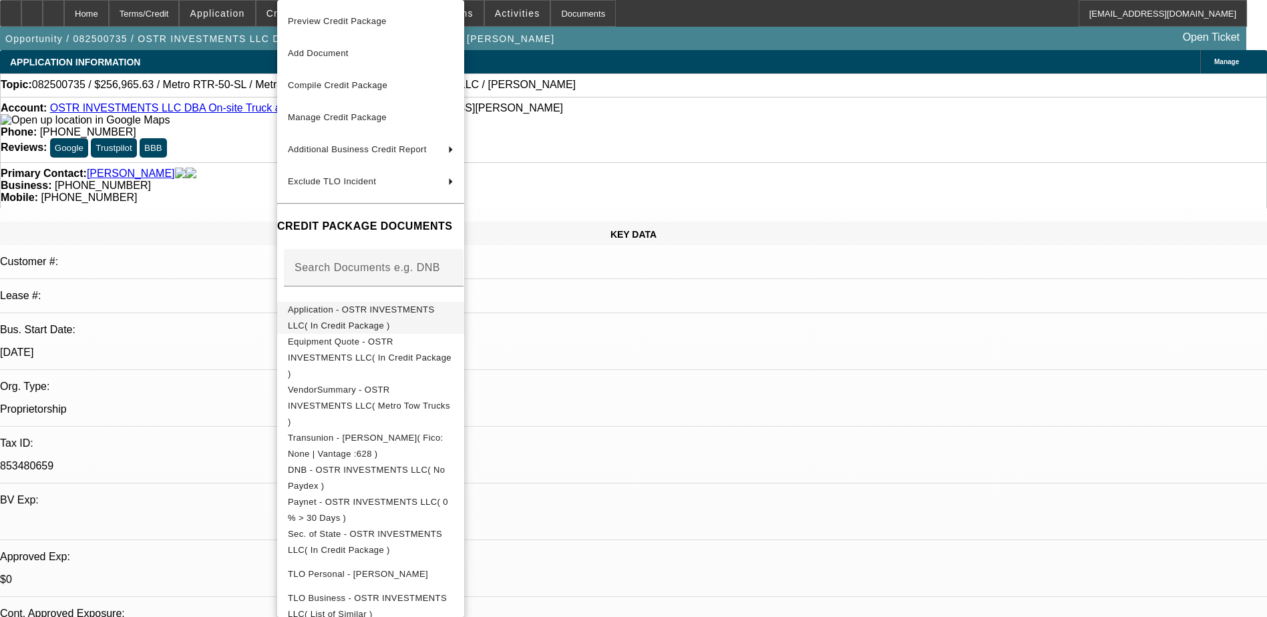
click at [435, 313] on span "Application - OSTR INVESTMENTS LLC( In Credit Package )" at bounding box center [361, 318] width 147 height 26
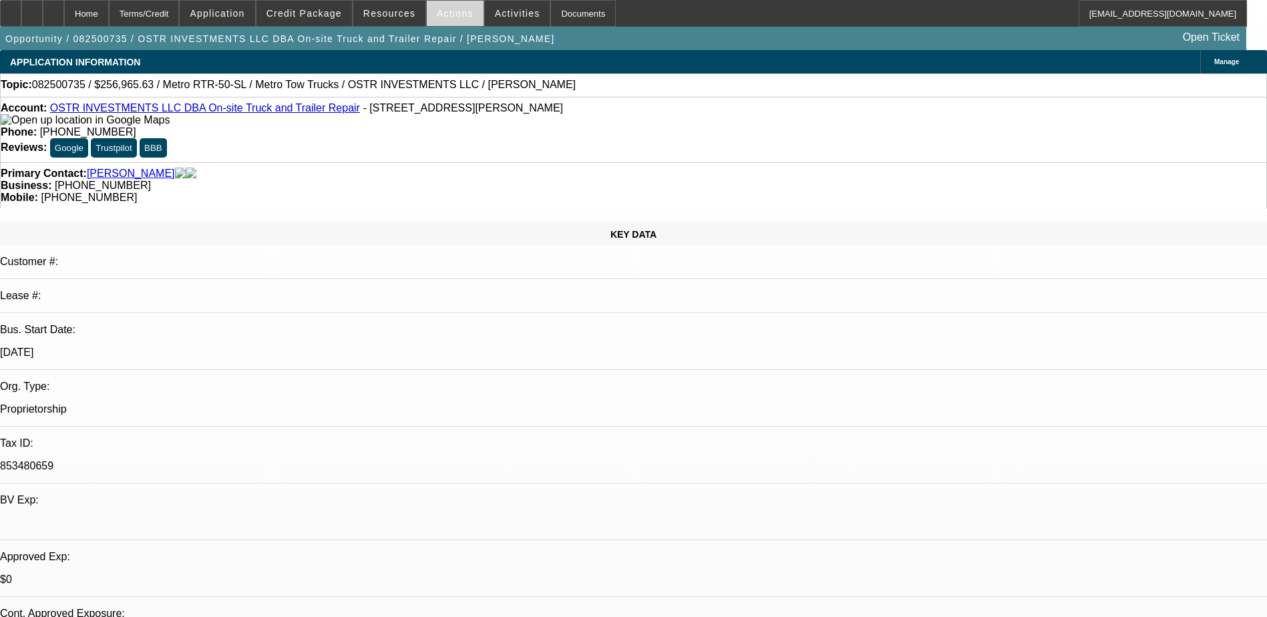
click at [446, 4] on span at bounding box center [455, 13] width 57 height 32
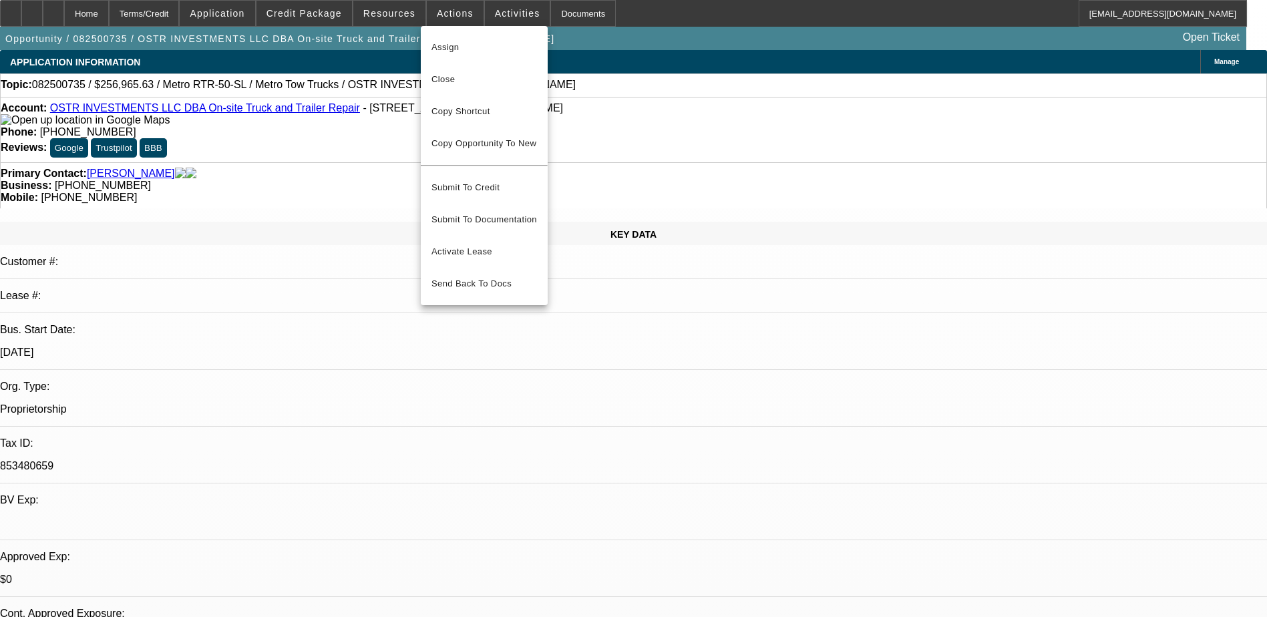
click at [501, 16] on div at bounding box center [633, 308] width 1267 height 617
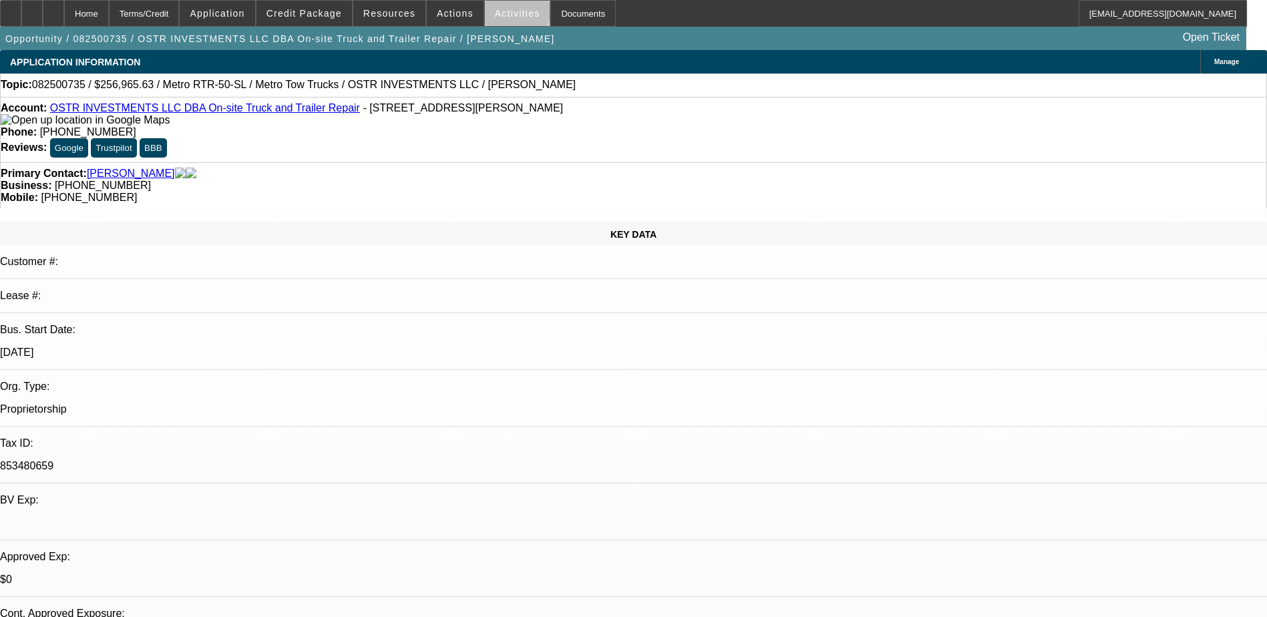
click at [503, 14] on span "Activities" at bounding box center [517, 13] width 45 height 11
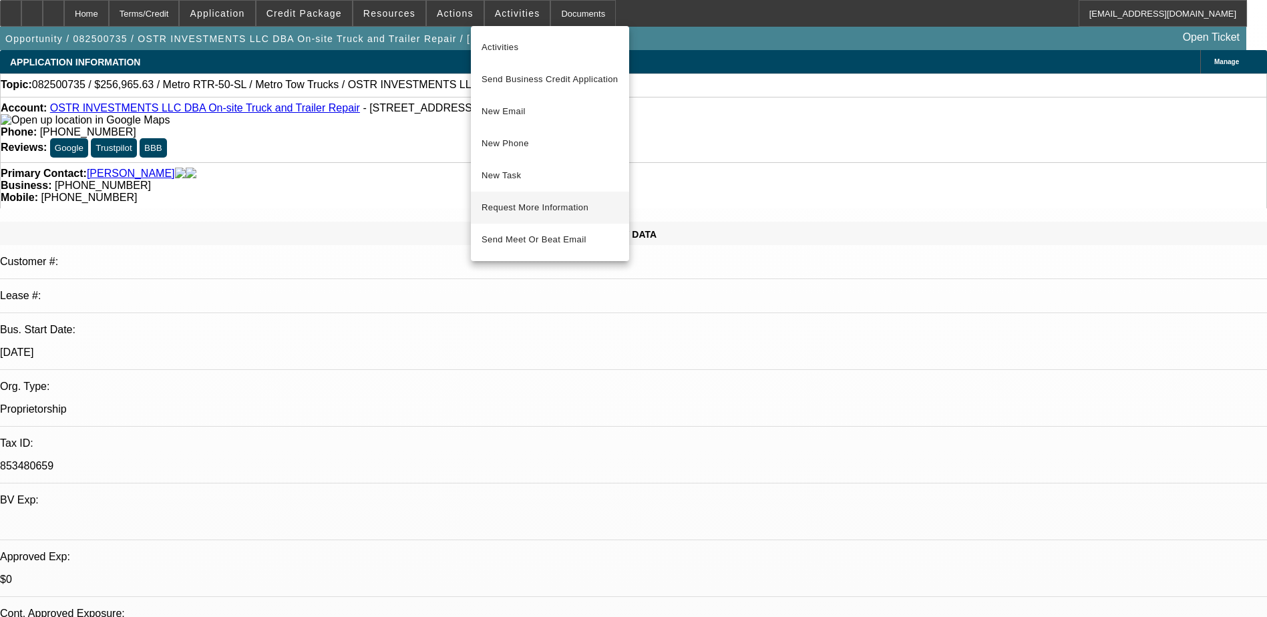
click at [573, 208] on span "Request More Information" at bounding box center [550, 208] width 137 height 16
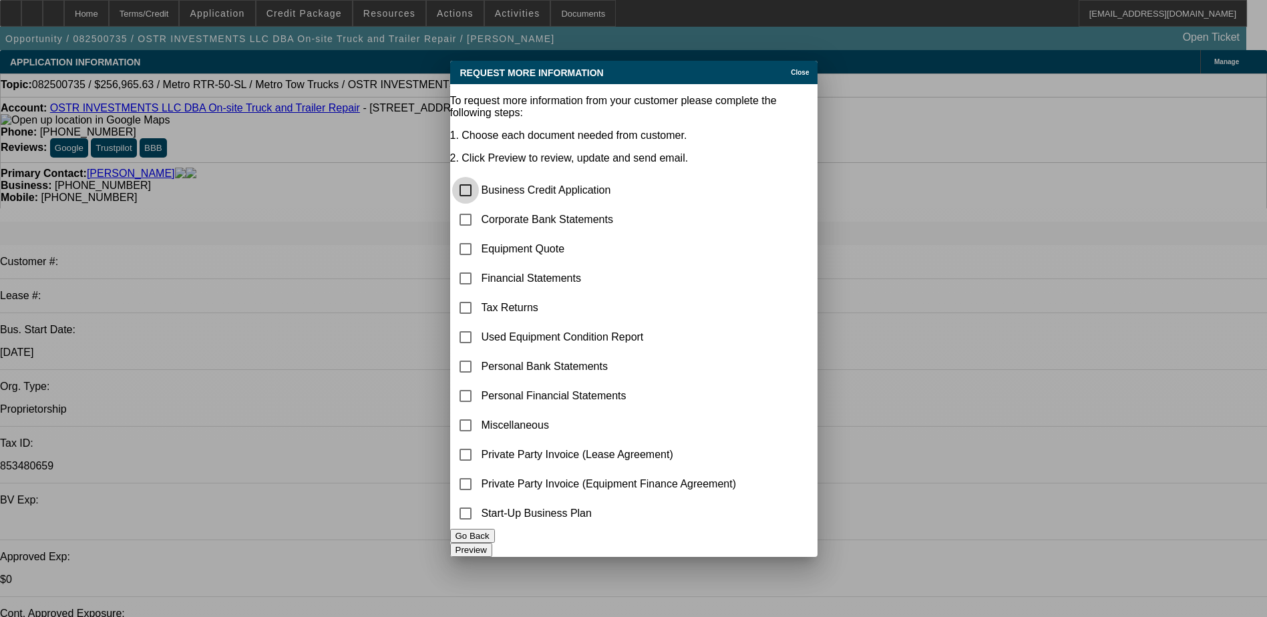
click at [479, 177] on input "checkbox" at bounding box center [465, 190] width 27 height 27
checkbox input "true"
click at [791, 69] on span "Close" at bounding box center [800, 72] width 18 height 7
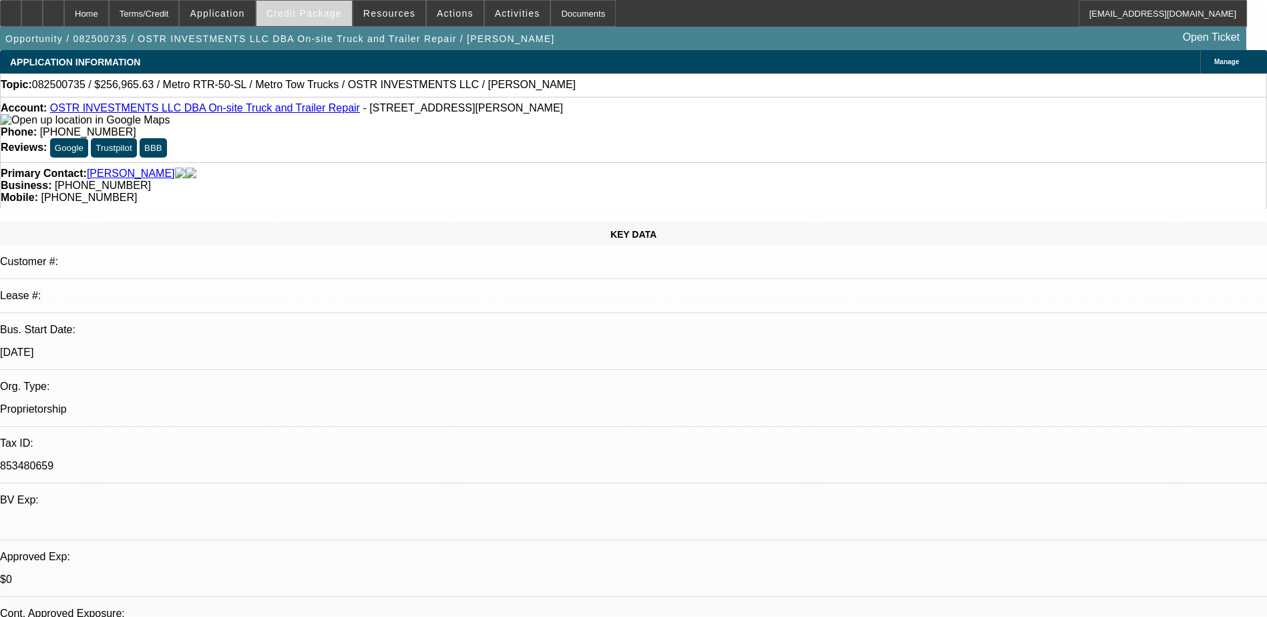
click at [331, 18] on span "Credit Package" at bounding box center [303, 13] width 75 height 11
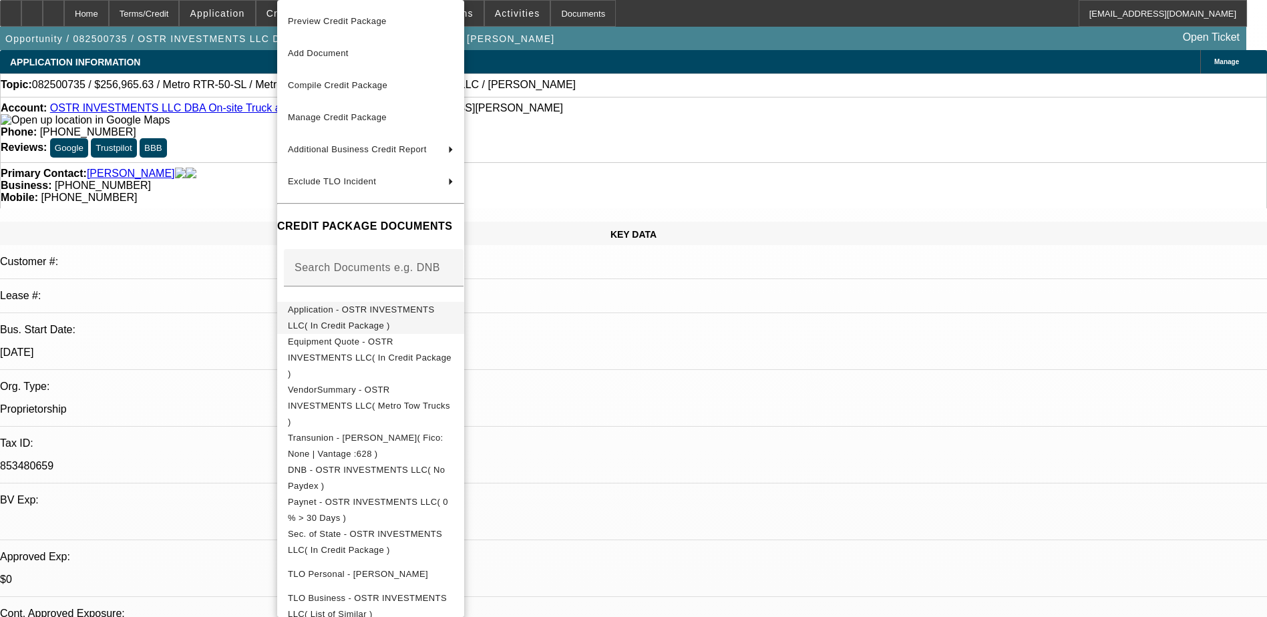
click at [427, 324] on button "Application - OSTR INVESTMENTS LLC( In Credit Package )" at bounding box center [370, 318] width 187 height 32
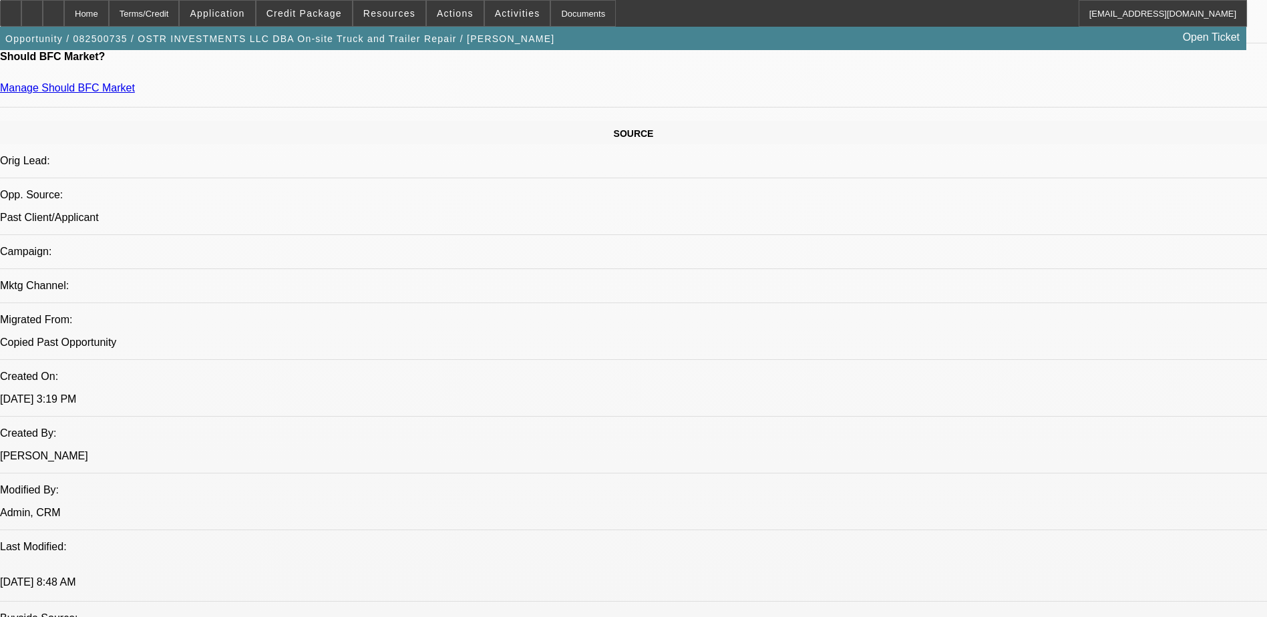
scroll to position [668, 0]
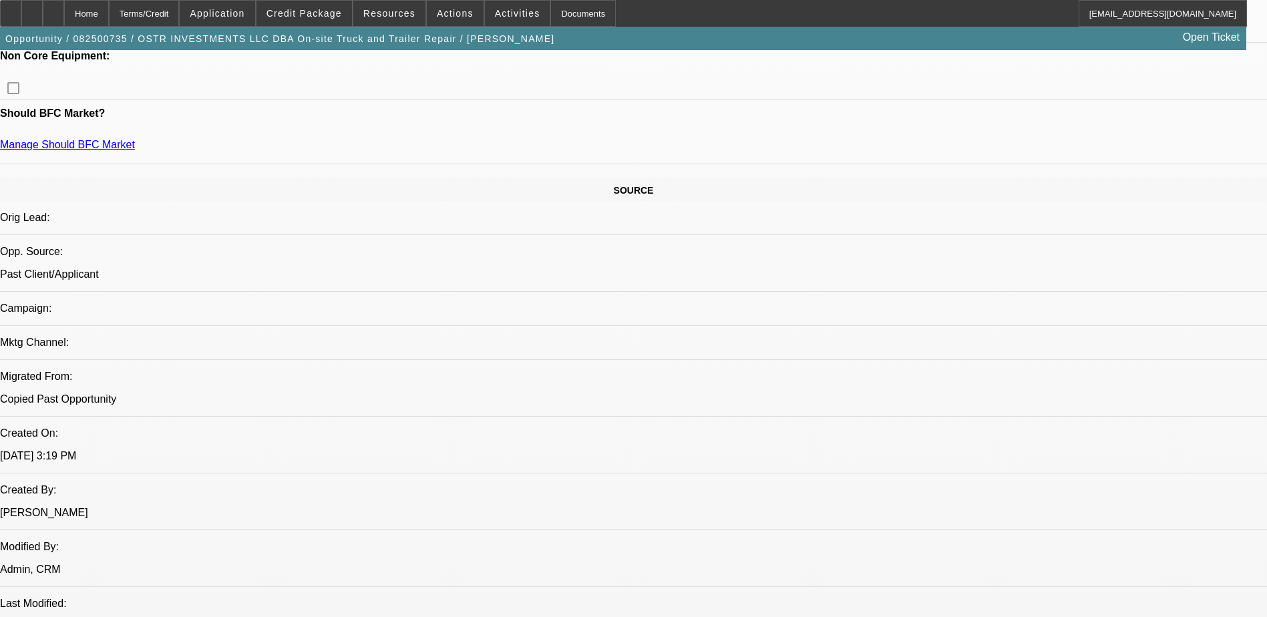
drag, startPoint x: 327, startPoint y: 269, endPoint x: 315, endPoint y: 276, distance: 14.1
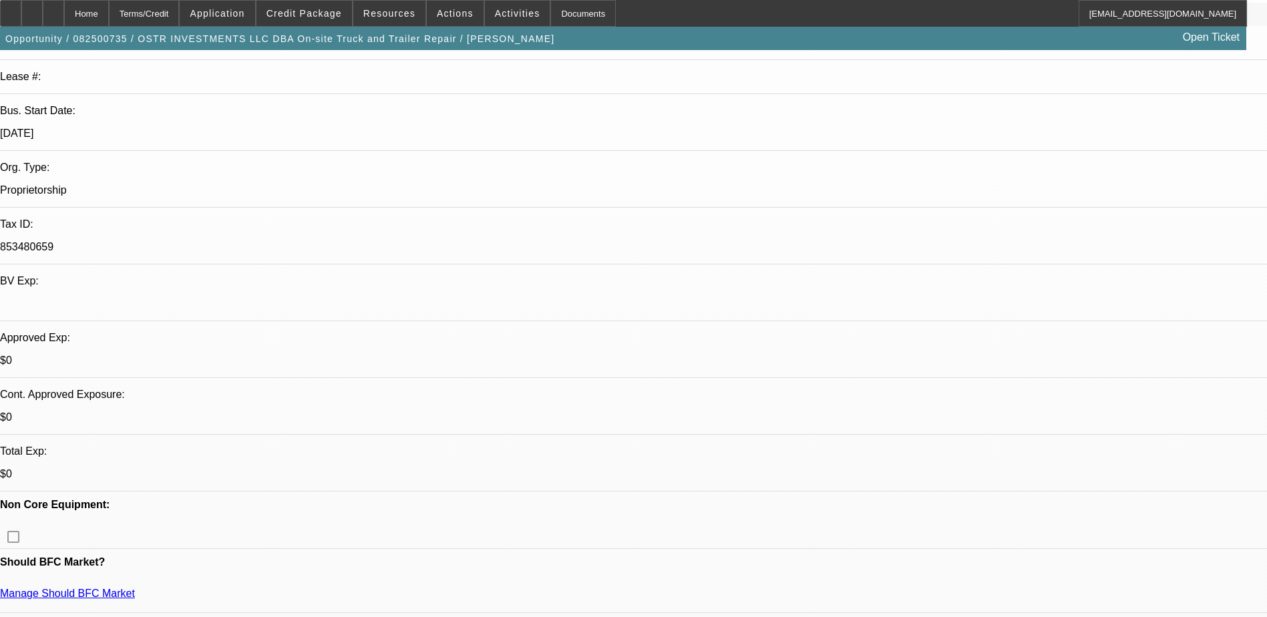
scroll to position [67, 0]
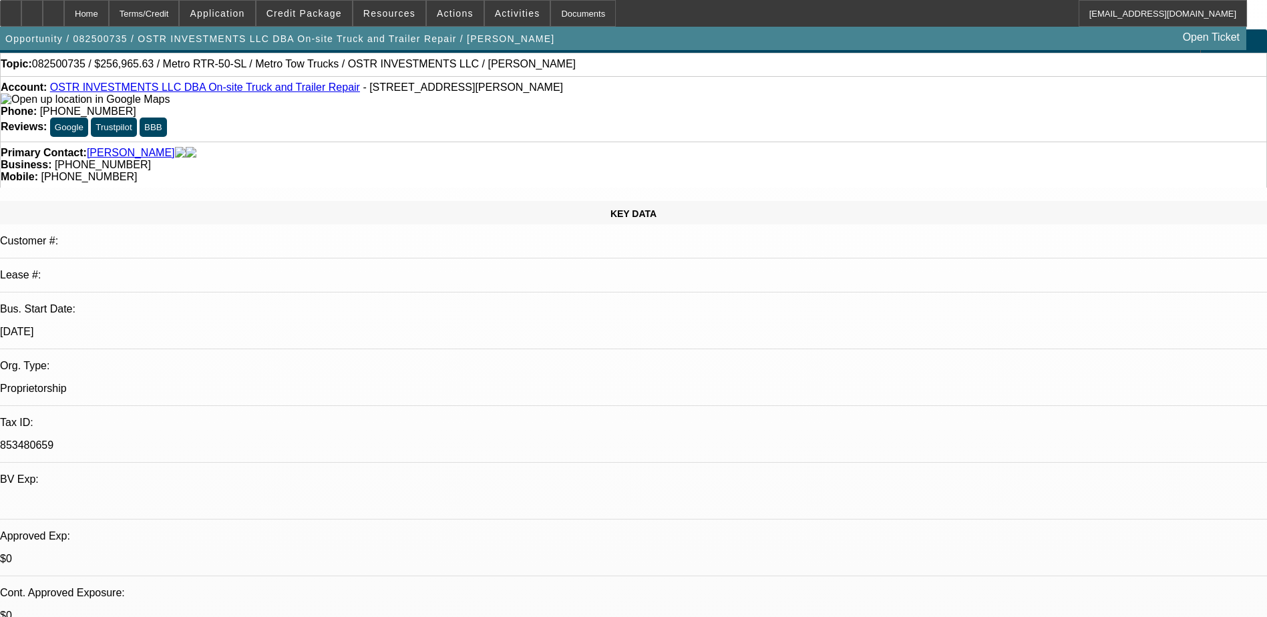
scroll to position [0, 0]
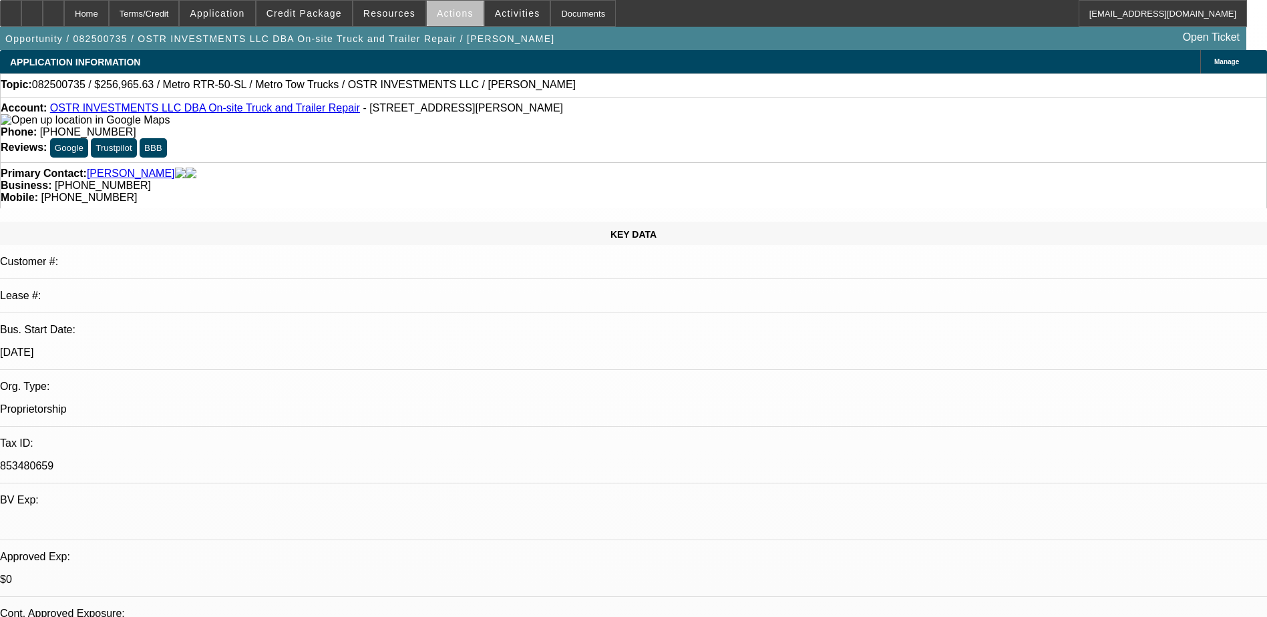
click at [449, 16] on span "Actions" at bounding box center [455, 13] width 37 height 11
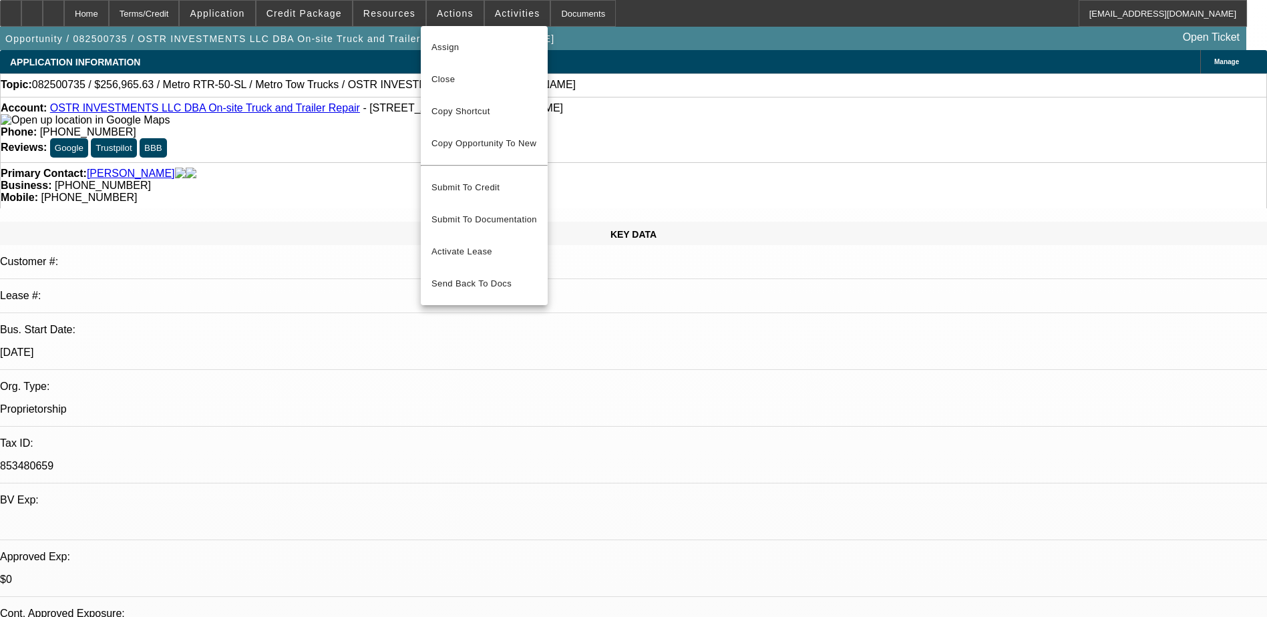
click at [590, 239] on div at bounding box center [633, 308] width 1267 height 617
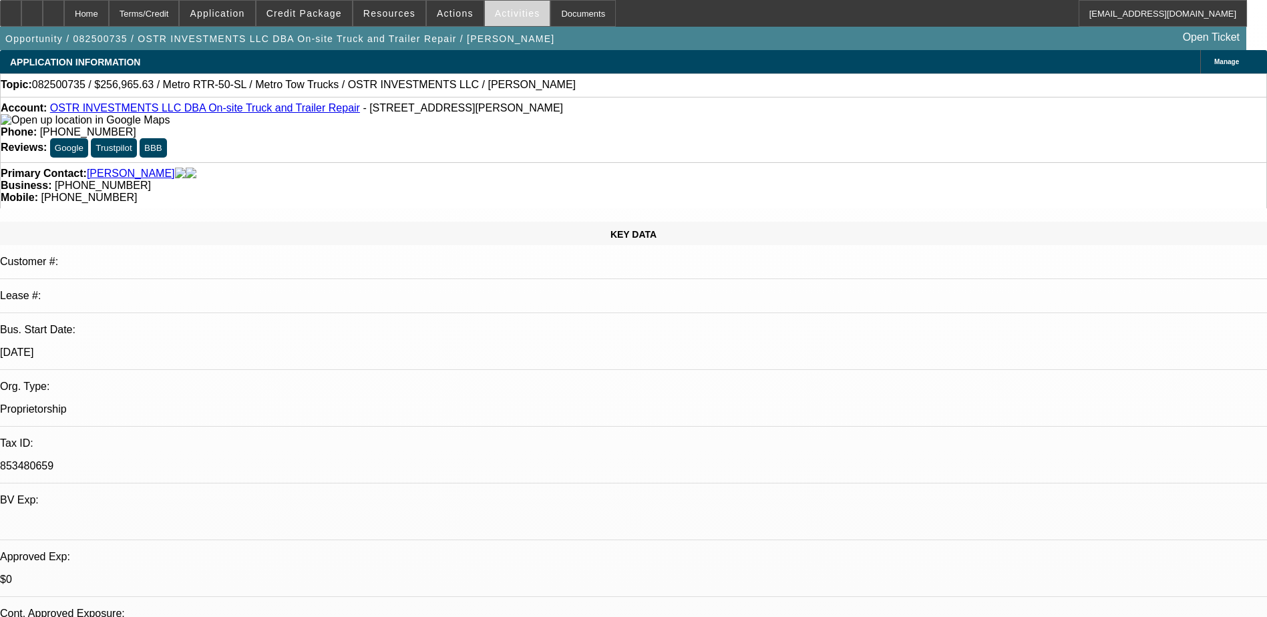
click at [508, 17] on span "Activities" at bounding box center [517, 13] width 45 height 11
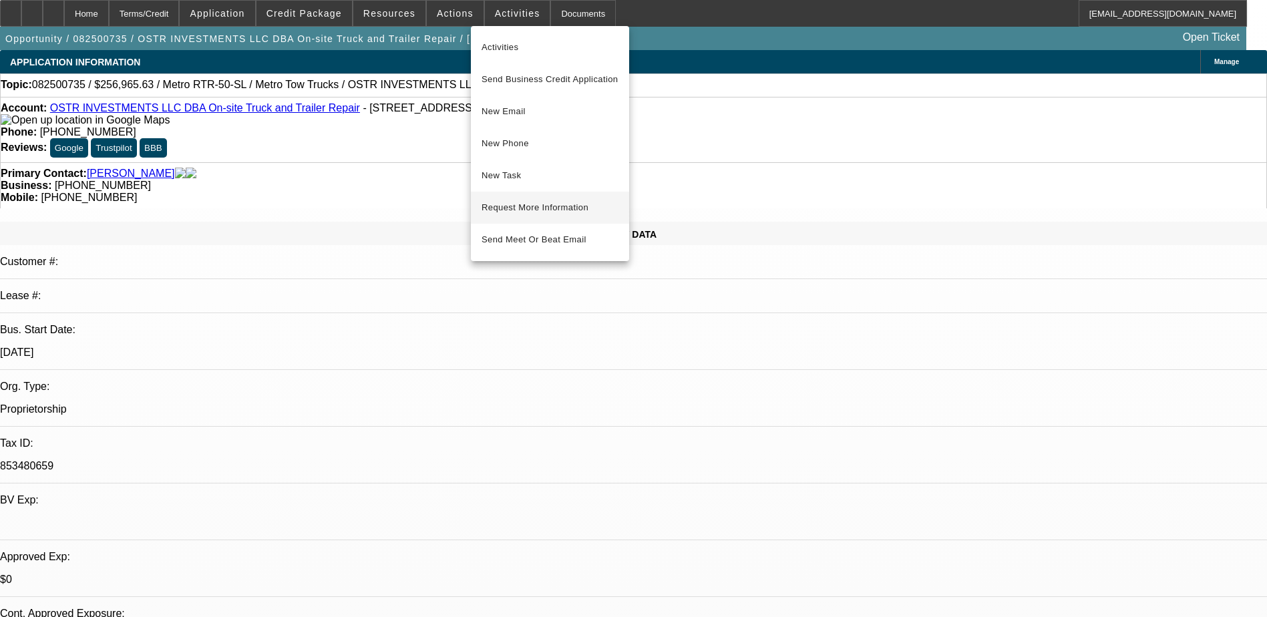
click at [563, 205] on span "Request More Information" at bounding box center [550, 208] width 137 height 16
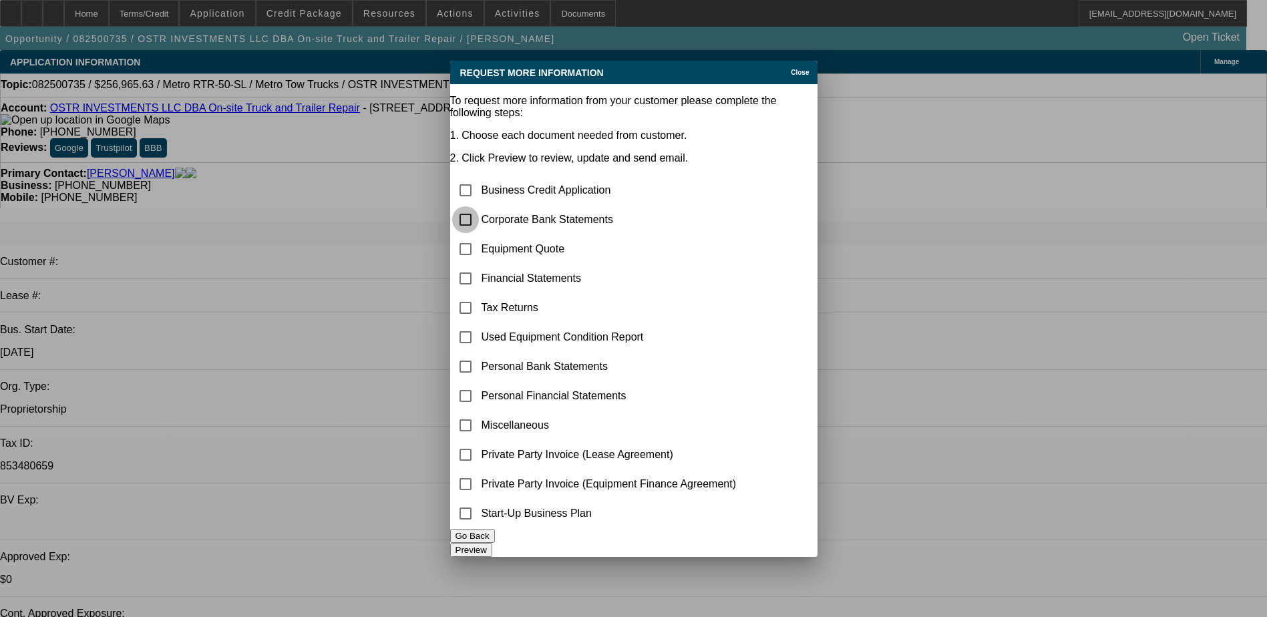
click at [479, 206] on input "checkbox" at bounding box center [465, 219] width 27 height 27
checkbox input "true"
click at [492, 544] on button "Preview" at bounding box center [471, 550] width 42 height 14
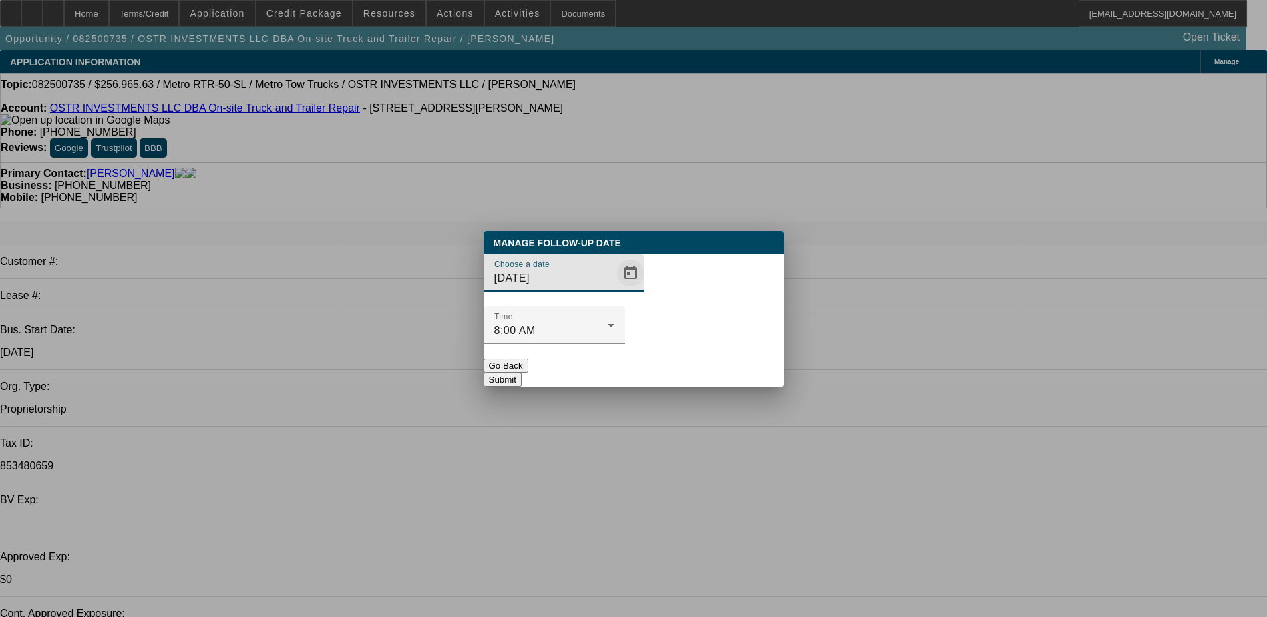
click at [614, 289] on span "Open calendar" at bounding box center [630, 273] width 32 height 32
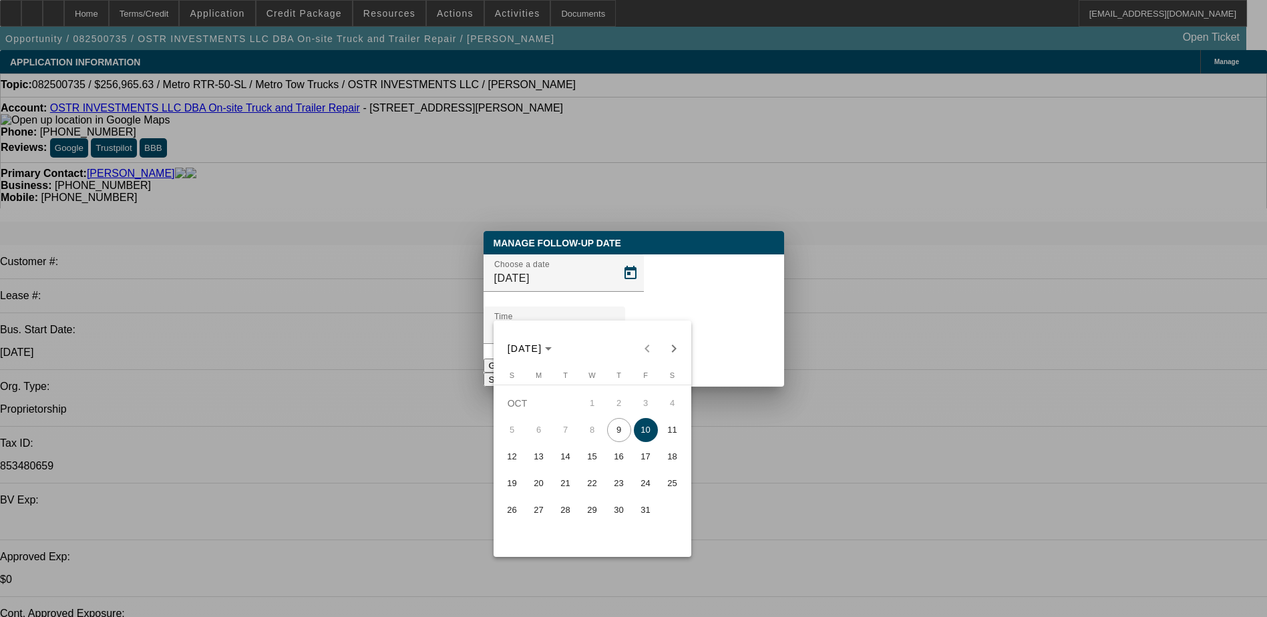
click at [569, 460] on span "14" at bounding box center [566, 457] width 24 height 24
type input "10/14/2025"
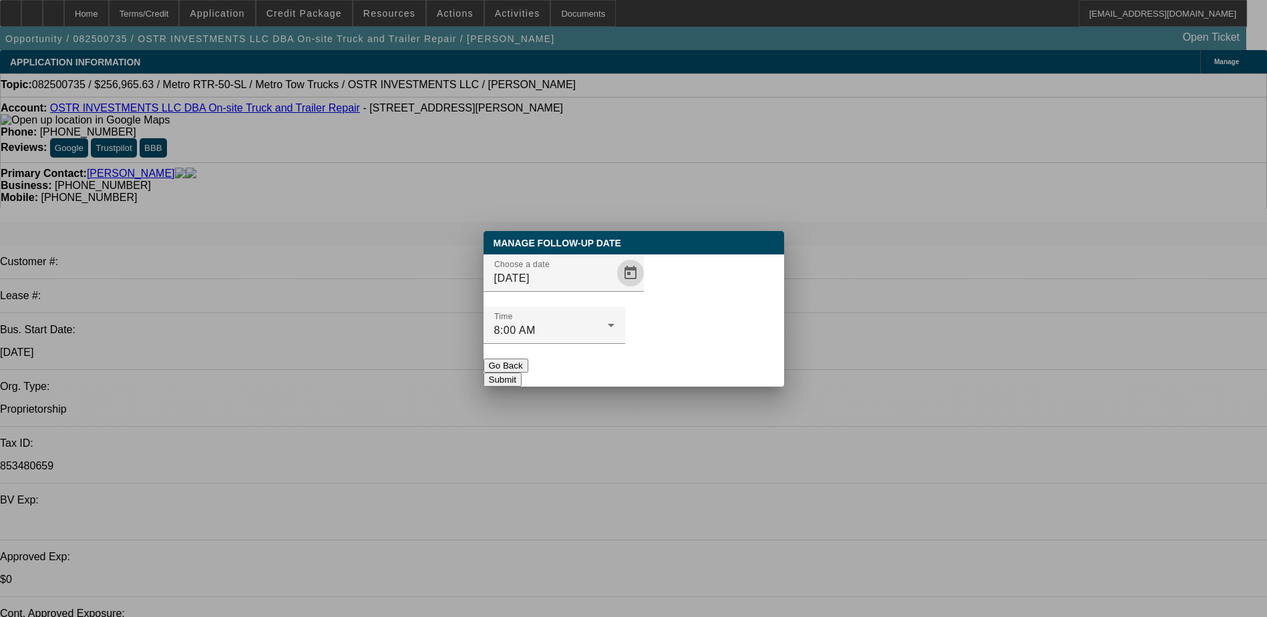
click at [522, 373] on button "Submit" at bounding box center [503, 380] width 38 height 14
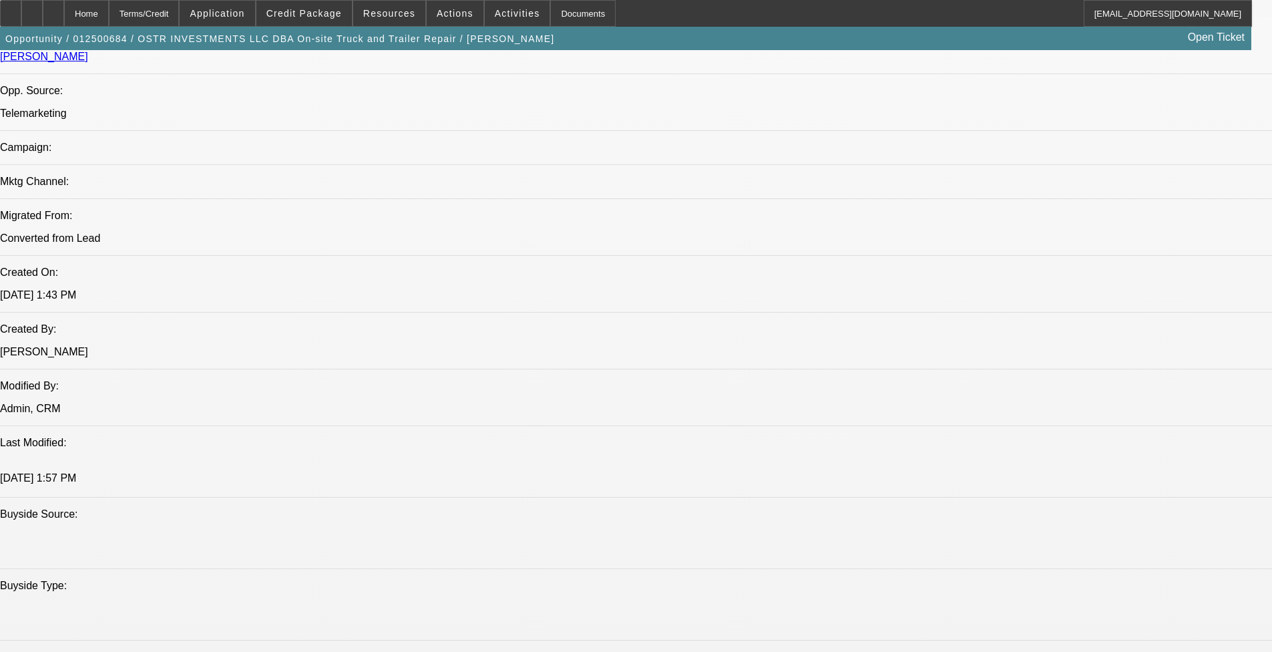
select select "0"
select select "3"
select select "0"
select select "6"
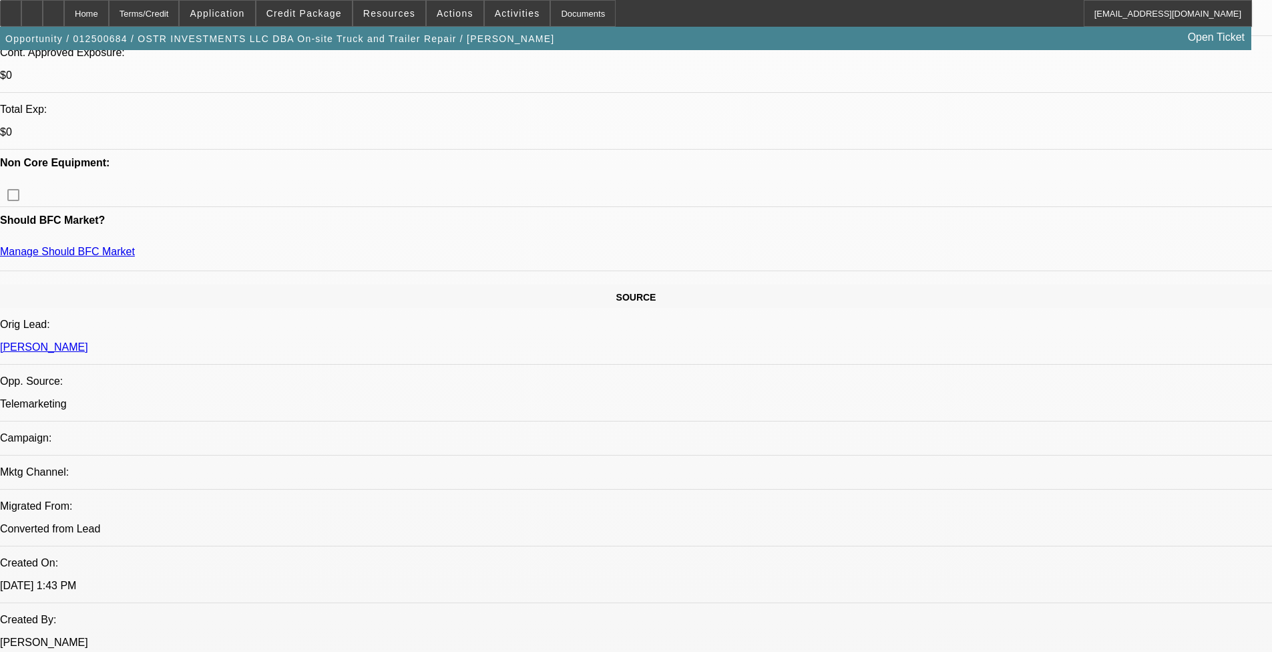
scroll to position [555, 0]
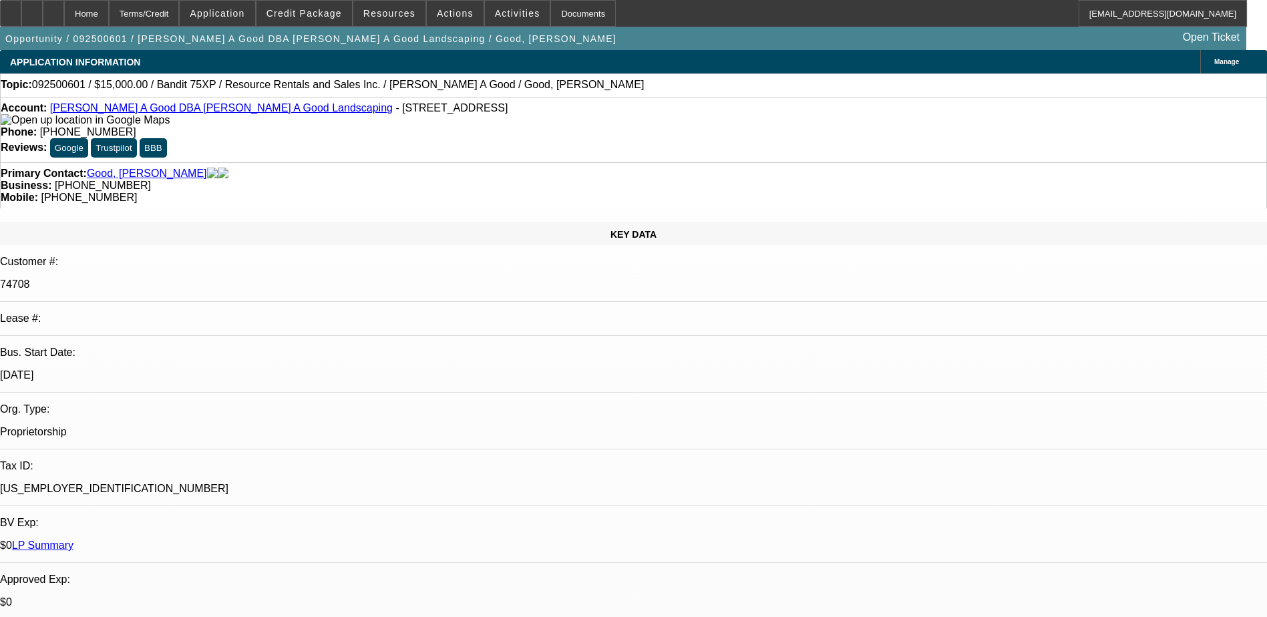
select select "0"
select select "3"
select select "0"
select select "6"
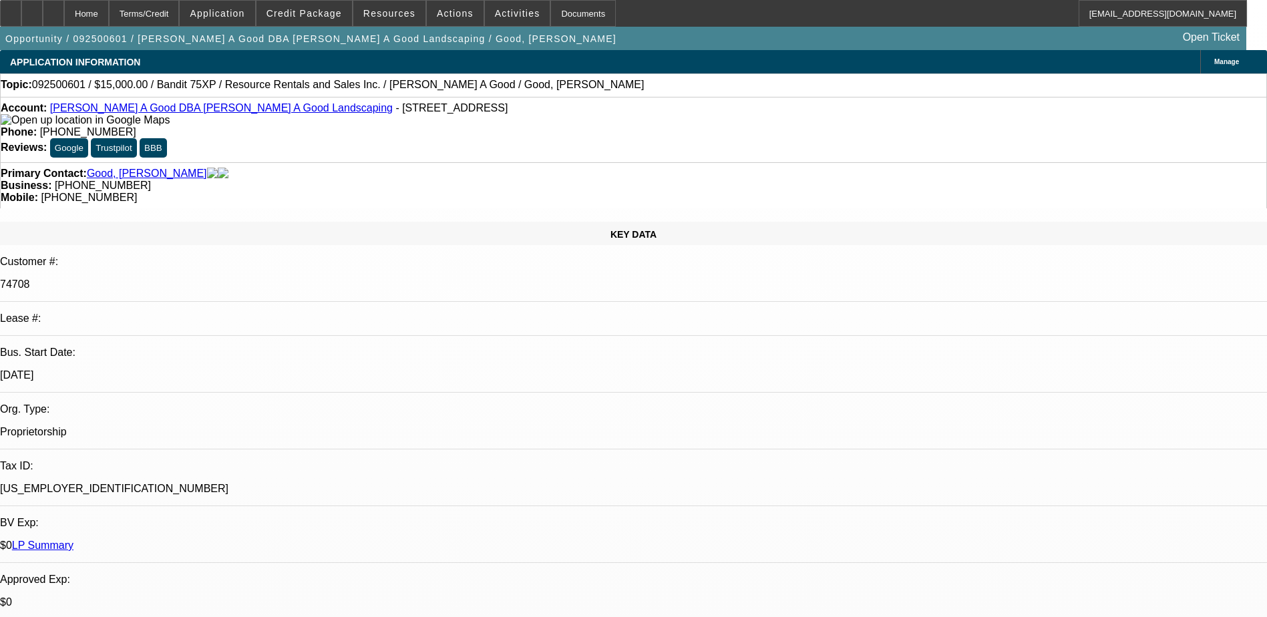
select select "0"
select select "3"
select select "0"
select select "6"
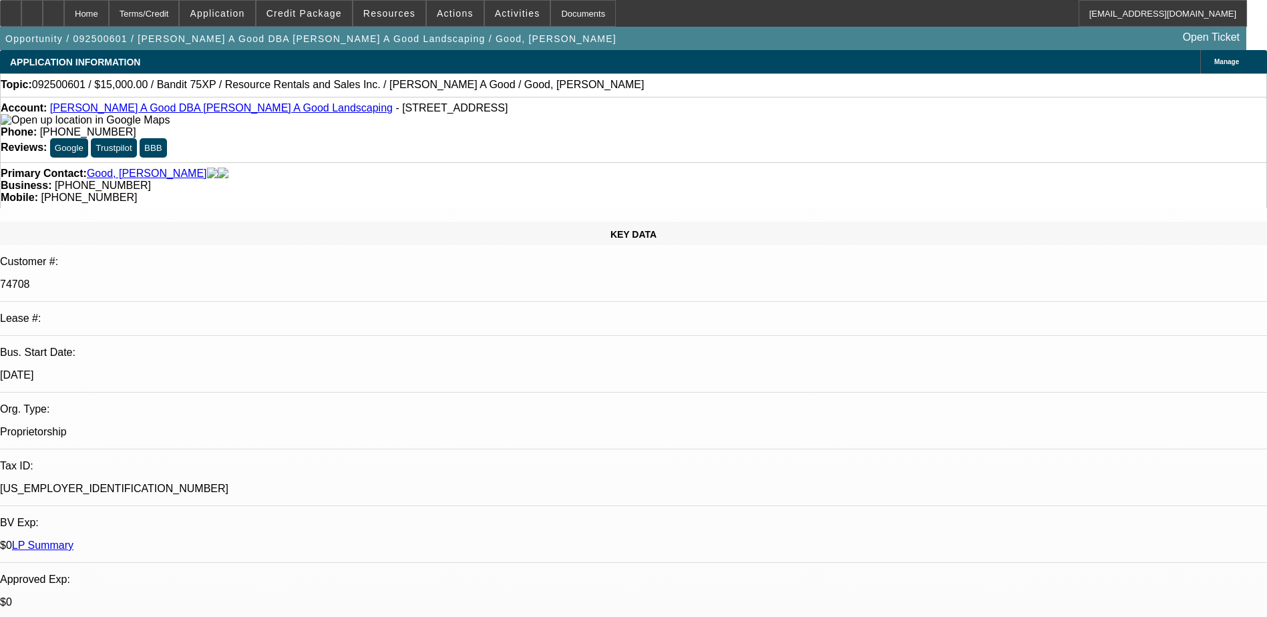
select select "0"
select select "3"
select select "0"
select select "2"
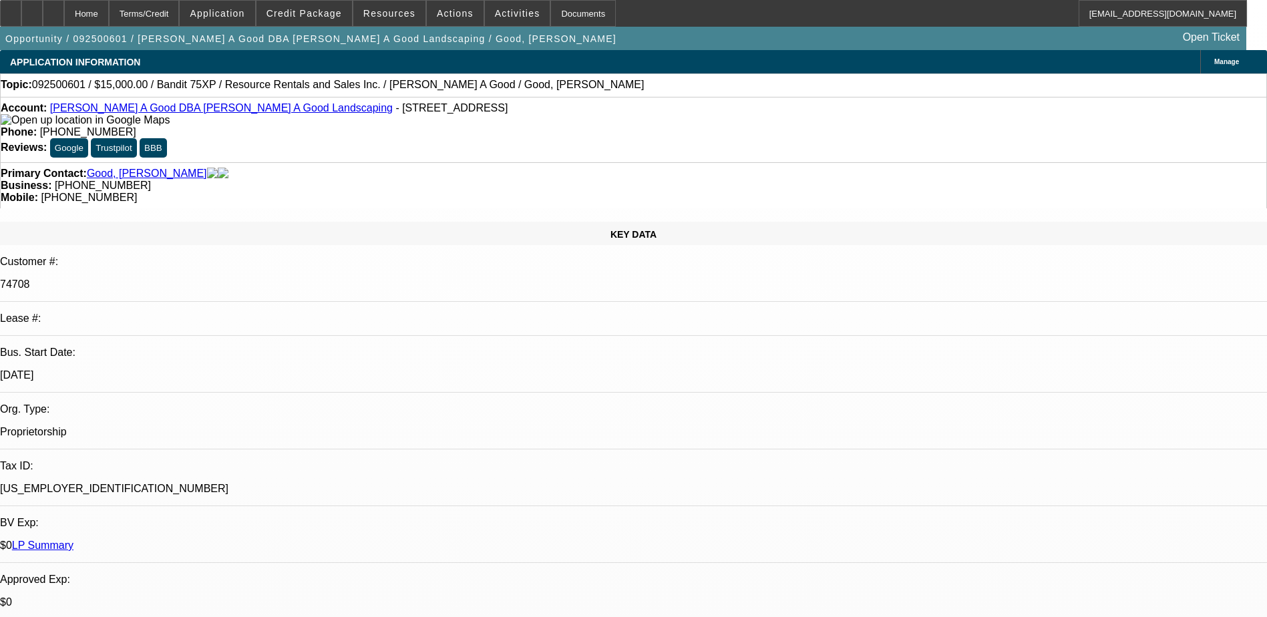
select select "0"
select select "3"
select select "0"
select select "2"
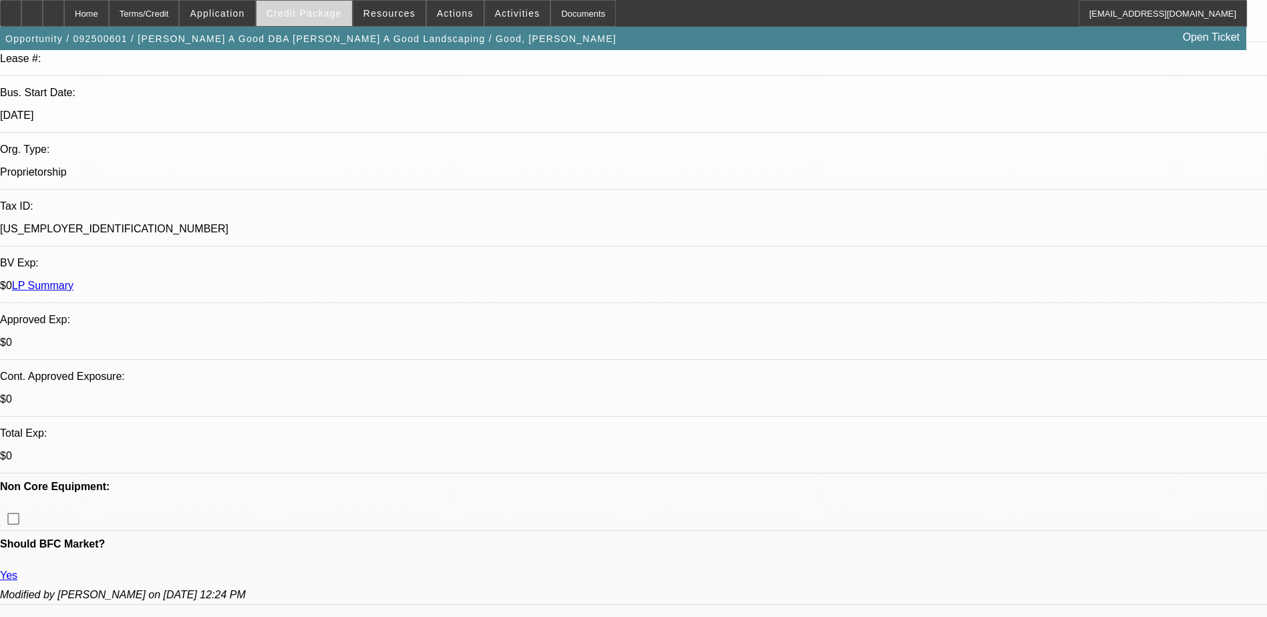
scroll to position [134, 0]
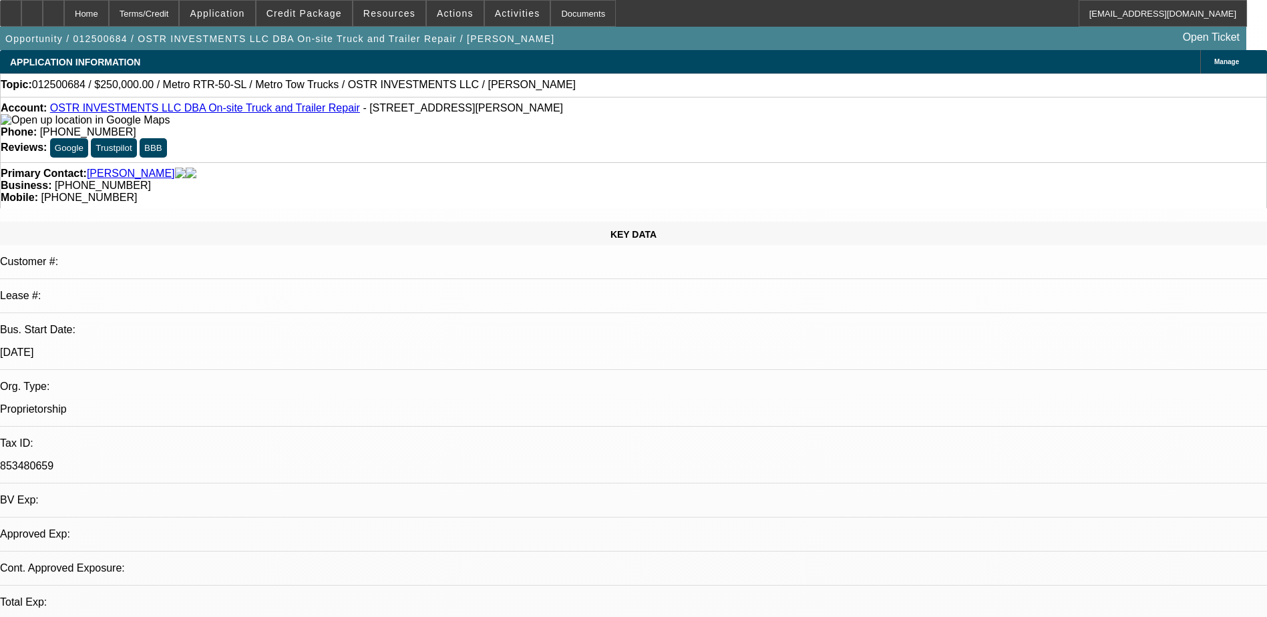
select select "0"
select select "3"
select select "0"
select select "6"
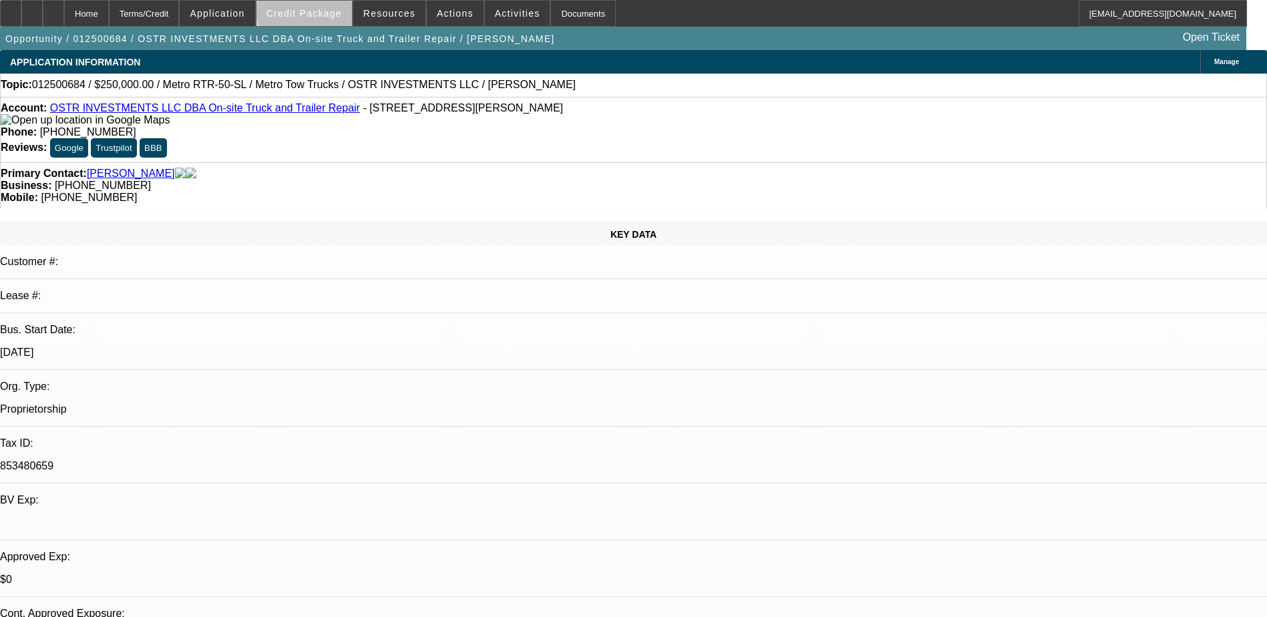
click at [331, 1] on span at bounding box center [304, 13] width 96 height 32
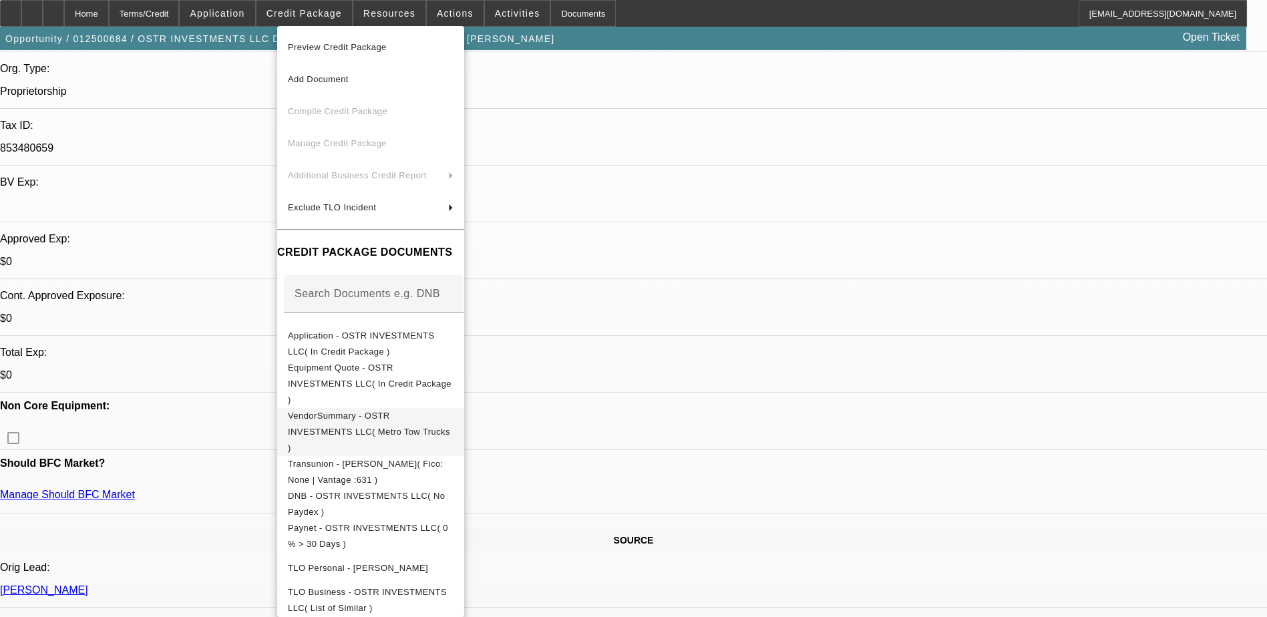
scroll to position [401, 0]
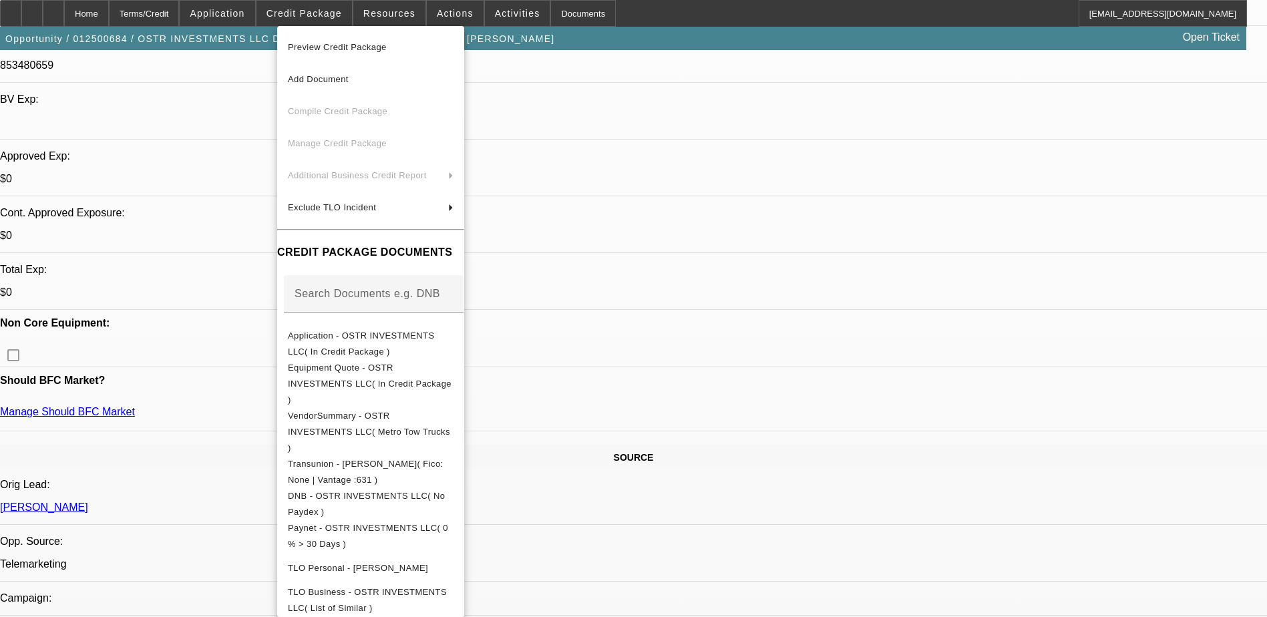
click at [739, 337] on div at bounding box center [633, 308] width 1267 height 617
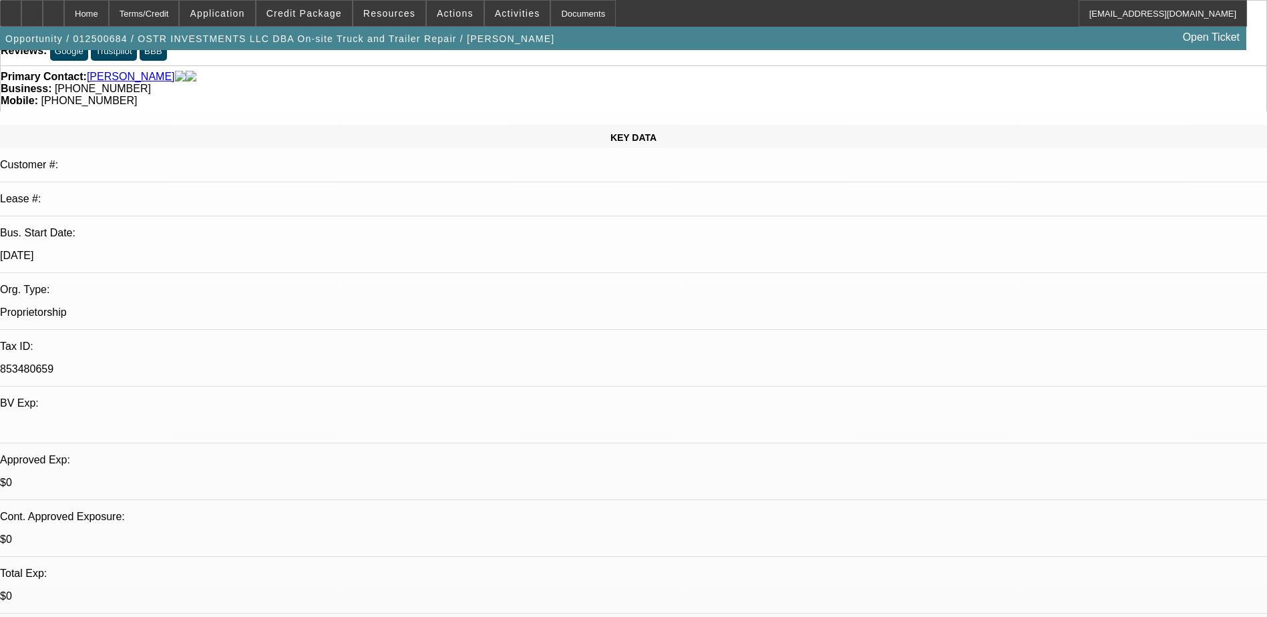
scroll to position [0, 0]
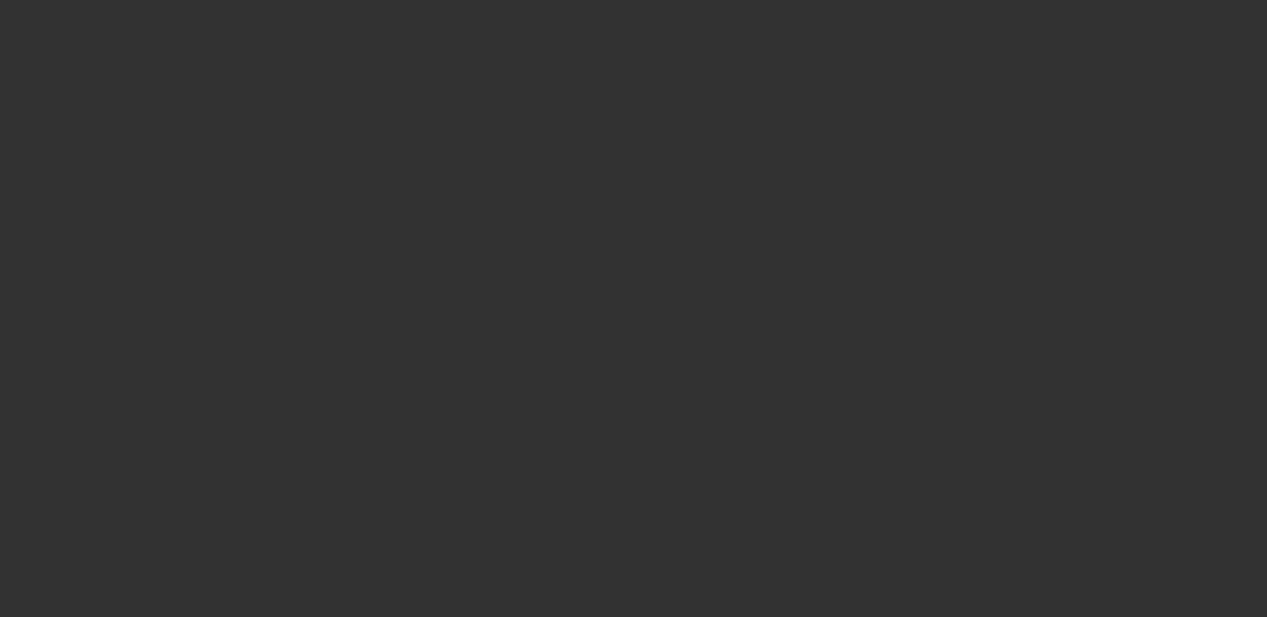
select select "0"
select select "2"
select select "0.1"
select select "4"
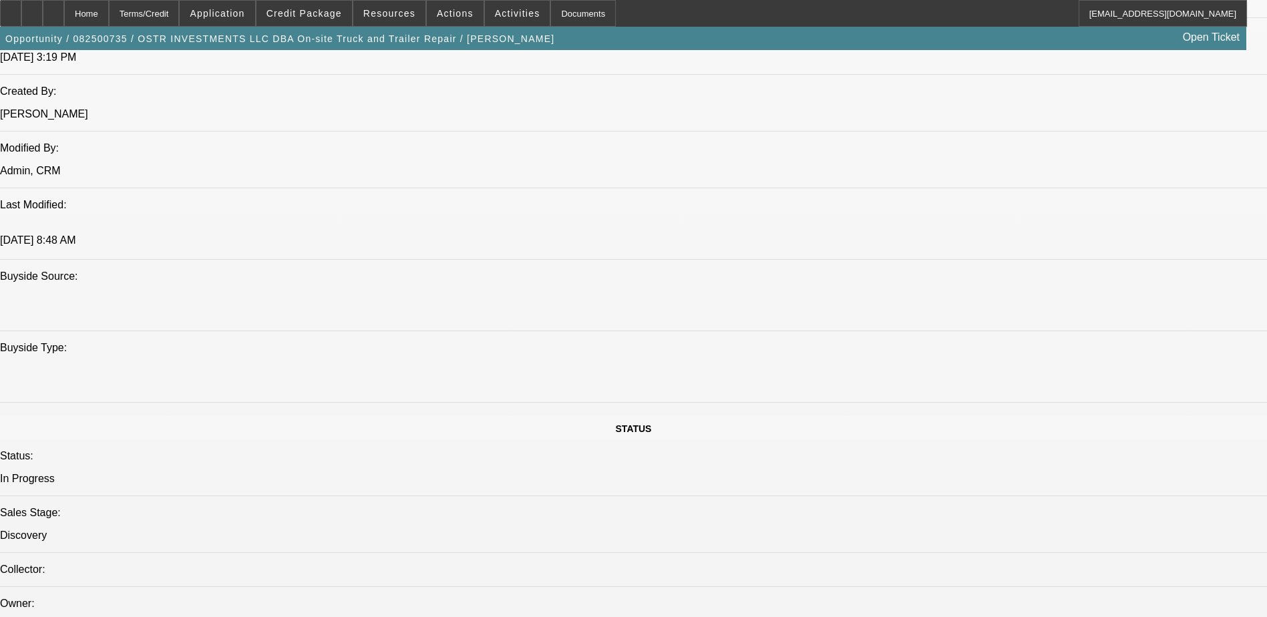
scroll to position [1069, 0]
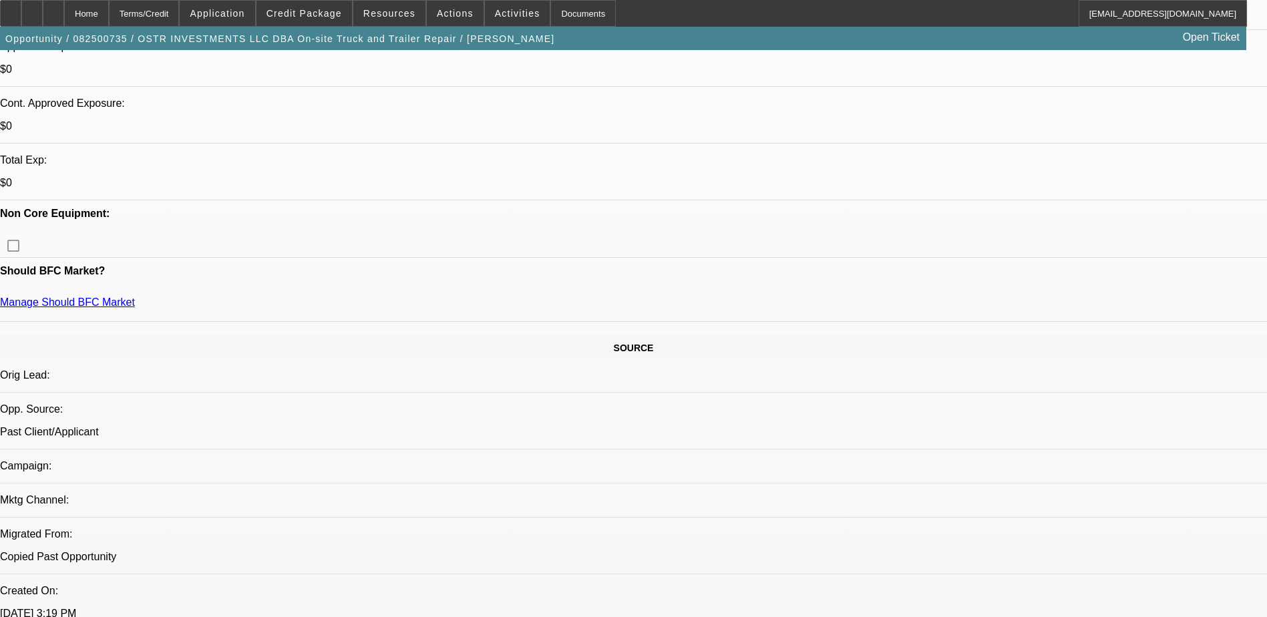
scroll to position [601, 0]
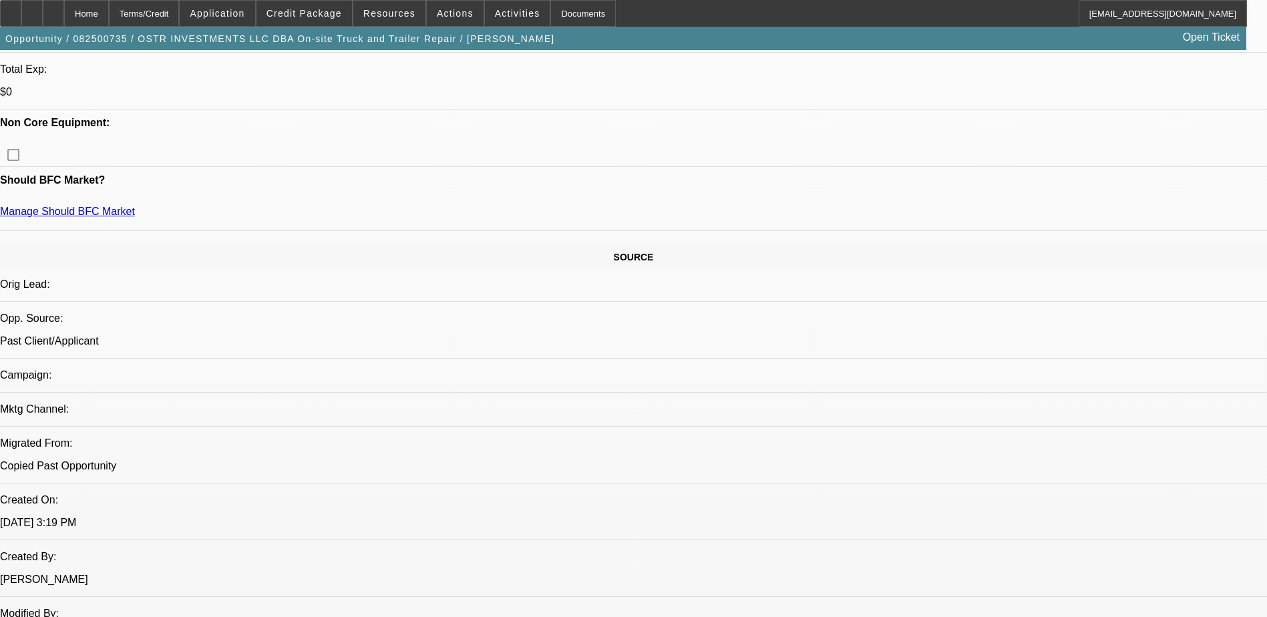
click at [318, 16] on span "Credit Package" at bounding box center [303, 13] width 75 height 11
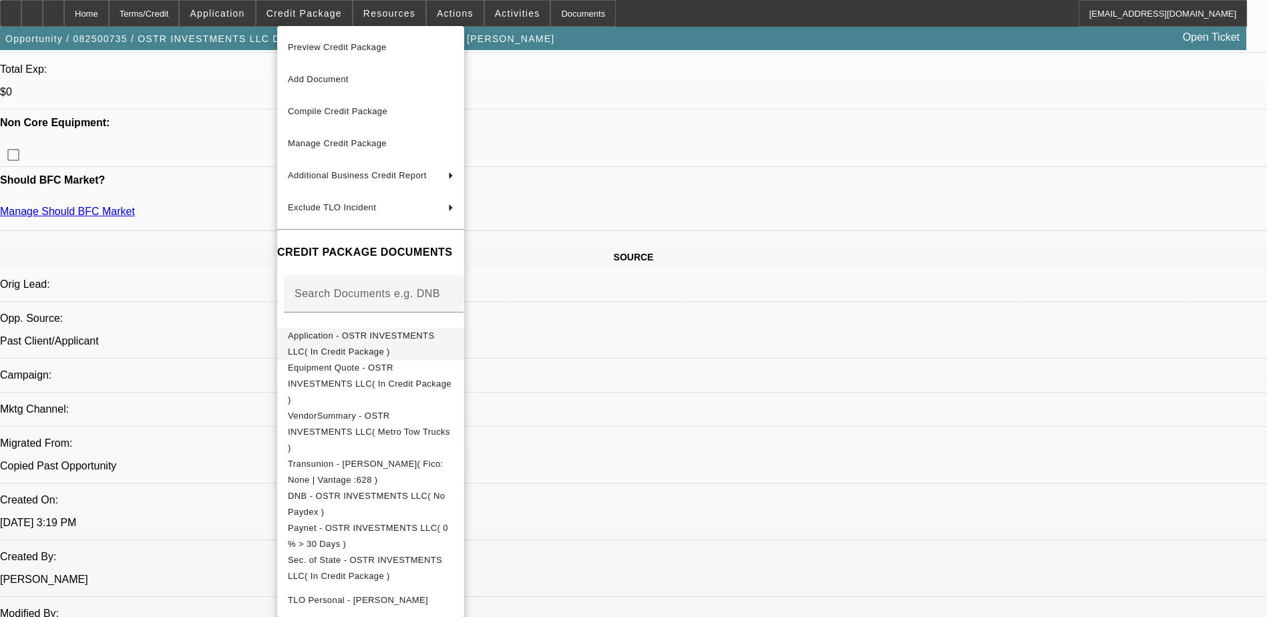
click at [435, 335] on span "Application - OSTR INVESTMENTS LLC( In Credit Package )" at bounding box center [361, 344] width 147 height 26
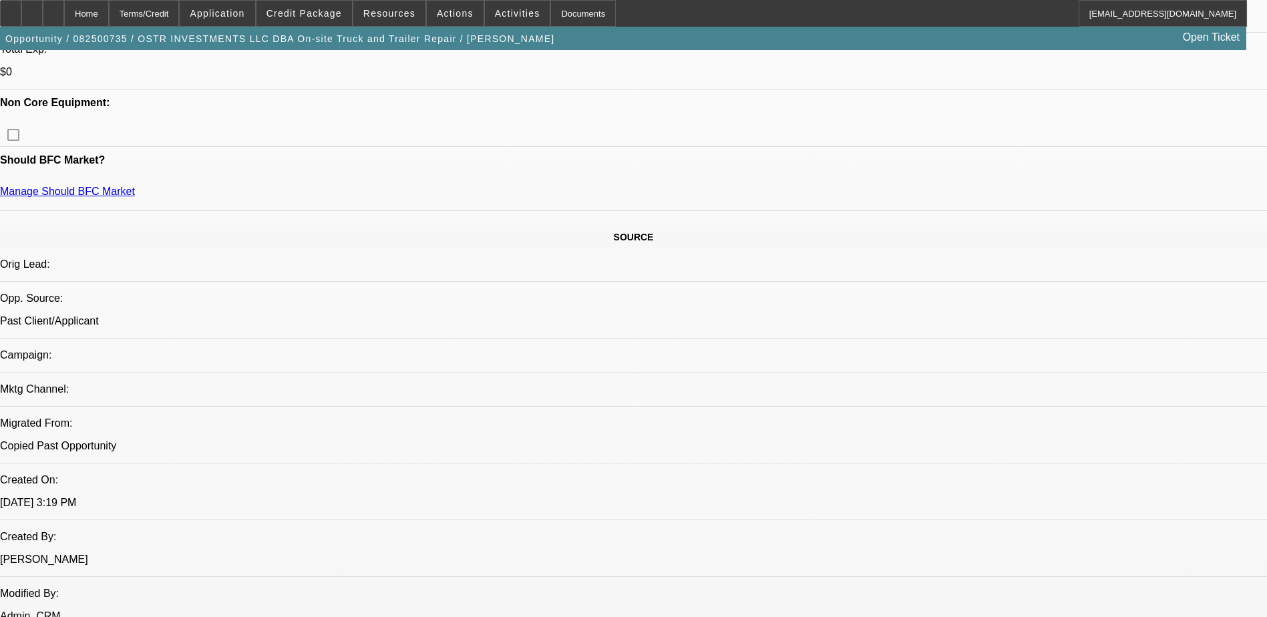
scroll to position [735, 0]
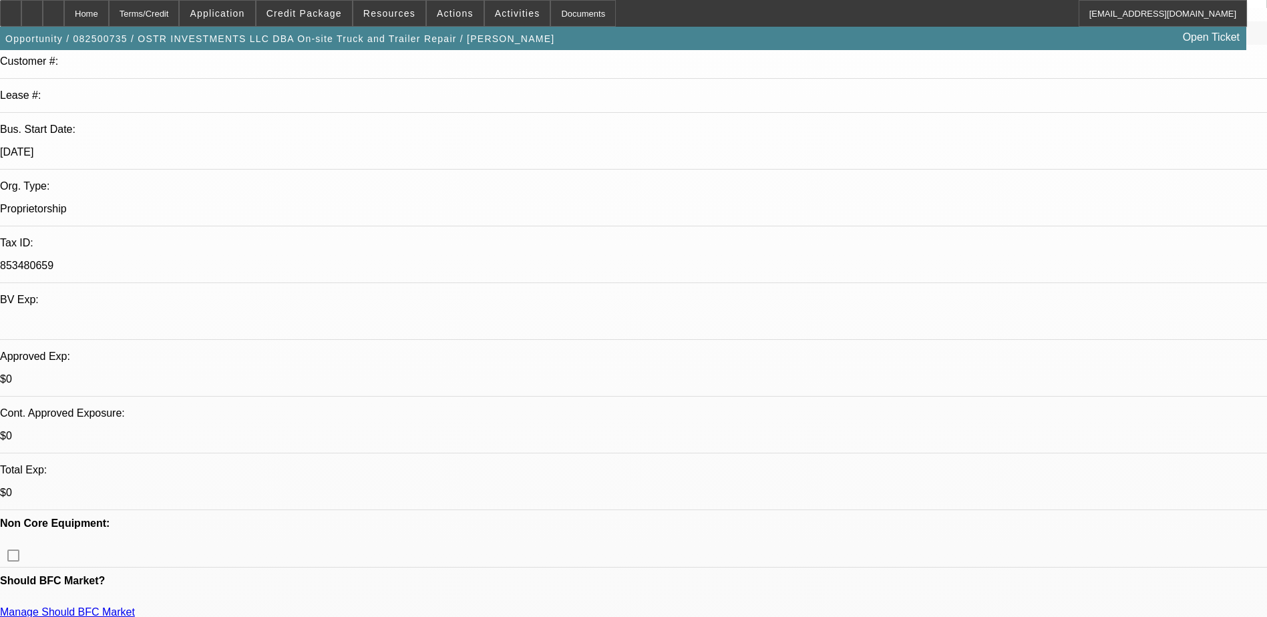
scroll to position [0, 0]
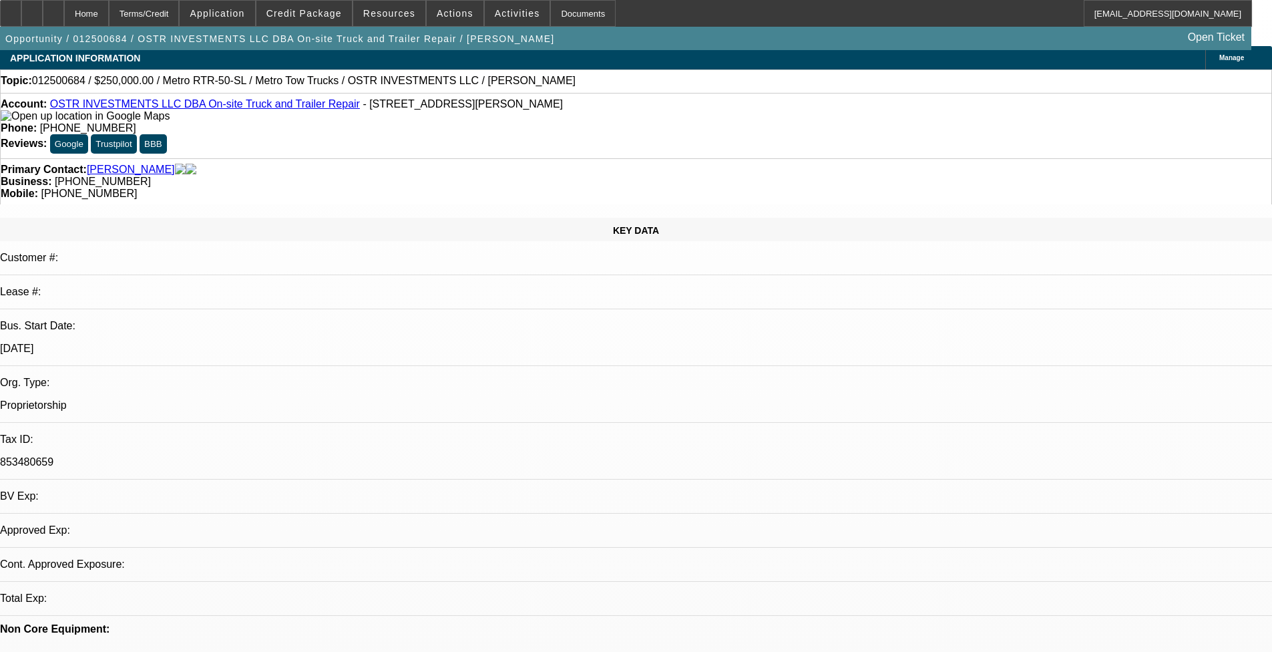
select select "0"
select select "3"
select select "0"
select select "6"
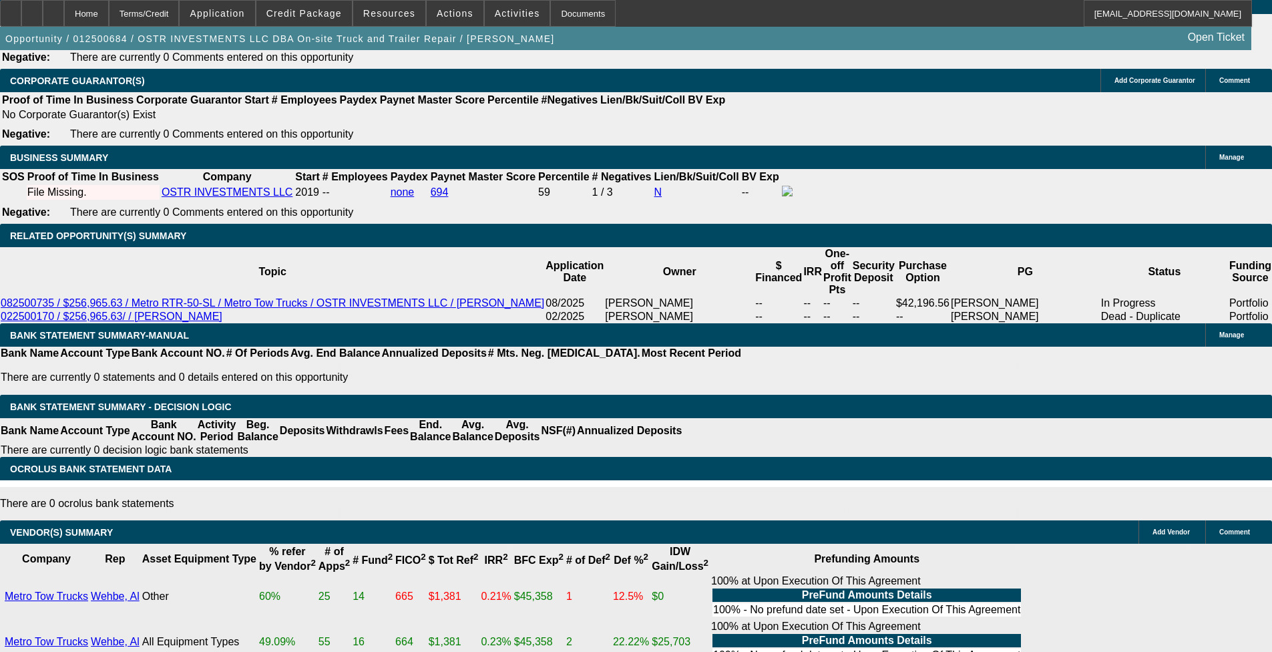
scroll to position [1845, 0]
